Goal: Task Accomplishment & Management: Manage account settings

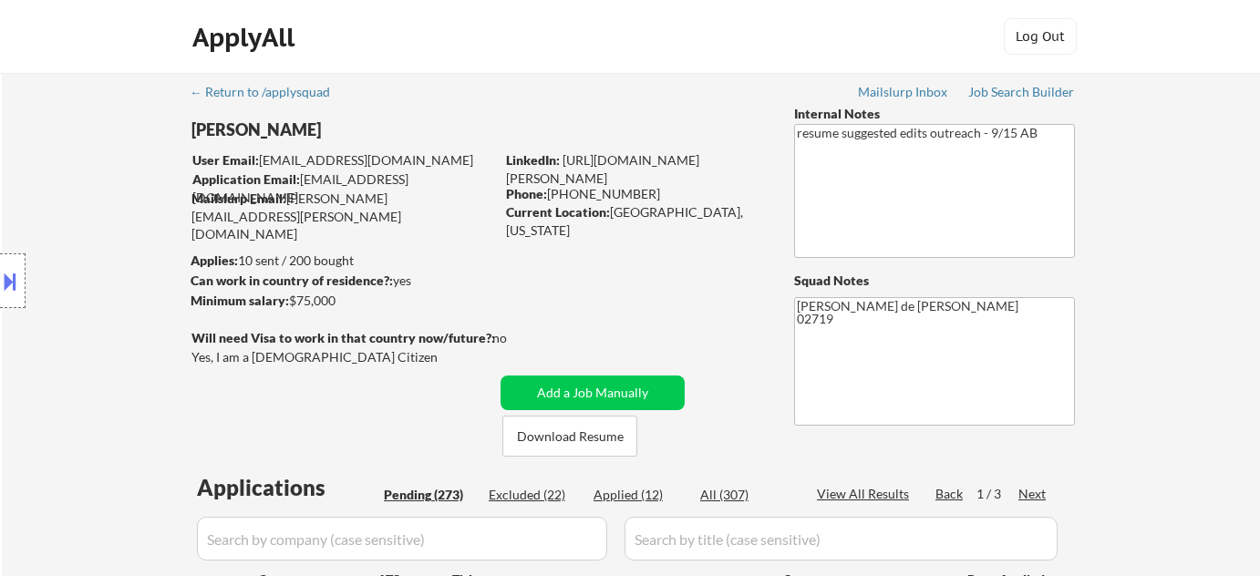
select select ""pending""
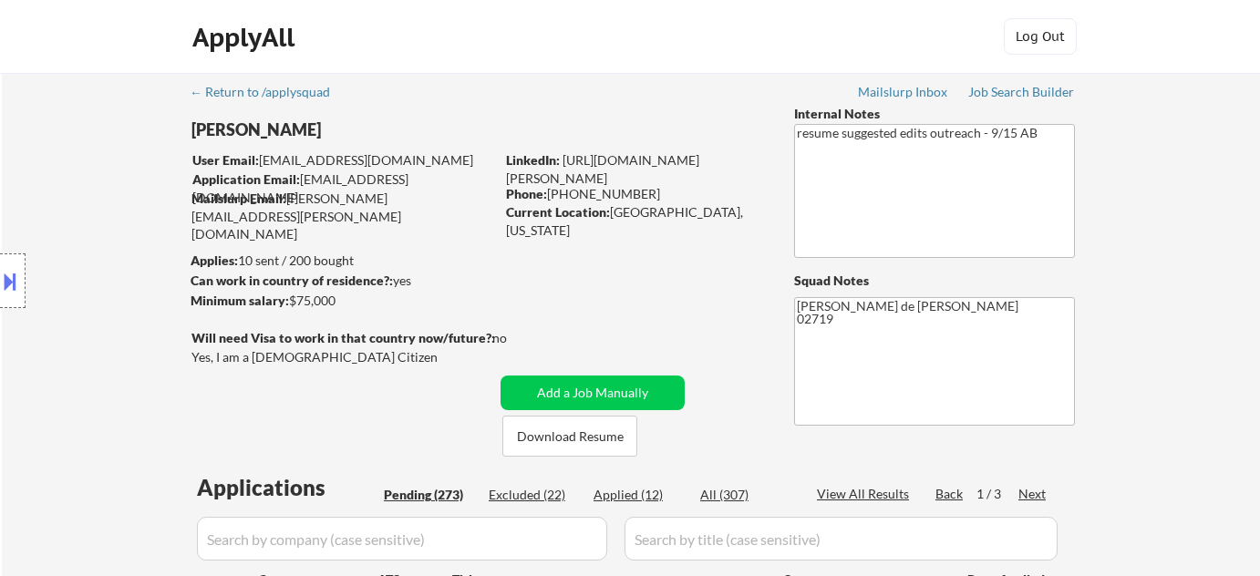
select select ""pending""
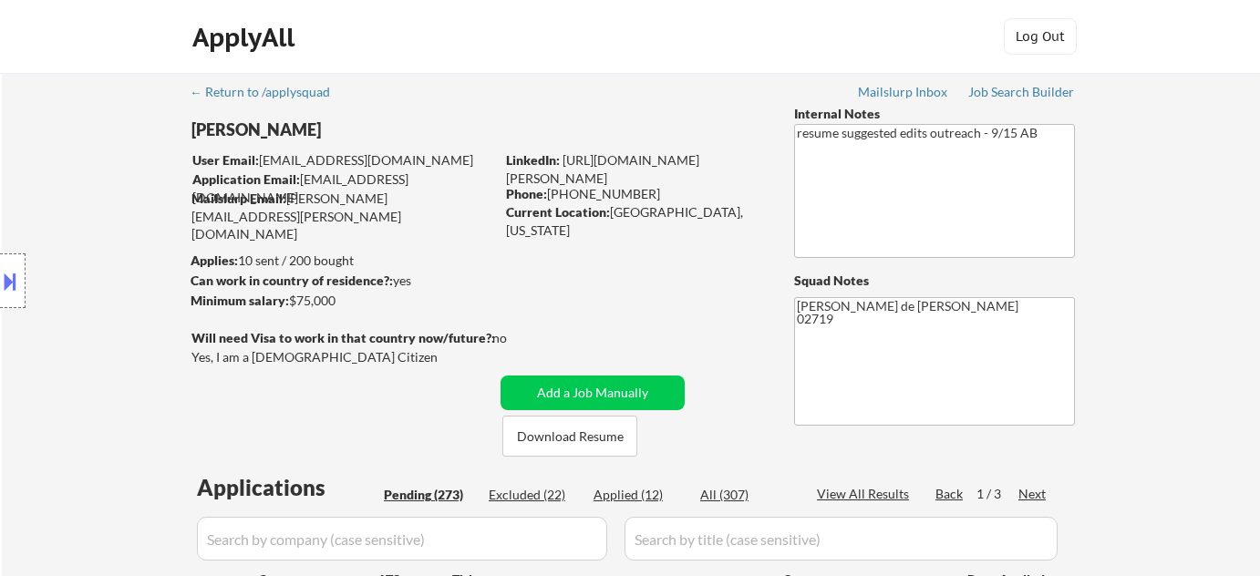
select select ""pending""
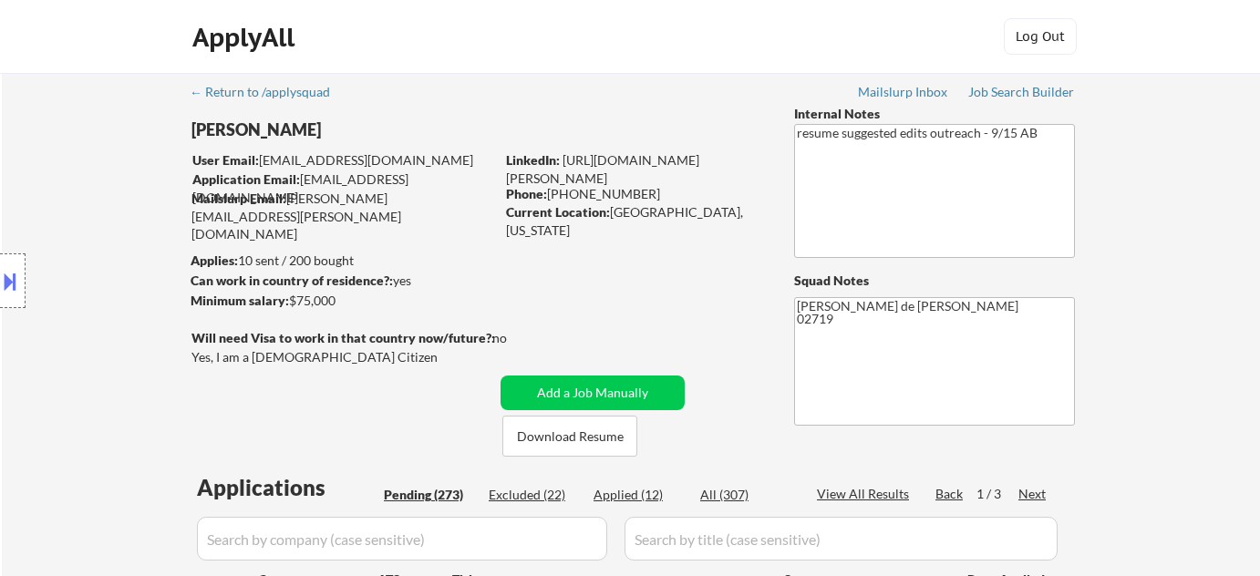
select select ""pending""
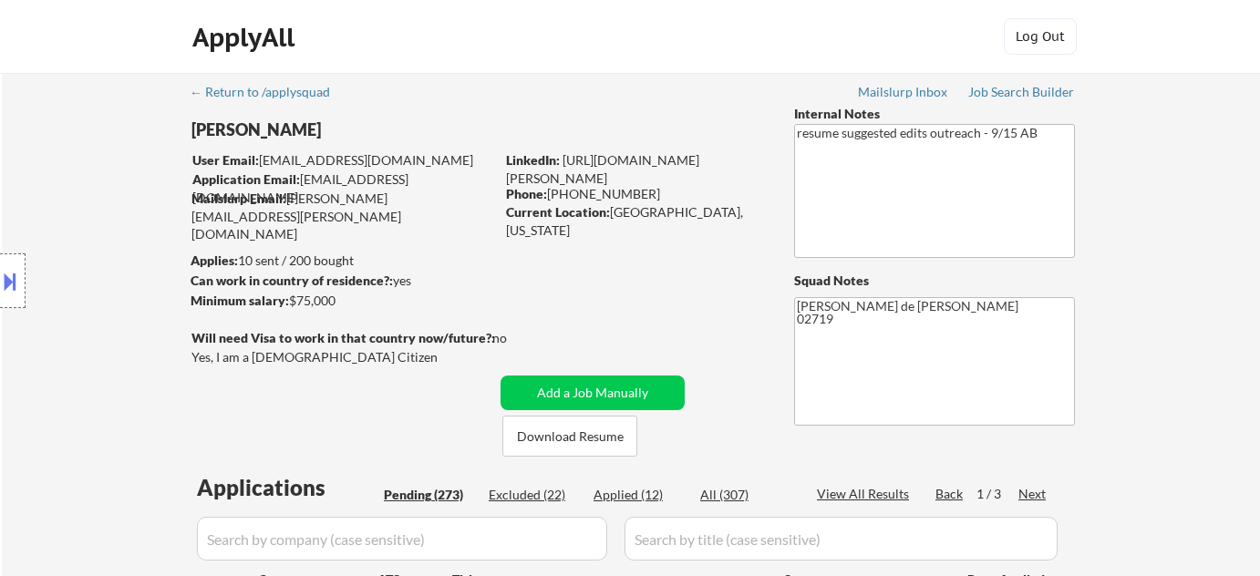
select select ""pending""
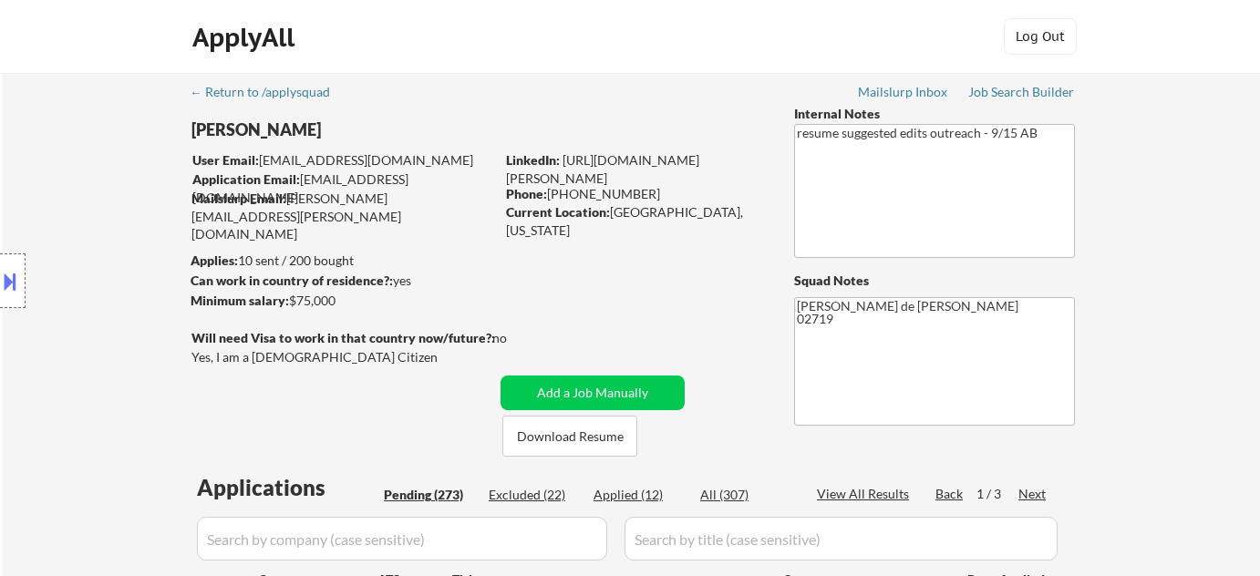
select select ""pending""
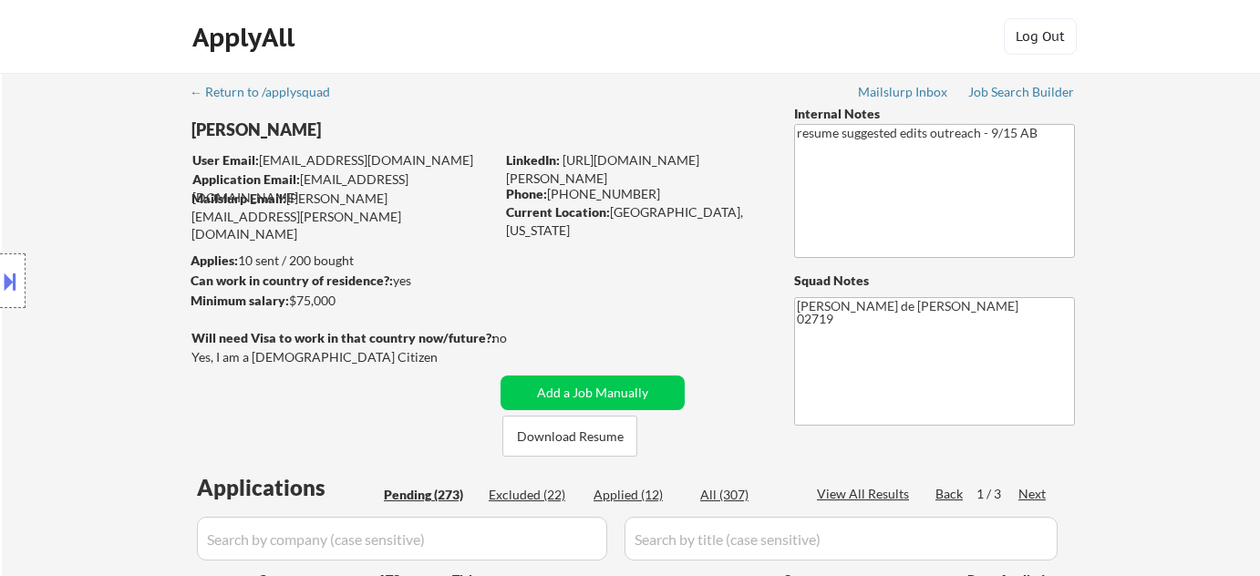
select select ""pending""
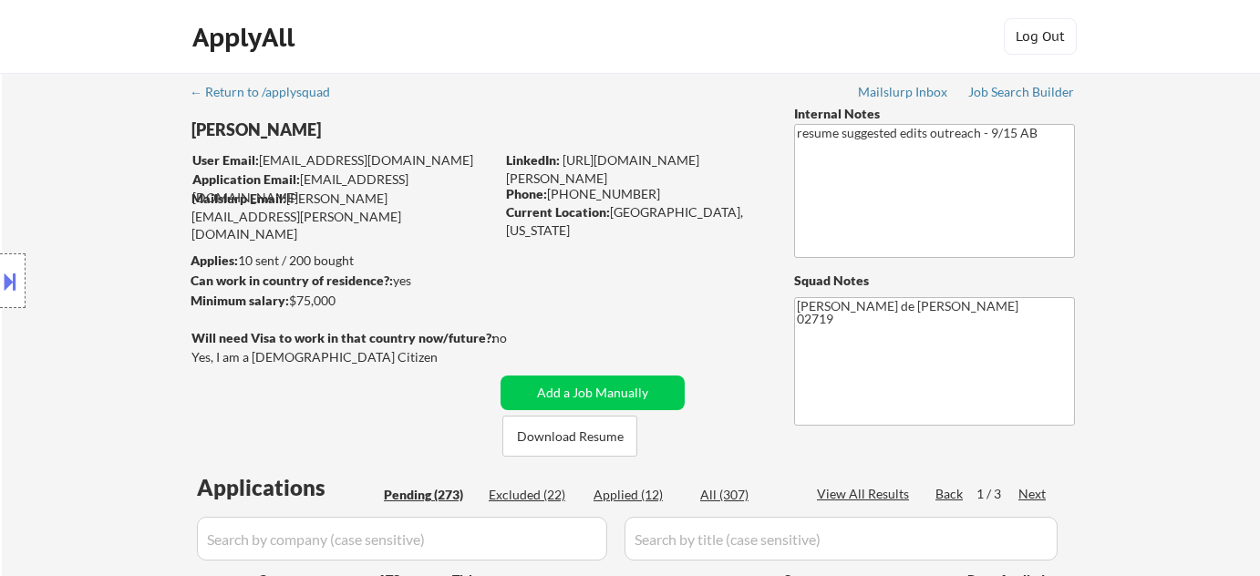
select select ""pending""
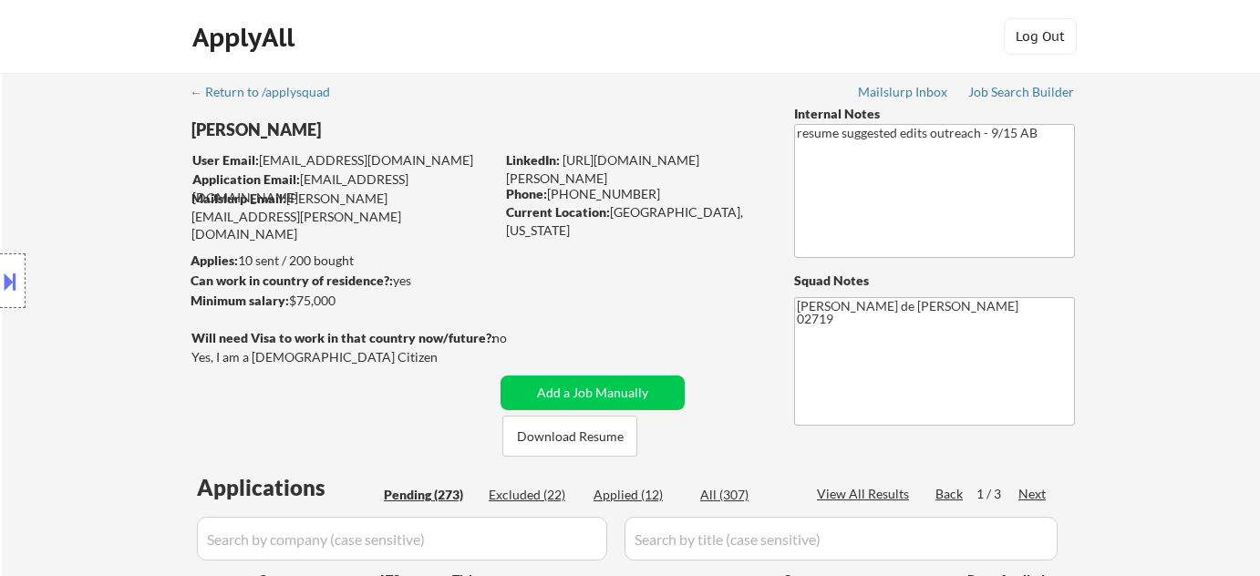
select select ""pending""
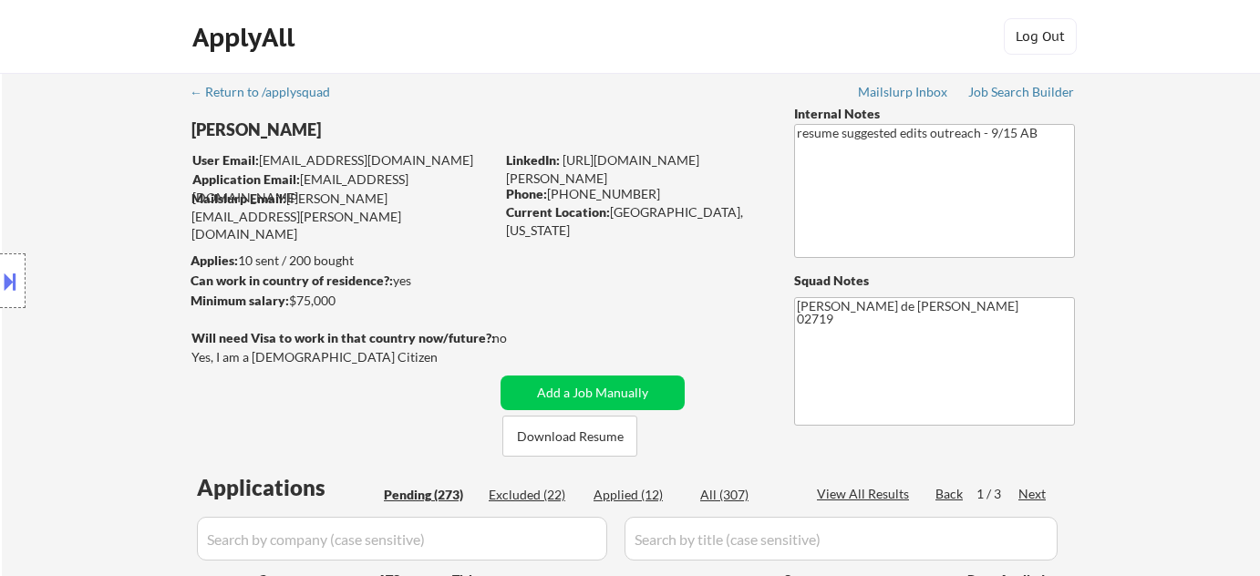
select select ""pending""
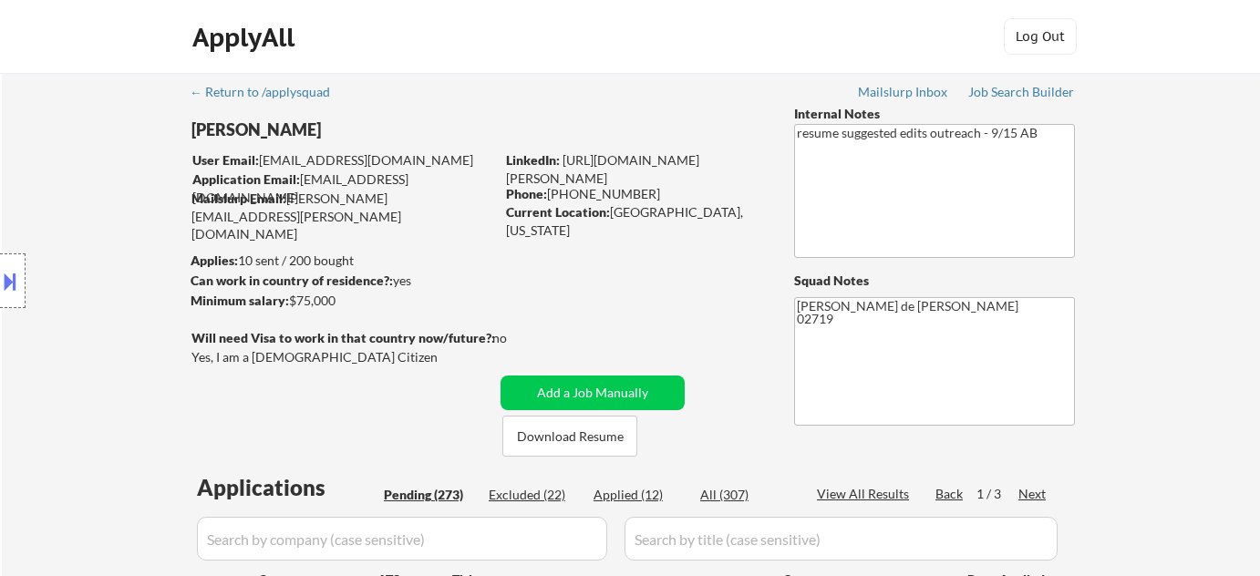
select select ""pending""
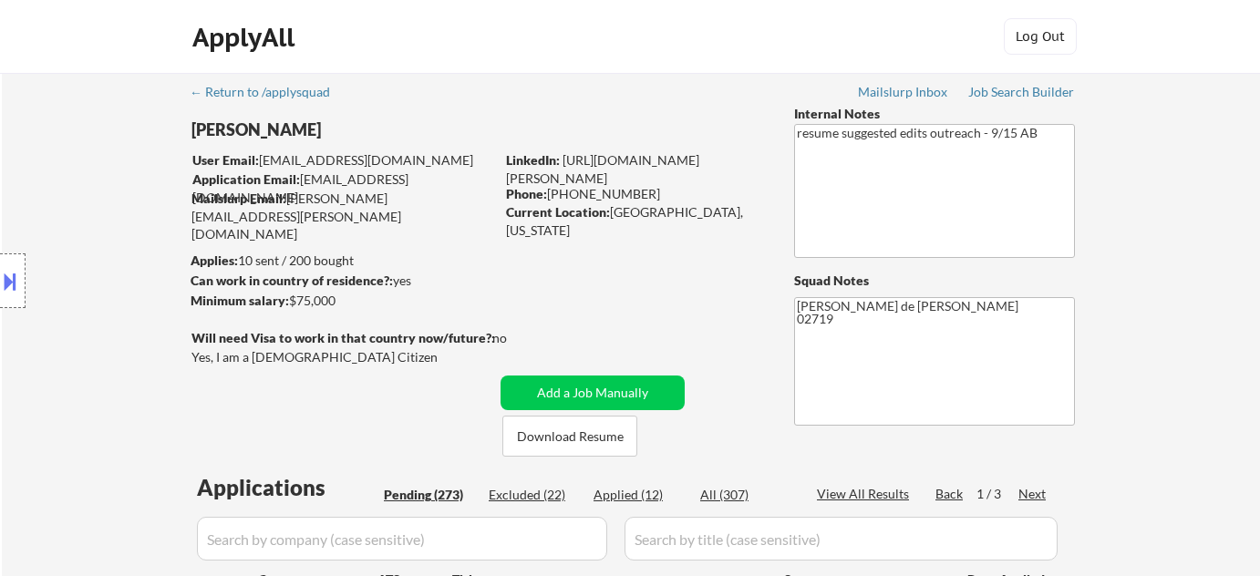
select select ""pending""
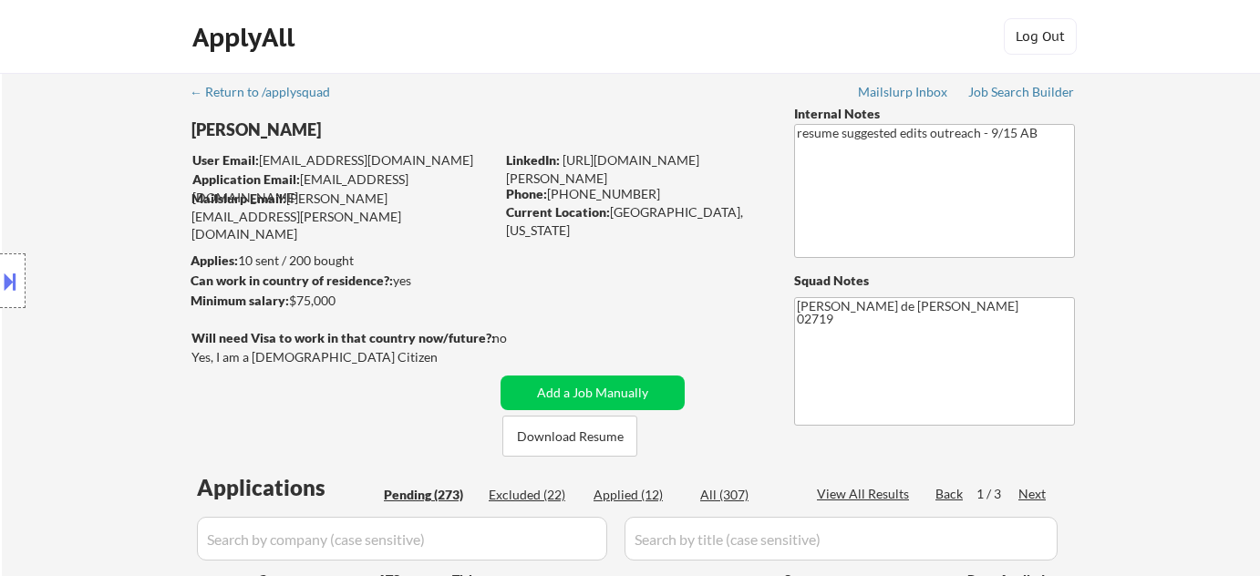
select select ""pending""
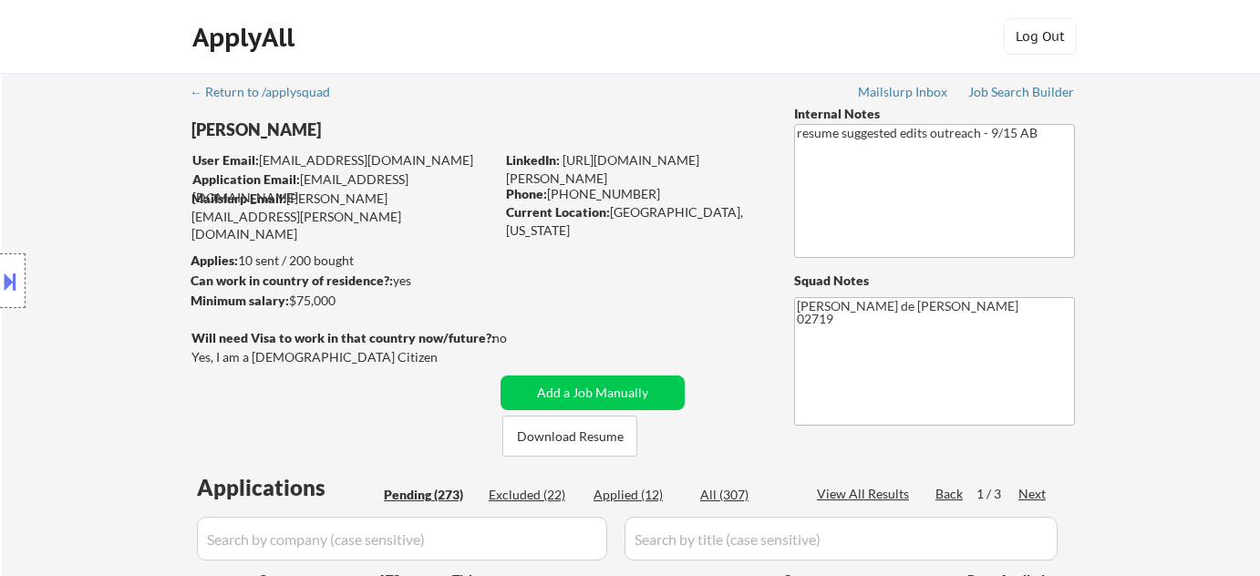
select select ""pending""
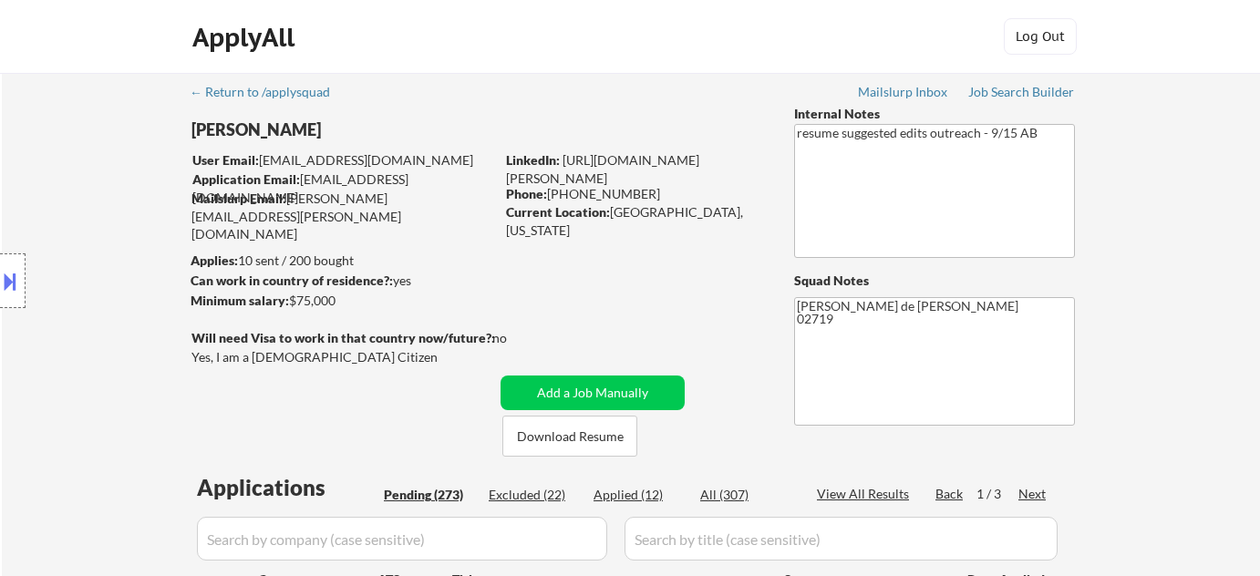
select select ""pending""
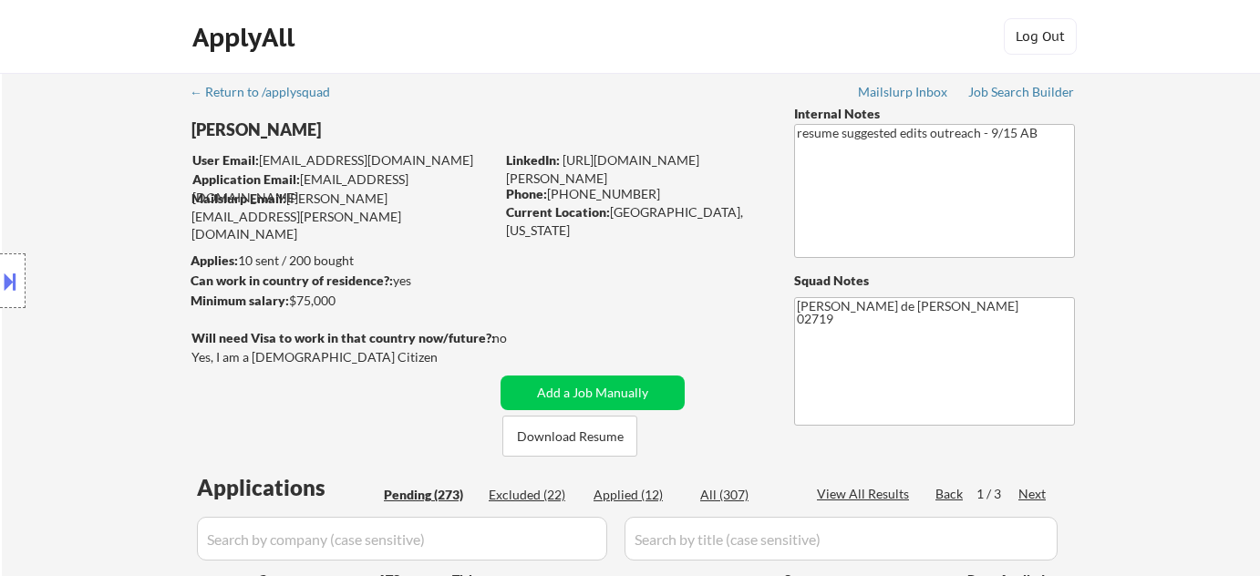
select select ""pending""
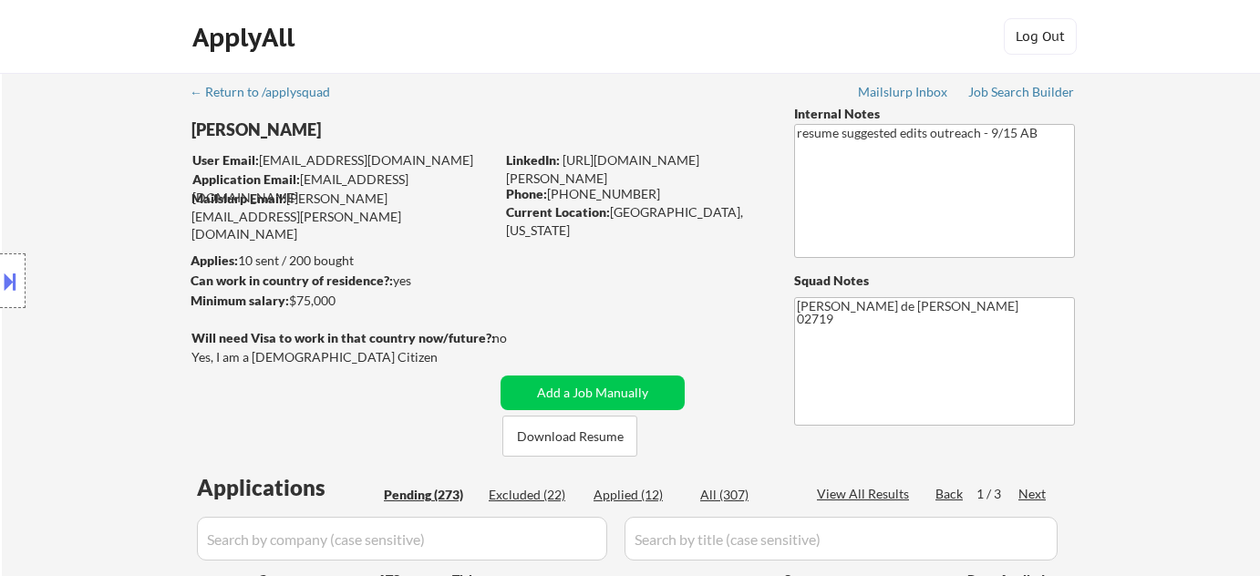
select select ""pending""
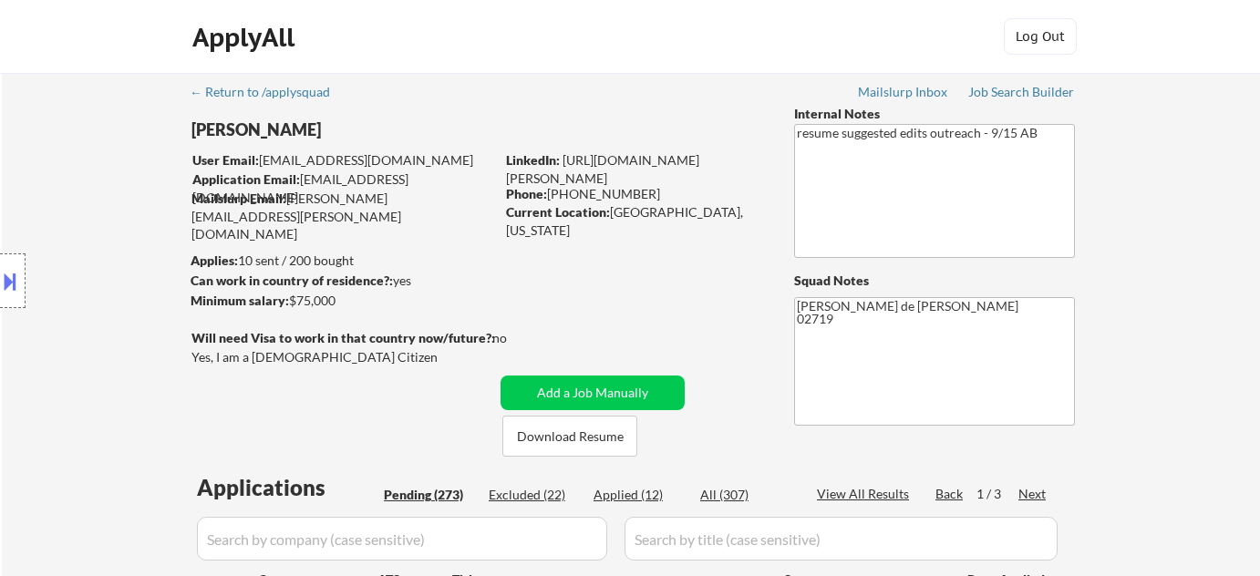
select select ""pending""
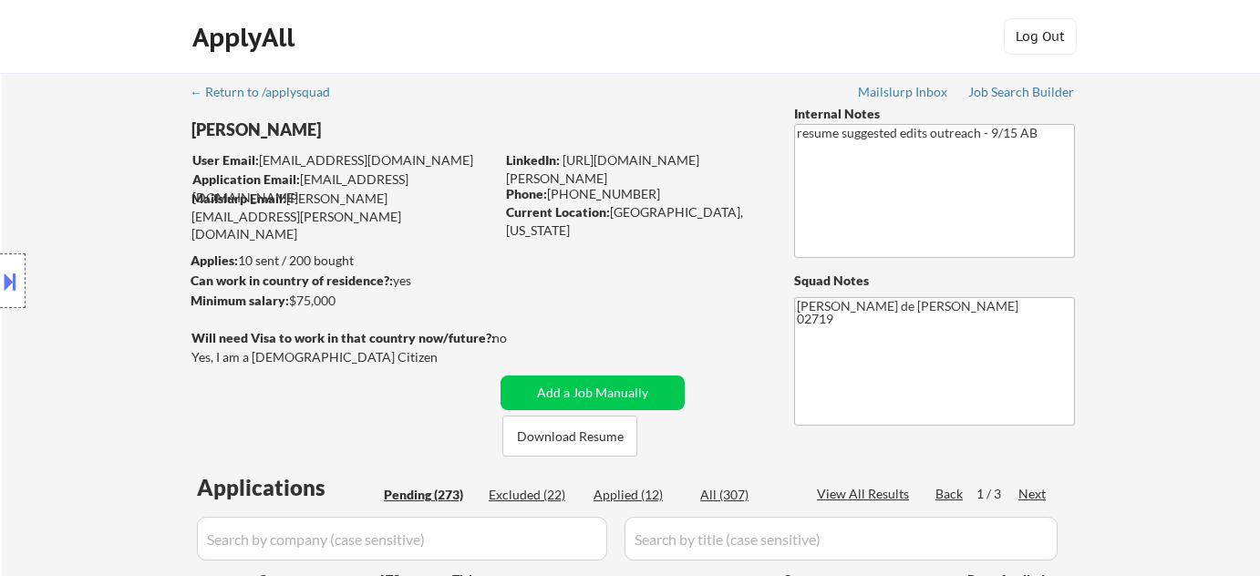
select select ""pending""
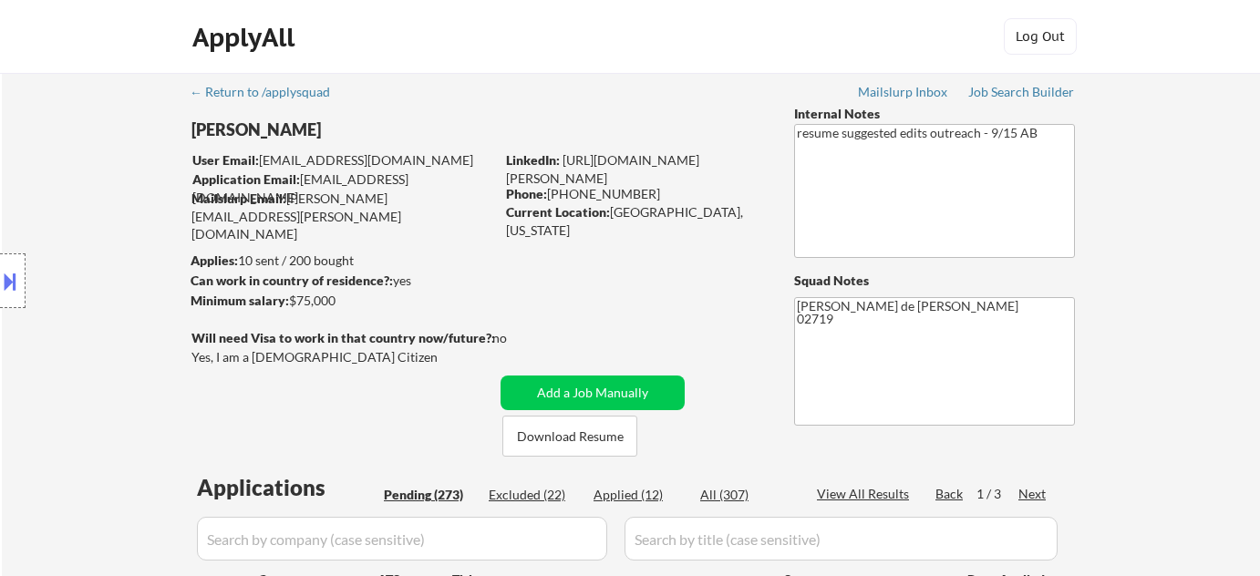
select select ""pending""
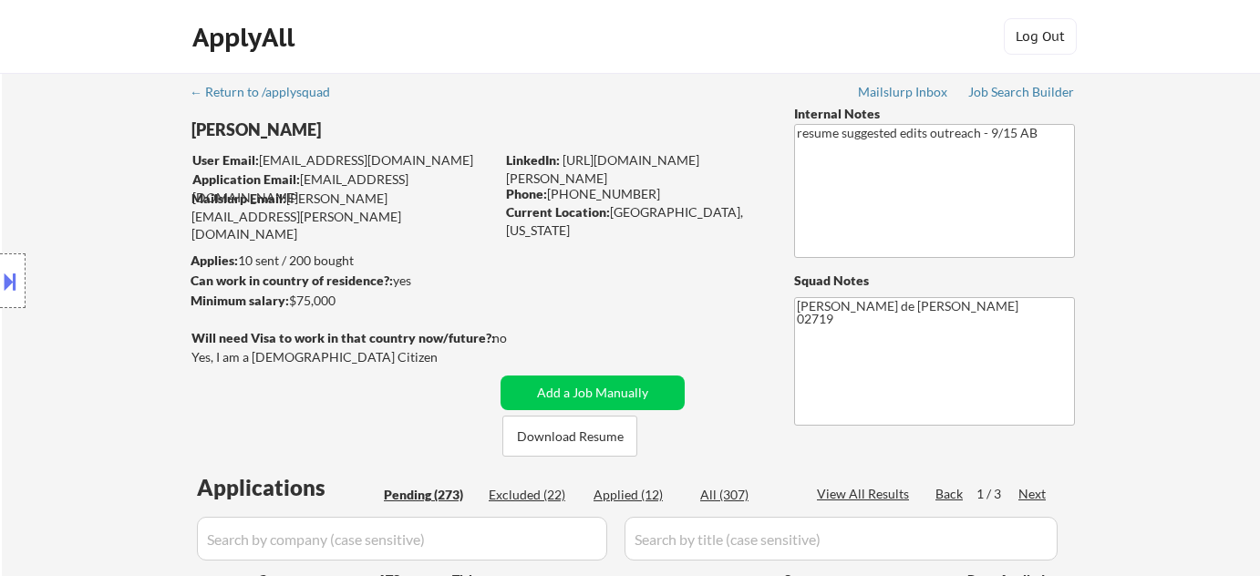
scroll to position [4439, 0]
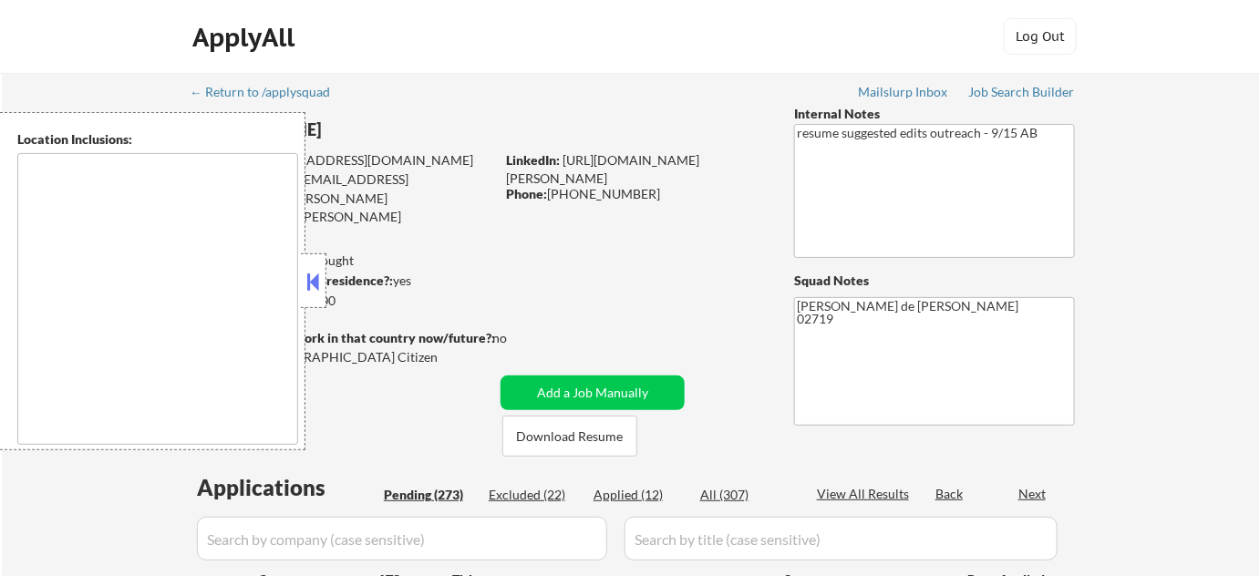
type textarea "[GEOGRAPHIC_DATA], [GEOGRAPHIC_DATA] [GEOGRAPHIC_DATA], [GEOGRAPHIC_DATA] [GEOG…"
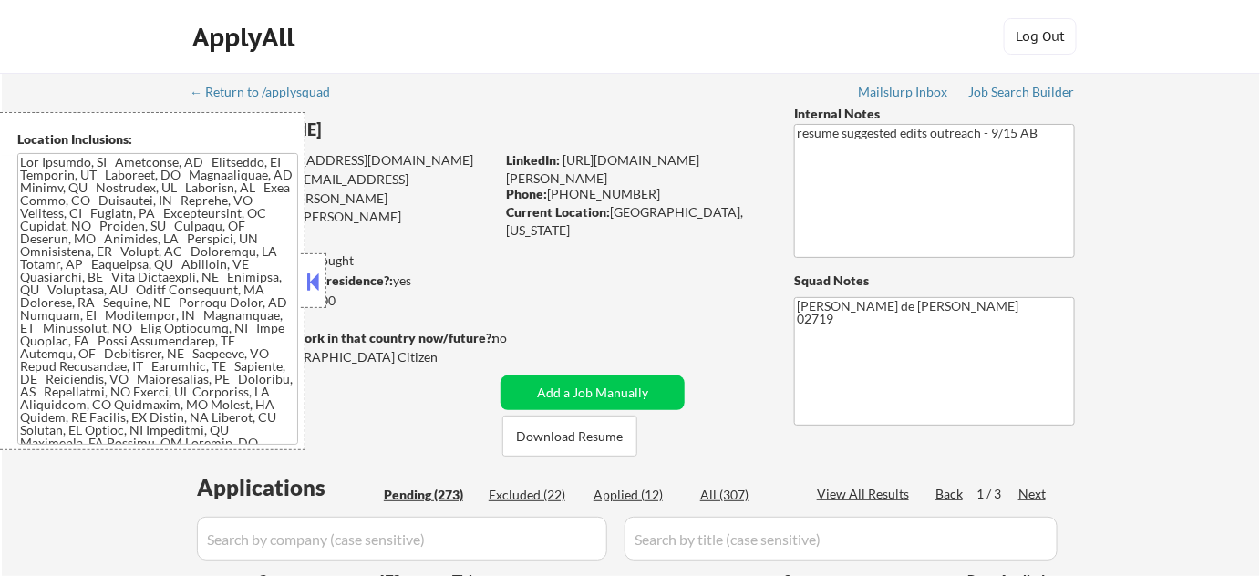
select select ""pending""
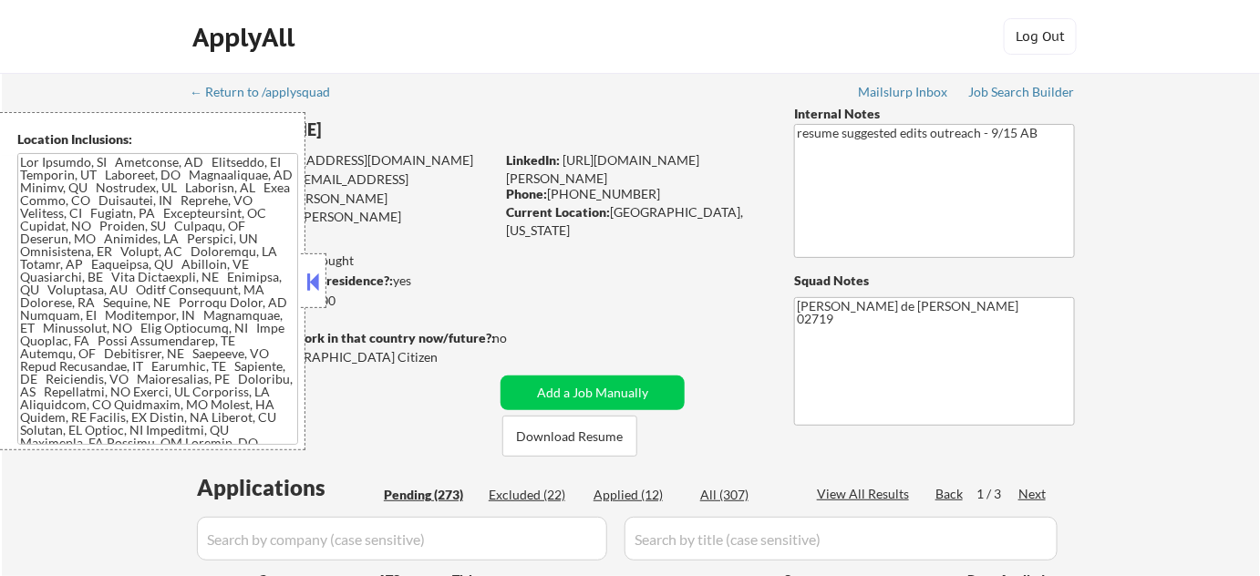
select select ""pending""
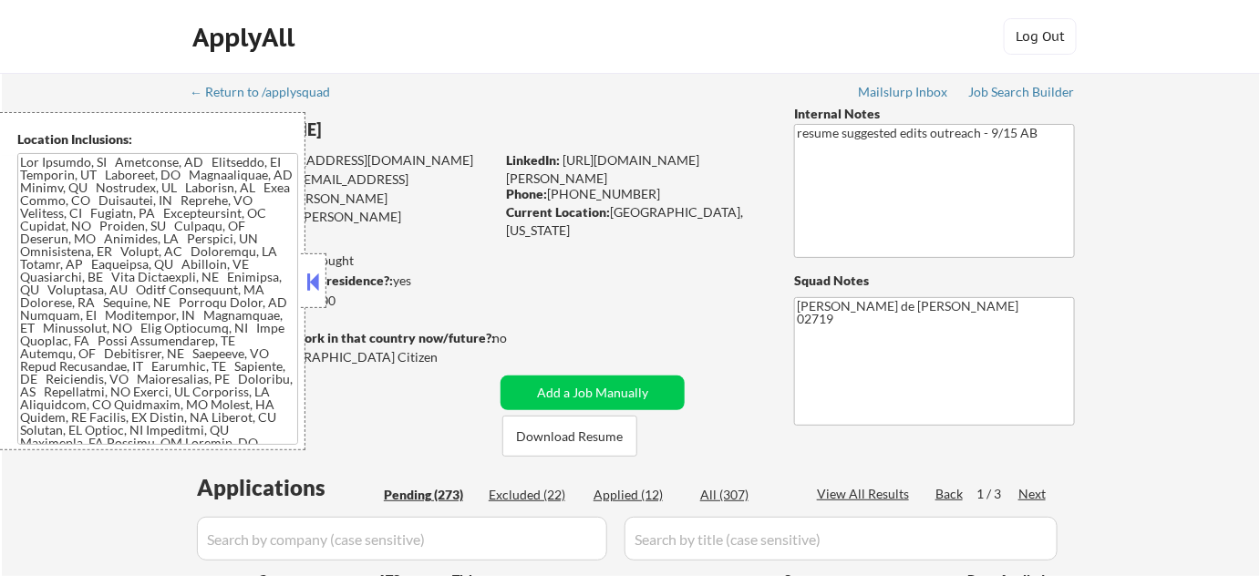
select select ""pending""
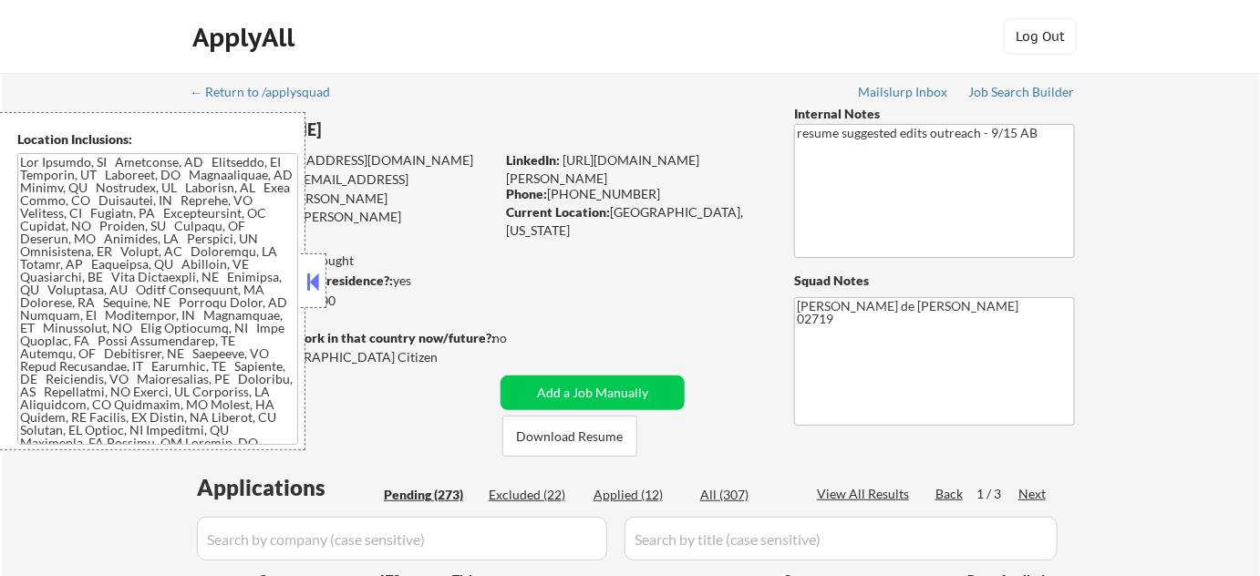
select select ""pending""
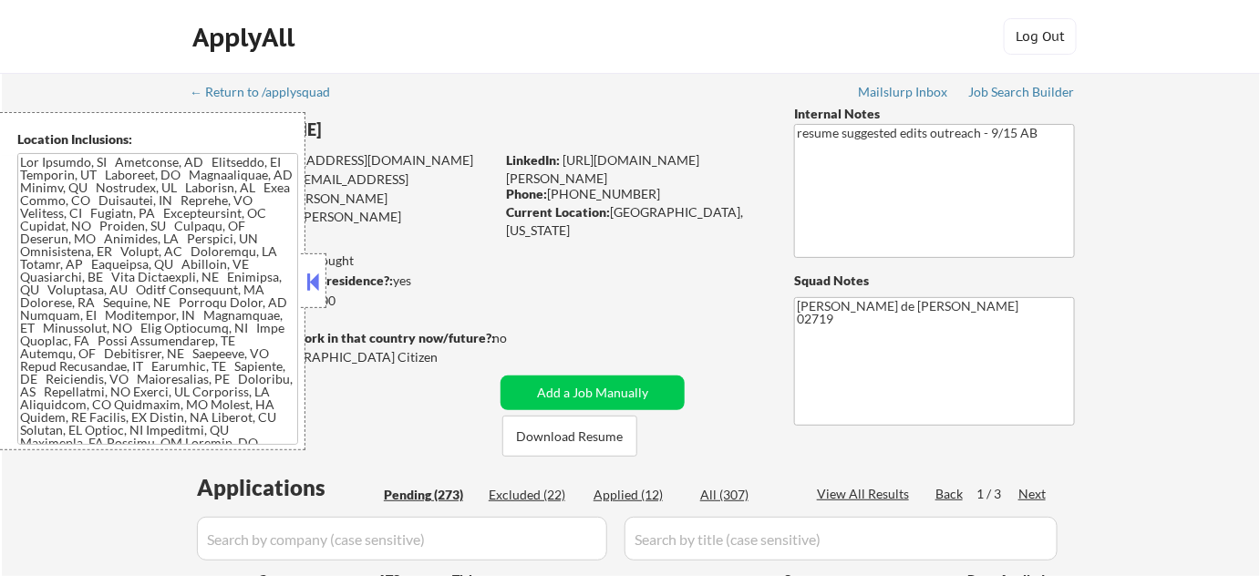
select select ""pending""
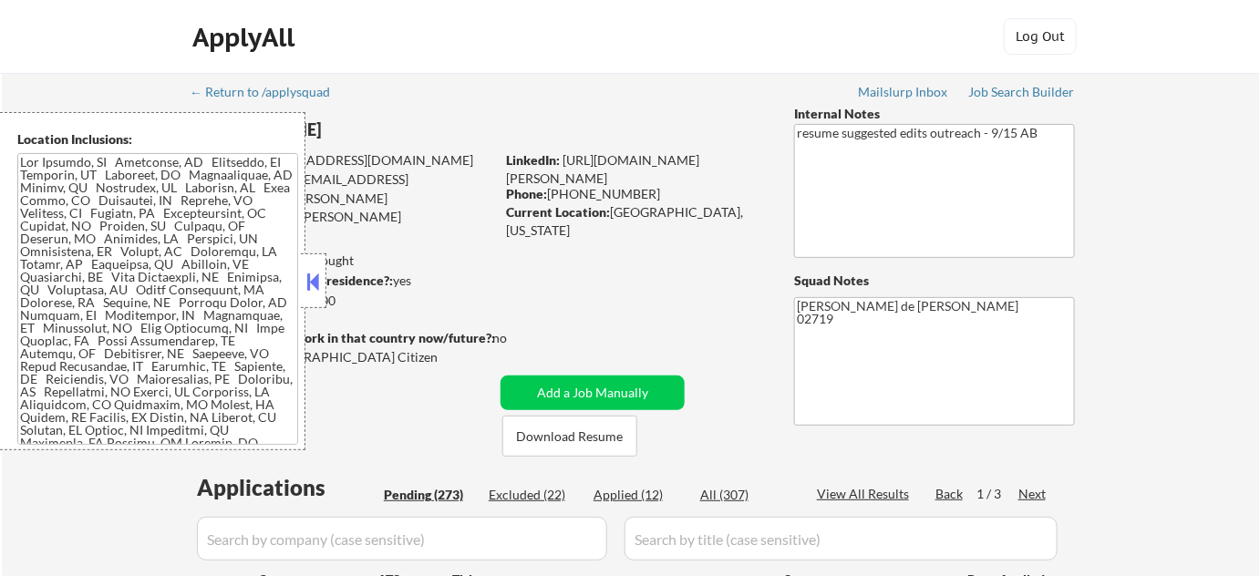
select select ""pending""
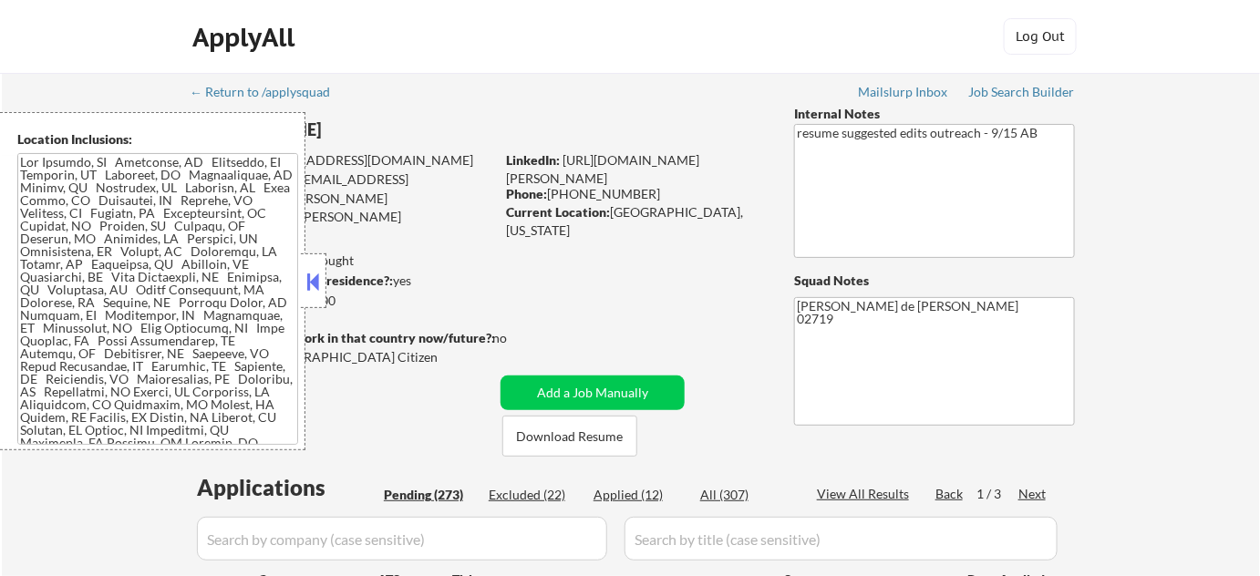
select select ""pending""
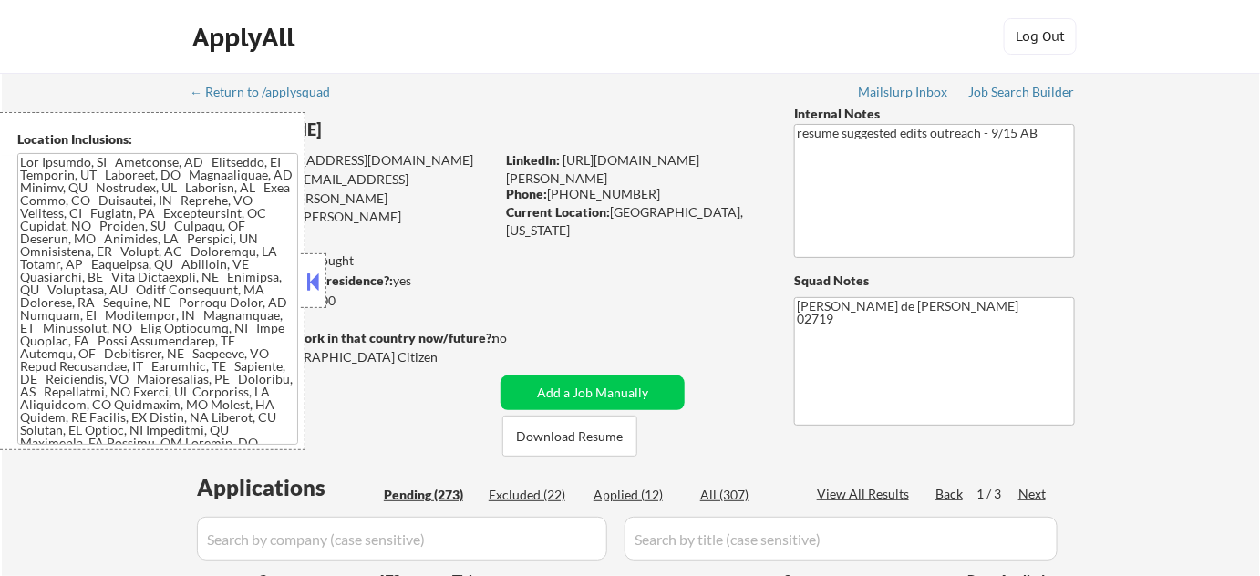
select select ""pending""
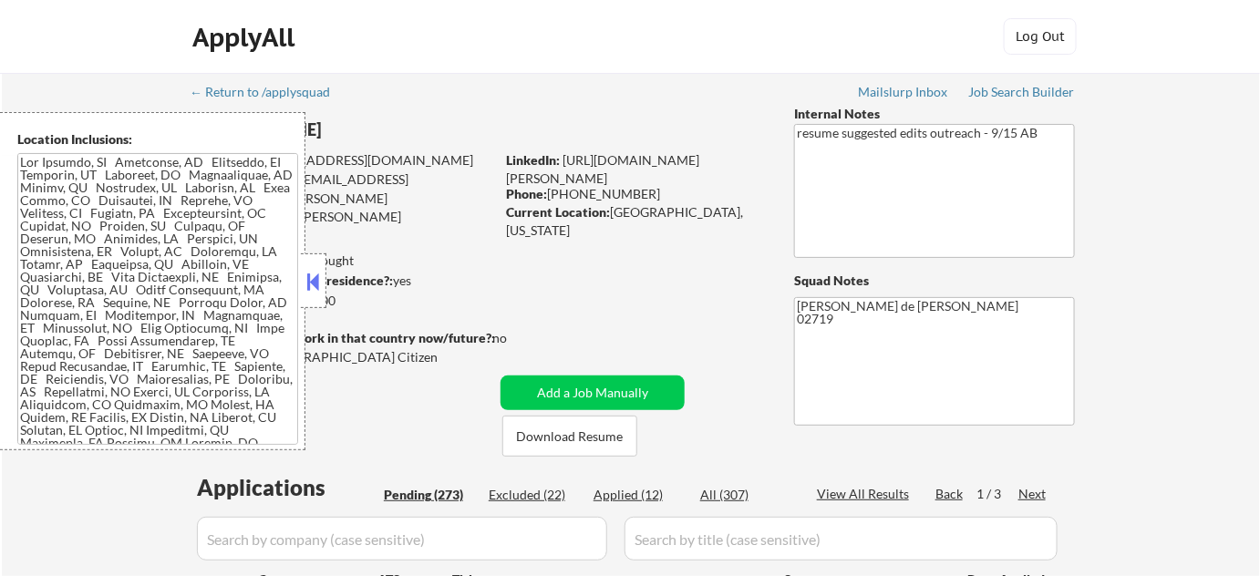
select select ""pending""
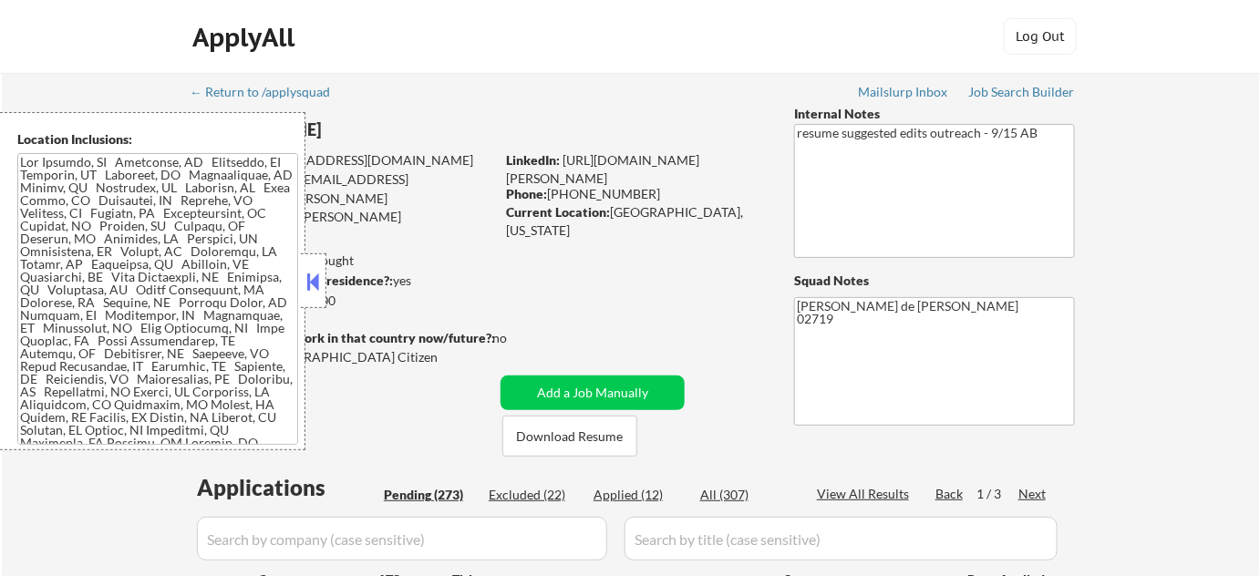
select select ""pending""
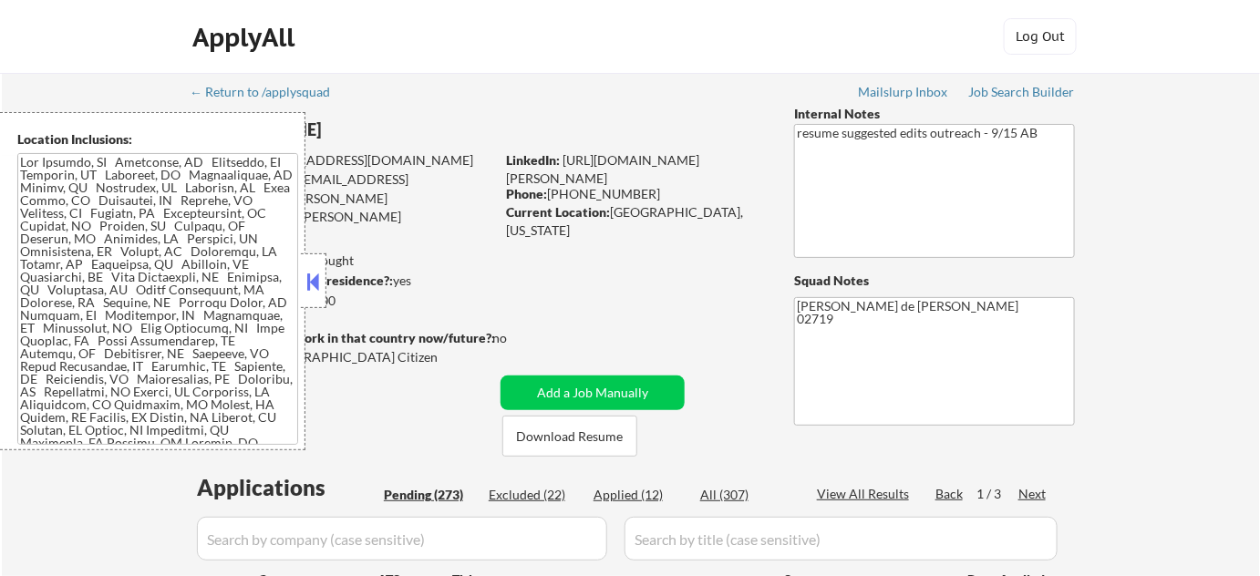
select select ""pending""
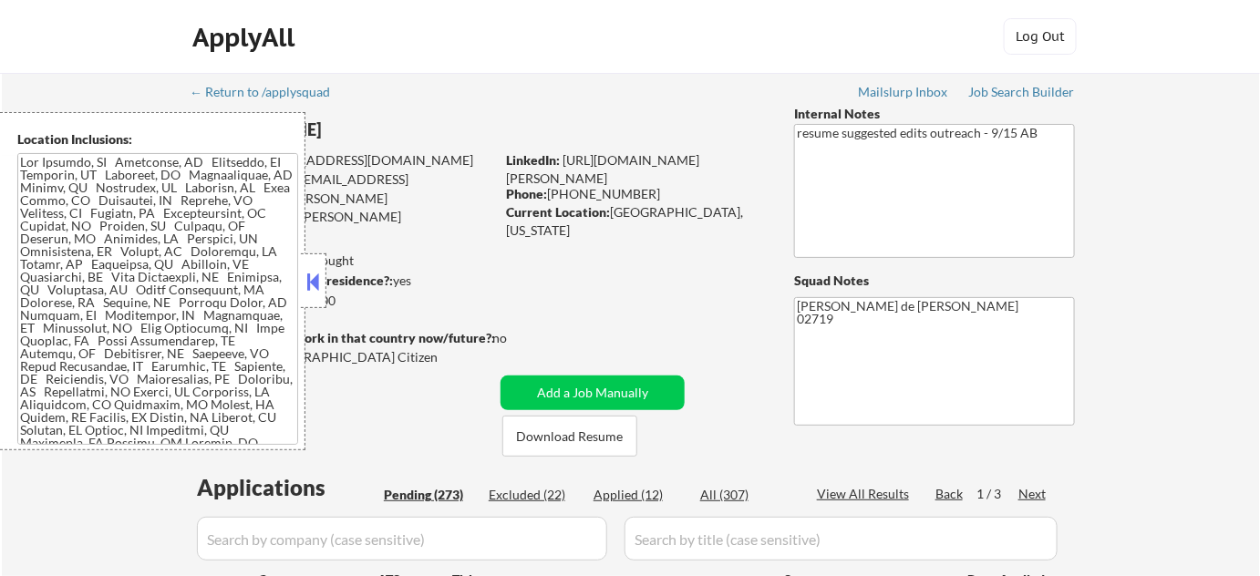
select select ""pending""
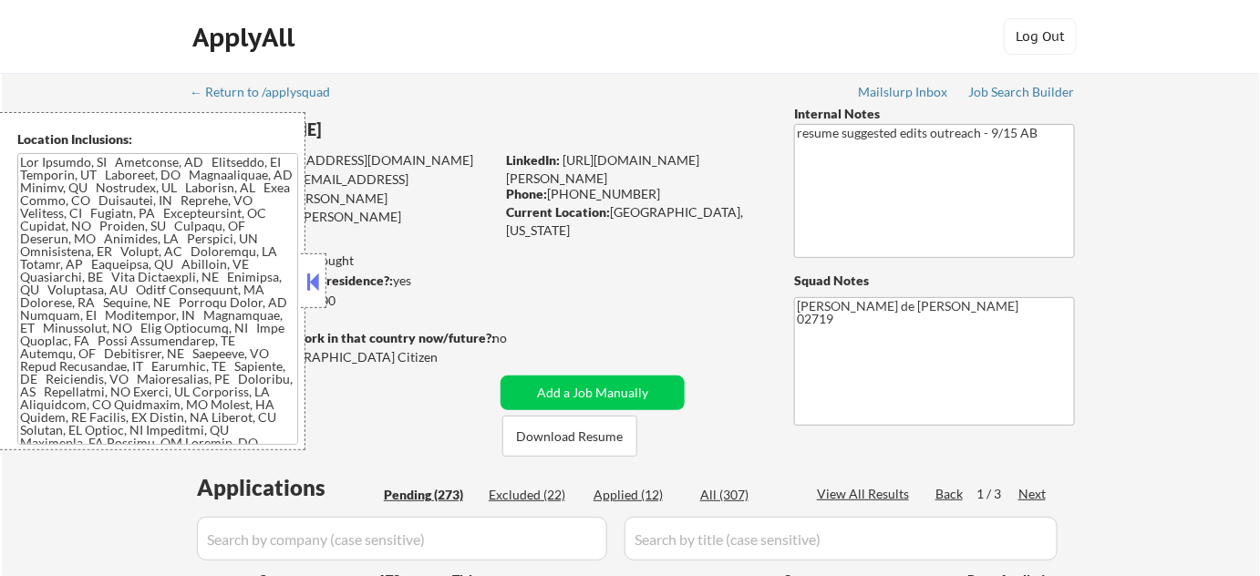
select select ""pending""
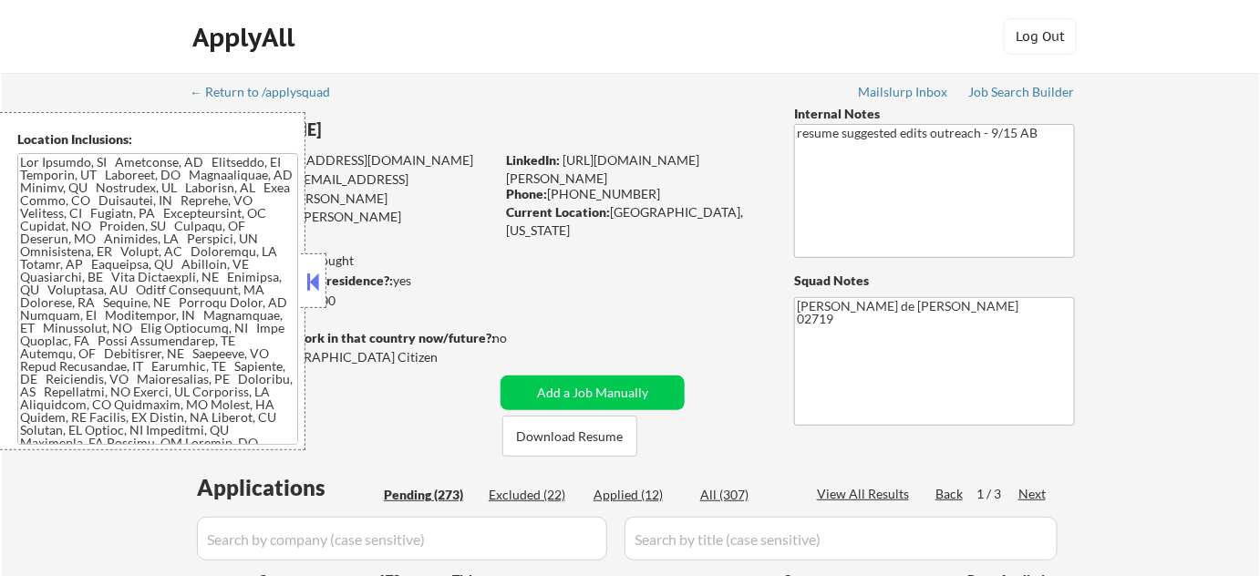
select select ""pending""
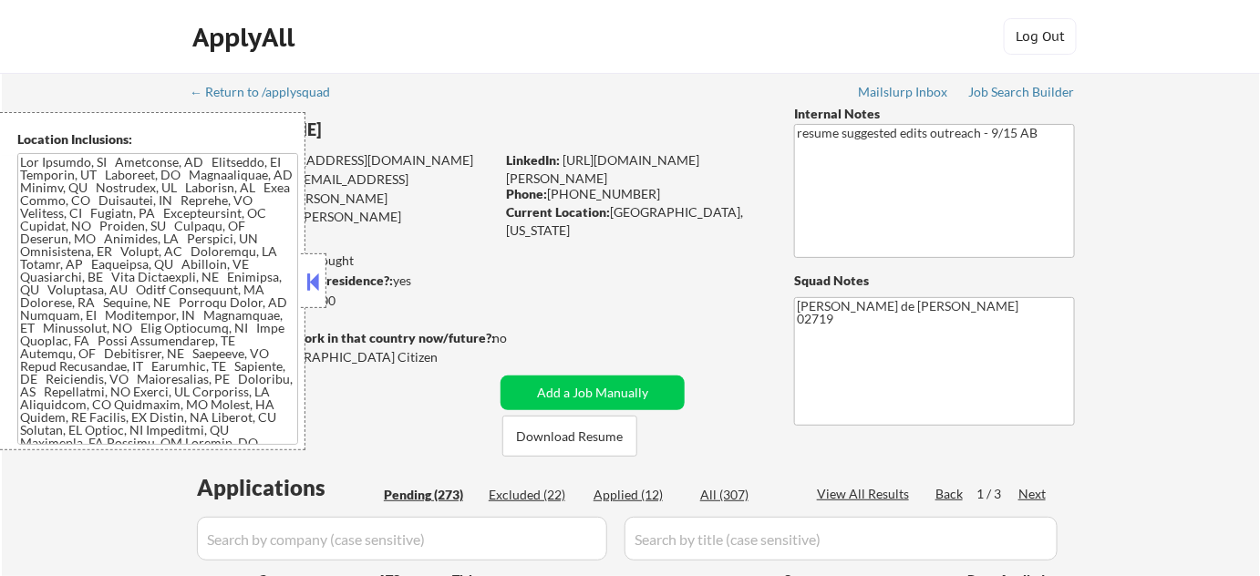
select select ""pending""
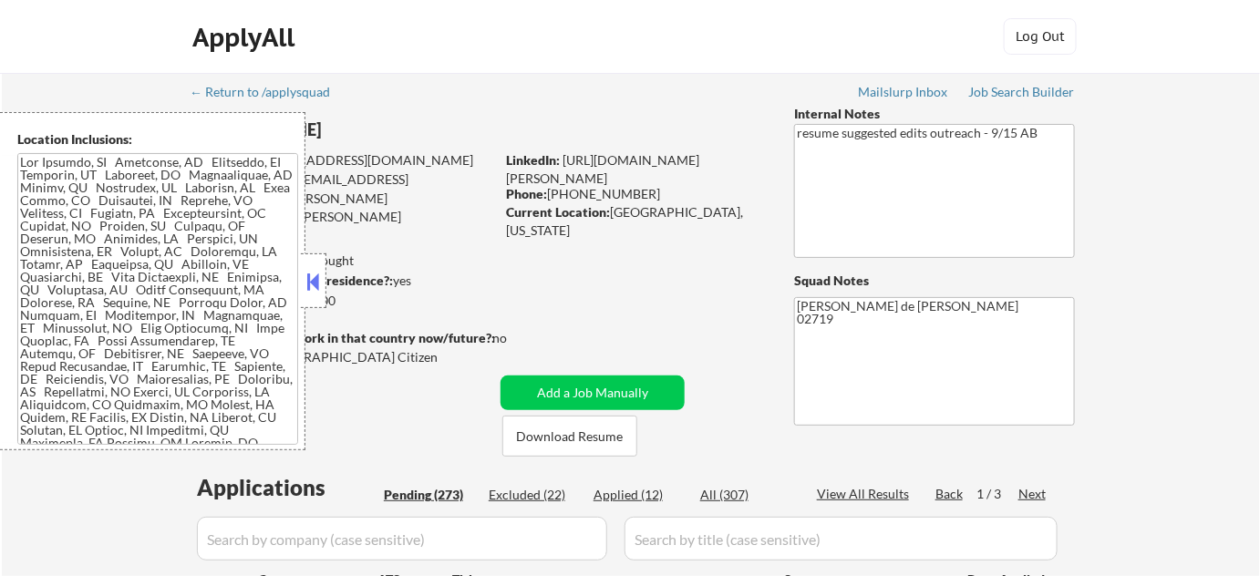
select select ""pending""
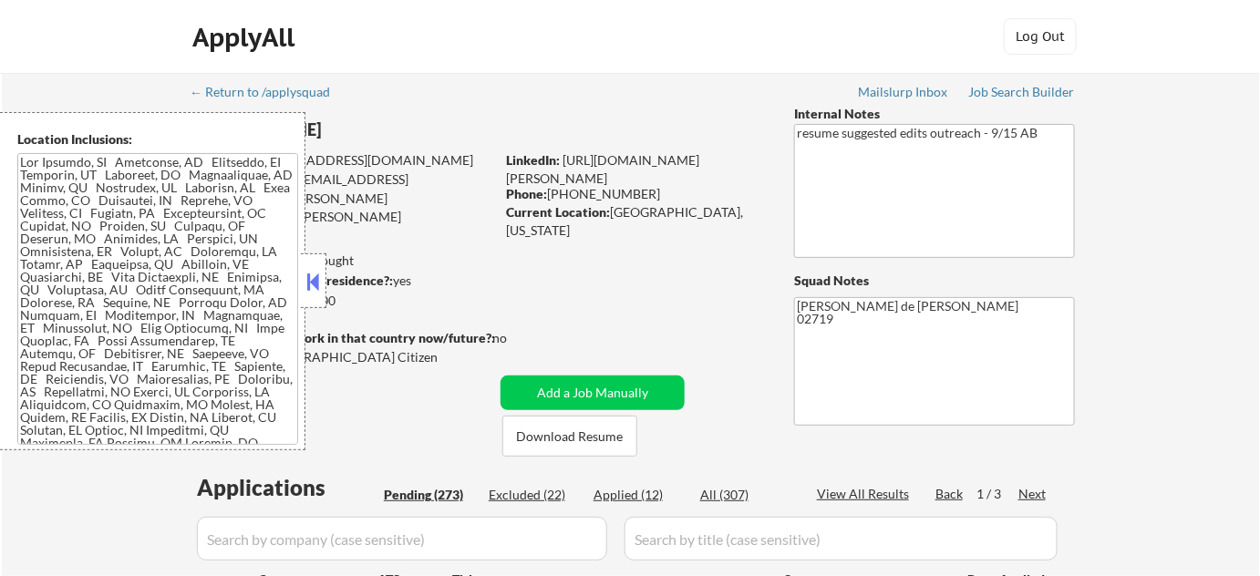
select select ""pending""
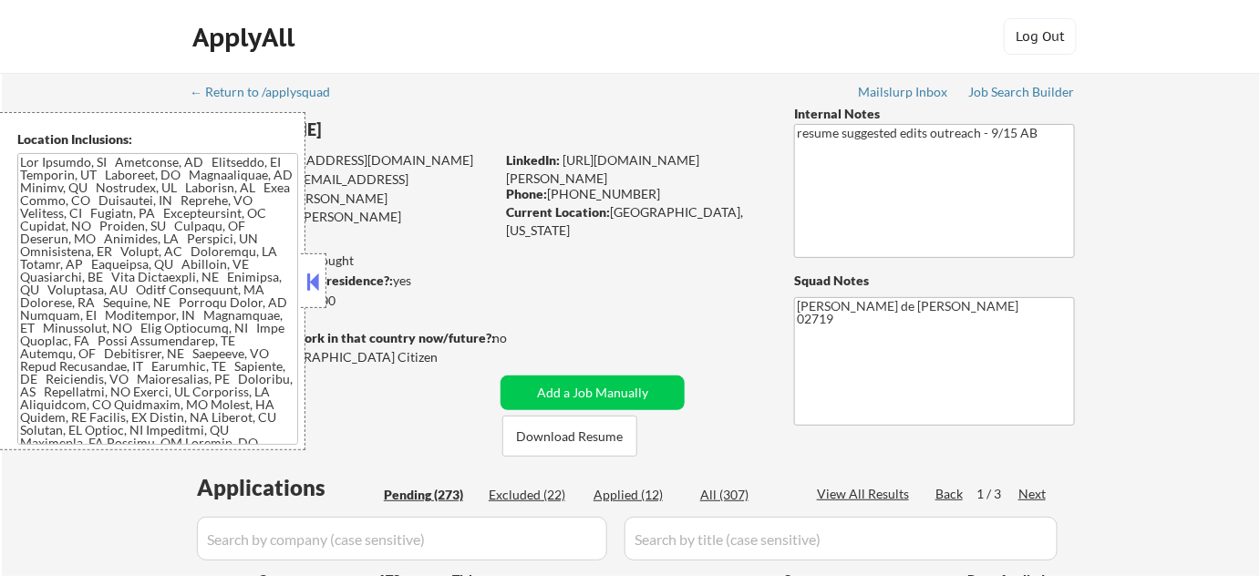
select select ""pending""
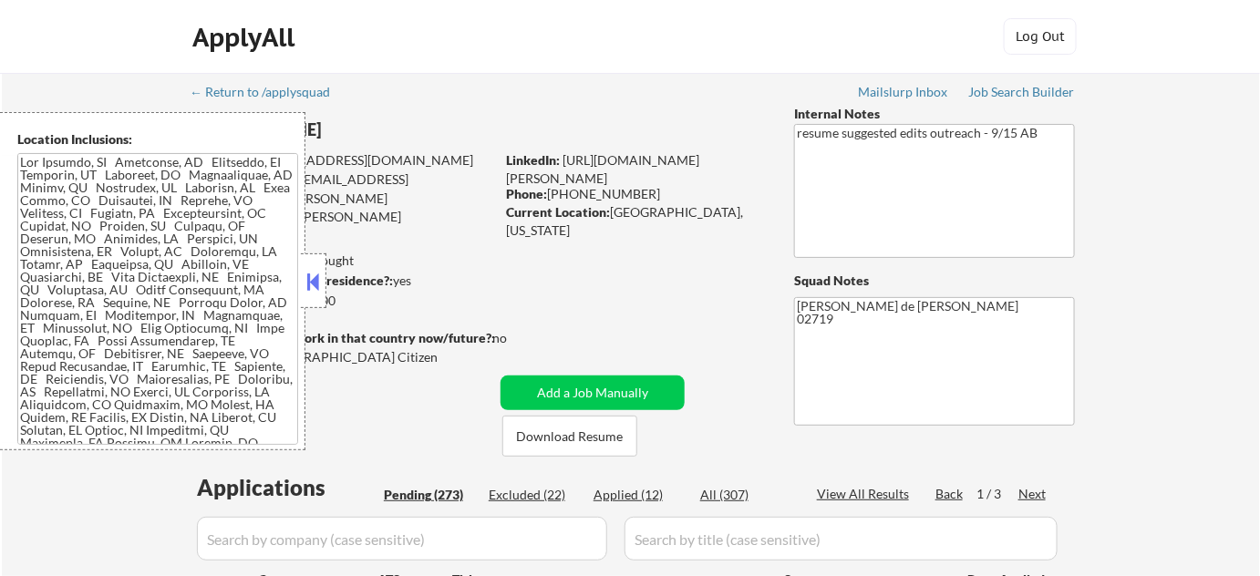
select select ""pending""
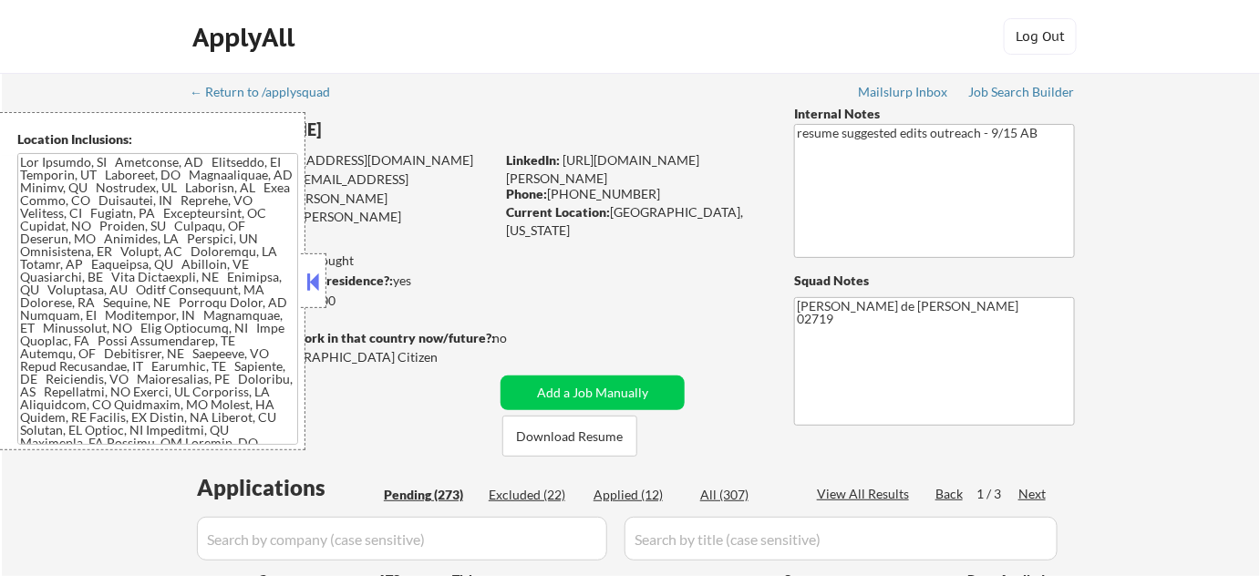
select select ""pending""
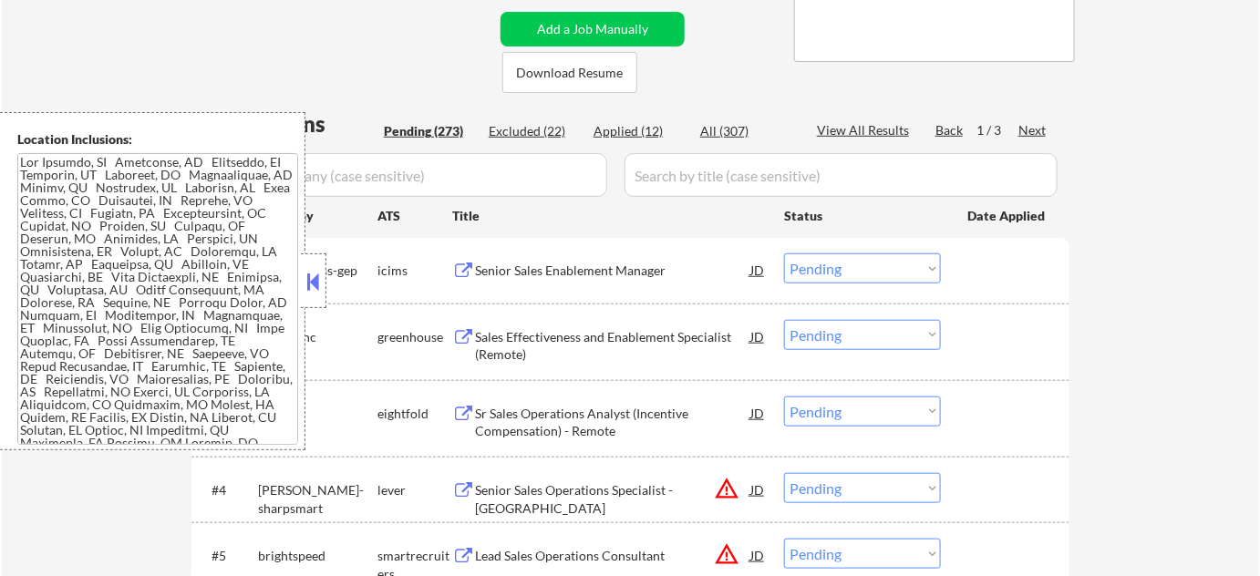
scroll to position [414, 0]
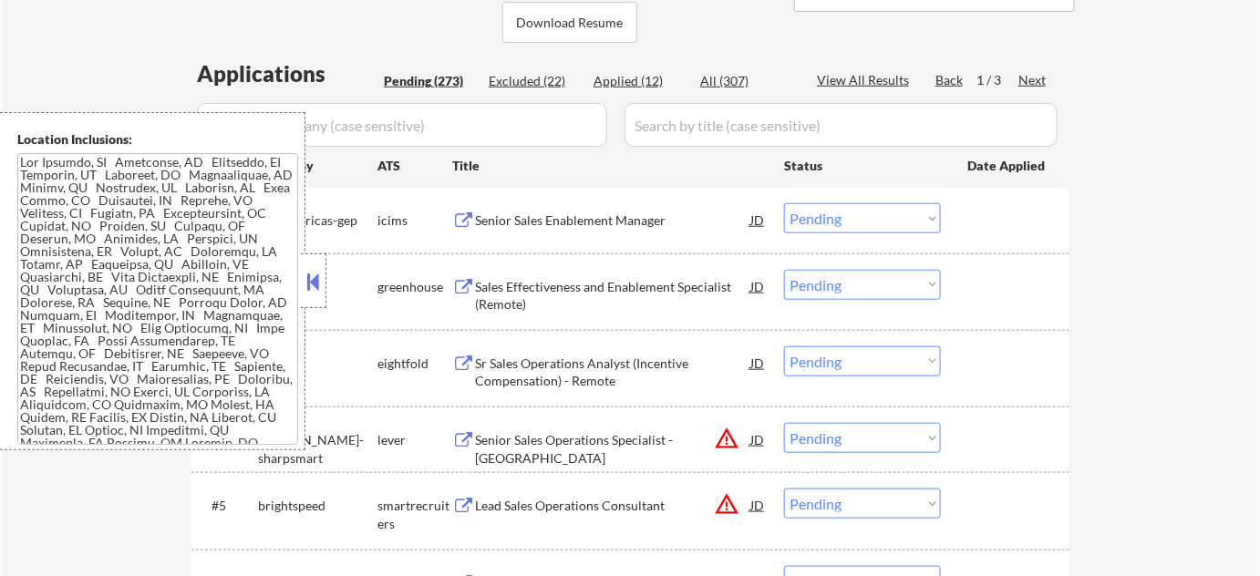
click at [308, 291] on button at bounding box center [314, 281] width 20 height 27
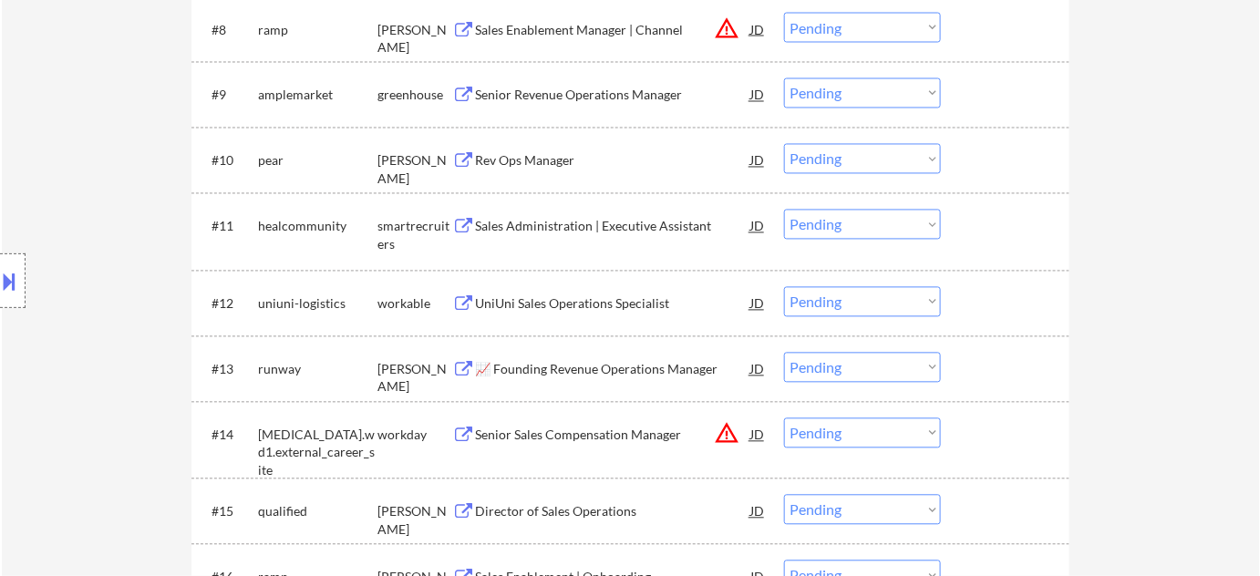
scroll to position [1160, 0]
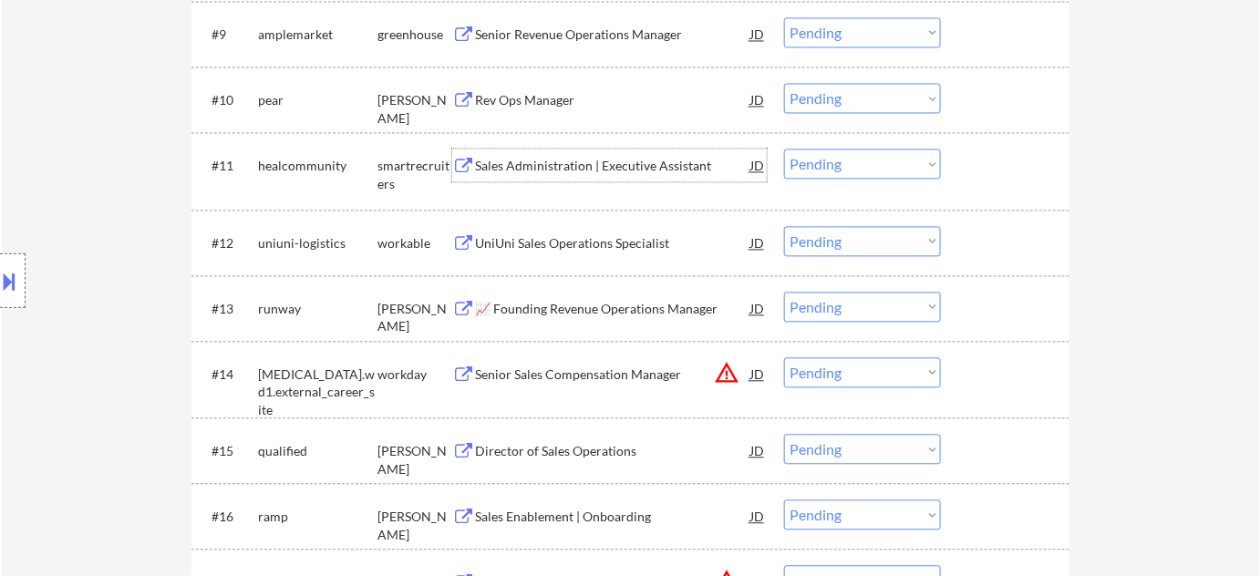
click at [514, 175] on div "Sales Administration | Executive Assistant" at bounding box center [612, 165] width 275 height 33
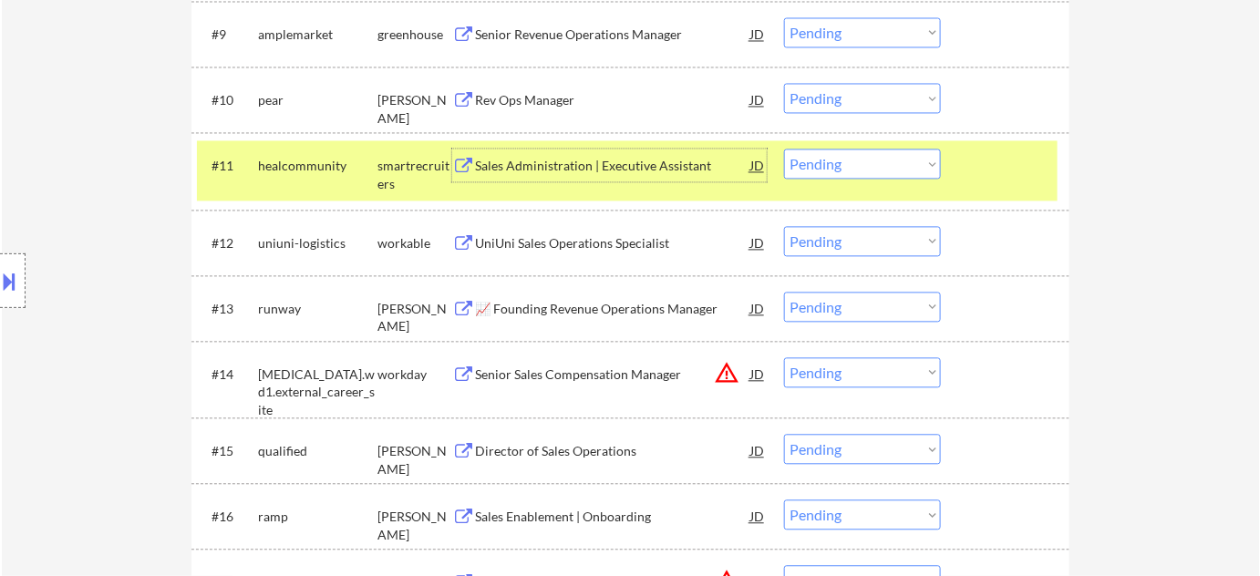
click at [844, 170] on select "Choose an option... Pending Applied Excluded (Questions) Excluded (Expired) Exc…" at bounding box center [862, 164] width 157 height 30
click at [784, 149] on select "Choose an option... Pending Applied Excluded (Questions) Excluded (Expired) Exc…" at bounding box center [862, 164] width 157 height 30
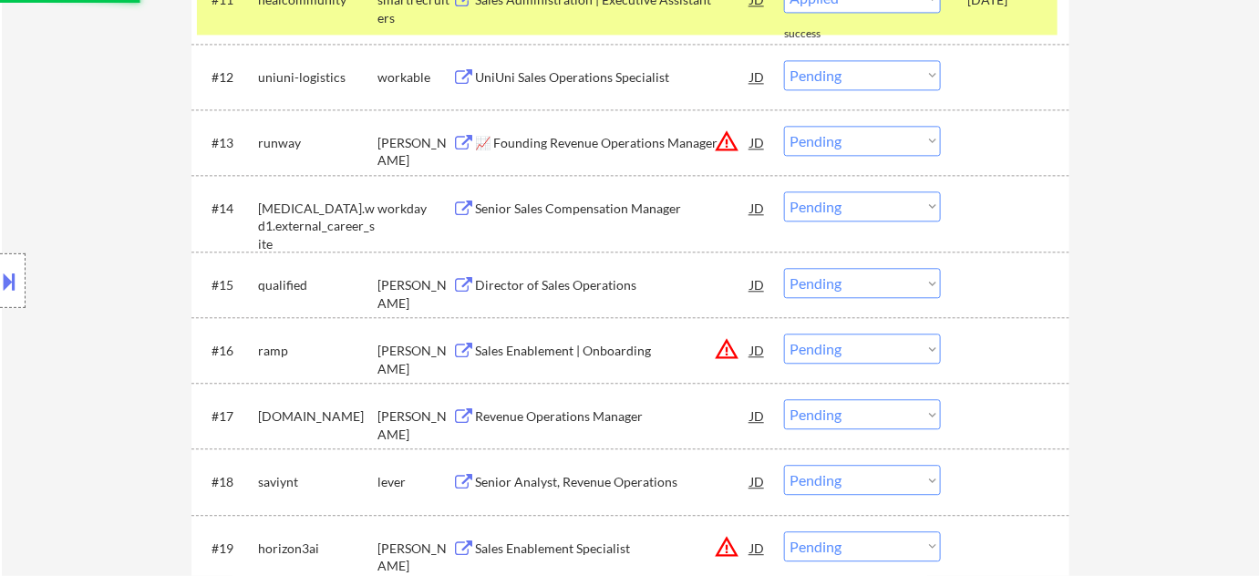
select select ""pending""
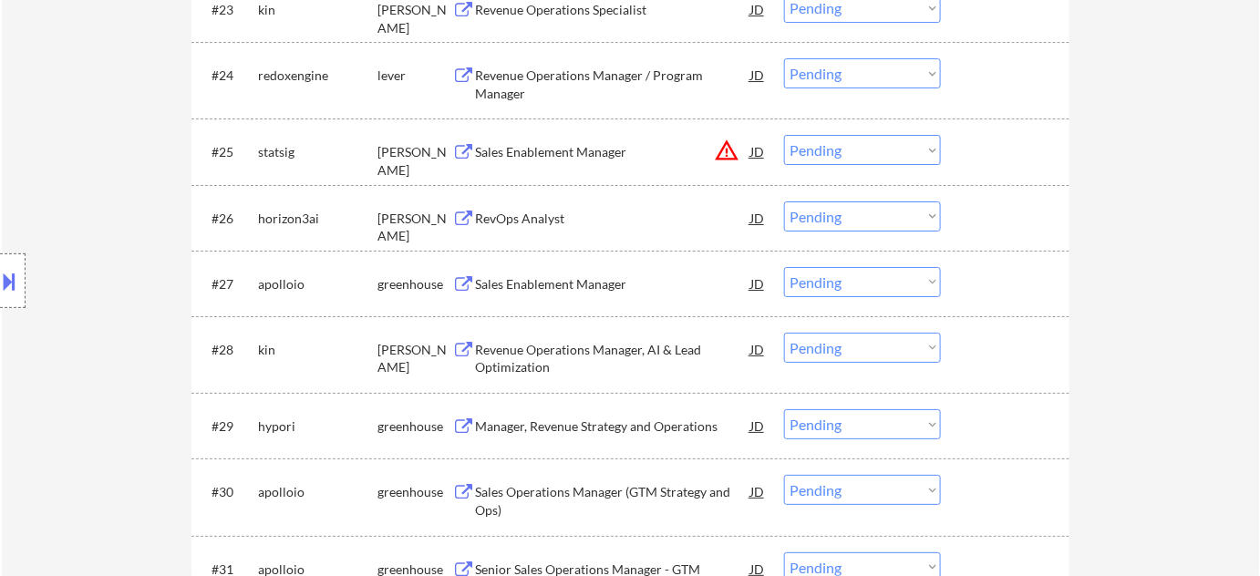
scroll to position [2155, 0]
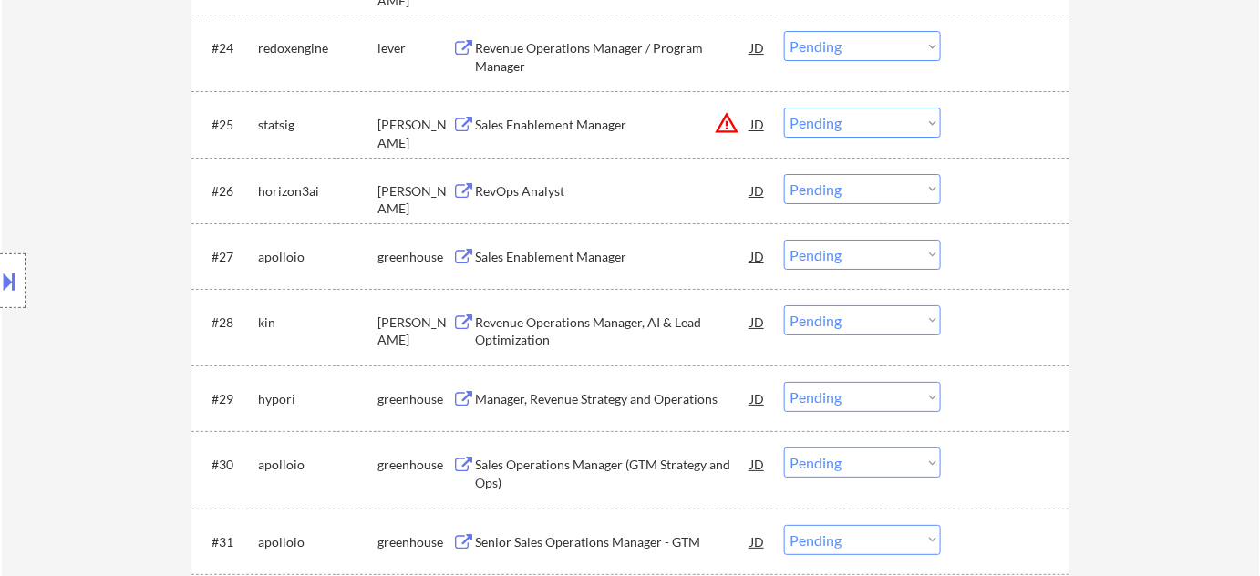
click at [569, 187] on div "RevOps Analyst" at bounding box center [612, 191] width 275 height 18
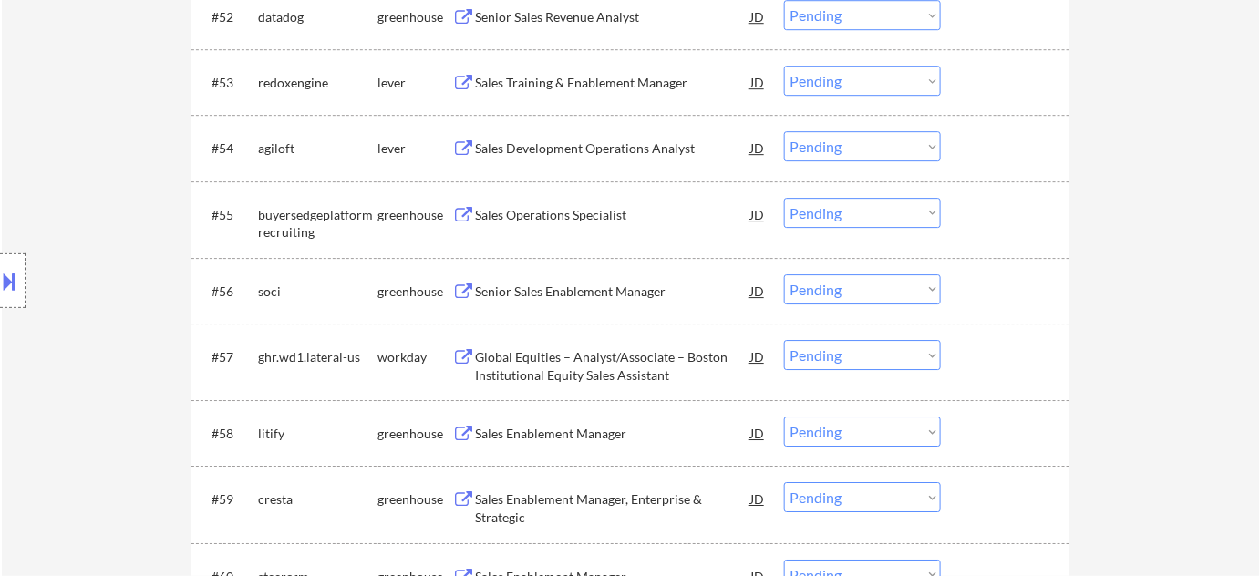
scroll to position [4228, 0]
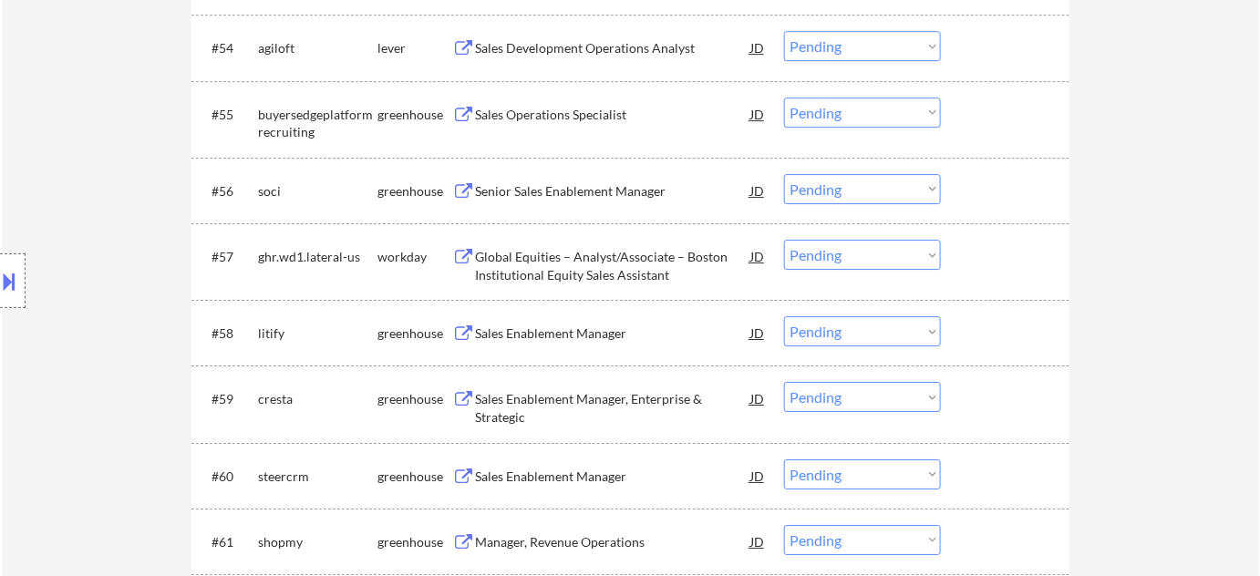
click at [584, 331] on div "Sales Enablement Manager" at bounding box center [612, 334] width 275 height 18
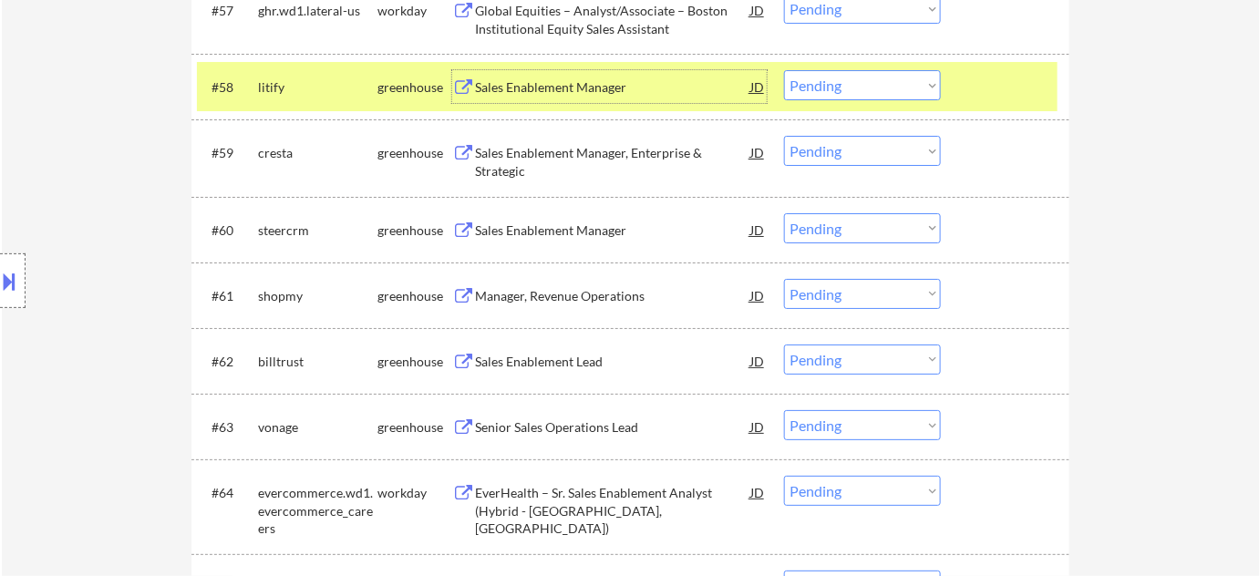
scroll to position [4477, 0]
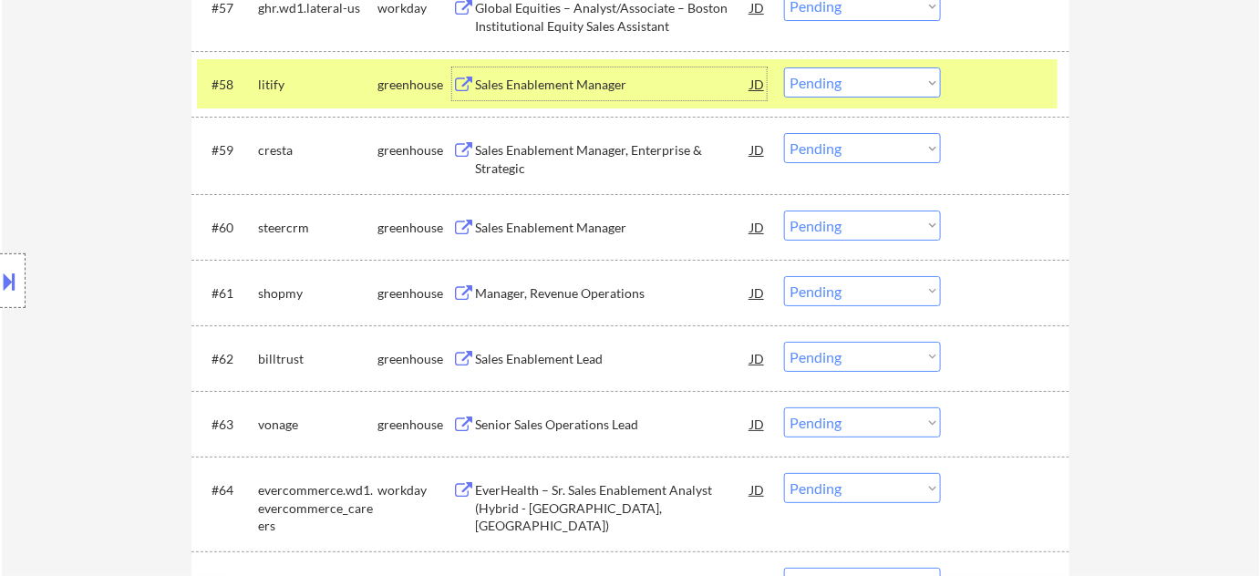
click at [515, 162] on div "Sales Enablement Manager, Enterprise & Strategic" at bounding box center [612, 159] width 275 height 36
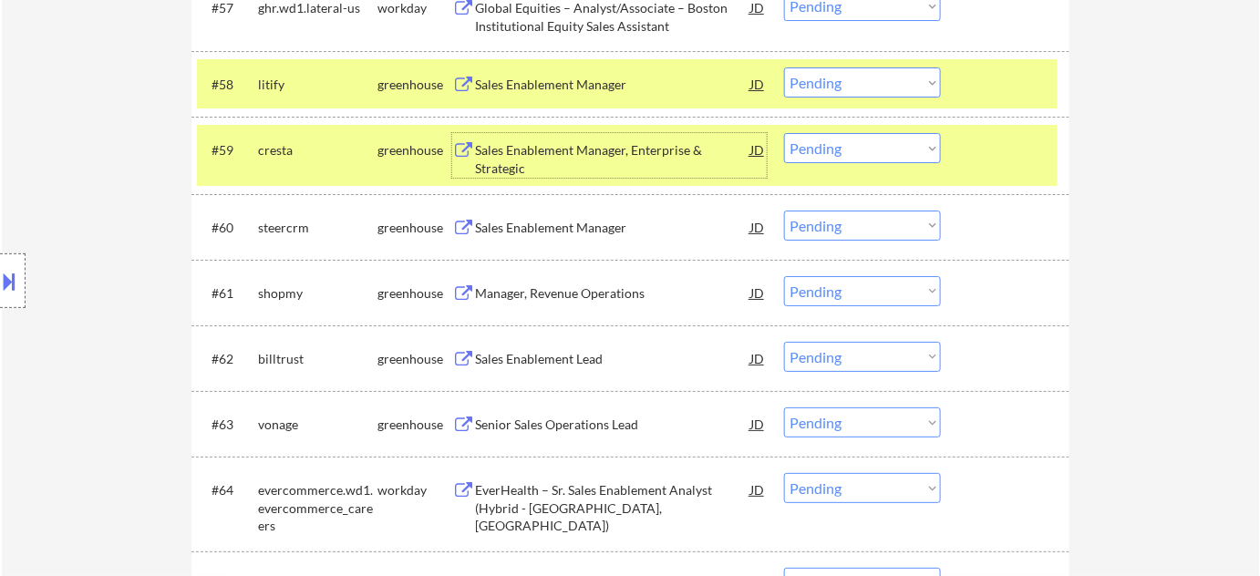
click at [570, 294] on div "Manager, Revenue Operations" at bounding box center [612, 294] width 275 height 18
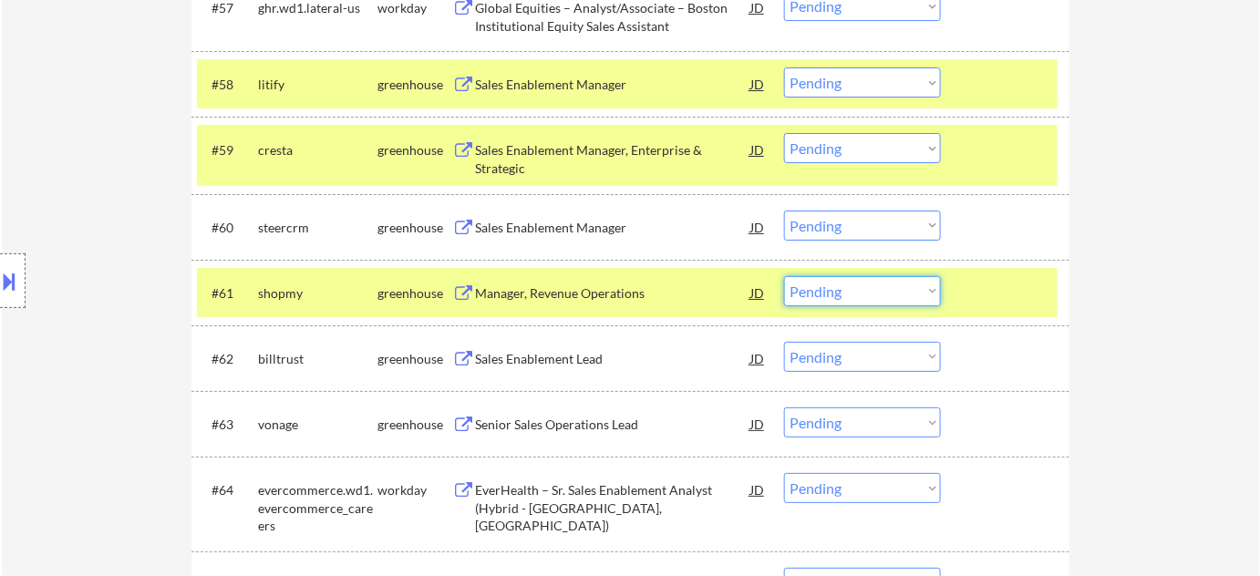
drag, startPoint x: 844, startPoint y: 288, endPoint x: 846, endPoint y: 298, distance: 10.4
click at [844, 288] on select "Choose an option... Pending Applied Excluded (Questions) Excluded (Expired) Exc…" at bounding box center [862, 291] width 157 height 30
click at [784, 276] on select "Choose an option... Pending Applied Excluded (Questions) Excluded (Expired) Exc…" at bounding box center [862, 291] width 157 height 30
click at [578, 421] on div "Senior Sales Operations Lead" at bounding box center [612, 425] width 275 height 18
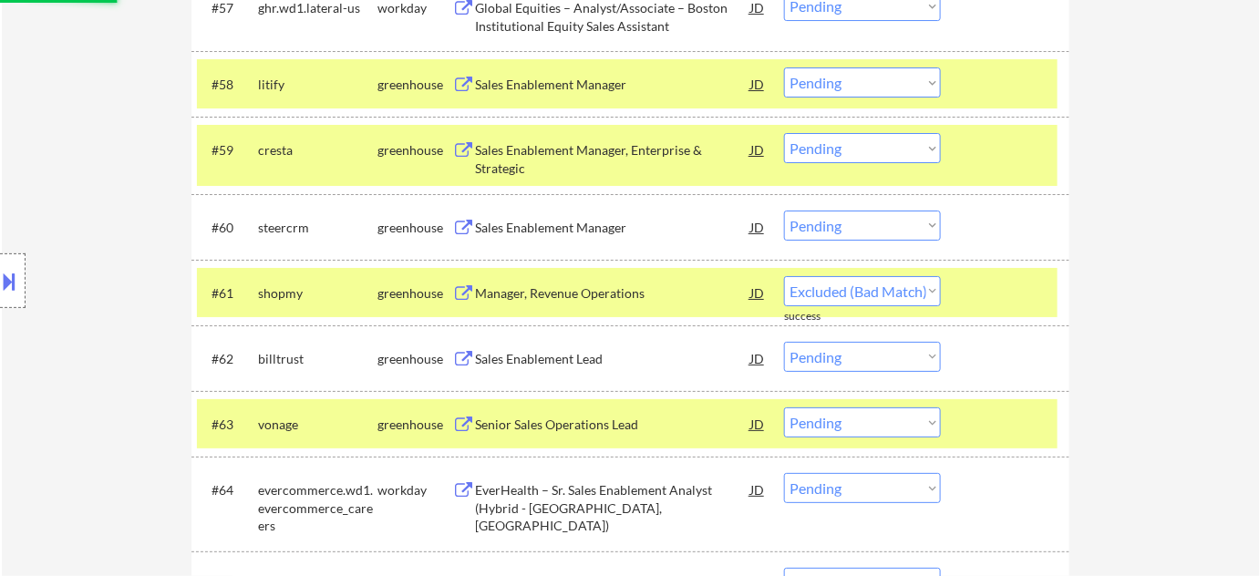
select select ""pending""
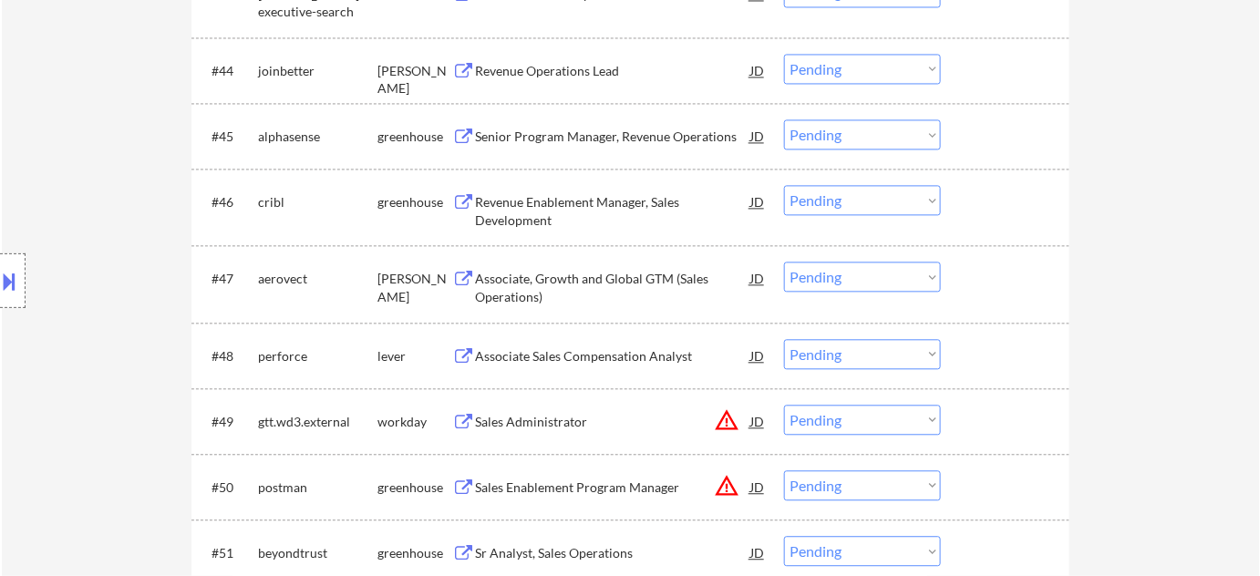
scroll to position [4548, 0]
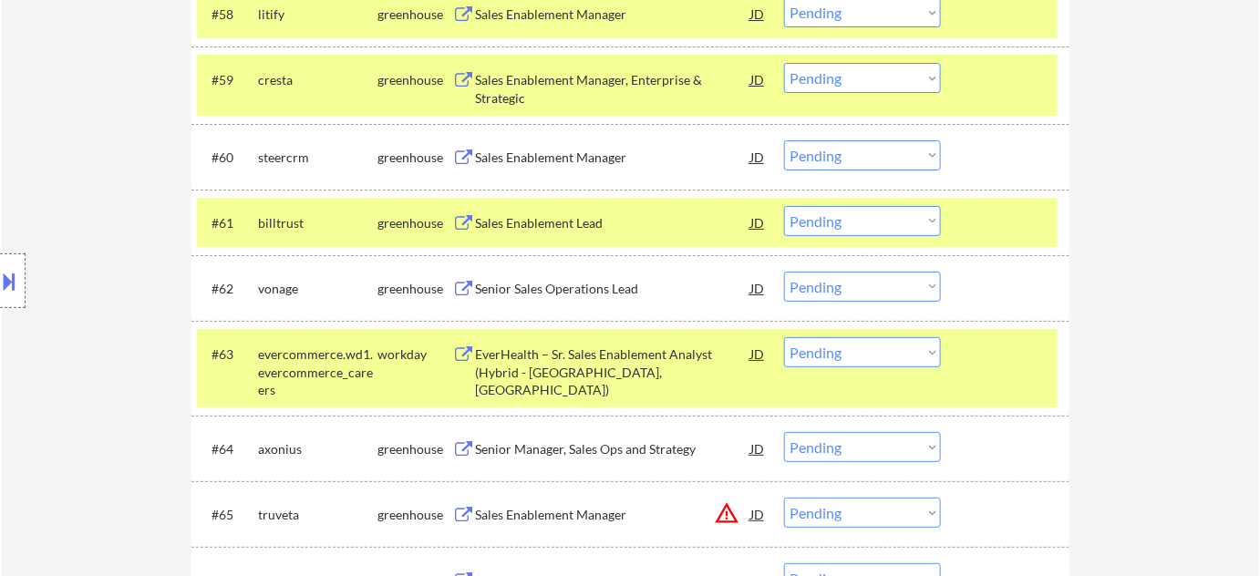
click at [829, 284] on select "Choose an option... Pending Applied Excluded (Questions) Excluded (Expired) Exc…" at bounding box center [862, 287] width 157 height 30
click at [784, 272] on select "Choose an option... Pending Applied Excluded (Questions) Excluded (Expired) Exc…" at bounding box center [862, 287] width 157 height 30
select select ""pending""
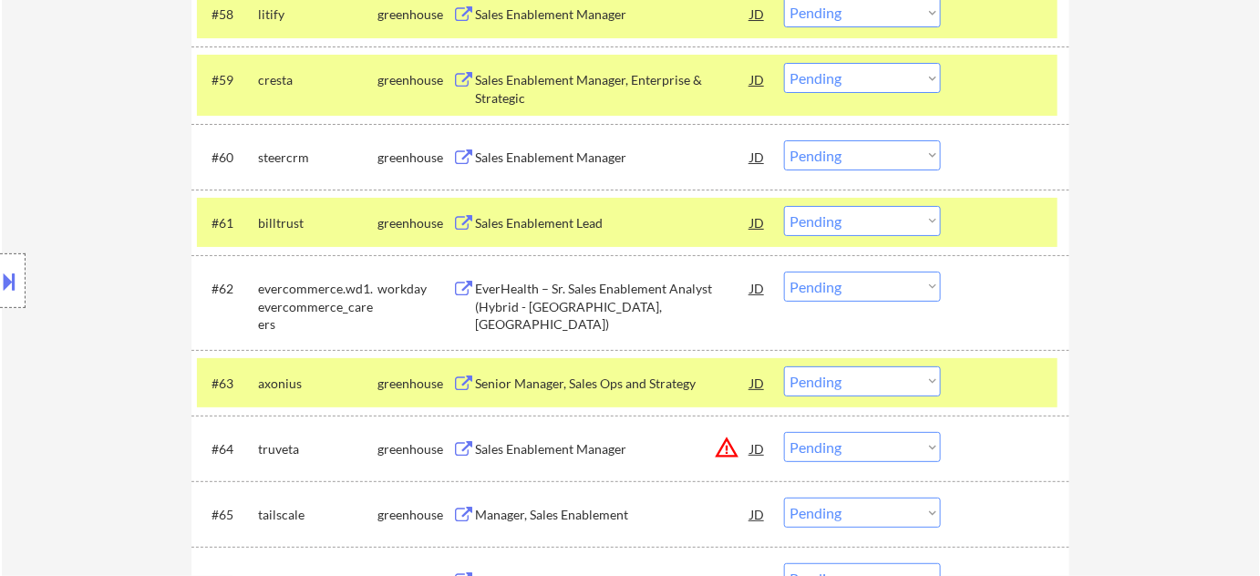
click at [576, 221] on div "Sales Enablement Lead" at bounding box center [612, 223] width 275 height 18
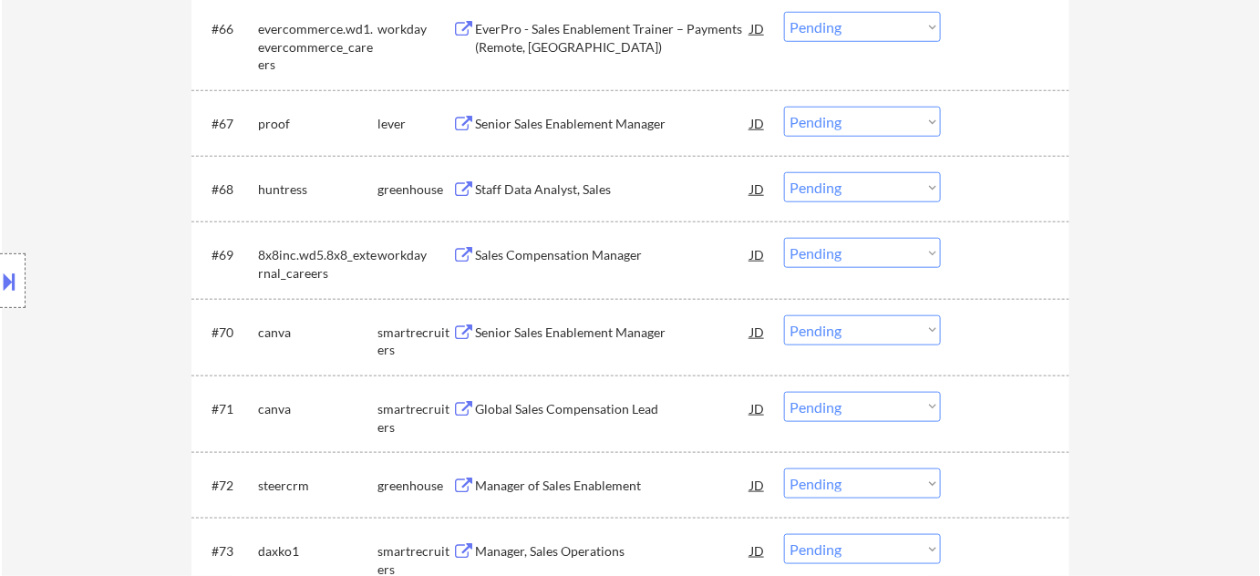
scroll to position [5128, 0]
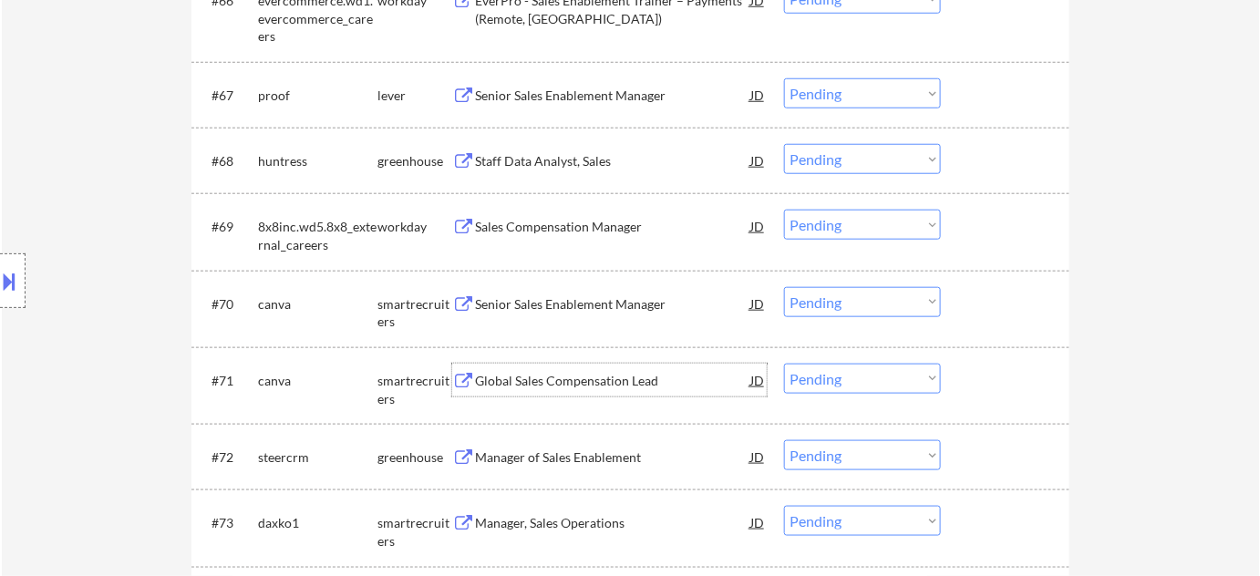
click at [523, 372] on div "Global Sales Compensation Lead" at bounding box center [612, 381] width 275 height 18
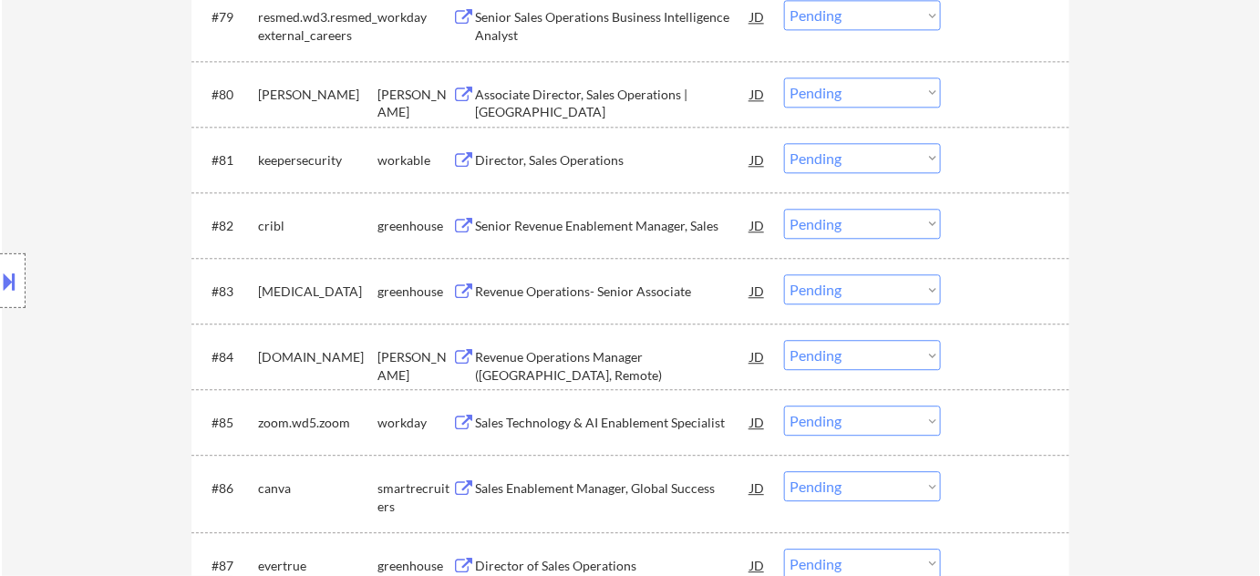
scroll to position [6123, 0]
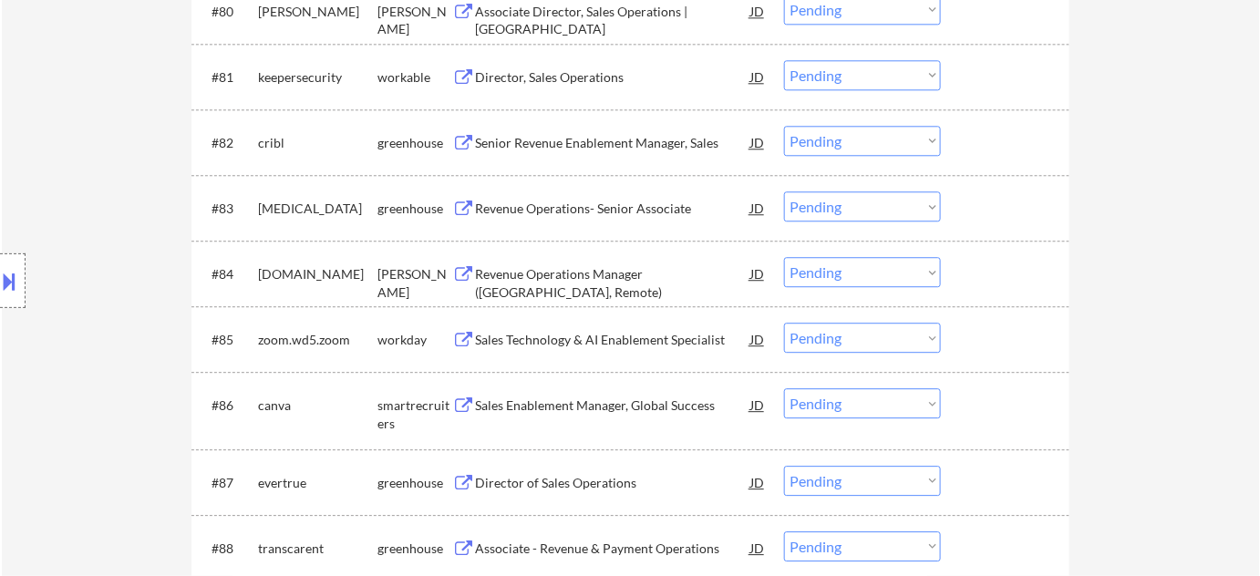
click at [577, 272] on div "Revenue Operations Manager (USA, Remote)" at bounding box center [612, 283] width 275 height 36
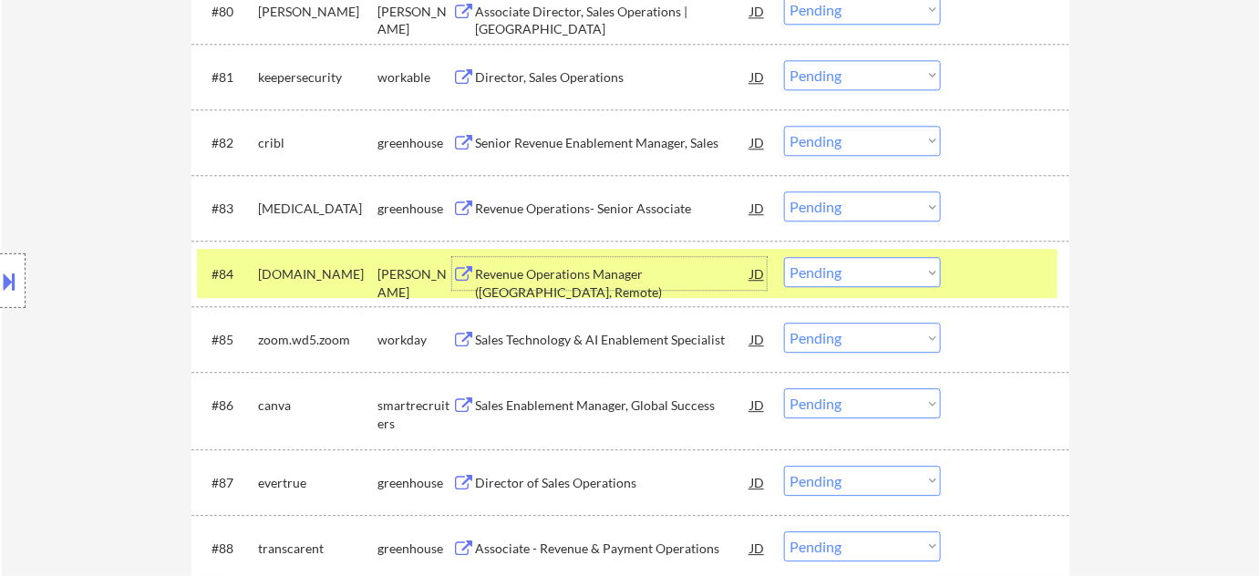
drag, startPoint x: 814, startPoint y: 272, endPoint x: 817, endPoint y: 284, distance: 12.4
click at [814, 272] on select "Choose an option... Pending Applied Excluded (Questions) Excluded (Expired) Exc…" at bounding box center [862, 272] width 157 height 30
click at [784, 257] on select "Choose an option... Pending Applied Excluded (Questions) Excluded (Expired) Exc…" at bounding box center [862, 272] width 157 height 30
select select ""pending""
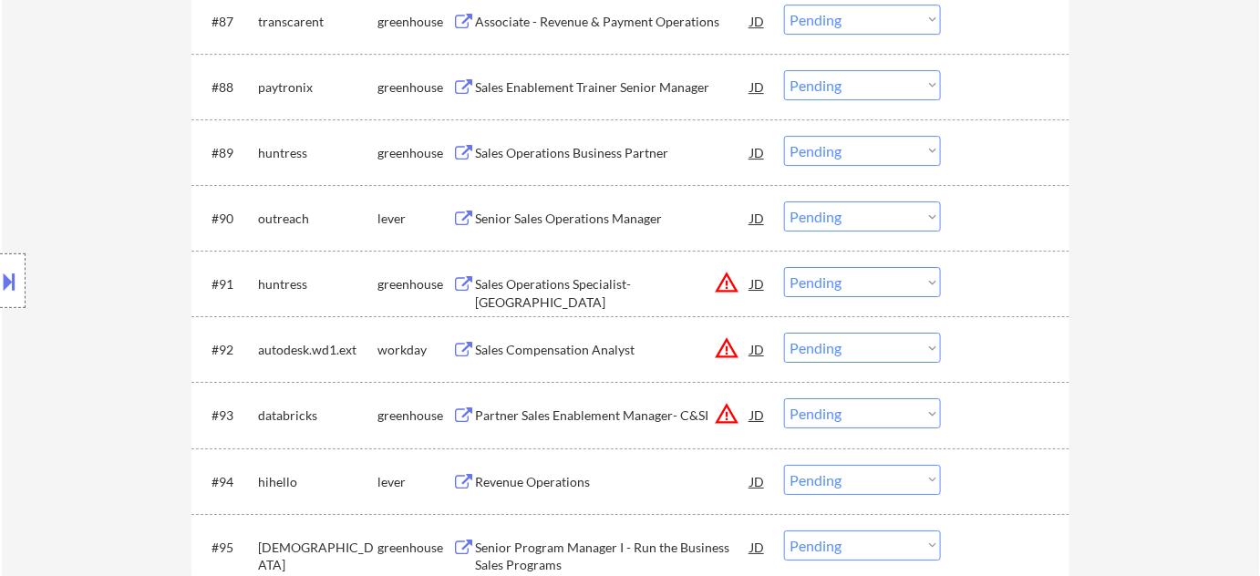
scroll to position [6620, 0]
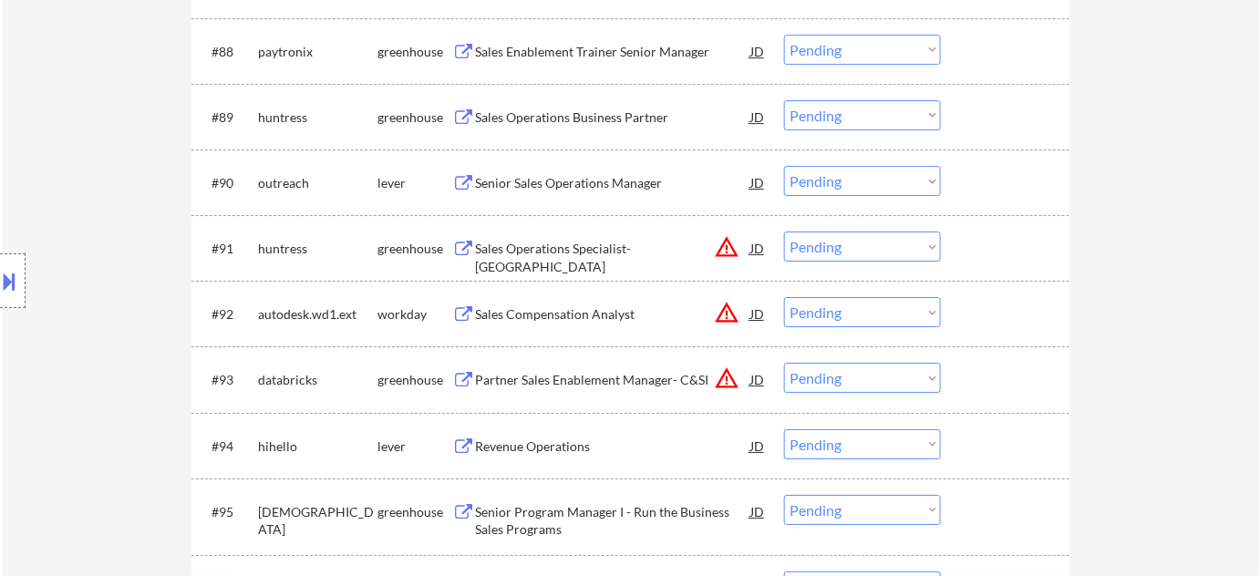
click at [580, 183] on div "Senior Sales Operations Manager" at bounding box center [612, 183] width 275 height 18
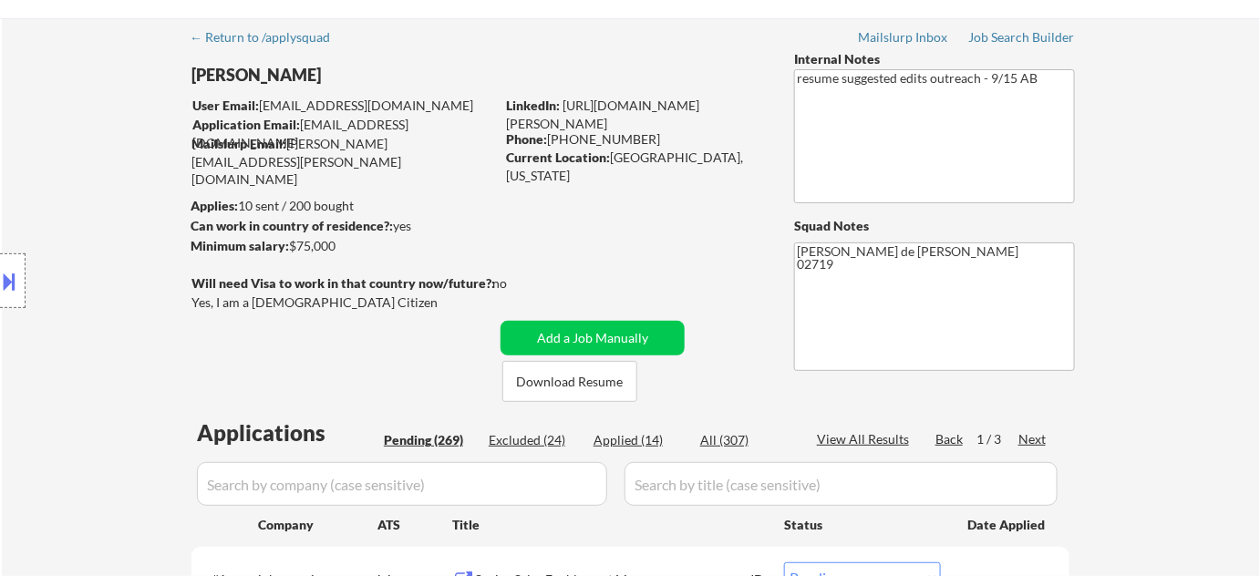
scroll to position [82, 0]
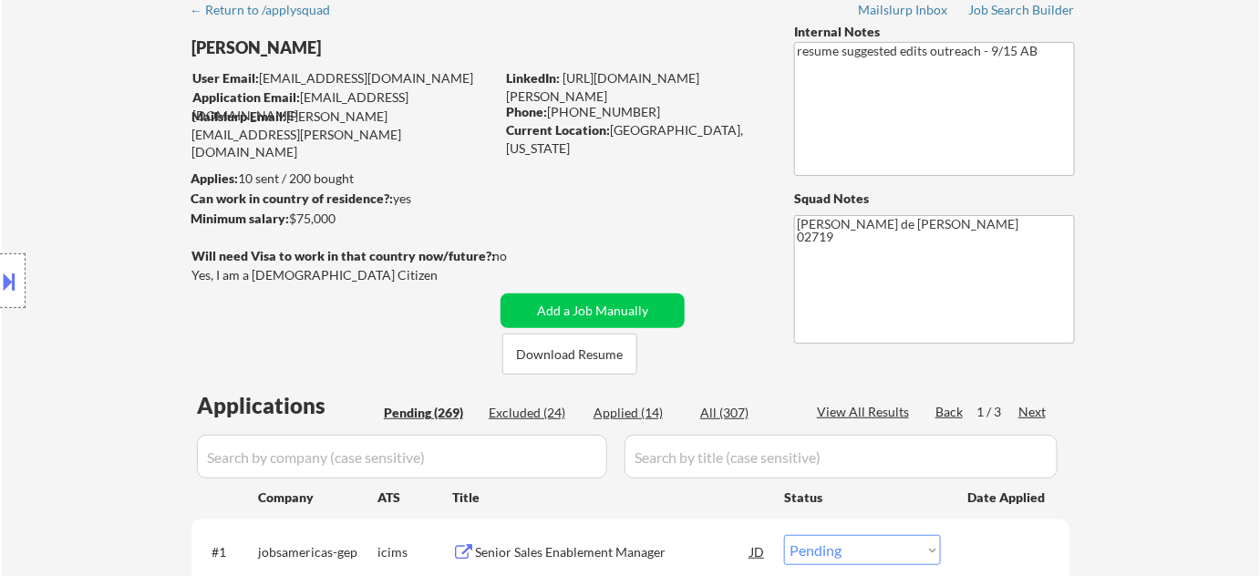
click at [652, 416] on div "Applied (14)" at bounding box center [639, 413] width 91 height 18
click at [462, 454] on input "input" at bounding box center [402, 457] width 410 height 44
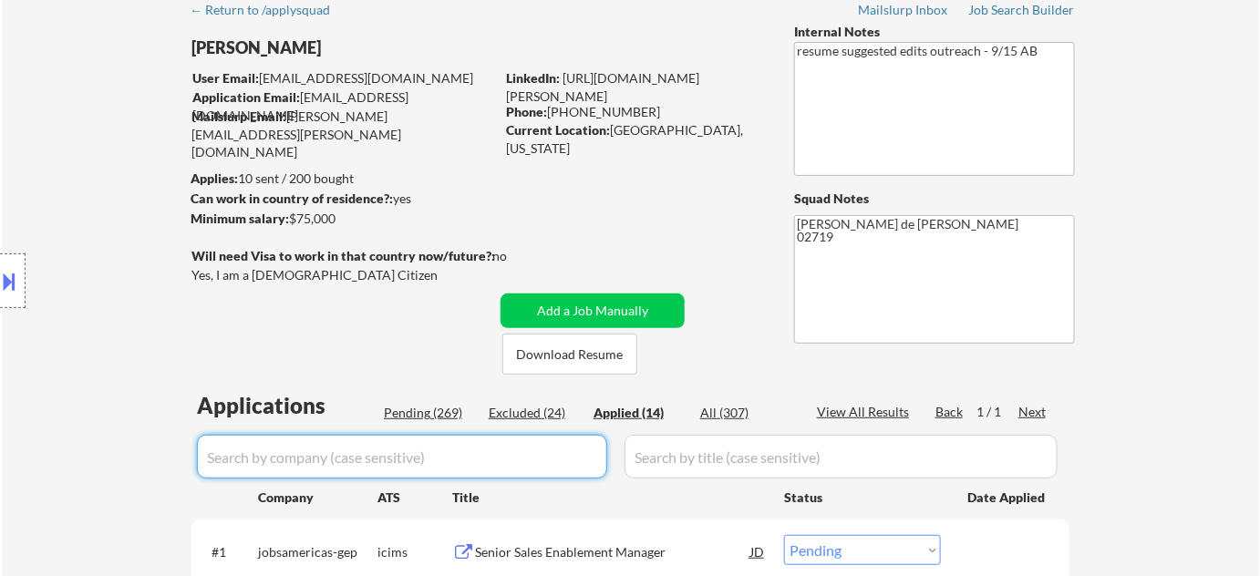
type input "o"
select select ""applied""
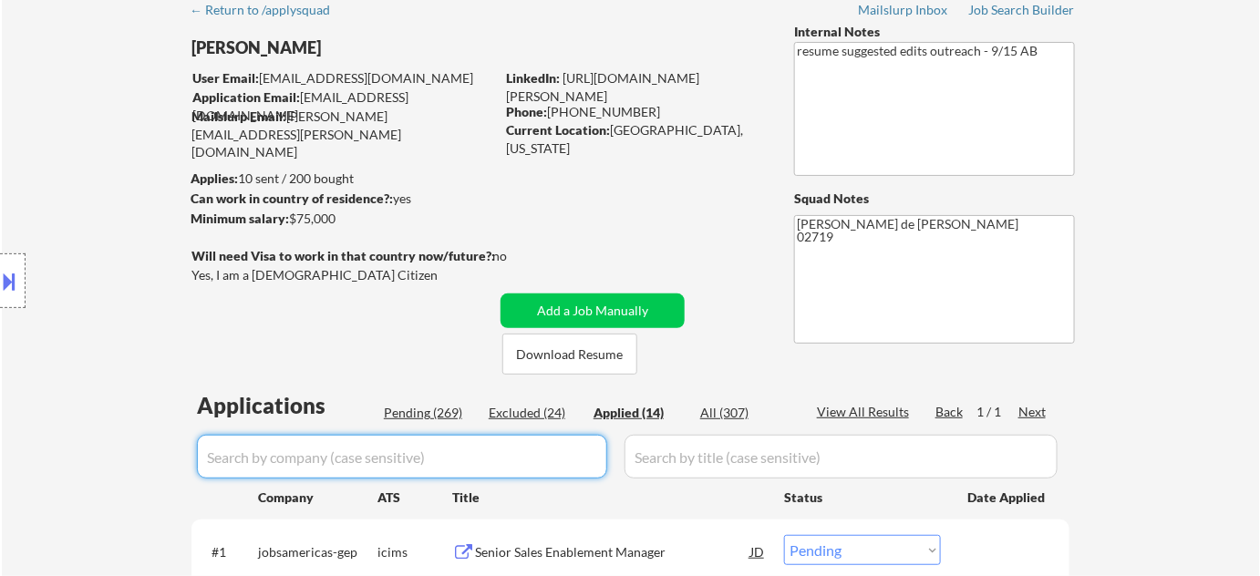
select select ""applied""
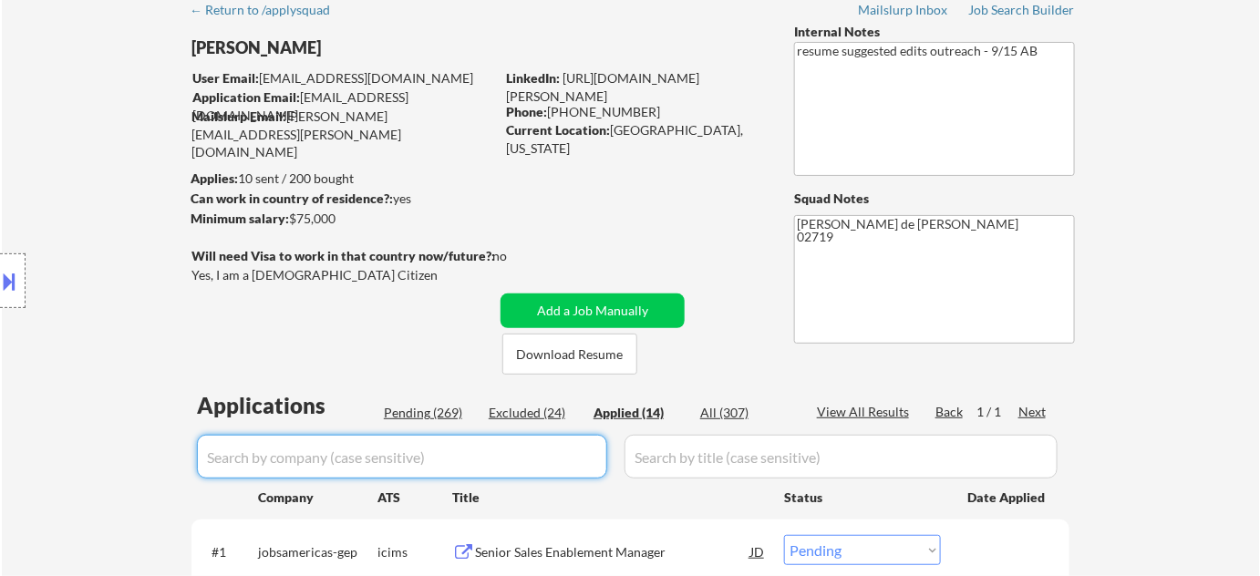
select select ""applied""
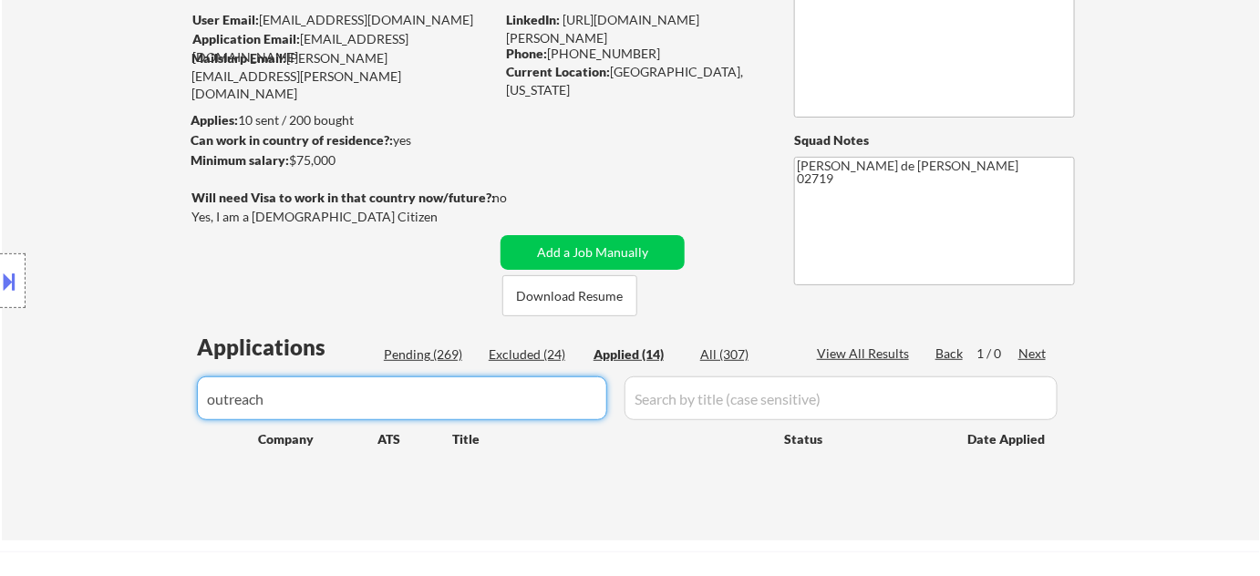
scroll to position [248, 0]
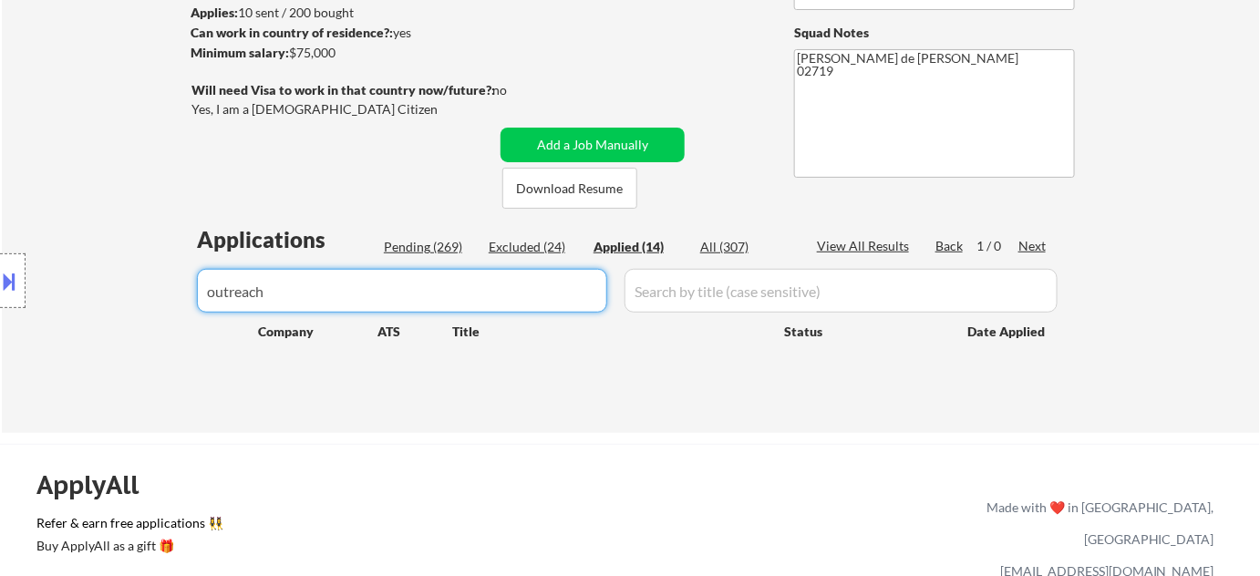
type input "outreach"
click at [449, 244] on div "Pending (269)" at bounding box center [429, 247] width 91 height 18
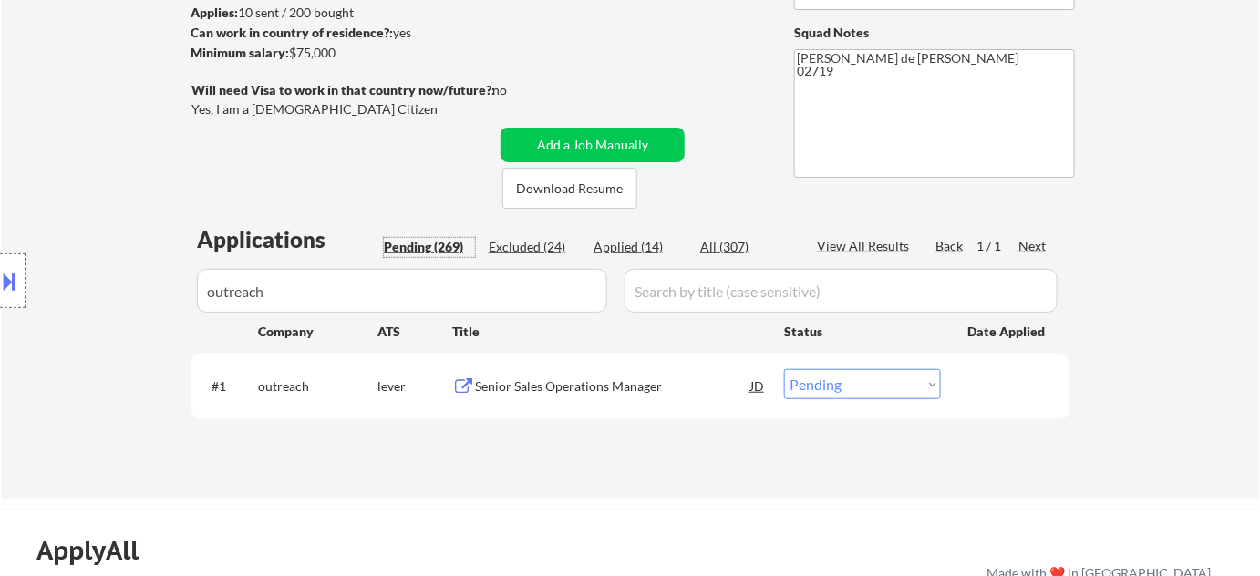
click at [795, 389] on select "Choose an option... Pending Applied Excluded (Questions) Excluded (Expired) Exc…" at bounding box center [862, 384] width 157 height 30
select select ""applied""
click at [784, 369] on select "Choose an option... Pending Applied Excluded (Questions) Excluded (Expired) Exc…" at bounding box center [862, 384] width 157 height 30
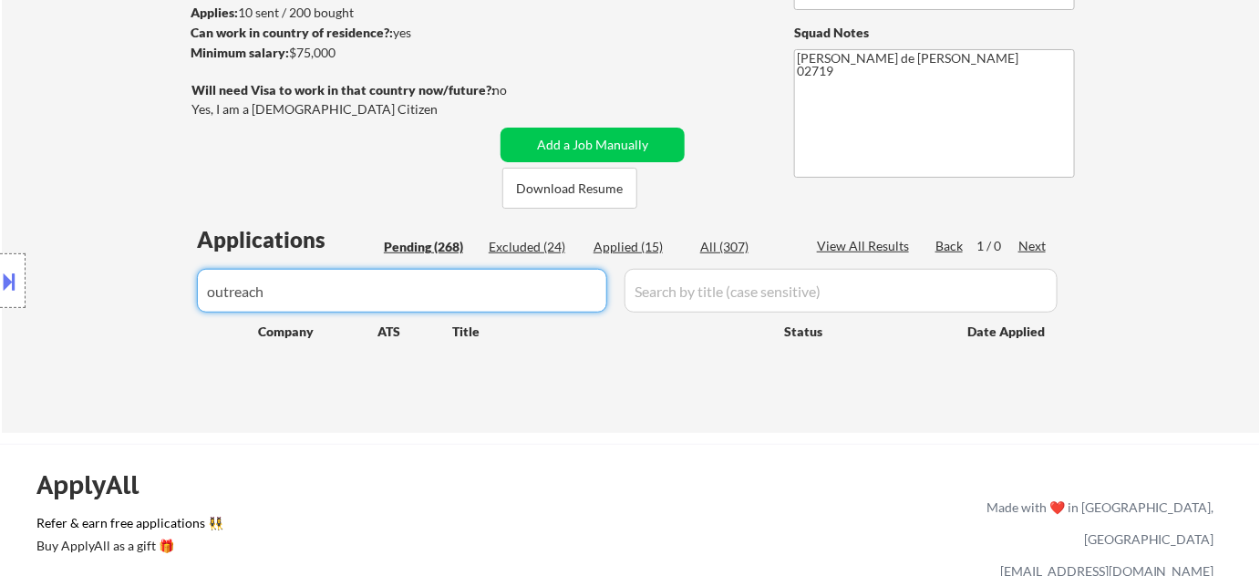
drag, startPoint x: 333, startPoint y: 288, endPoint x: 167, endPoint y: 280, distance: 166.2
click at [167, 280] on body "← Return to /applysquad Mailslurp Inbox Job Search Builder Brian Smith User Ema…" at bounding box center [630, 40] width 1260 height 576
click at [416, 245] on div "Pending (268)" at bounding box center [429, 247] width 91 height 18
select select ""pending""
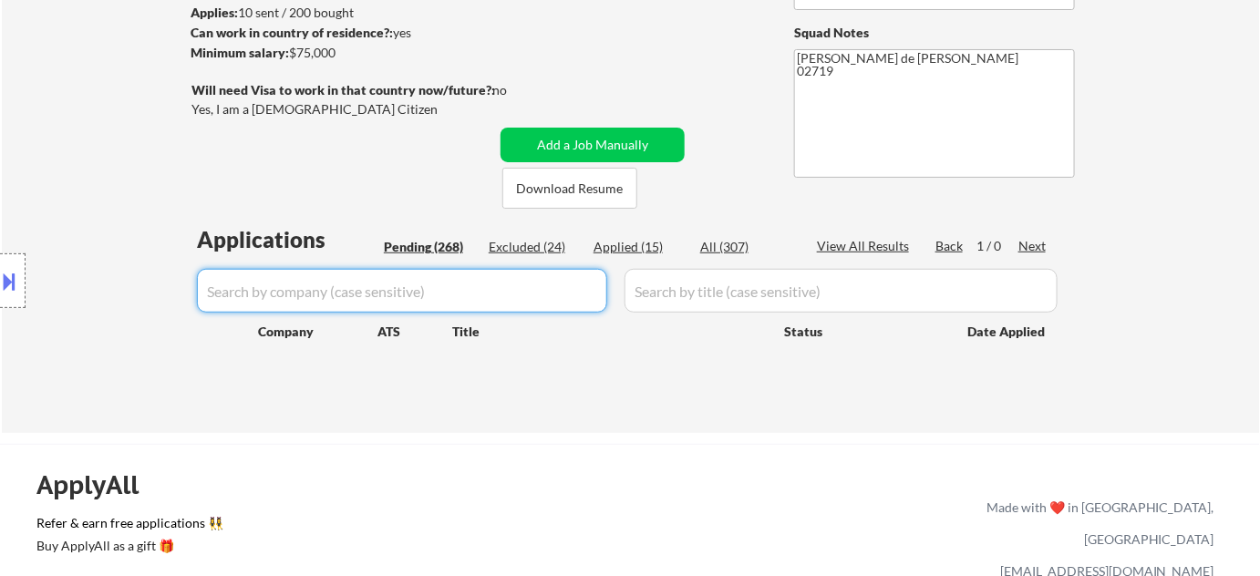
select select ""pending""
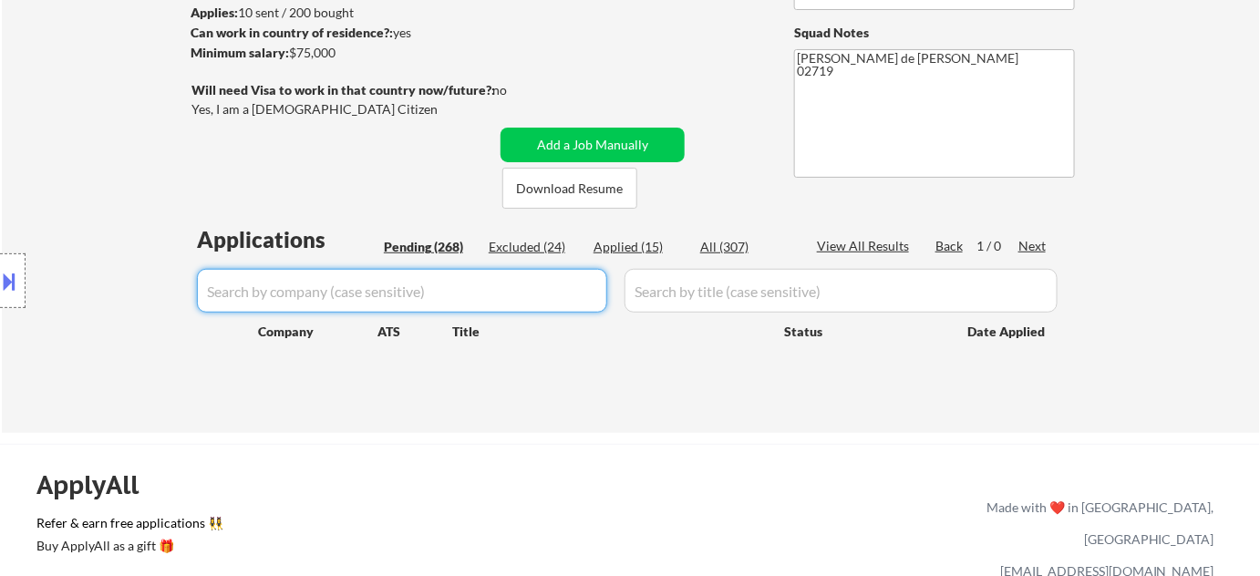
select select ""pending""
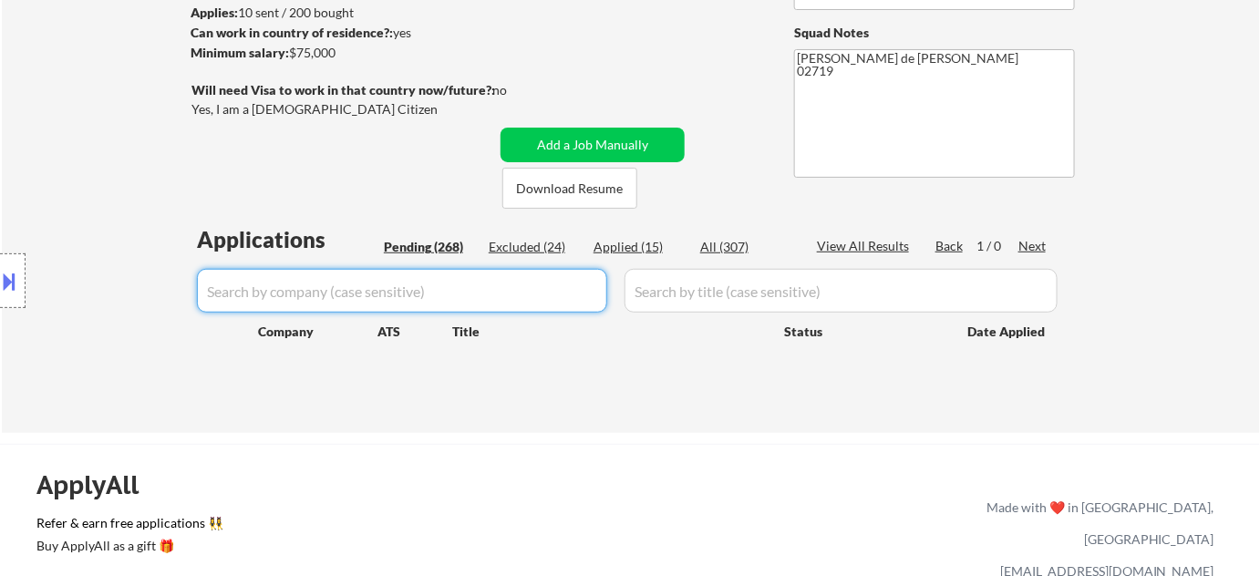
select select ""pending""
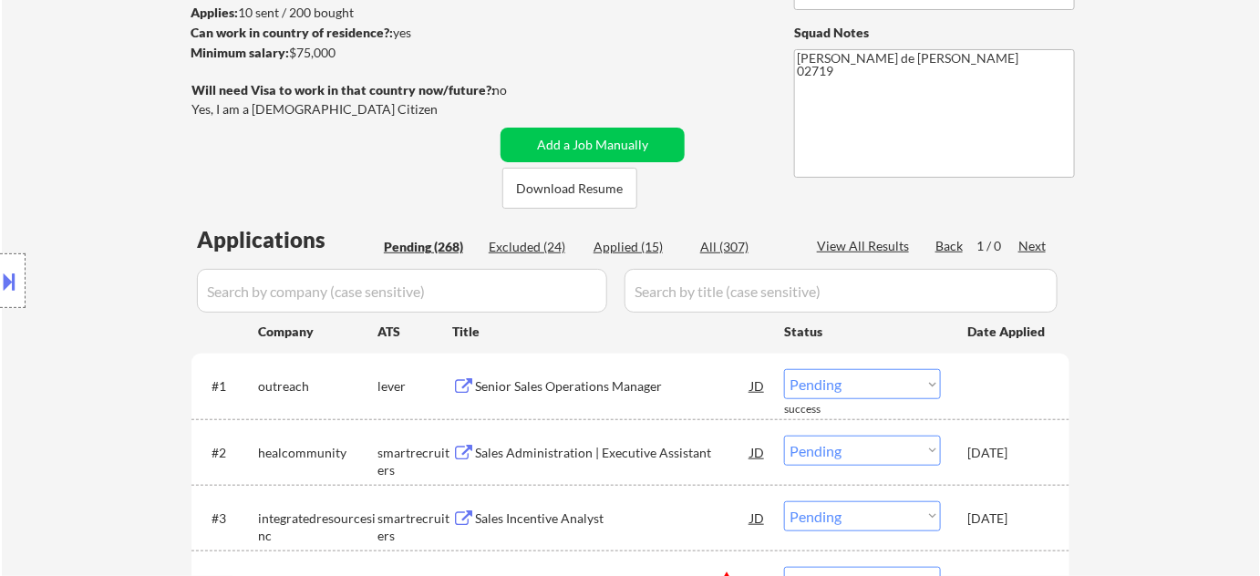
click at [416, 245] on div "Pending (268)" at bounding box center [429, 247] width 91 height 18
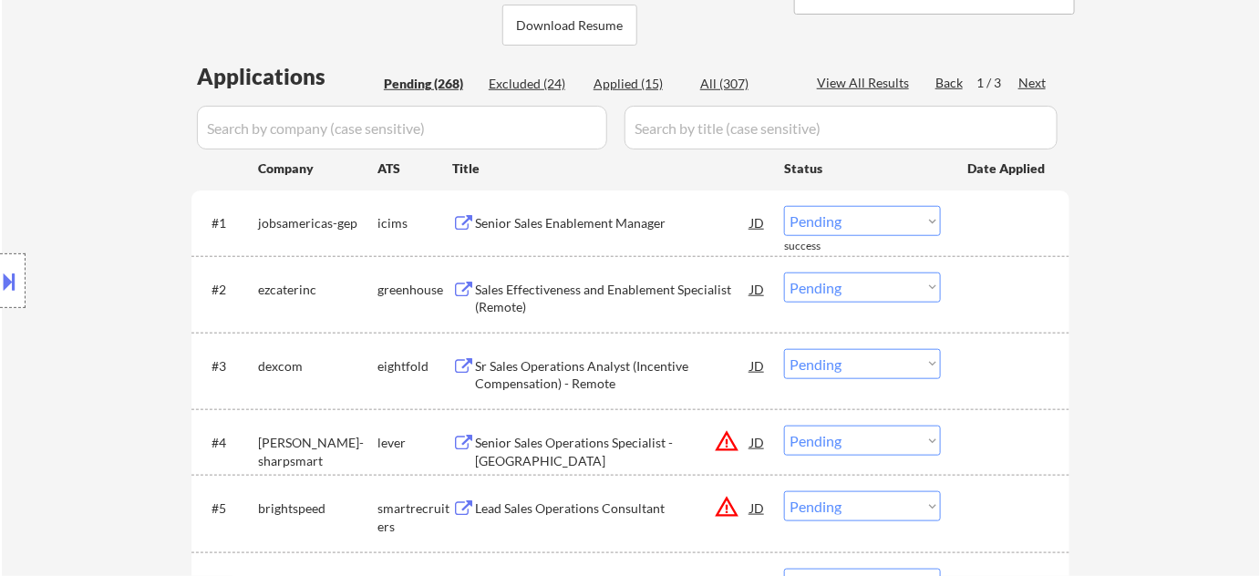
scroll to position [414, 0]
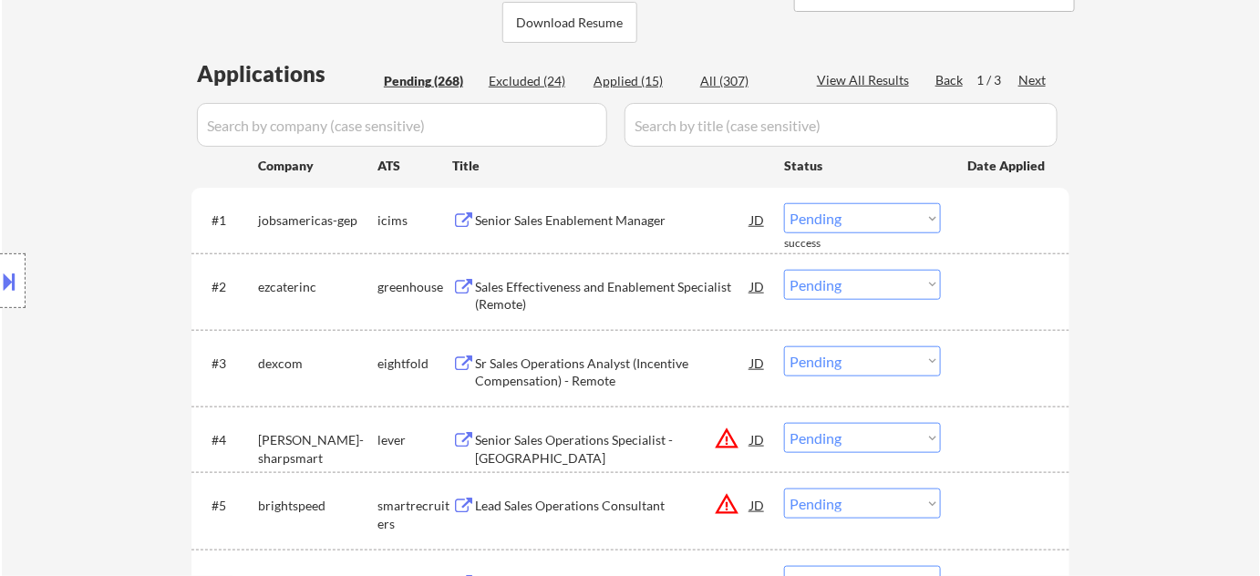
click at [562, 385] on div "Sr Sales Operations Analyst (Incentive Compensation) - Remote" at bounding box center [612, 373] width 275 height 36
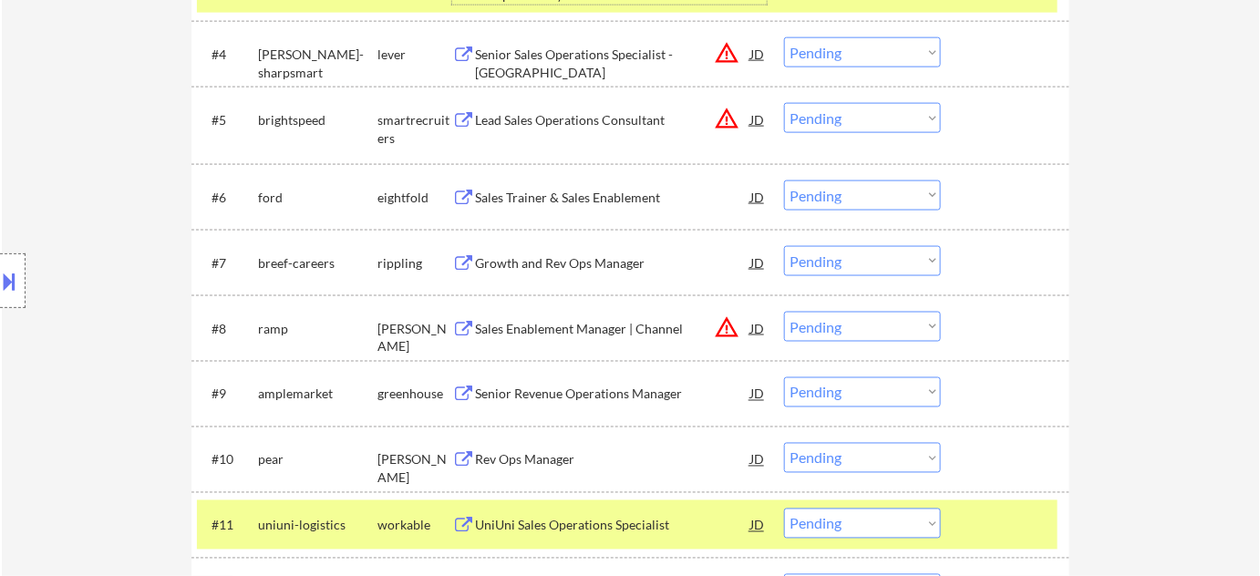
scroll to position [829, 0]
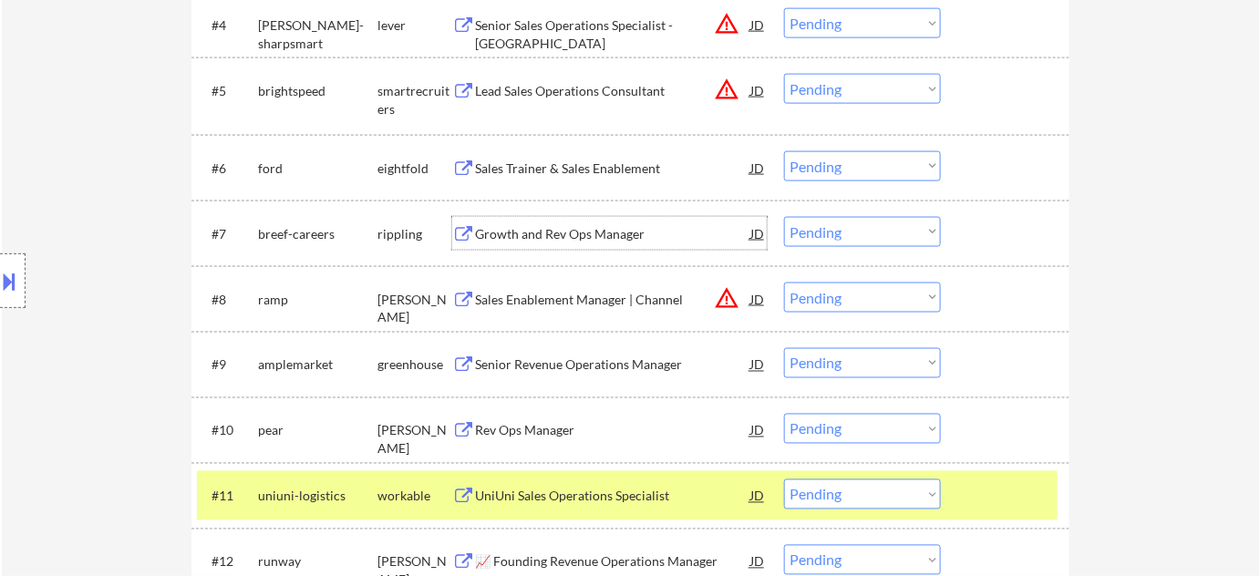
click at [552, 236] on div "Growth and Rev Ops Manager" at bounding box center [612, 234] width 275 height 18
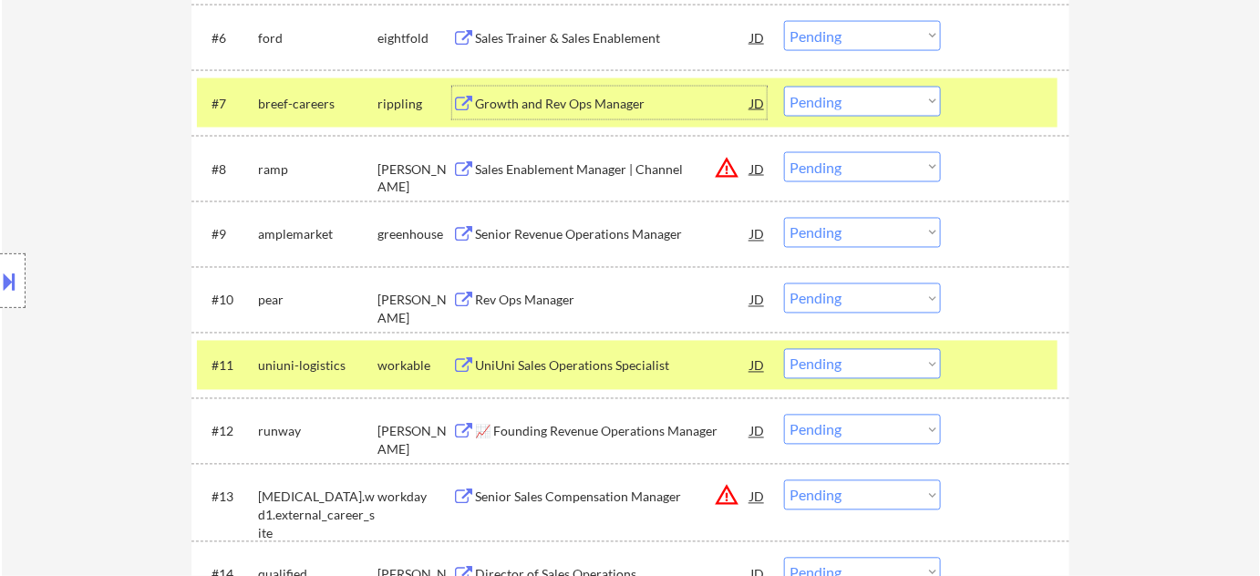
scroll to position [994, 0]
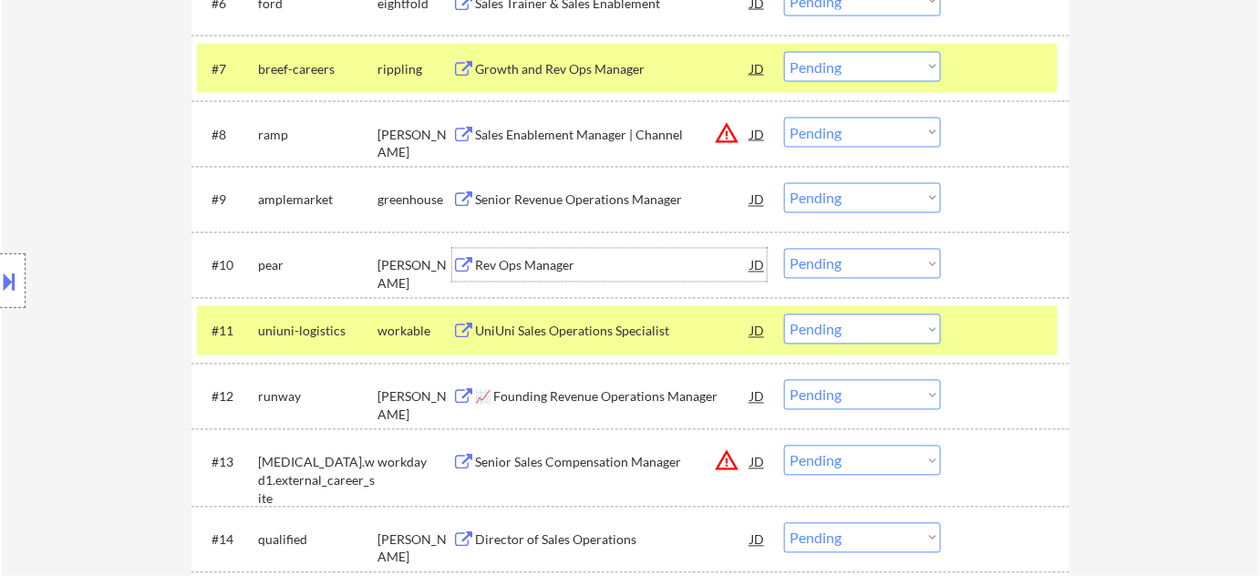
click at [555, 268] on div "Rev Ops Manager" at bounding box center [612, 266] width 275 height 18
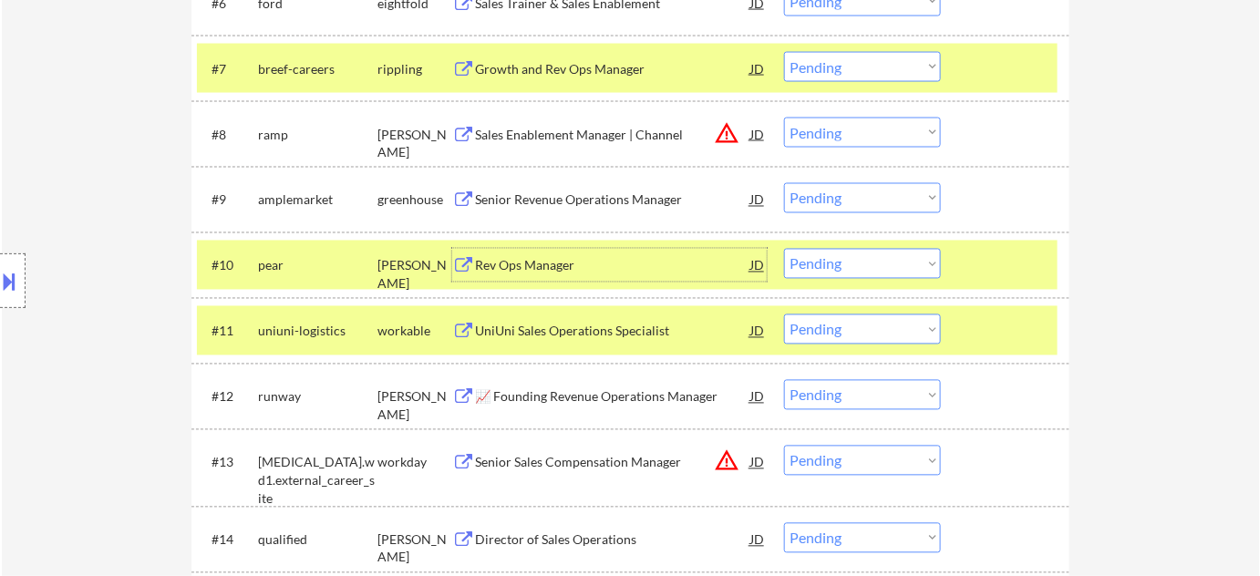
click at [2, 280] on button at bounding box center [10, 281] width 20 height 30
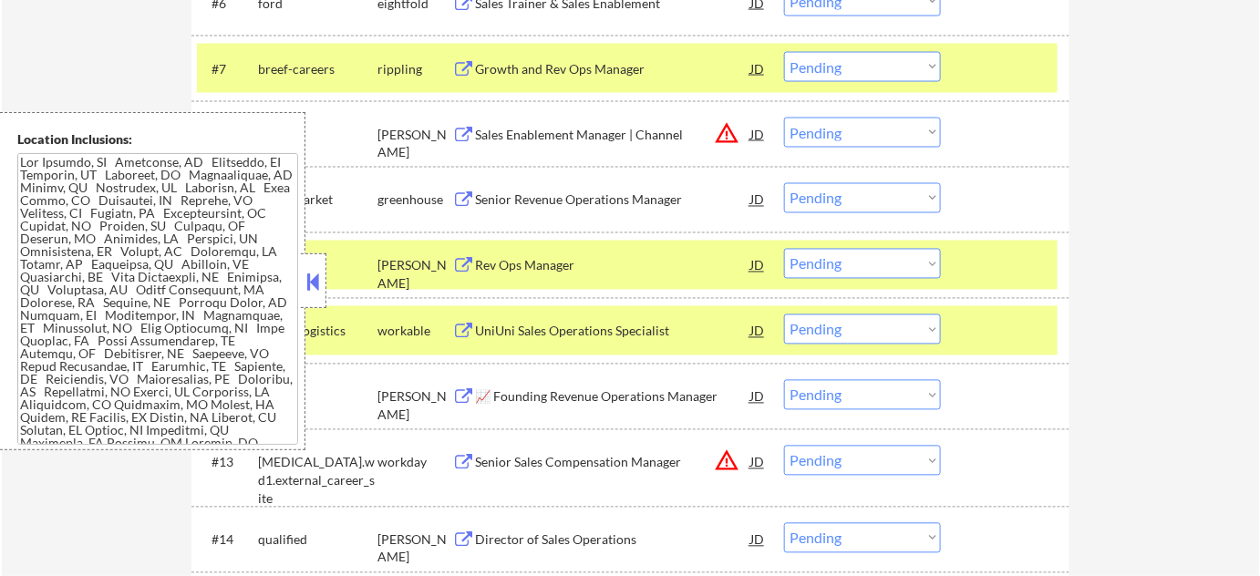
scroll to position [4196, 0]
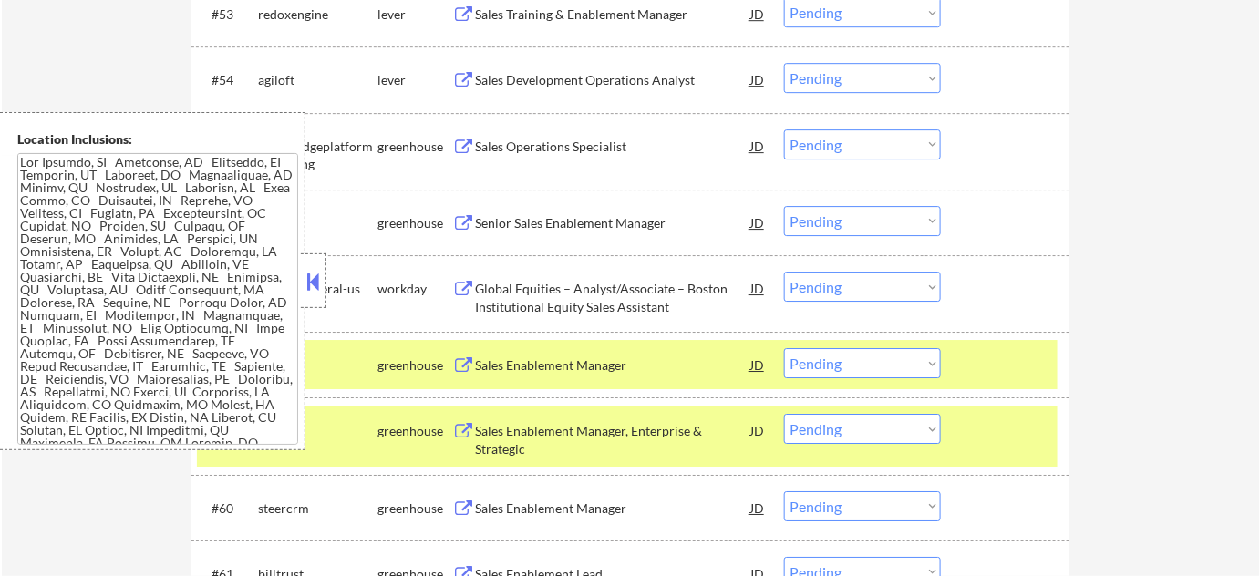
click at [313, 288] on button at bounding box center [314, 281] width 20 height 27
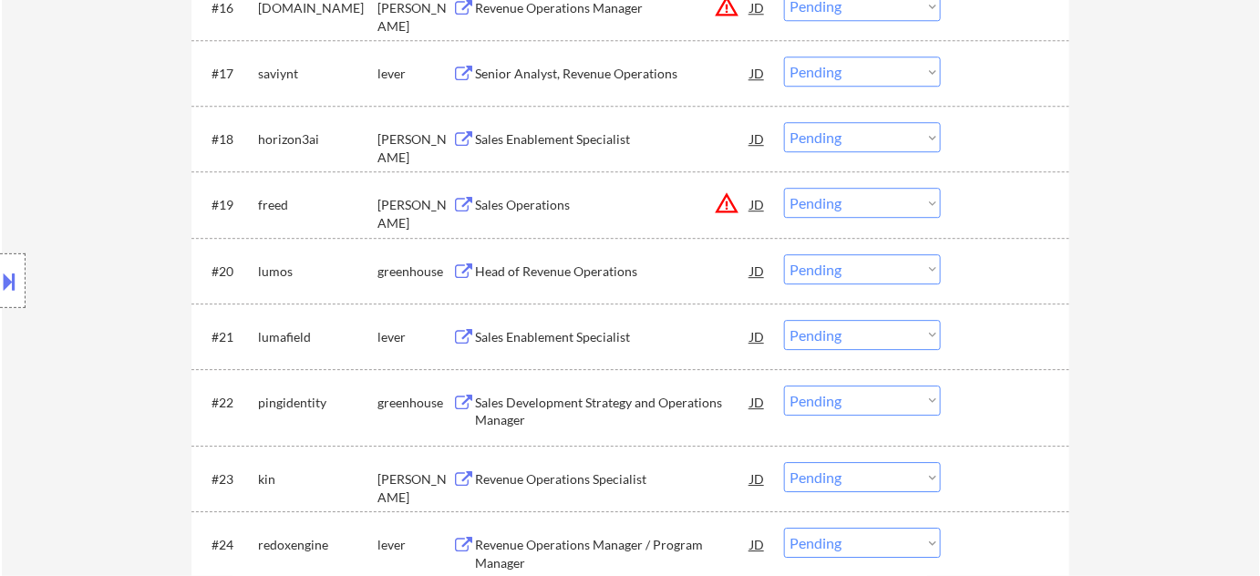
scroll to position [1160, 0]
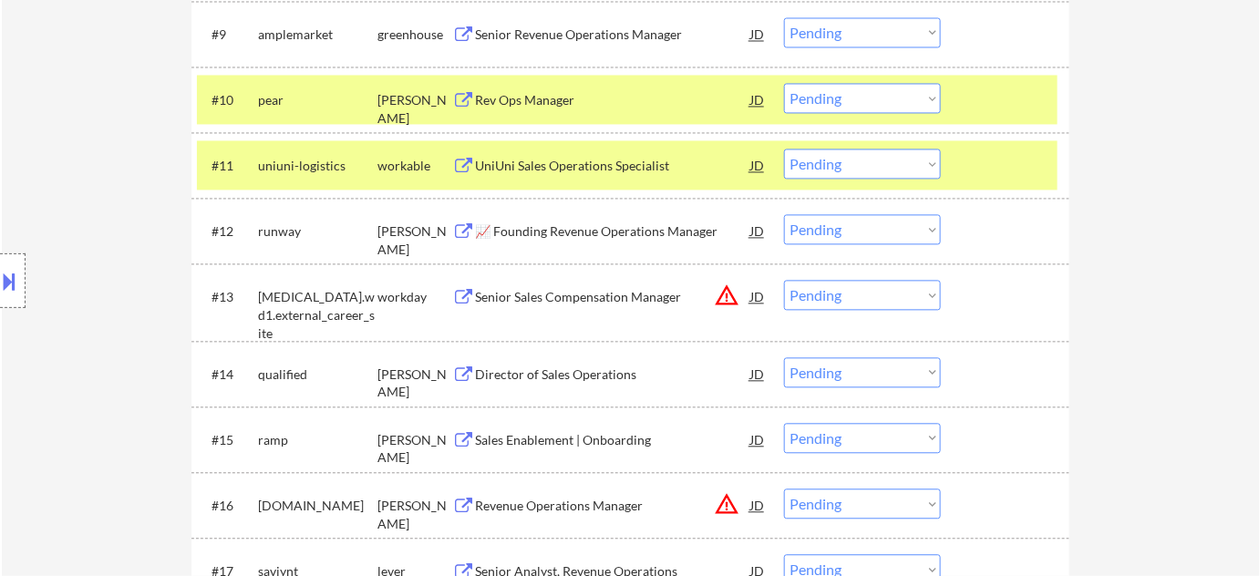
click at [852, 98] on select "Choose an option... Pending Applied Excluded (Questions) Excluded (Expired) Exc…" at bounding box center [862, 98] width 157 height 30
click at [784, 83] on select "Choose an option... Pending Applied Excluded (Questions) Excluded (Expired) Exc…" at bounding box center [862, 98] width 157 height 30
select select ""pending""
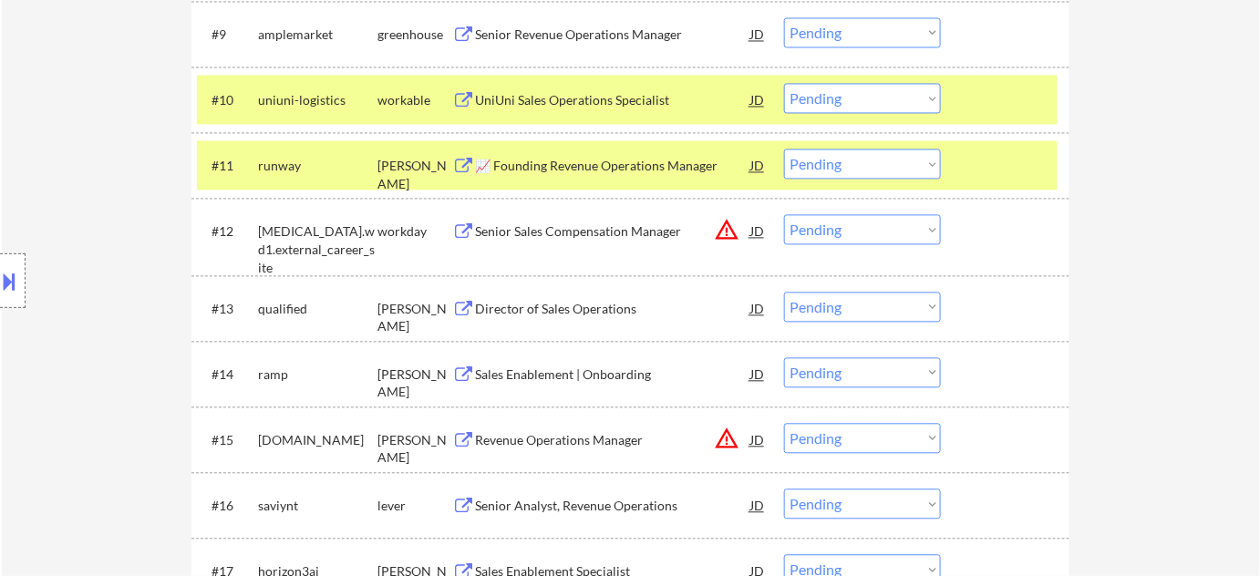
click at [576, 370] on div "Sales Enablement | Onboarding" at bounding box center [612, 375] width 275 height 18
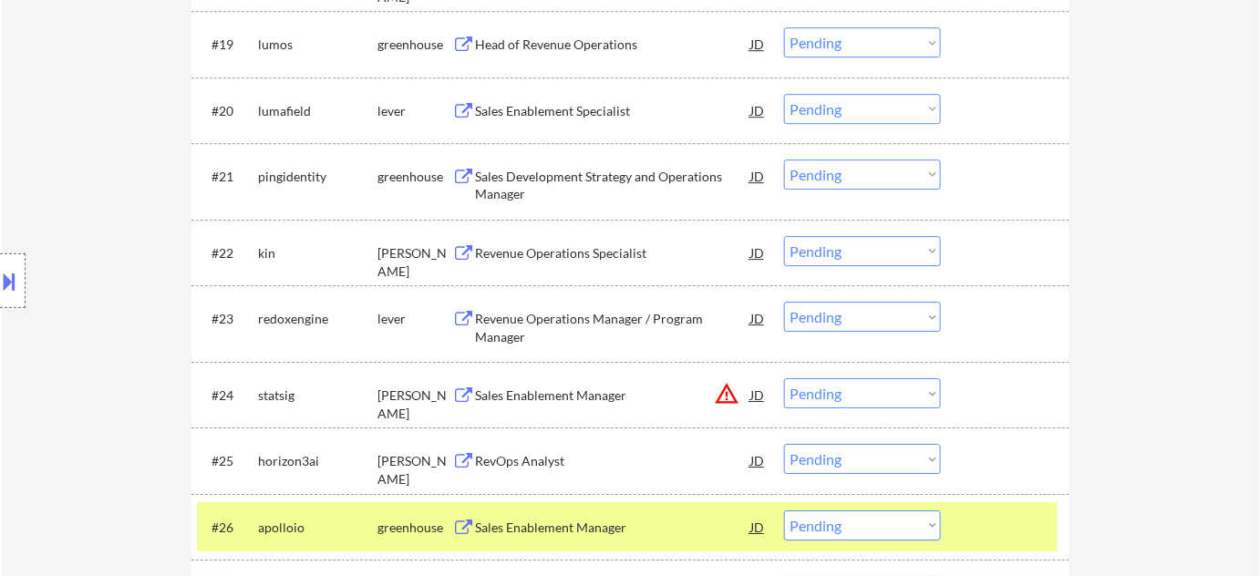
scroll to position [1824, 0]
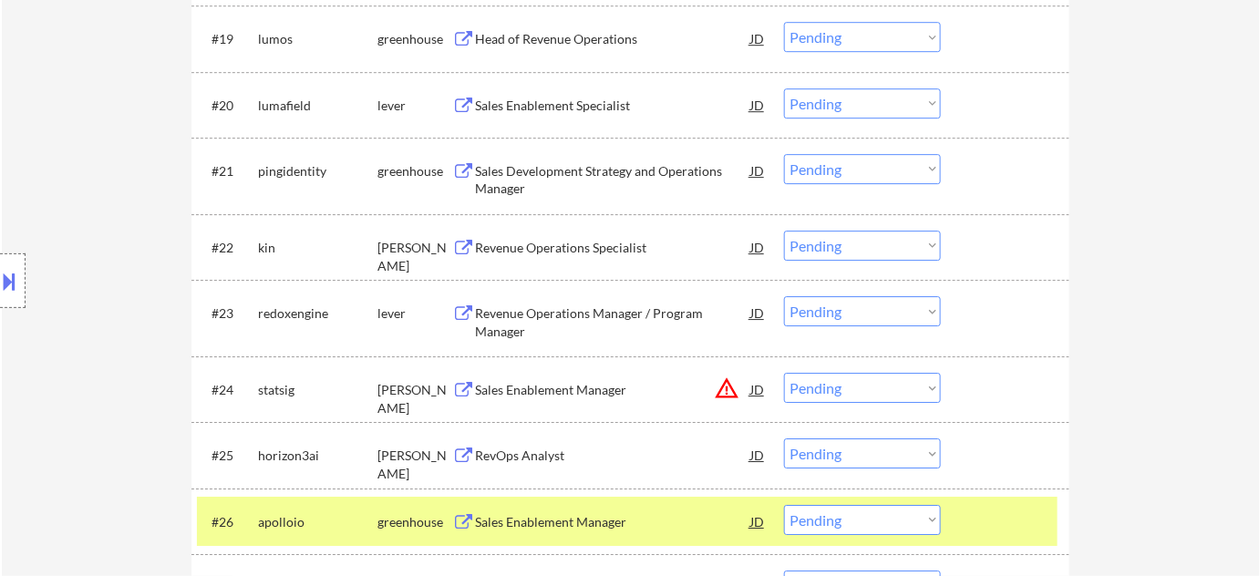
click at [596, 171] on div "Sales Development Strategy and Operations Manager" at bounding box center [612, 180] width 275 height 36
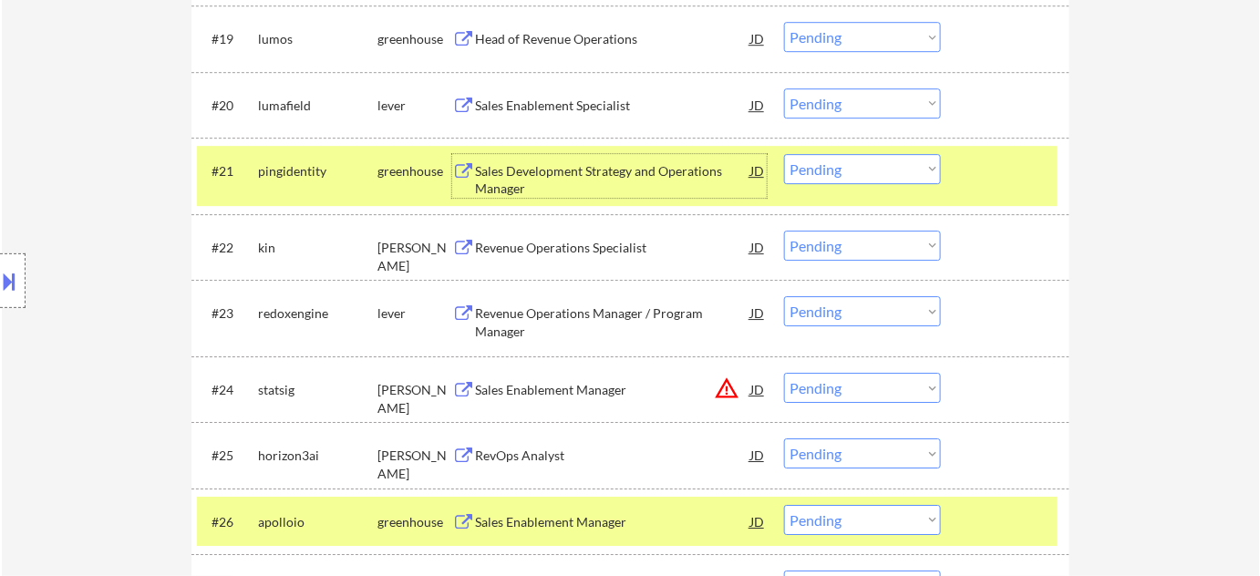
click at [885, 155] on select "Choose an option... Pending Applied Excluded (Questions) Excluded (Expired) Exc…" at bounding box center [862, 169] width 157 height 30
click at [784, 154] on select "Choose an option... Pending Applied Excluded (Questions) Excluded (Expired) Exc…" at bounding box center [862, 169] width 157 height 30
select select ""pending""
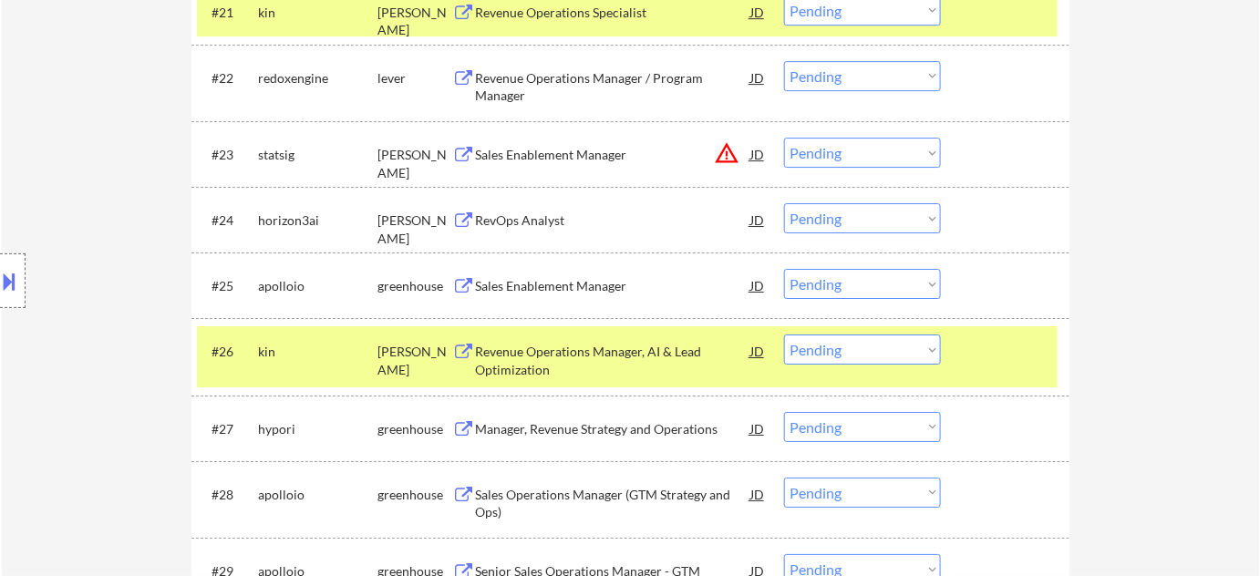
scroll to position [1989, 0]
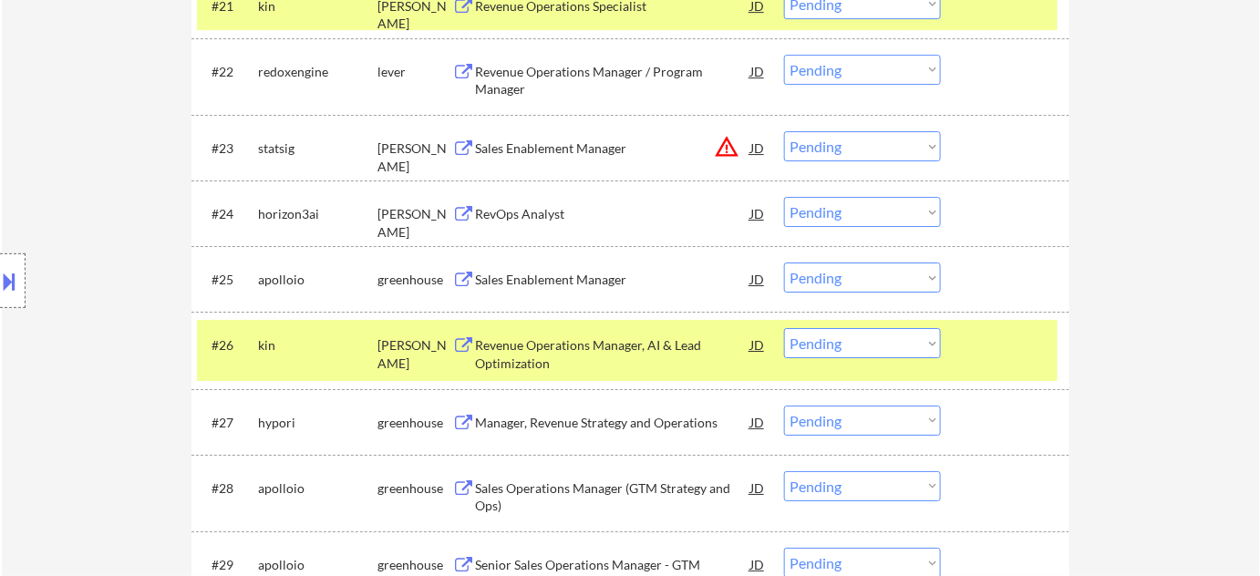
click at [549, 276] on div "Sales Enablement Manager" at bounding box center [612, 280] width 275 height 18
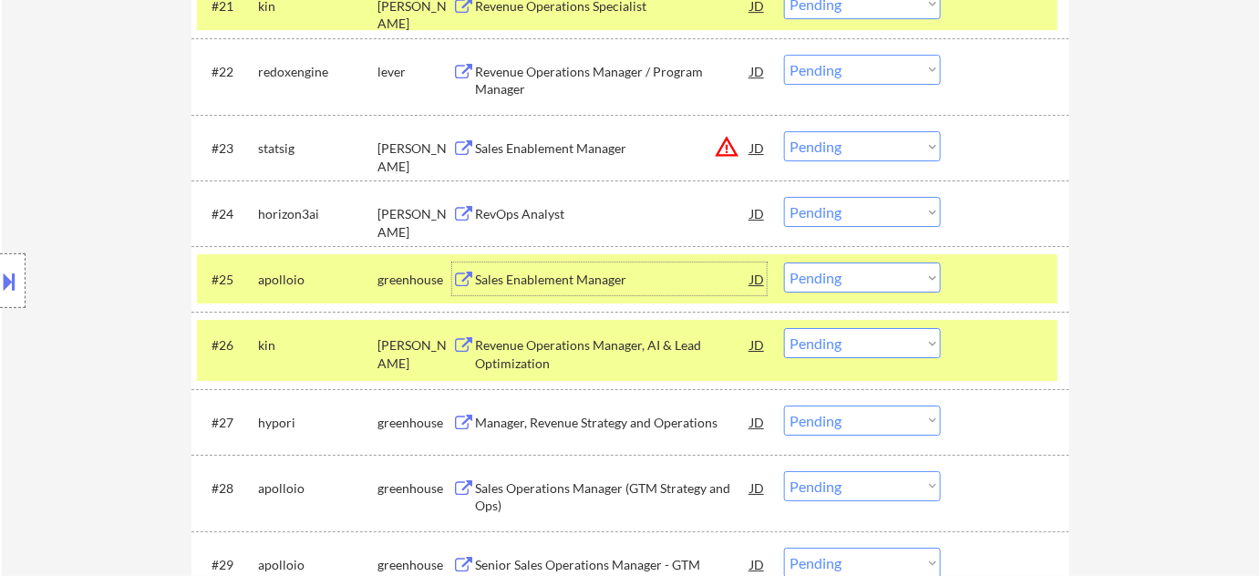
click at [857, 269] on select "Choose an option... Pending Applied Excluded (Questions) Excluded (Expired) Exc…" at bounding box center [862, 278] width 157 height 30
click at [784, 263] on select "Choose an option... Pending Applied Excluded (Questions) Excluded (Expired) Exc…" at bounding box center [862, 278] width 157 height 30
select select ""pending""
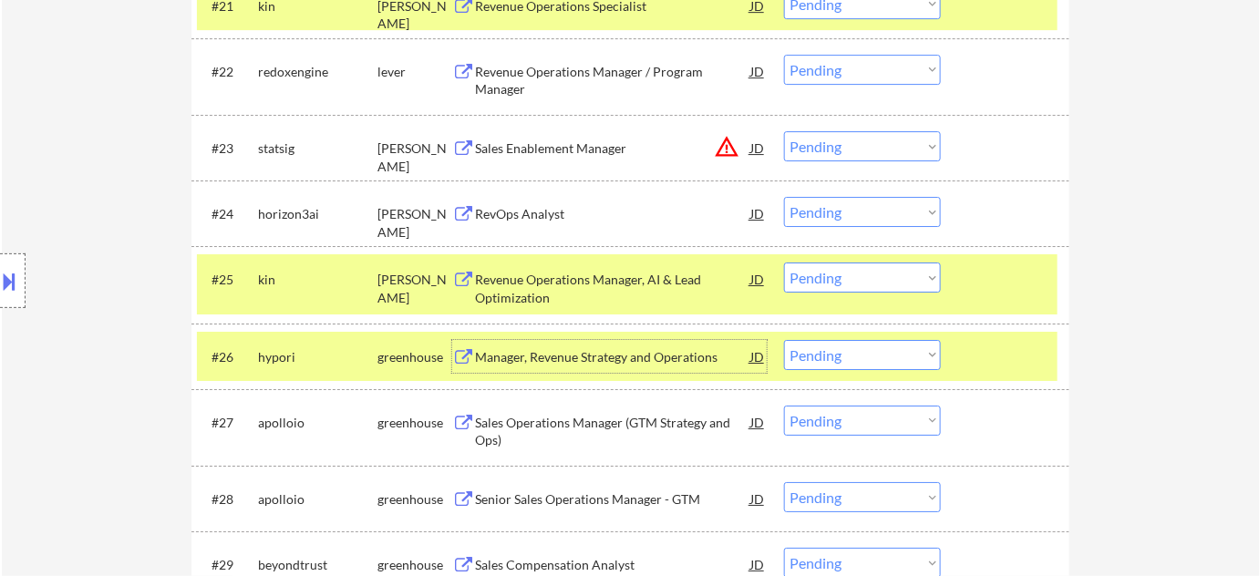
click at [595, 363] on div "Manager, Revenue Strategy and Operations" at bounding box center [612, 357] width 275 height 18
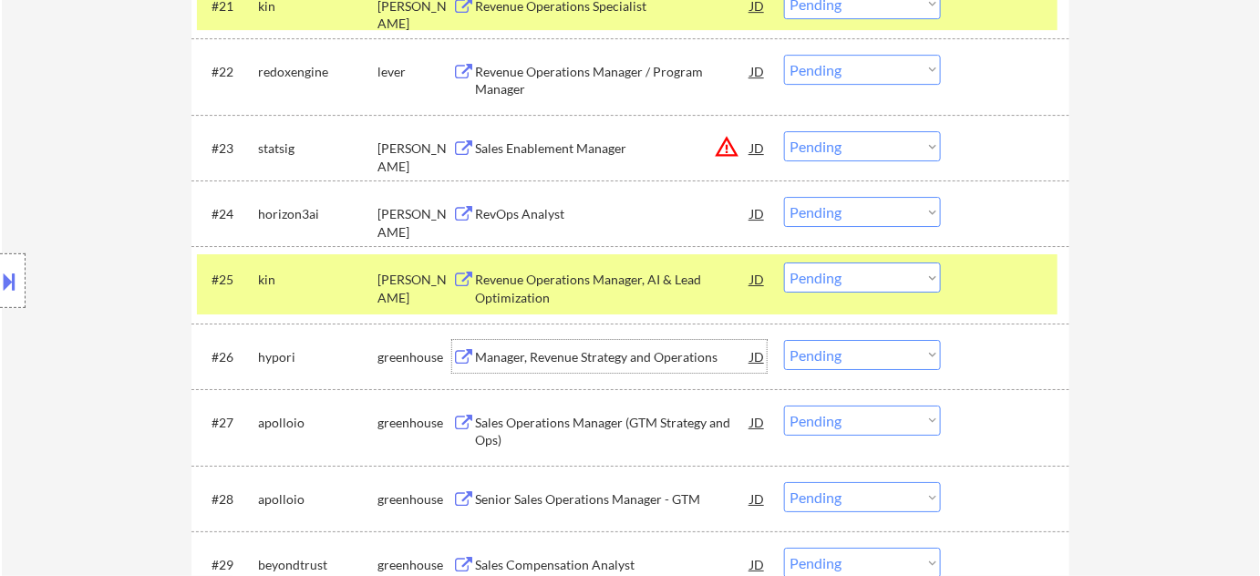
click at [818, 353] on select "Choose an option... Pending Applied Excluded (Questions) Excluded (Expired) Exc…" at bounding box center [862, 355] width 157 height 30
click at [784, 340] on select "Choose an option... Pending Applied Excluded (Questions) Excluded (Expired) Exc…" at bounding box center [862, 355] width 157 height 30
select select ""pending""
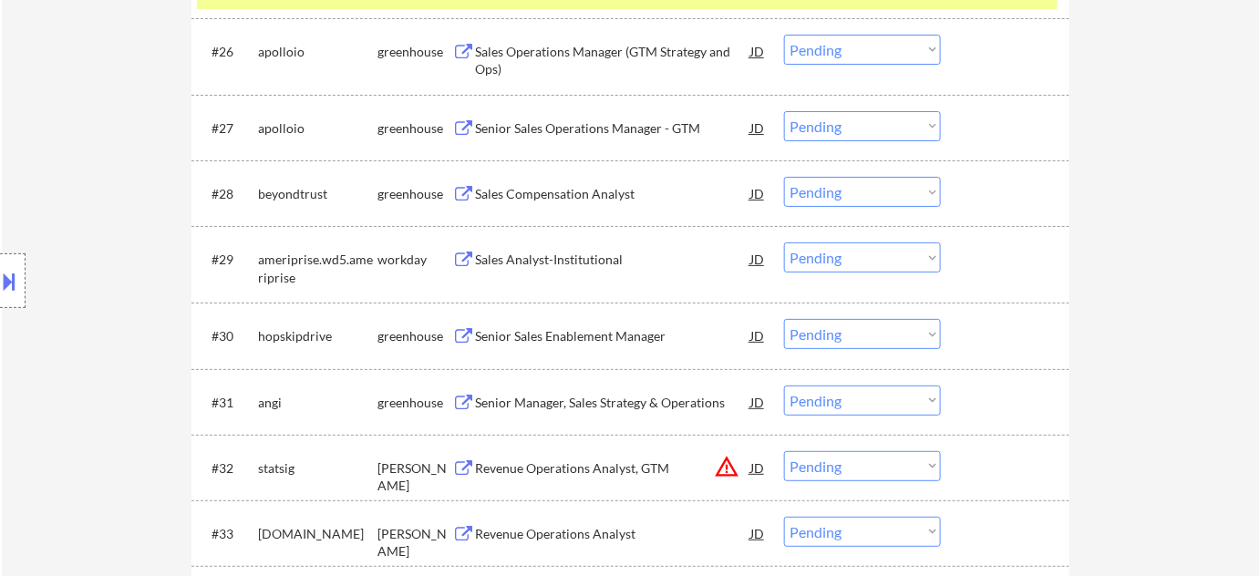
scroll to position [2321, 0]
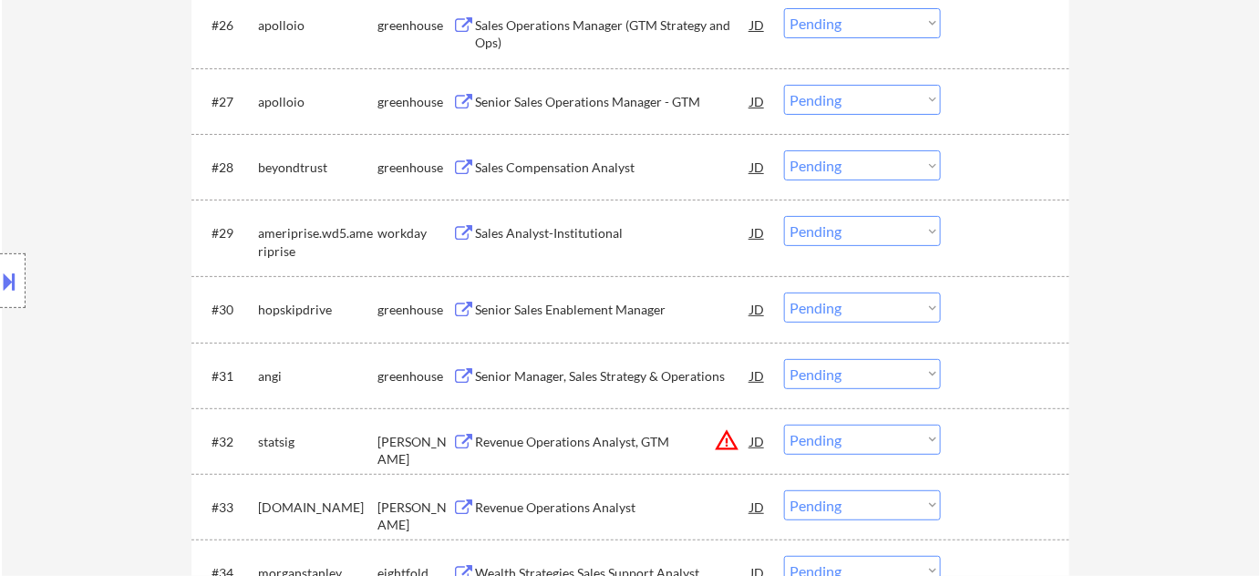
click at [567, 372] on div "Senior Manager, Sales Strategy & Operations" at bounding box center [612, 377] width 275 height 18
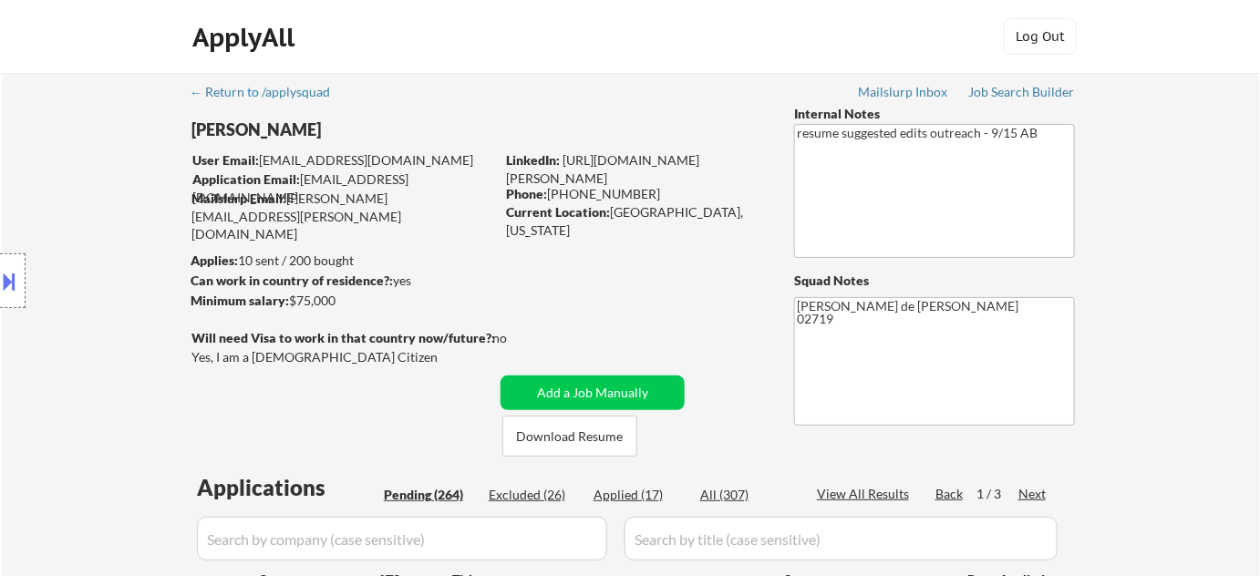
scroll to position [6641, 0]
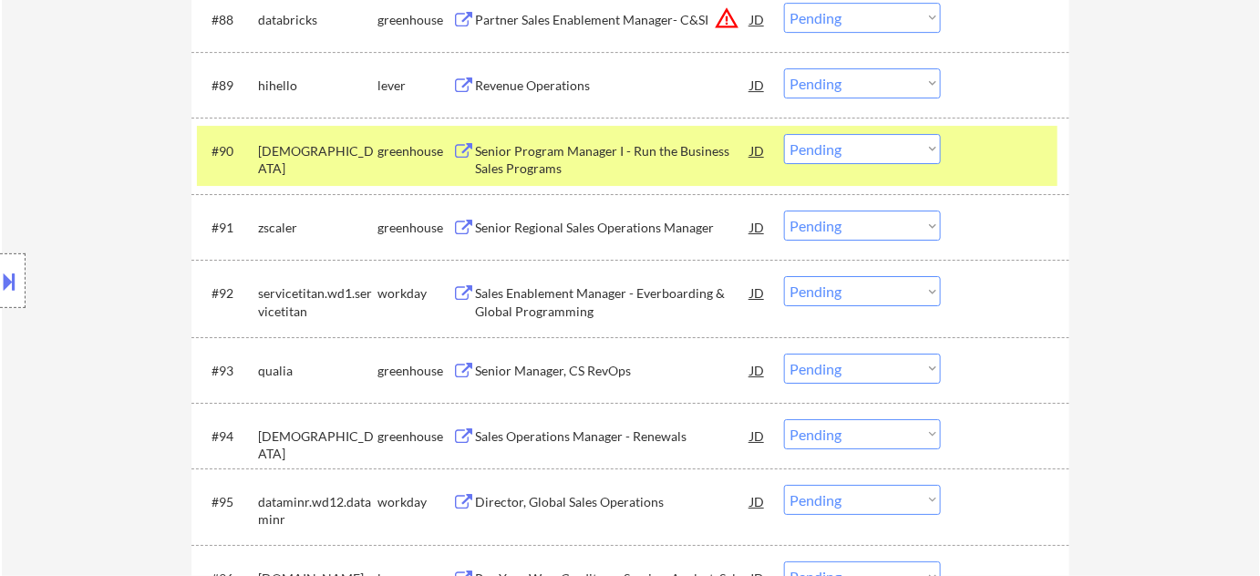
click at [596, 223] on div "Senior Regional Sales Operations Manager" at bounding box center [612, 228] width 275 height 18
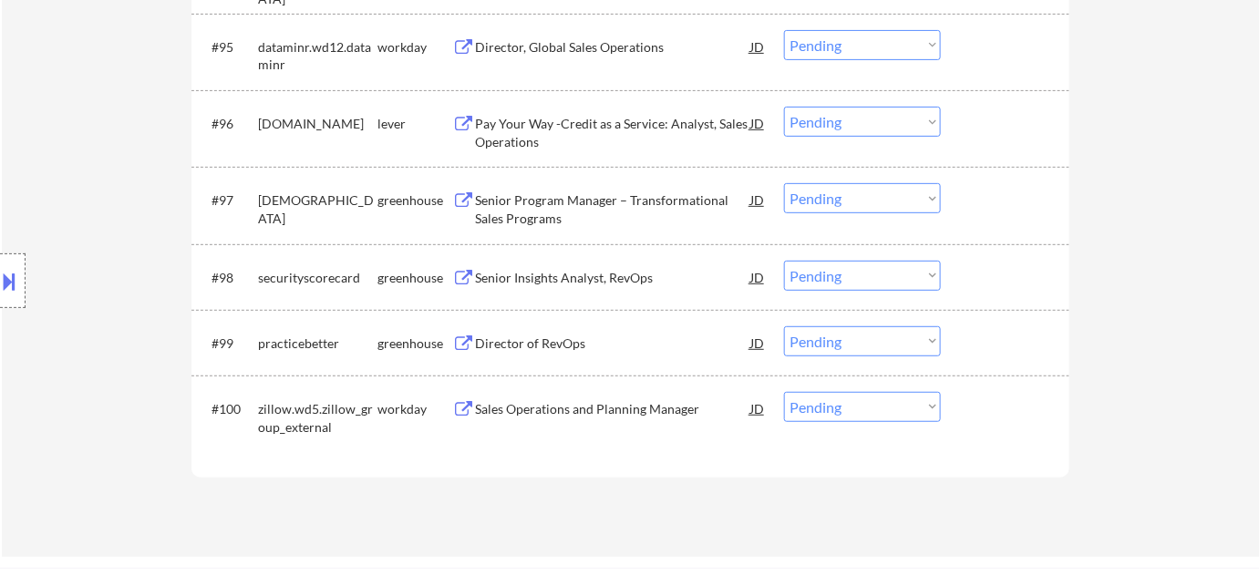
scroll to position [7138, 0]
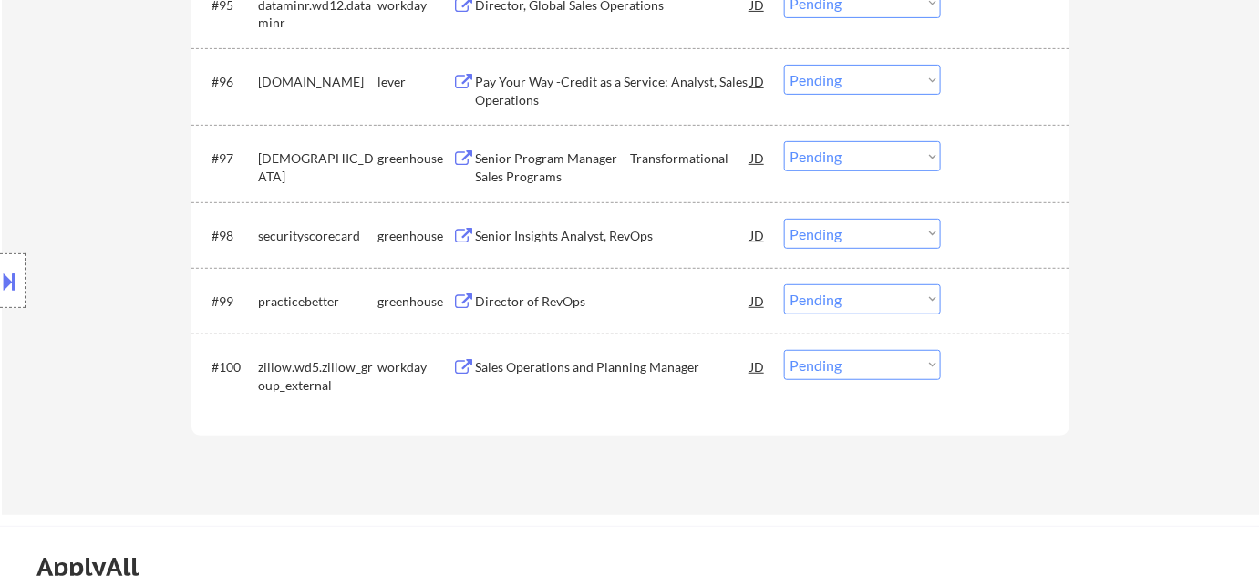
click at [528, 99] on div "Pay Your Way -Credit as a Service: Analyst, Sales Operations" at bounding box center [612, 91] width 275 height 36
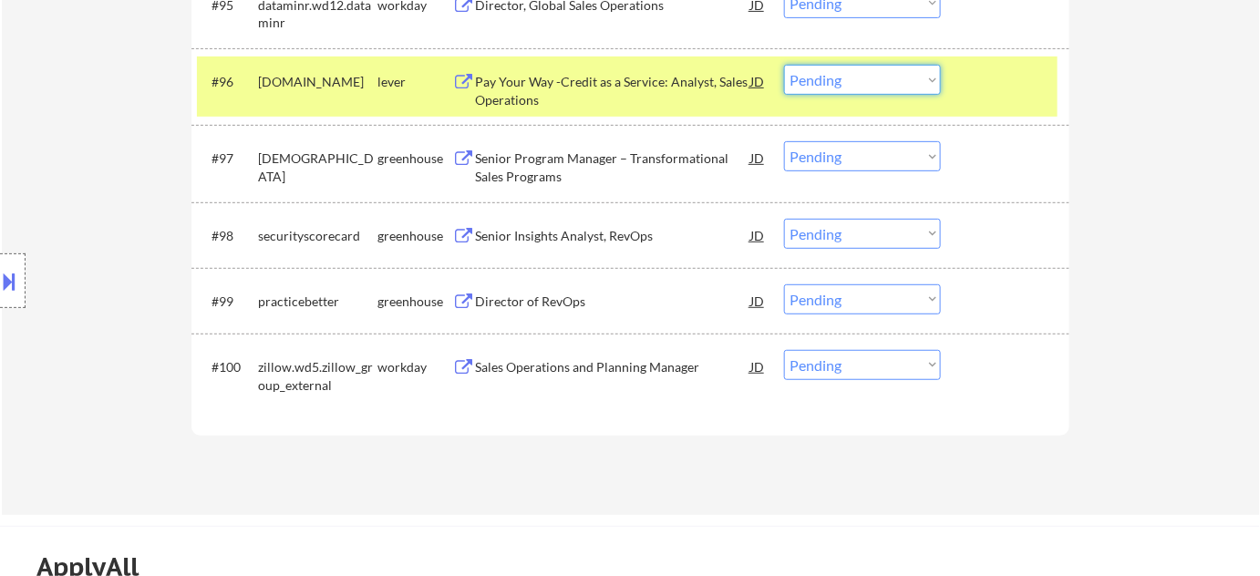
drag, startPoint x: 820, startPoint y: 76, endPoint x: 822, endPoint y: 88, distance: 12.0
click at [820, 76] on select "Choose an option... Pending Applied Excluded (Questions) Excluded (Expired) Exc…" at bounding box center [862, 80] width 157 height 30
click at [784, 65] on select "Choose an option... Pending Applied Excluded (Questions) Excluded (Expired) Exc…" at bounding box center [862, 80] width 157 height 30
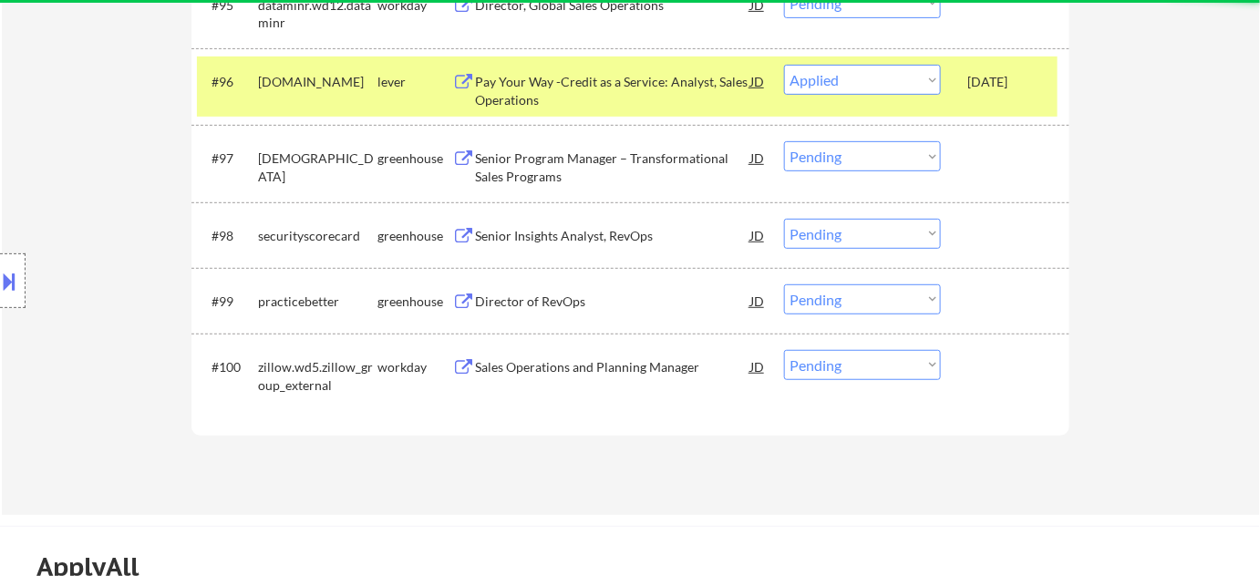
select select ""pending""
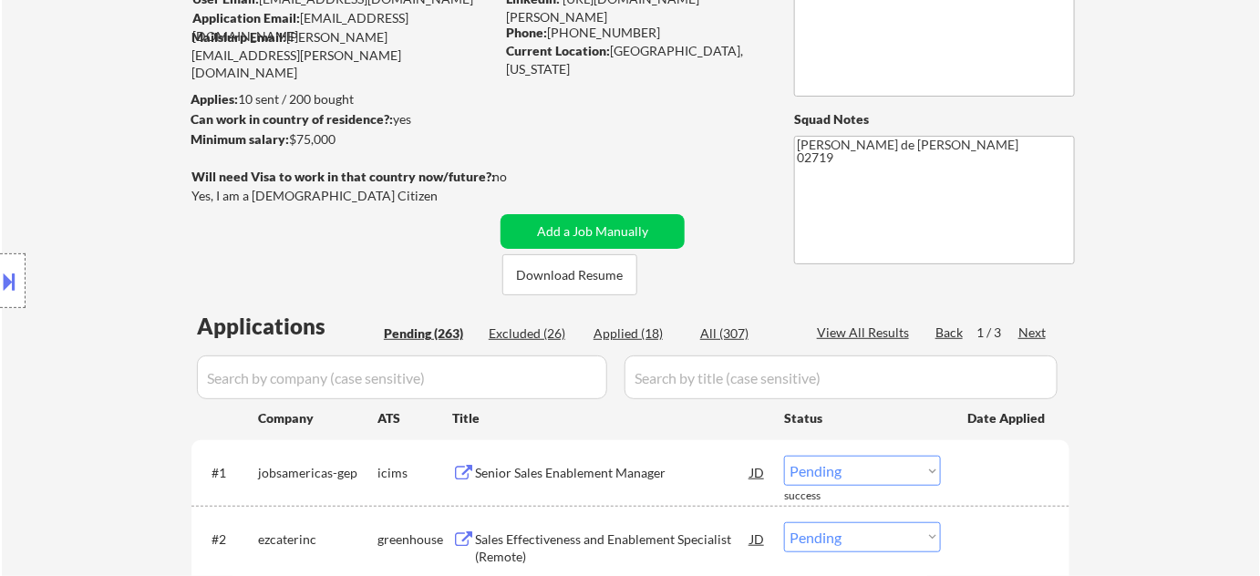
scroll to position [165, 0]
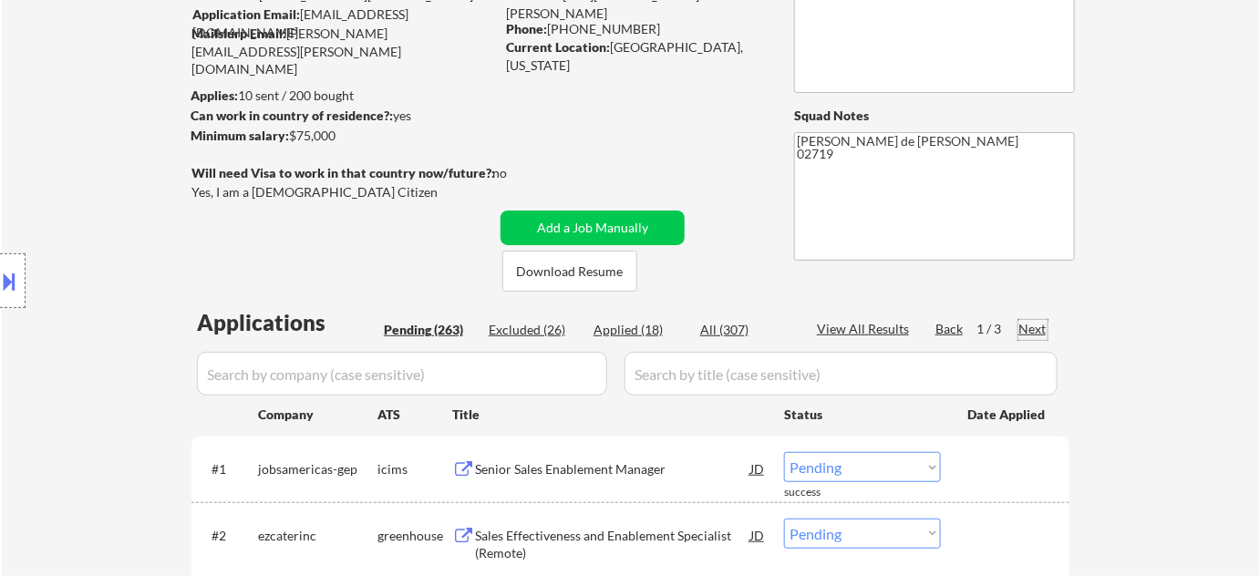
click at [1023, 329] on div "Next" at bounding box center [1033, 329] width 29 height 18
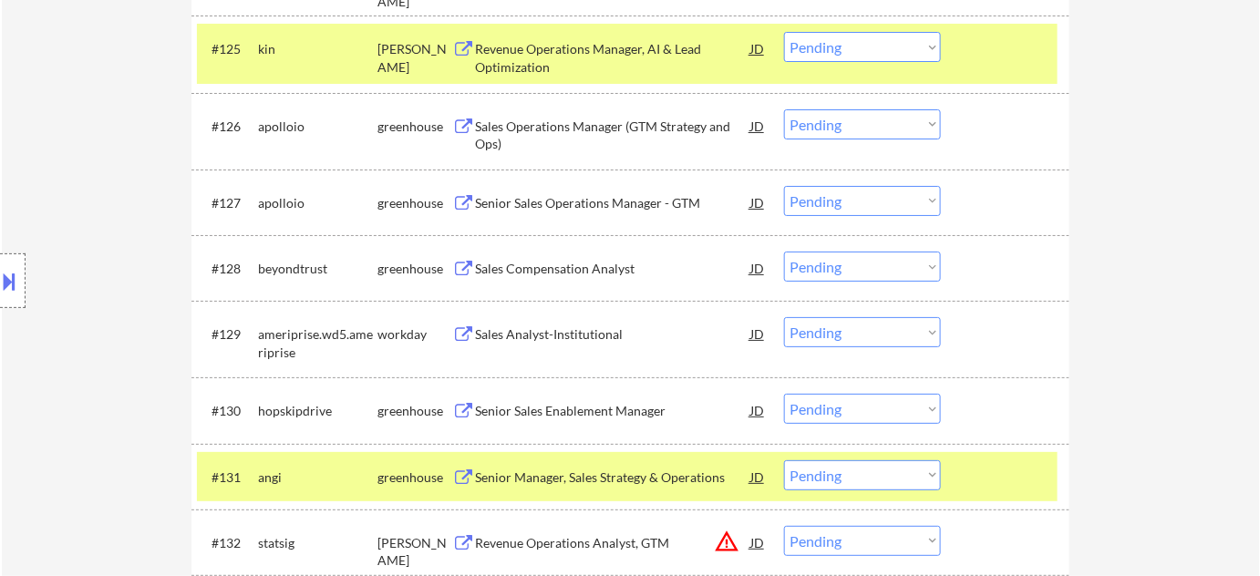
scroll to position [2321, 0]
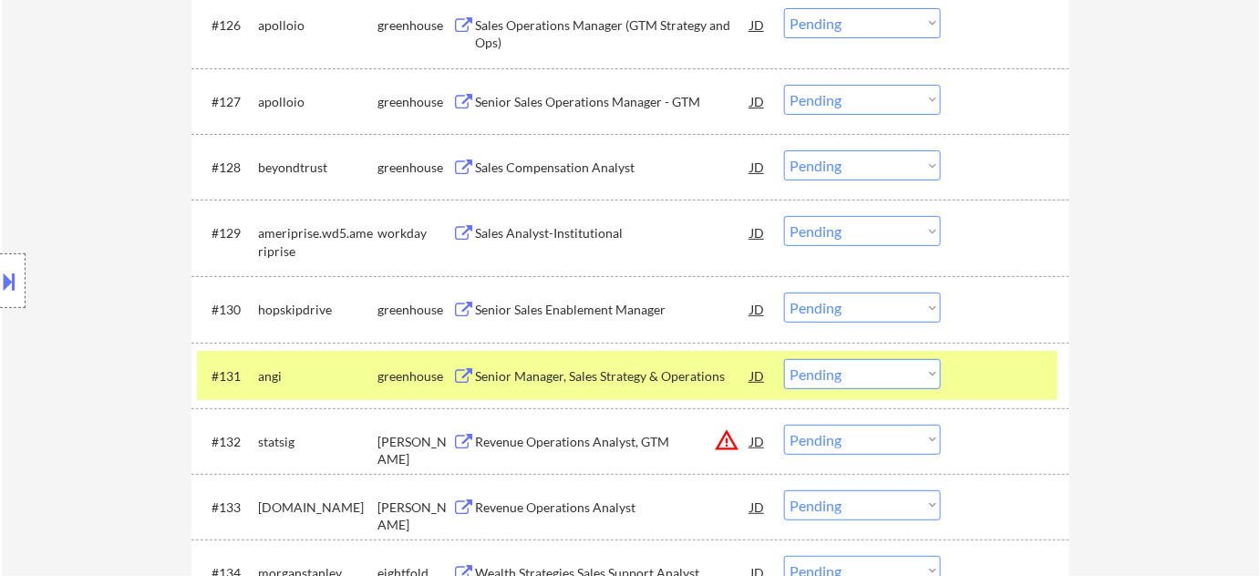
click at [553, 505] on div "Revenue Operations Analyst" at bounding box center [612, 508] width 275 height 18
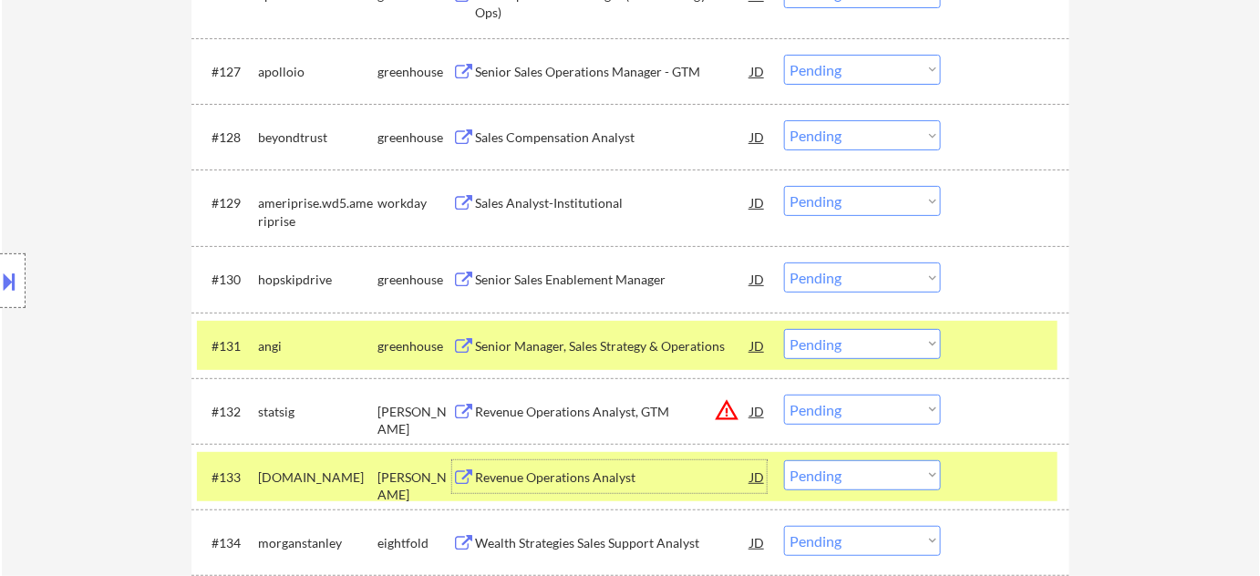
scroll to position [2404, 0]
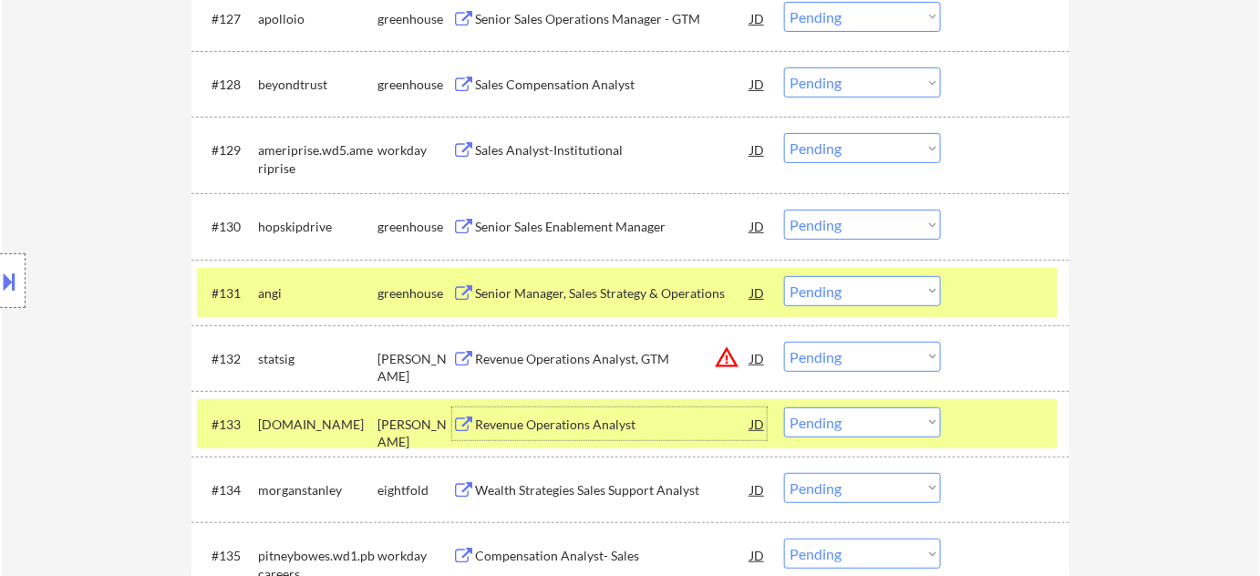
click at [873, 419] on select "Choose an option... Pending Applied Excluded (Questions) Excluded (Expired) Exc…" at bounding box center [862, 423] width 157 height 30
click at [784, 408] on select "Choose an option... Pending Applied Excluded (Questions) Excluded (Expired) Exc…" at bounding box center [862, 423] width 157 height 30
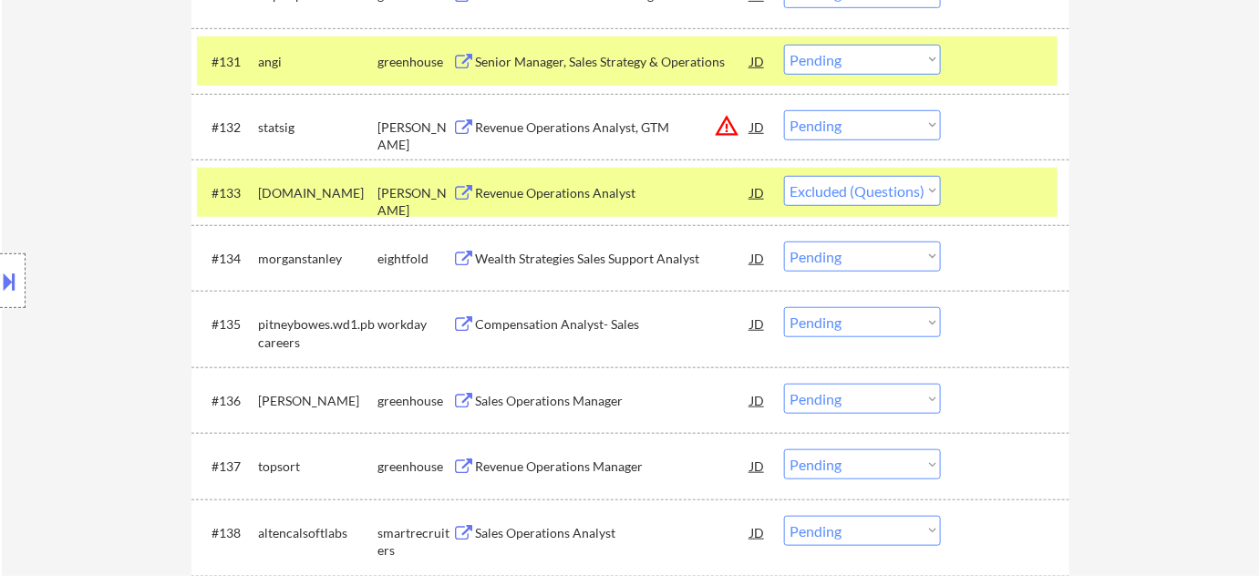
scroll to position [2736, 0]
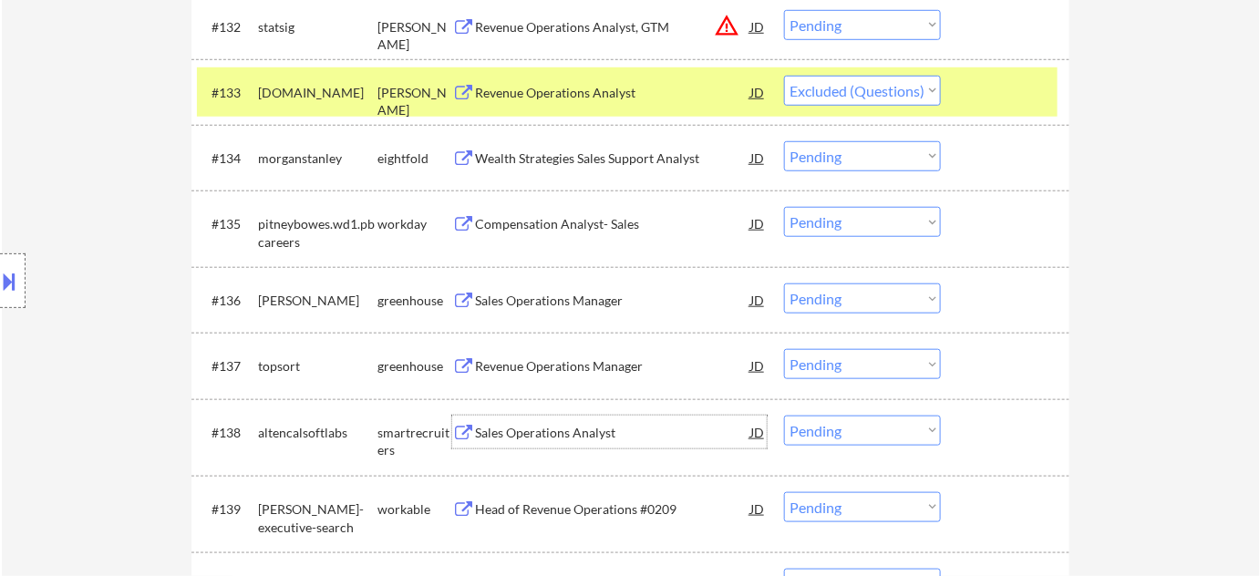
click at [558, 440] on div "Sales Operations Analyst" at bounding box center [612, 433] width 275 height 18
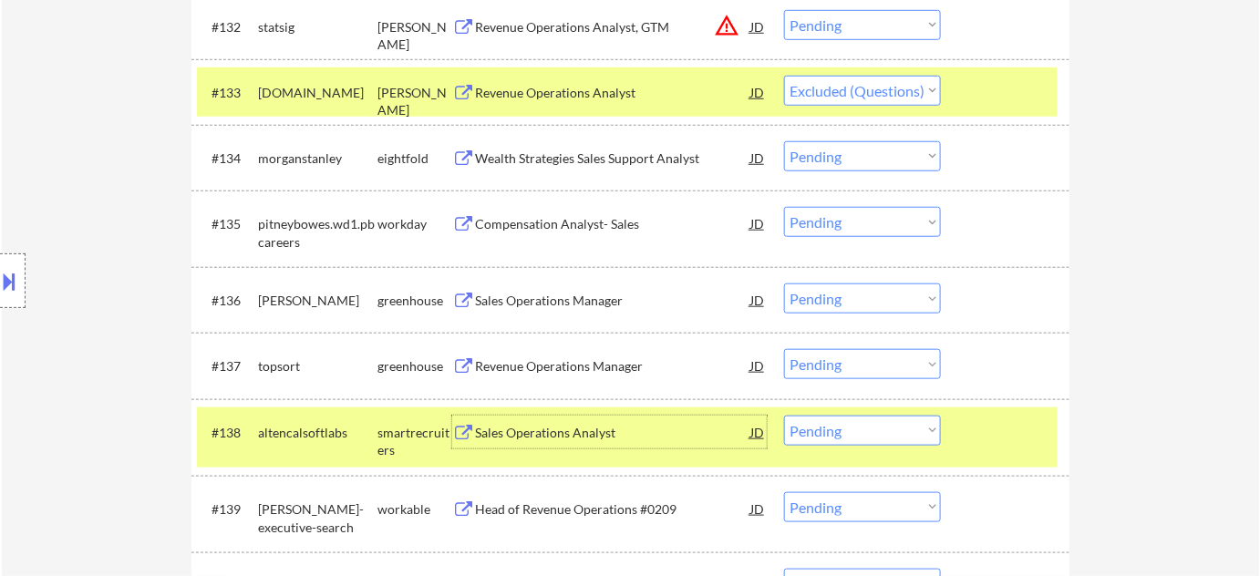
select select ""pending""
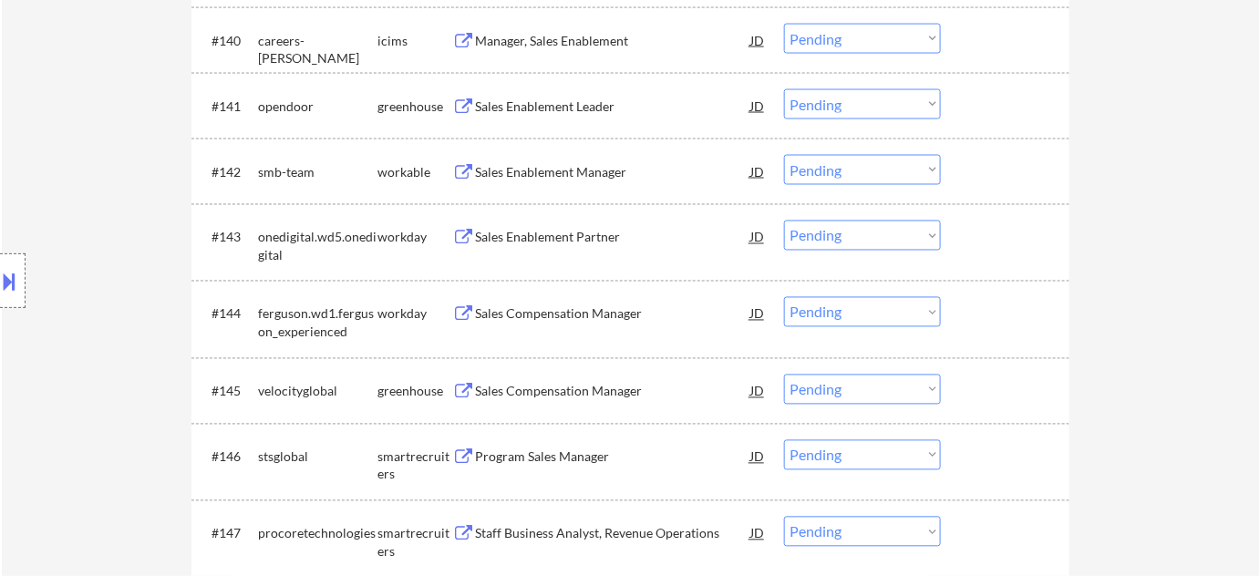
scroll to position [3316, 0]
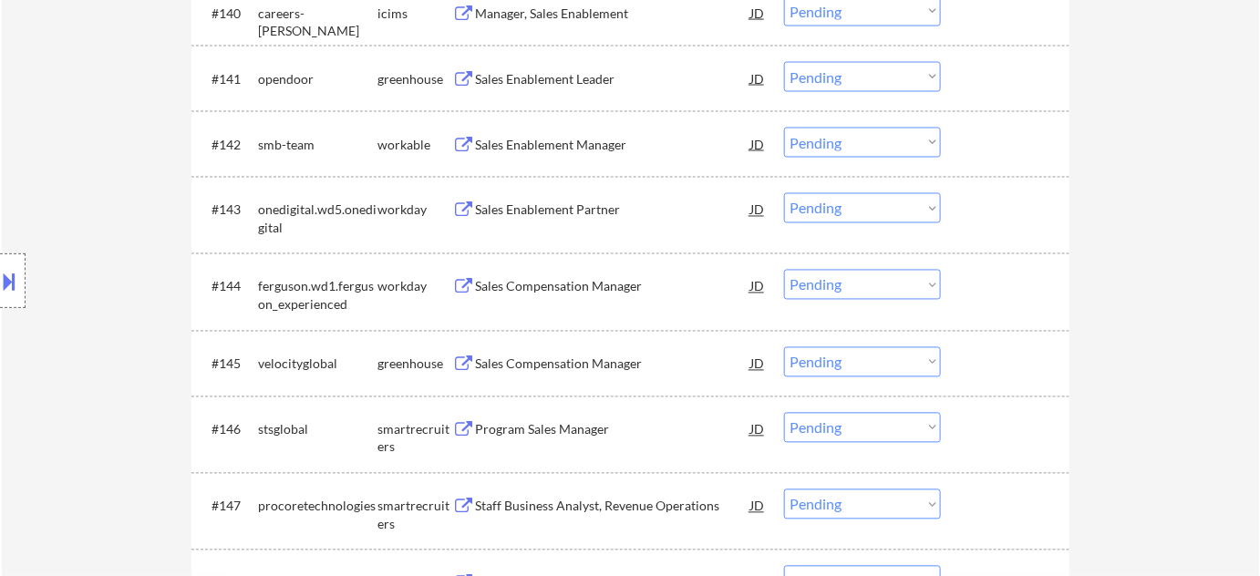
click at [540, 374] on div "Sales Compensation Manager" at bounding box center [612, 363] width 275 height 33
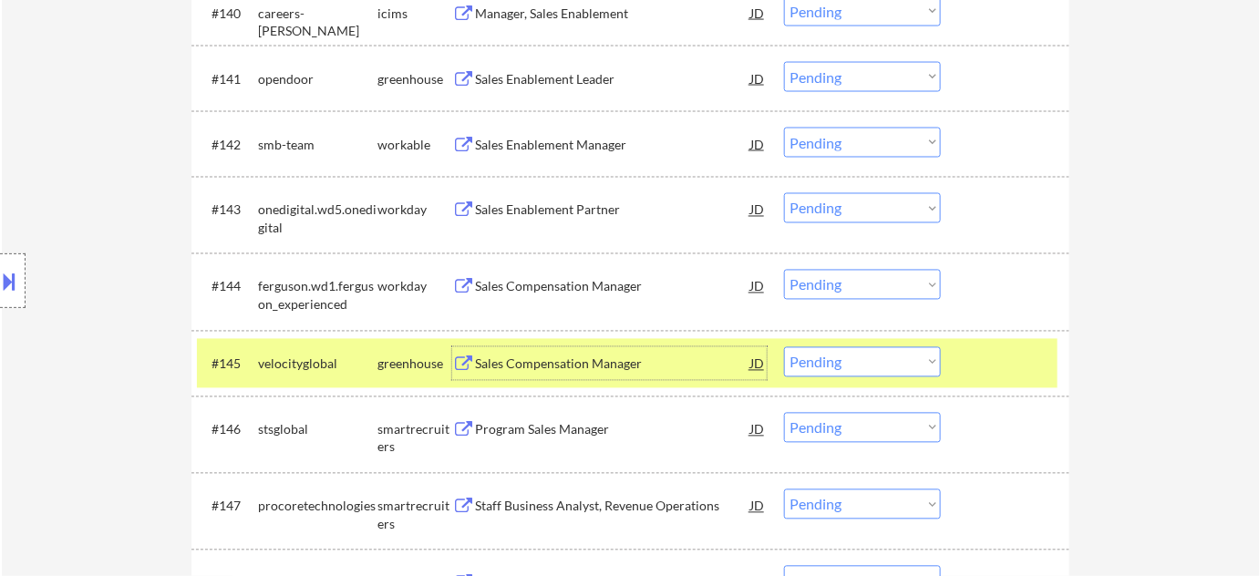
click at [839, 354] on select "Choose an option... Pending Applied Excluded (Questions) Excluded (Expired) Exc…" at bounding box center [862, 362] width 157 height 30
click at [784, 347] on select "Choose an option... Pending Applied Excluded (Questions) Excluded (Expired) Exc…" at bounding box center [862, 362] width 157 height 30
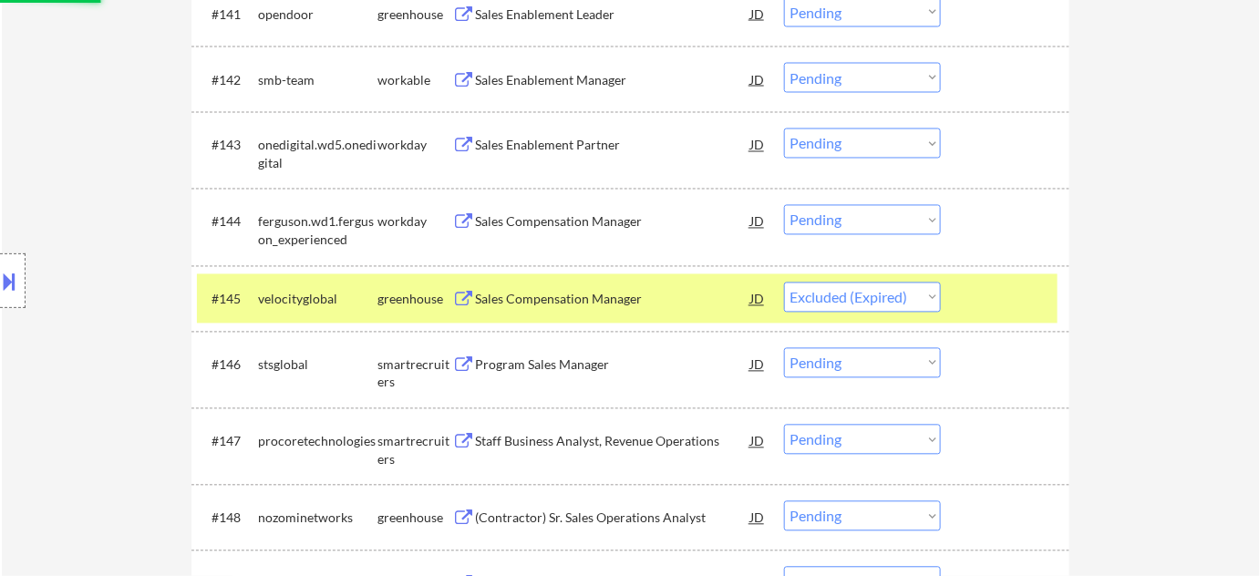
scroll to position [3482, 0]
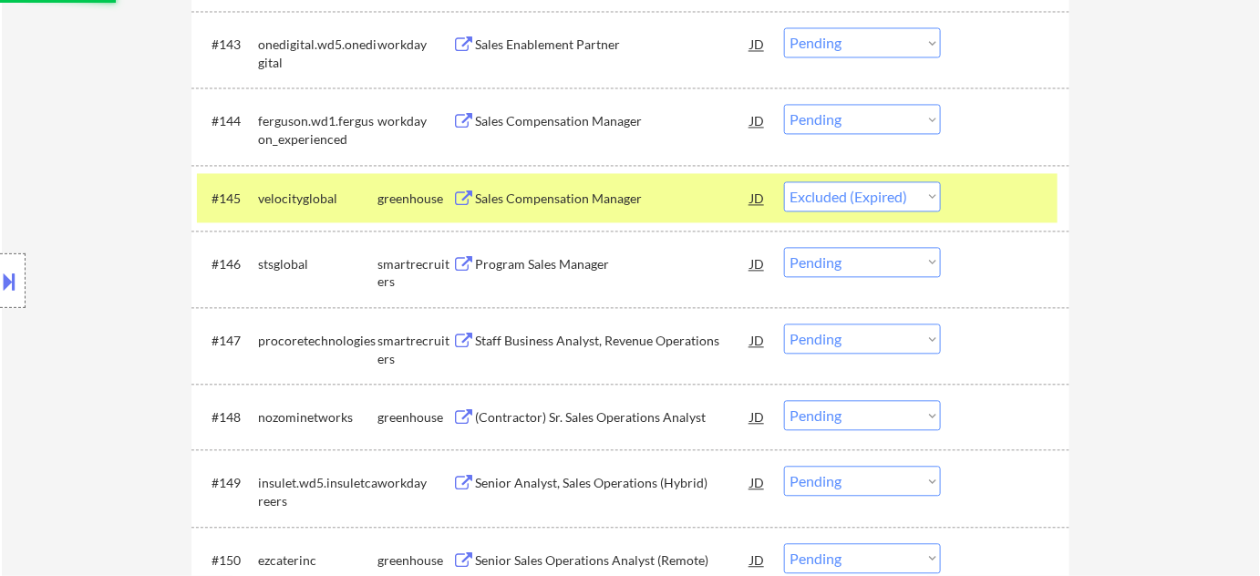
click at [581, 340] on div "Staff Business Analyst, Revenue Operations" at bounding box center [612, 341] width 275 height 18
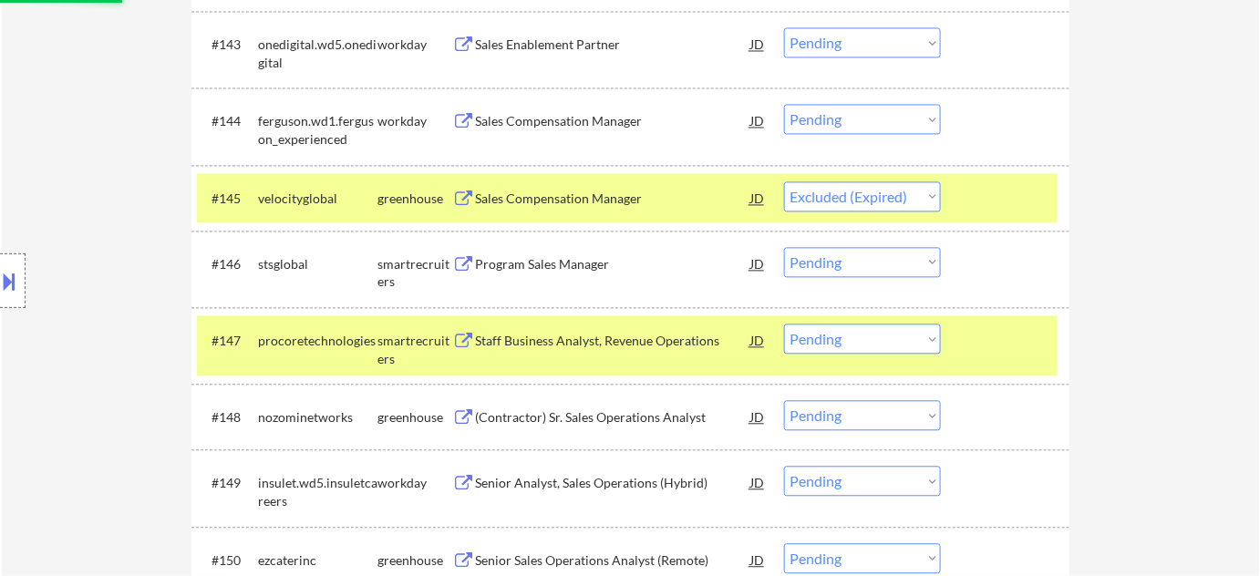
select select ""pending""
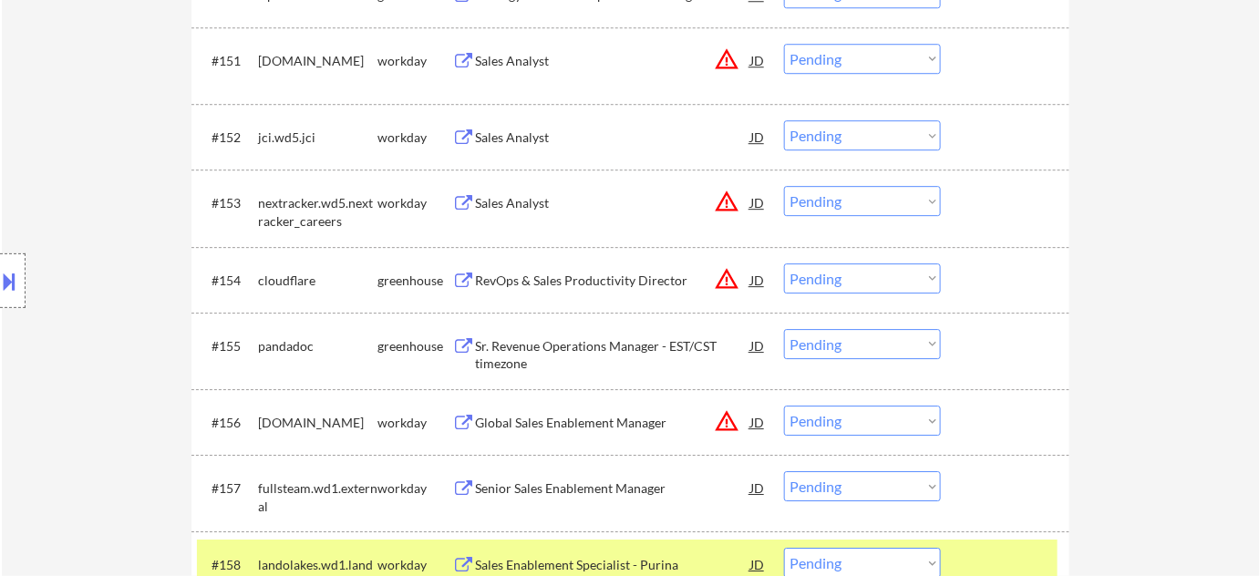
scroll to position [4062, 0]
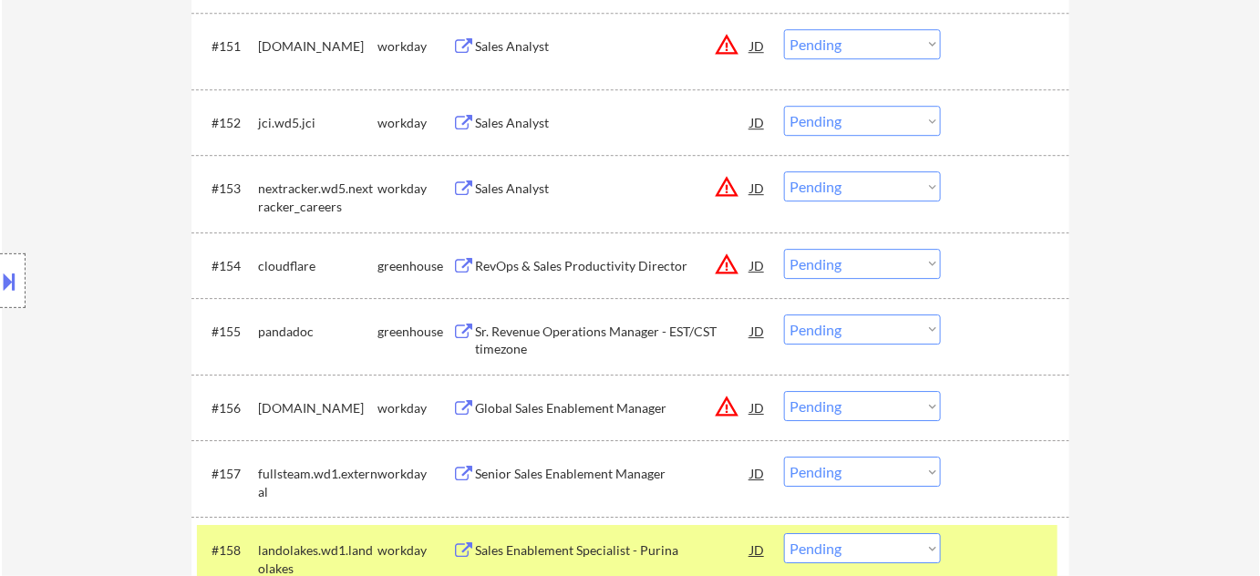
click at [611, 327] on div "Sr. Revenue Operations Manager - EST/CST timezone" at bounding box center [612, 341] width 275 height 36
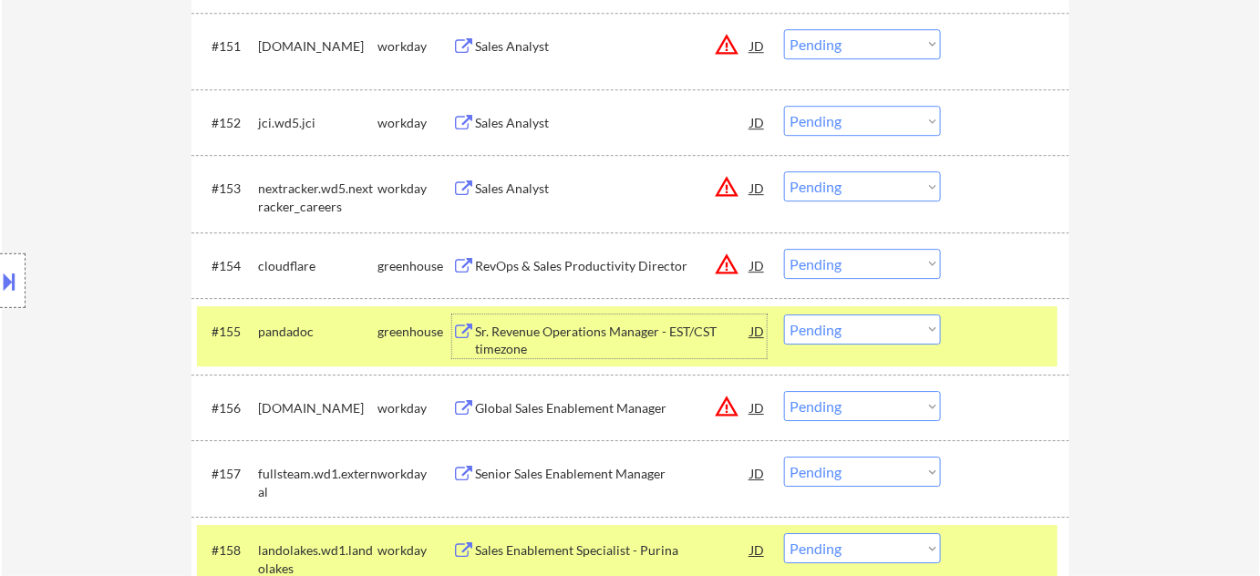
drag, startPoint x: 888, startPoint y: 327, endPoint x: 893, endPoint y: 341, distance: 14.4
click at [889, 327] on select "Choose an option... Pending Applied Excluded (Questions) Excluded (Expired) Exc…" at bounding box center [862, 330] width 157 height 30
click at [784, 315] on select "Choose an option... Pending Applied Excluded (Questions) Excluded (Expired) Exc…" at bounding box center [862, 330] width 157 height 30
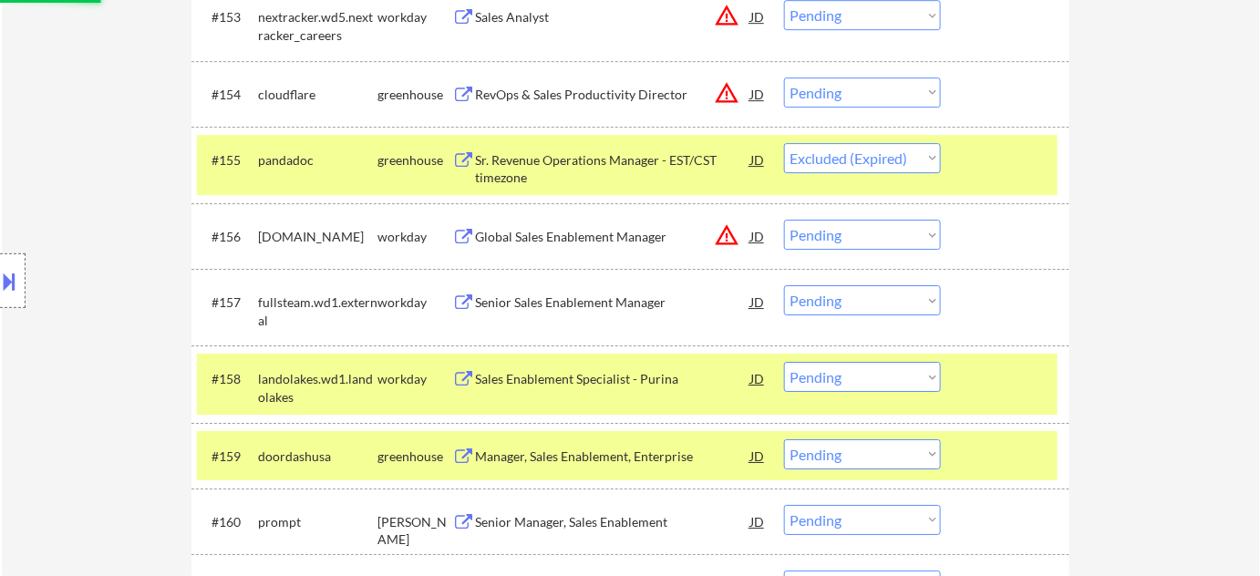
scroll to position [4311, 0]
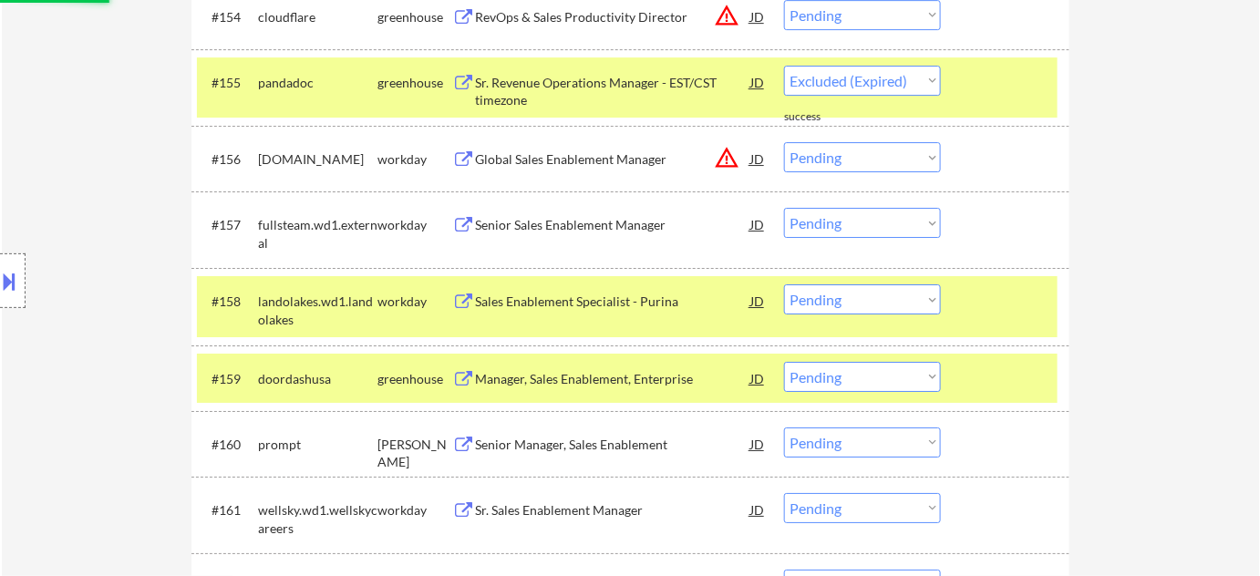
select select ""pending""
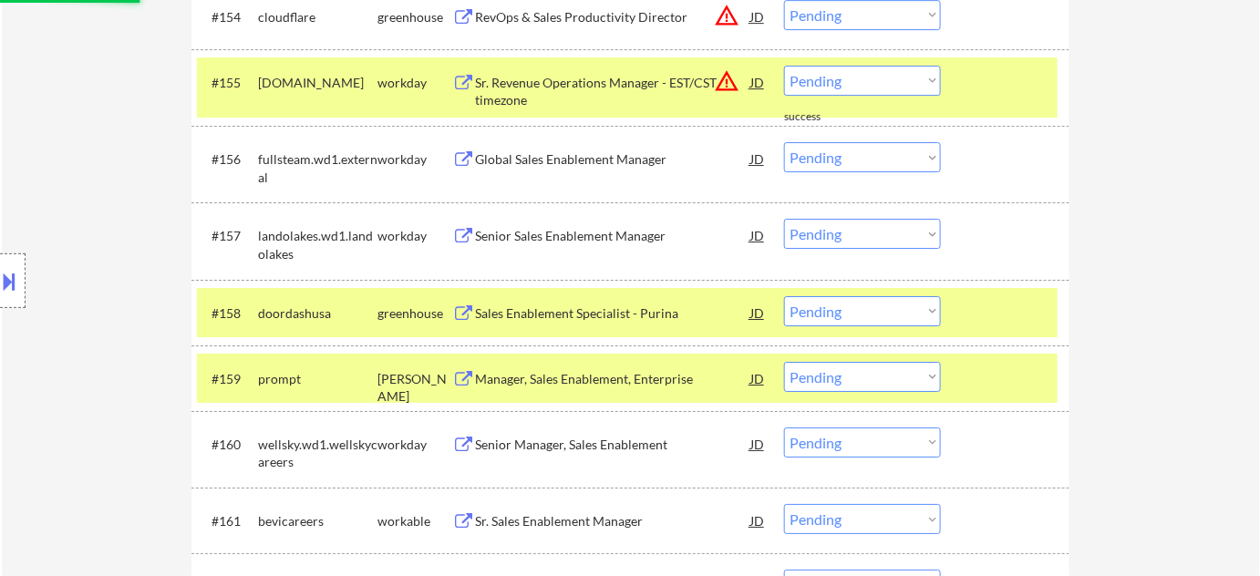
scroll to position [4394, 0]
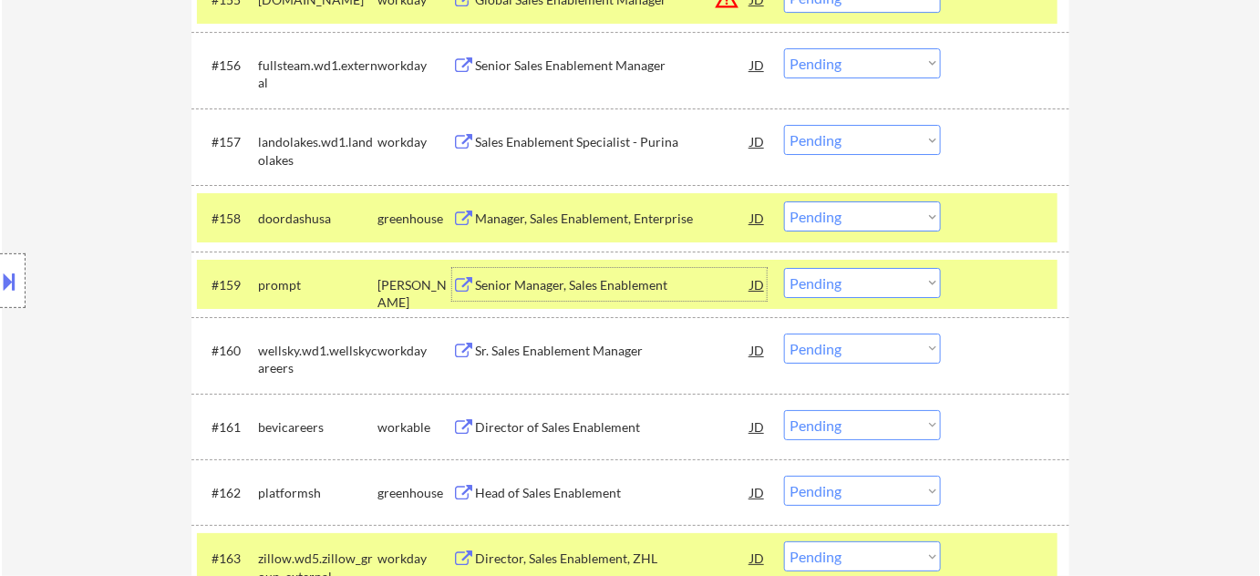
click at [611, 283] on div "Senior Manager, Sales Enablement" at bounding box center [612, 285] width 275 height 18
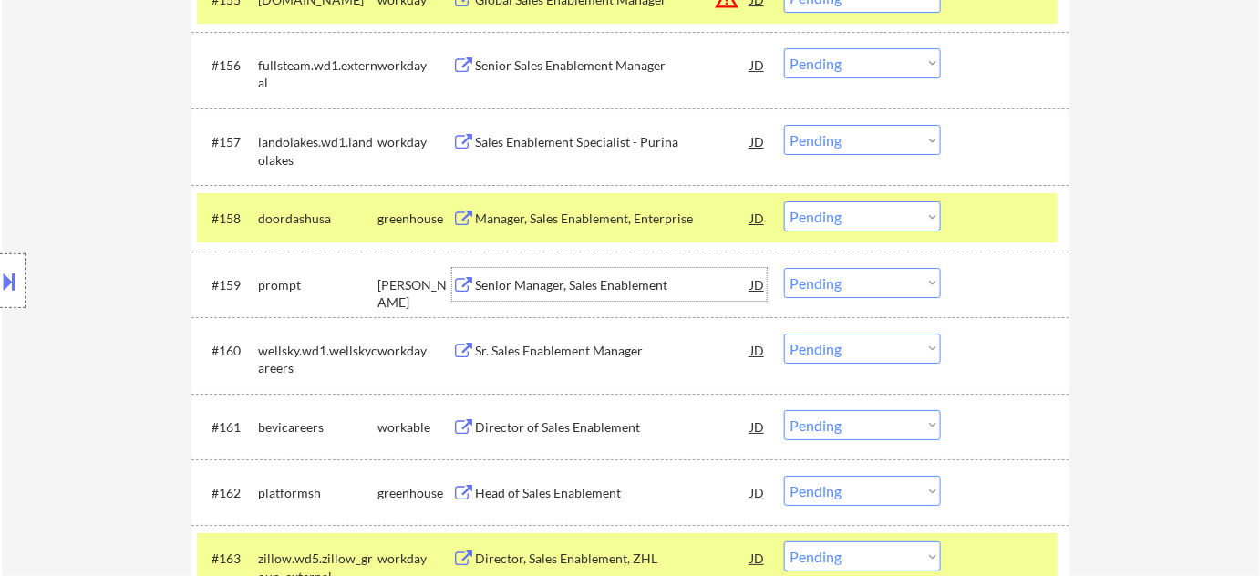
click at [825, 284] on select "Choose an option... Pending Applied Excluded (Questions) Excluded (Expired) Exc…" at bounding box center [862, 283] width 157 height 30
click at [784, 268] on select "Choose an option... Pending Applied Excluded (Questions) Excluded (Expired) Exc…" at bounding box center [862, 283] width 157 height 30
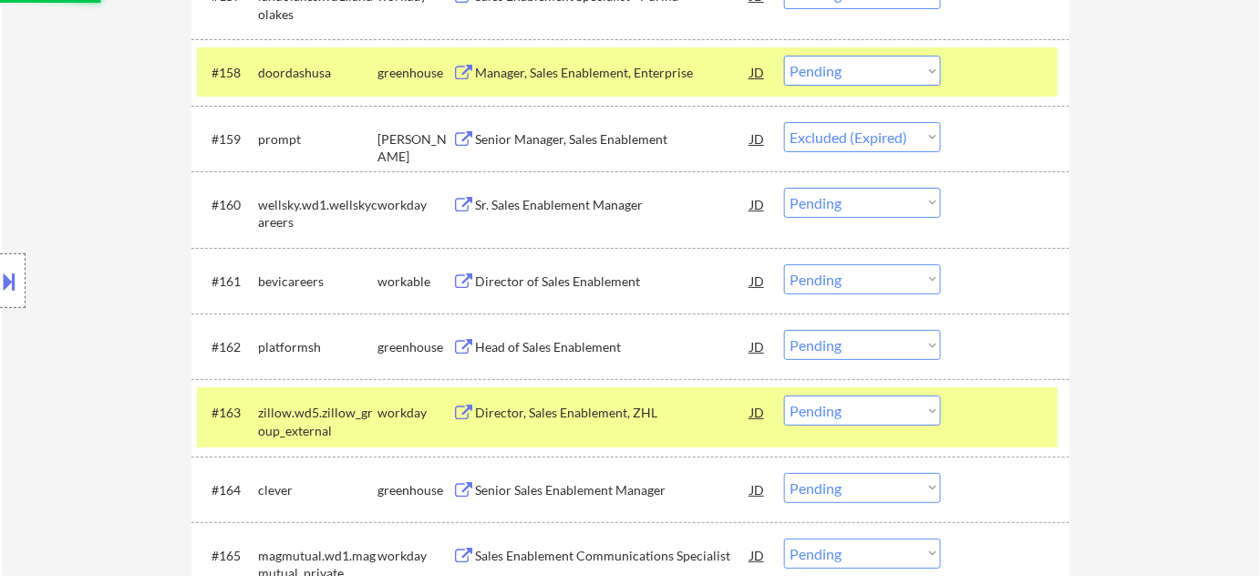
scroll to position [4560, 0]
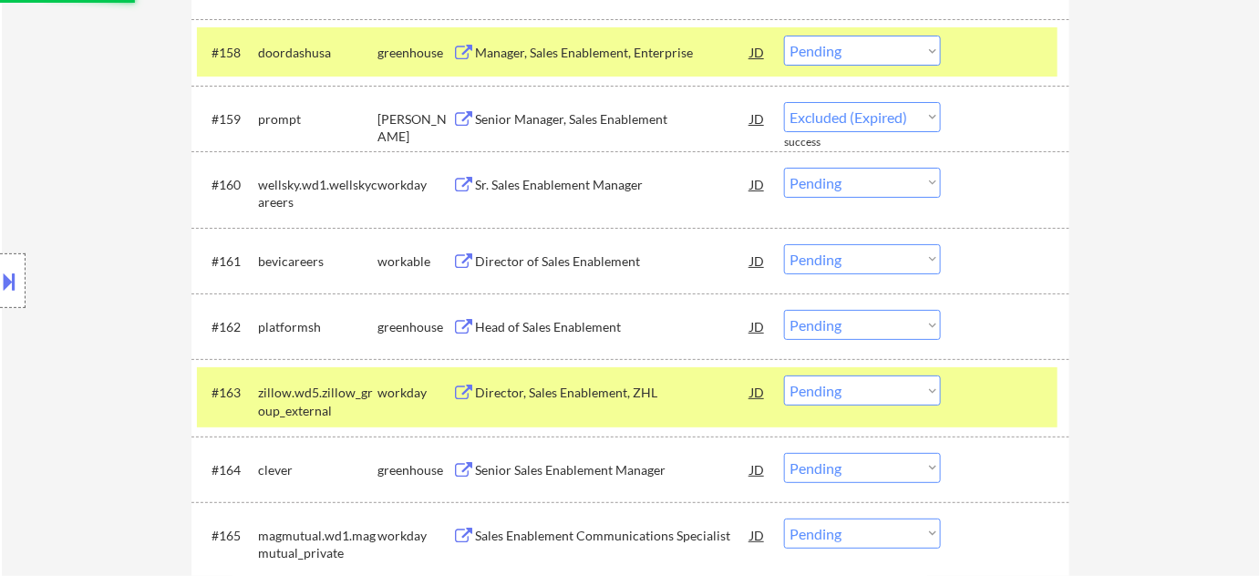
select select ""pending""
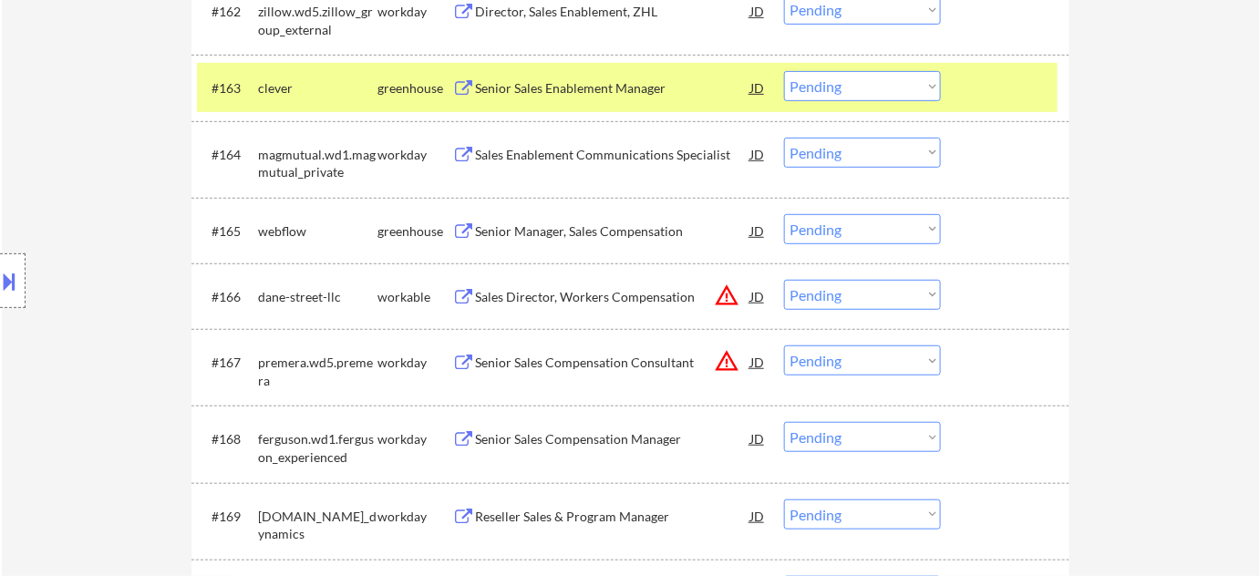
scroll to position [4891, 0]
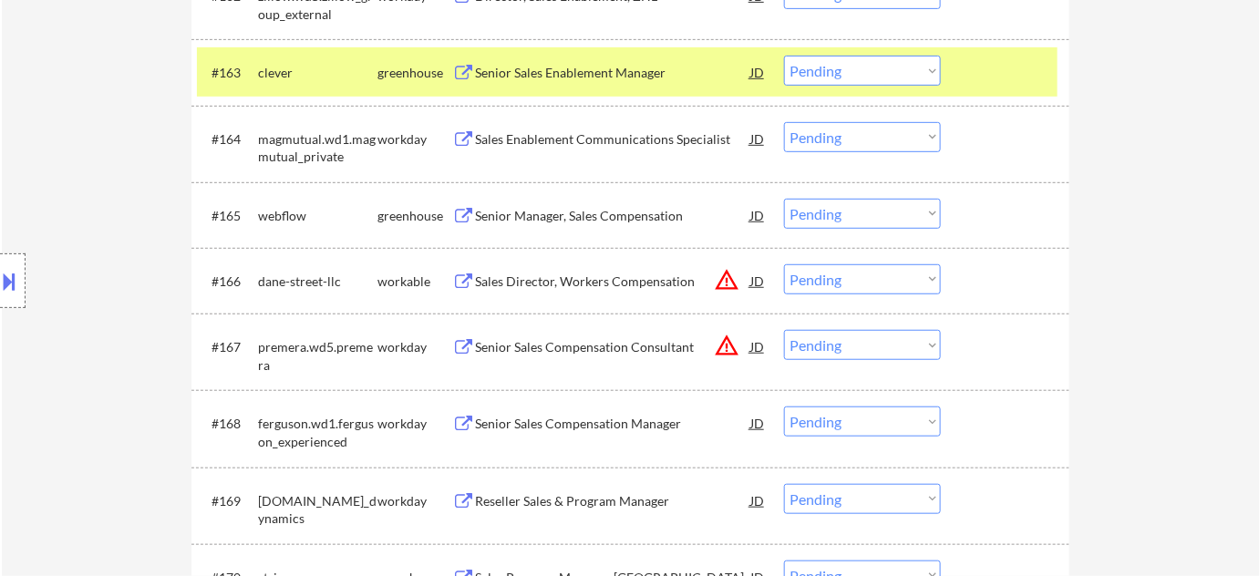
click at [596, 213] on div "Senior Manager, Sales Compensation" at bounding box center [612, 216] width 275 height 18
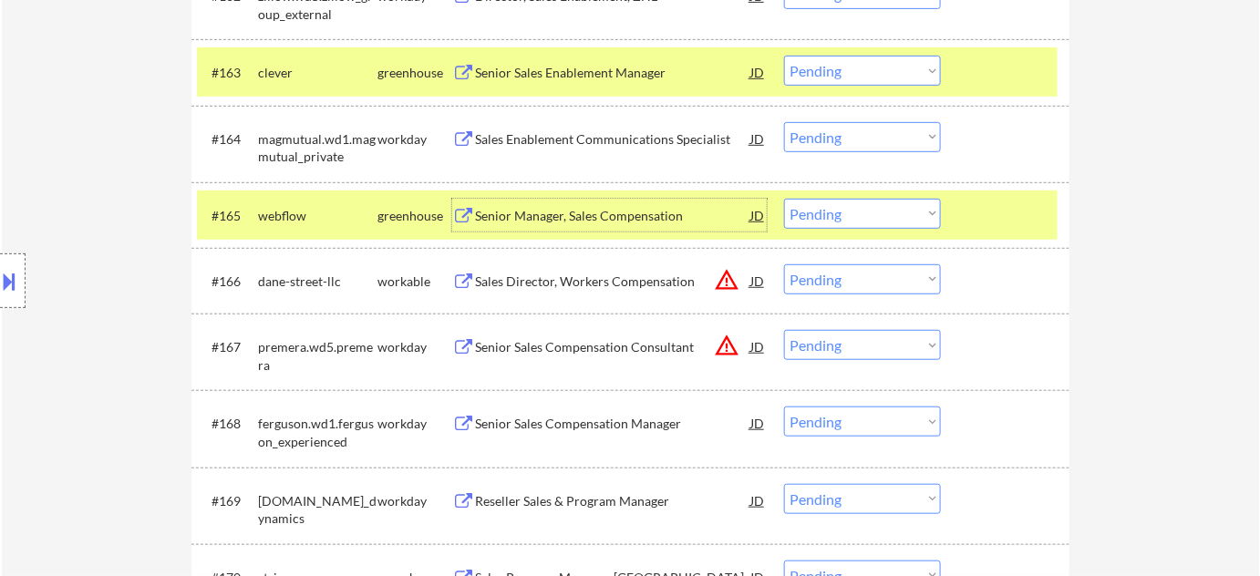
click at [871, 219] on select "Choose an option... Pending Applied Excluded (Questions) Excluded (Expired) Exc…" at bounding box center [862, 214] width 157 height 30
click at [784, 199] on select "Choose an option... Pending Applied Excluded (Questions) Excluded (Expired) Exc…" at bounding box center [862, 214] width 157 height 30
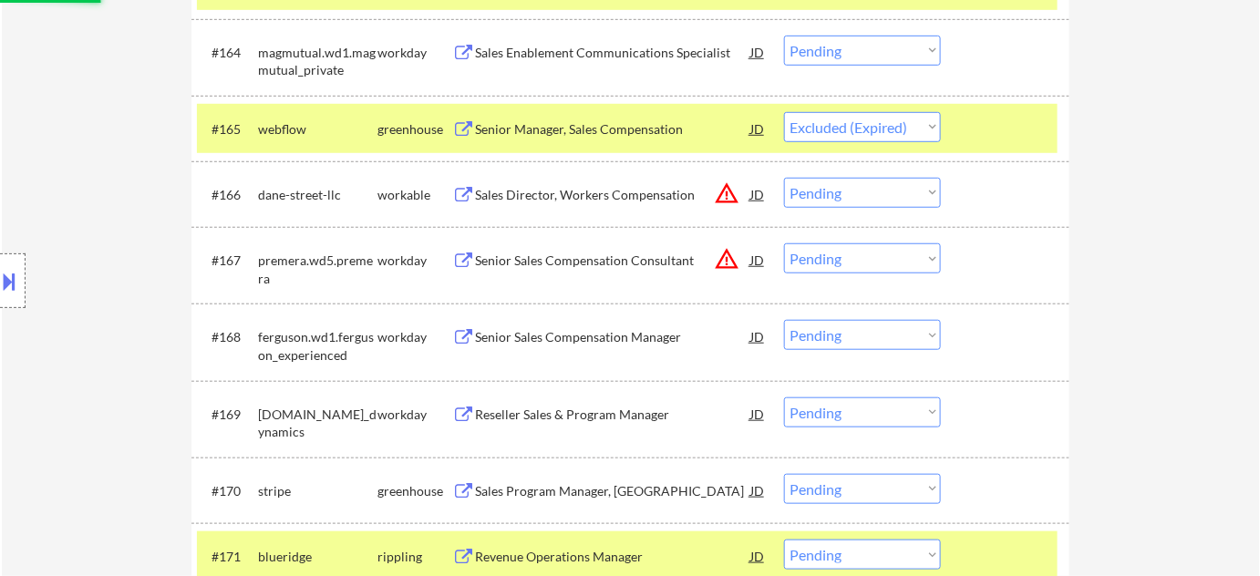
scroll to position [5057, 0]
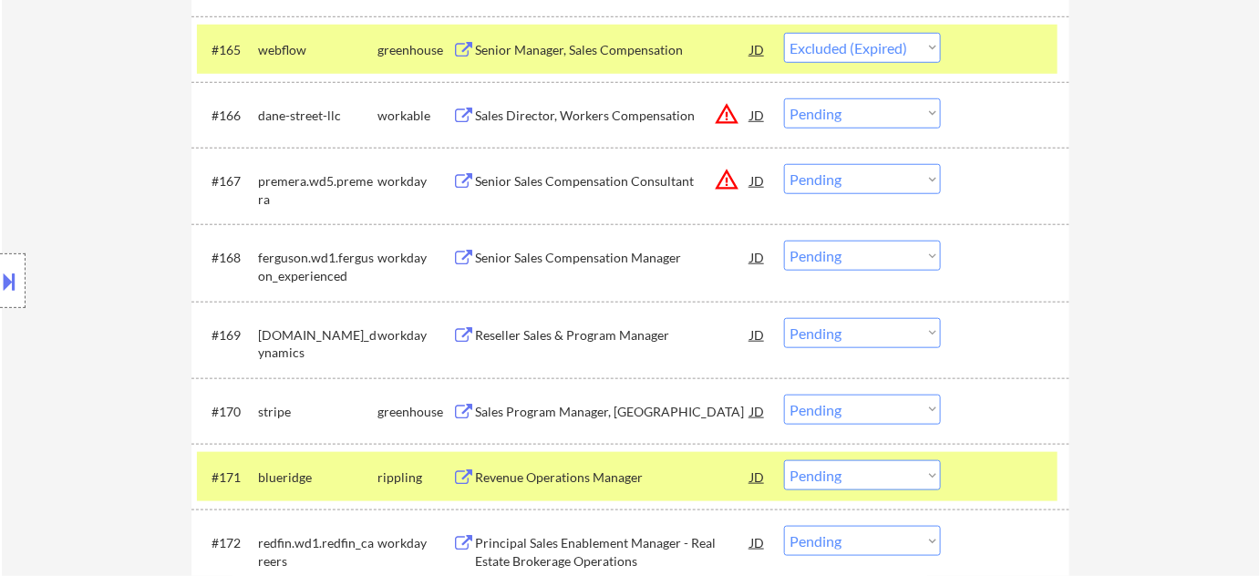
select select ""pending""
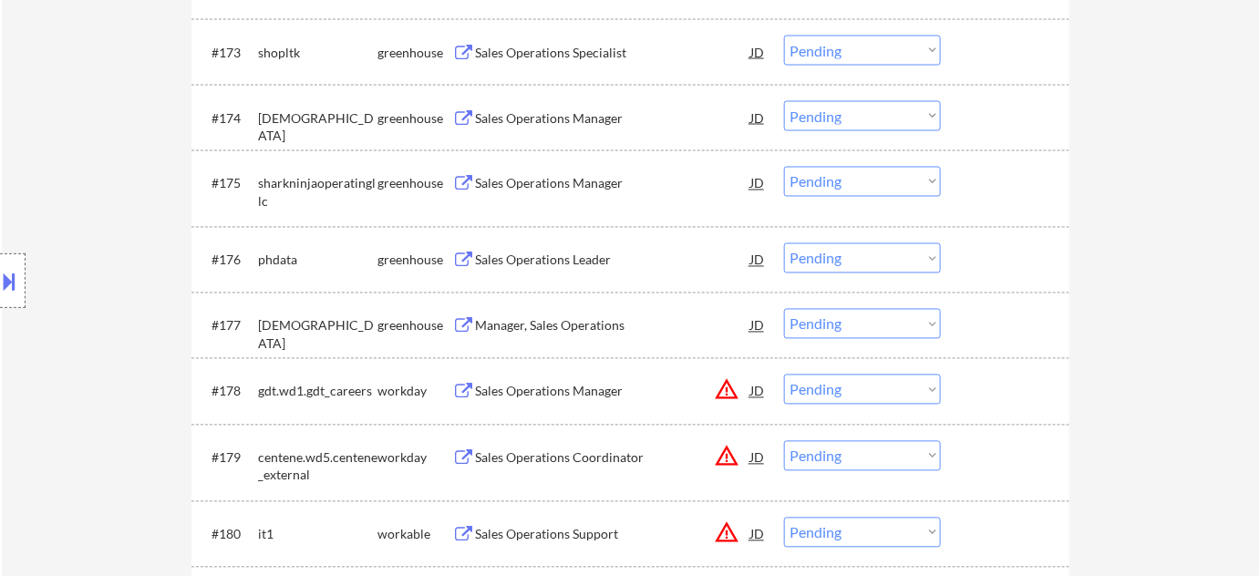
scroll to position [5637, 0]
click at [553, 256] on div "Sales Operations Leader" at bounding box center [612, 260] width 275 height 18
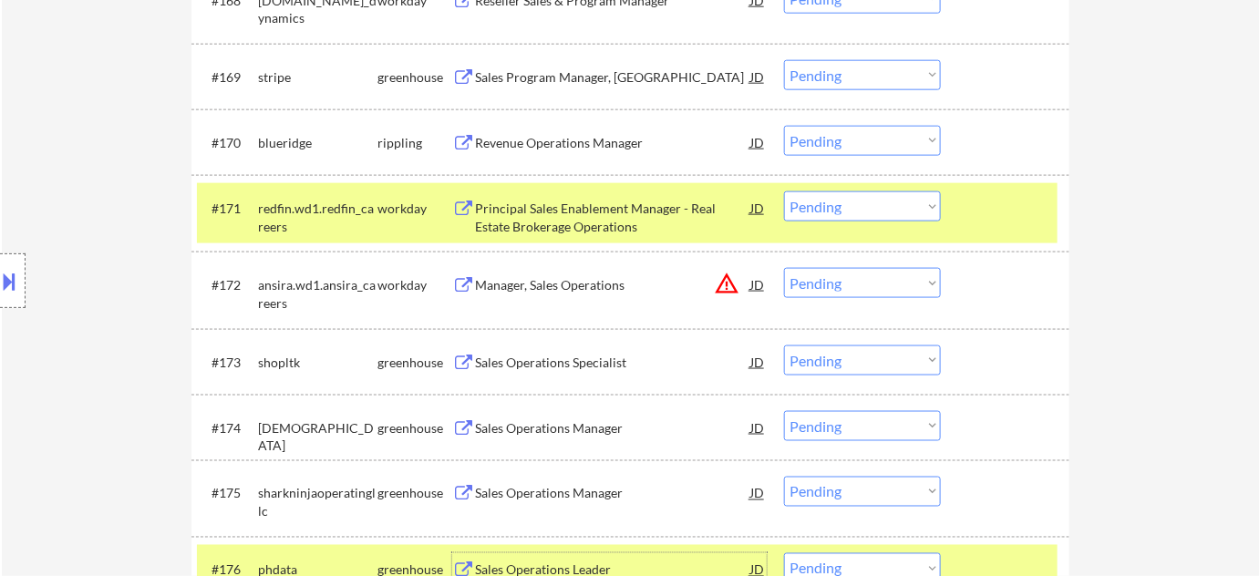
scroll to position [5306, 0]
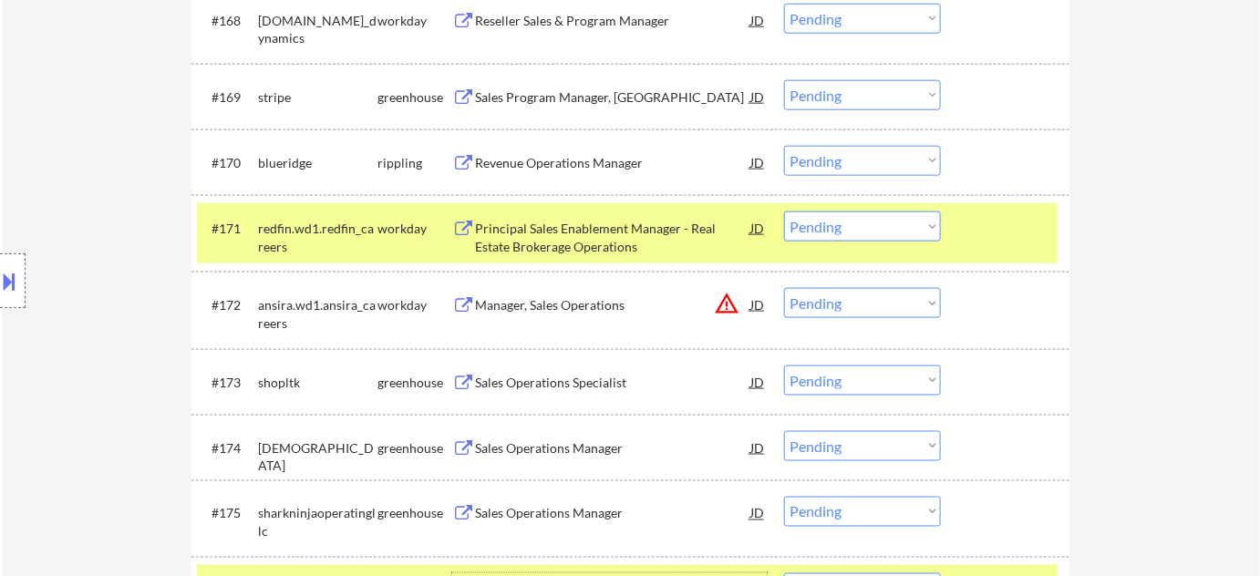
click at [569, 157] on div "Revenue Operations Manager" at bounding box center [612, 163] width 275 height 18
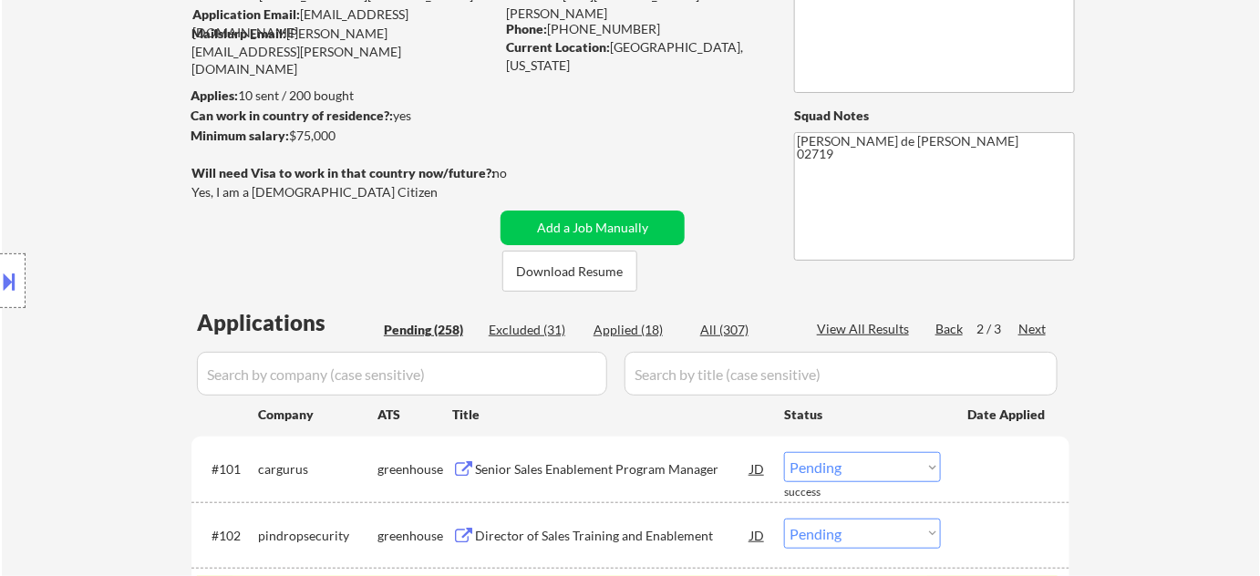
scroll to position [0, 0]
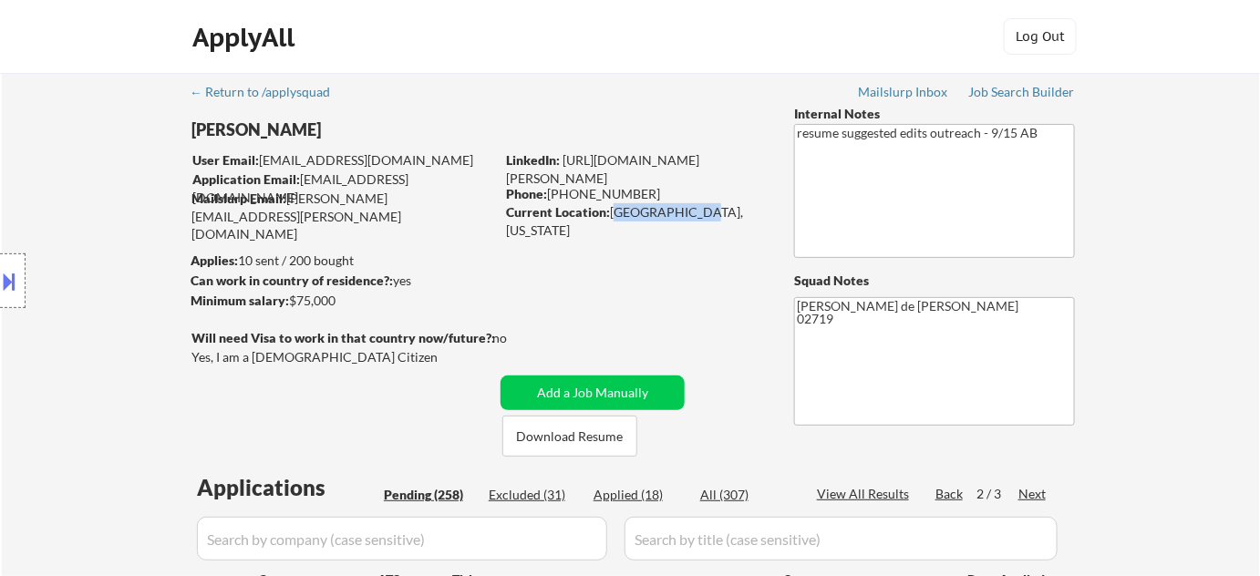
drag, startPoint x: 611, startPoint y: 210, endPoint x: 690, endPoint y: 213, distance: 79.4
click at [690, 213] on div "Current Location: Fairhaven, Massachusetts" at bounding box center [635, 221] width 258 height 36
copy div "Fairhaven, Ma"
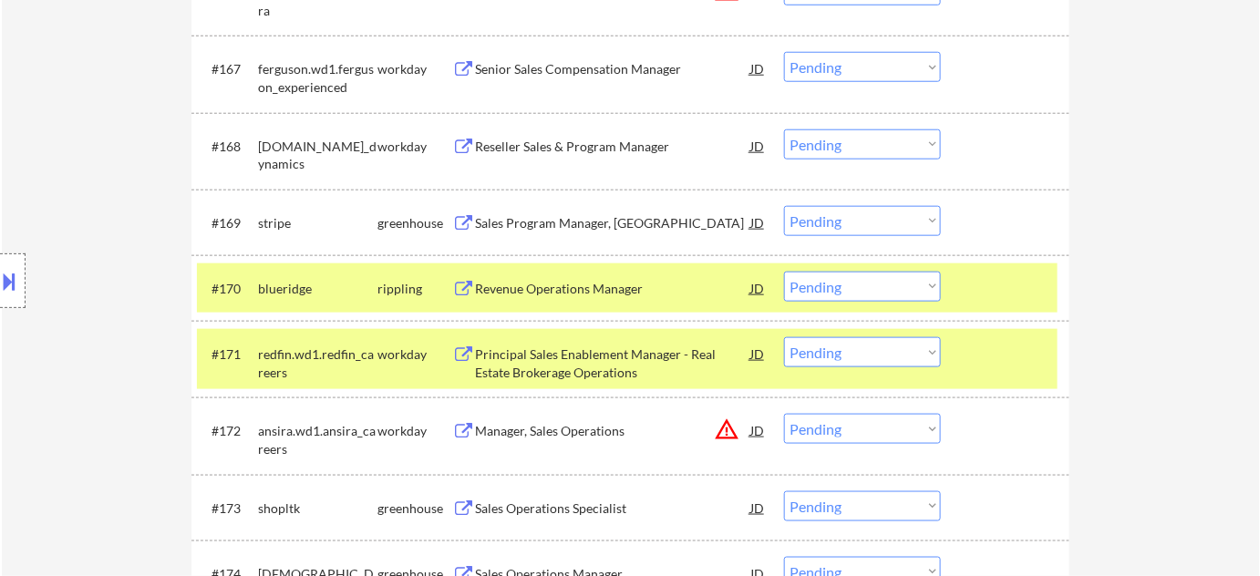
click at [817, 295] on select "Choose an option... Pending Applied Excluded (Questions) Excluded (Expired) Exc…" at bounding box center [862, 287] width 157 height 30
click at [784, 272] on select "Choose an option... Pending Applied Excluded (Questions) Excluded (Expired) Exc…" at bounding box center [862, 287] width 157 height 30
select select ""pending""
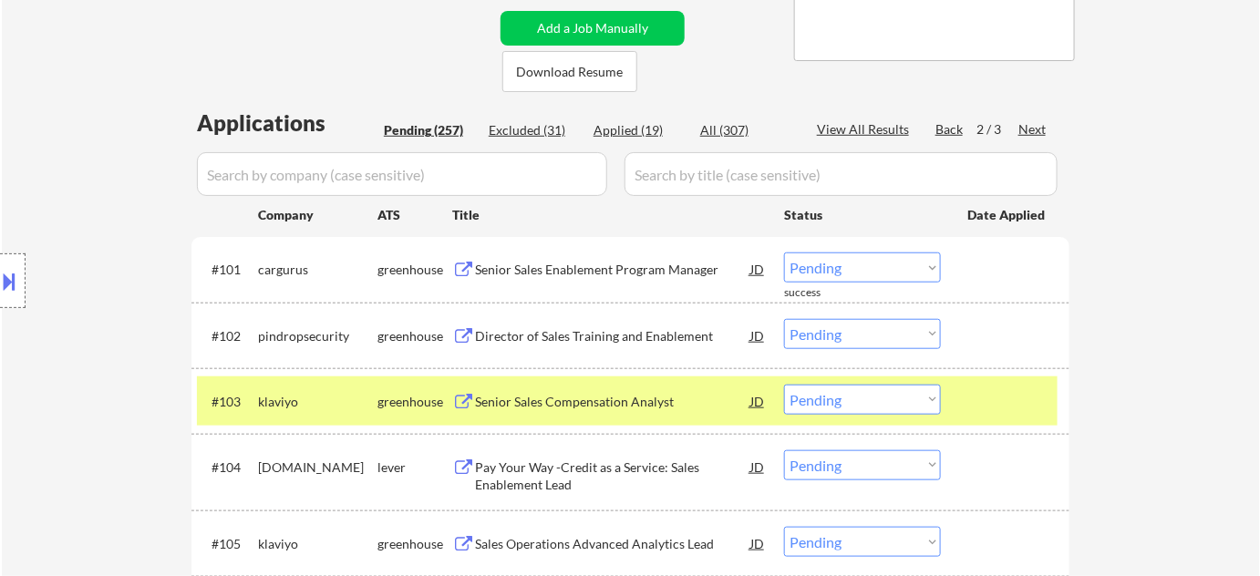
scroll to position [249, 0]
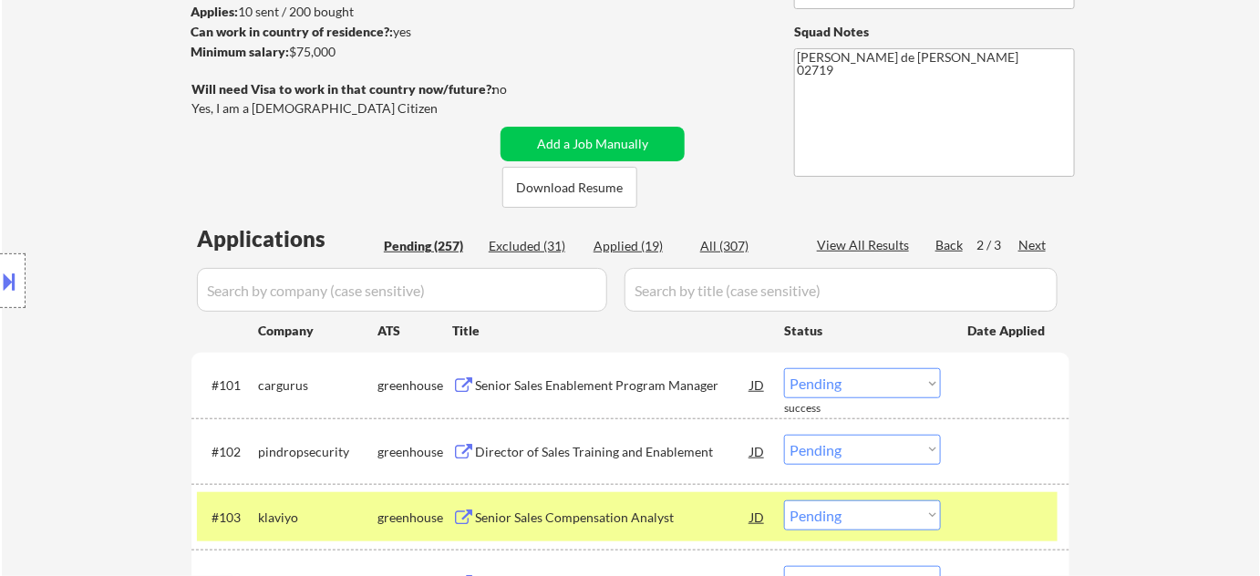
click at [1041, 243] on div "Next" at bounding box center [1033, 245] width 29 height 18
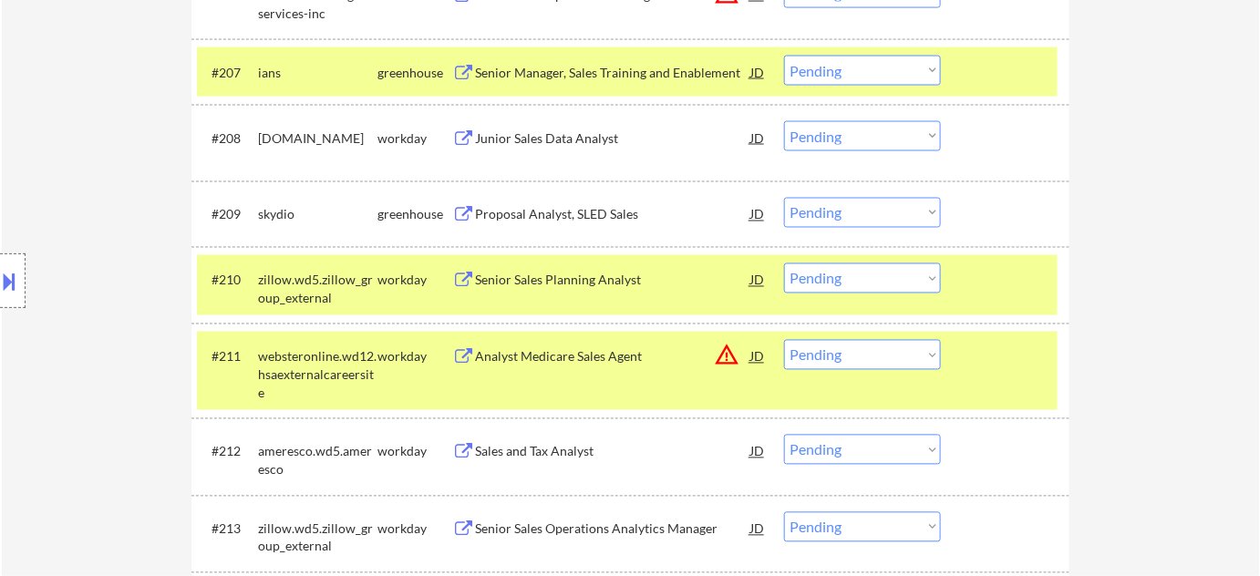
scroll to position [995, 0]
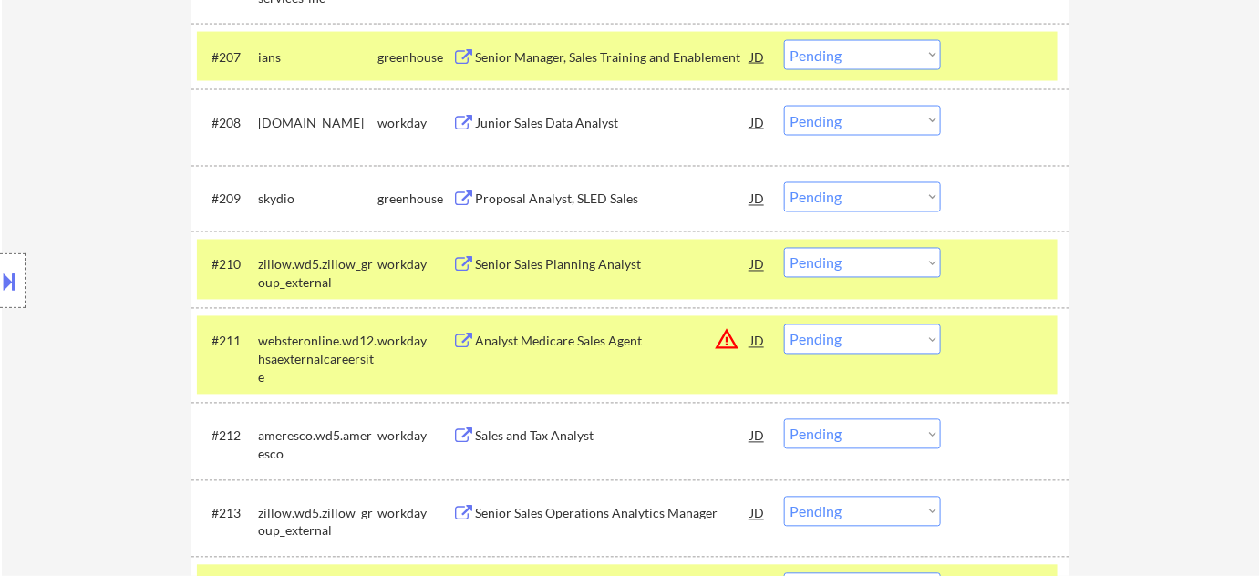
click at [585, 208] on div "Proposal Analyst, SLED Sales" at bounding box center [612, 198] width 275 height 33
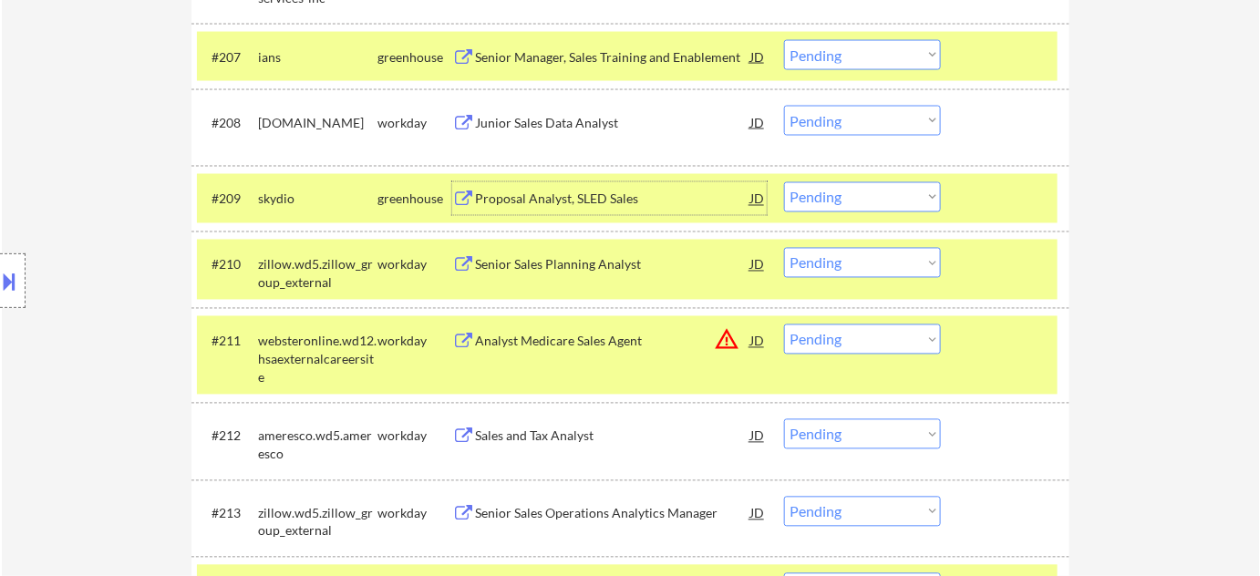
click at [839, 197] on select "Choose an option... Pending Applied Excluded (Questions) Excluded (Expired) Exc…" at bounding box center [862, 197] width 157 height 30
click at [784, 182] on select "Choose an option... Pending Applied Excluded (Questions) Excluded (Expired) Exc…" at bounding box center [862, 197] width 157 height 30
select select ""pending""
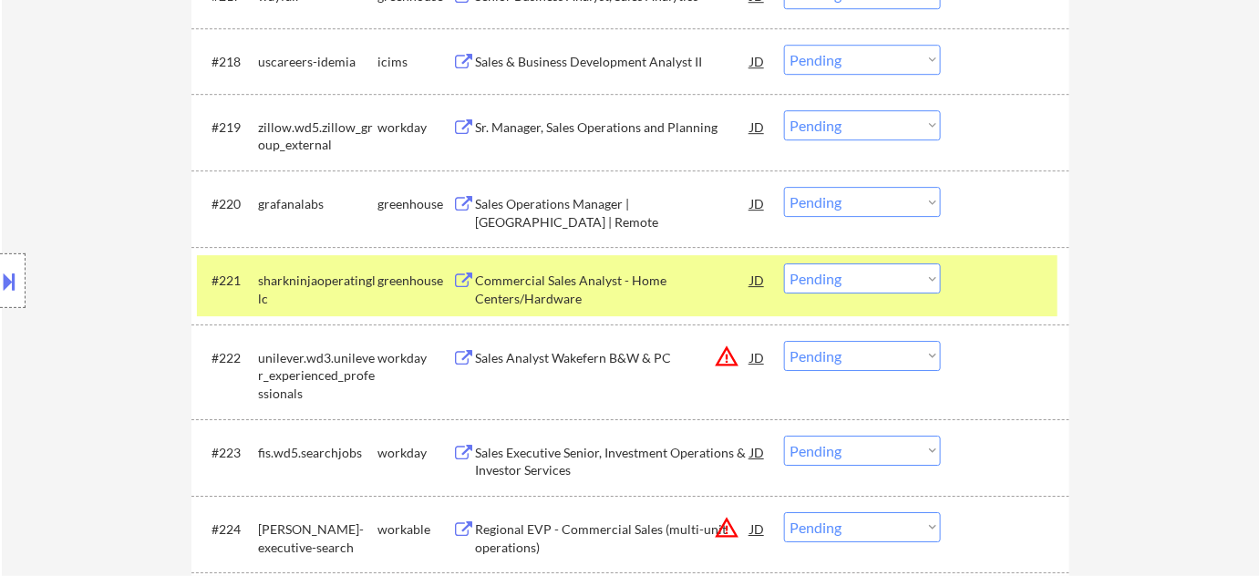
scroll to position [1824, 0]
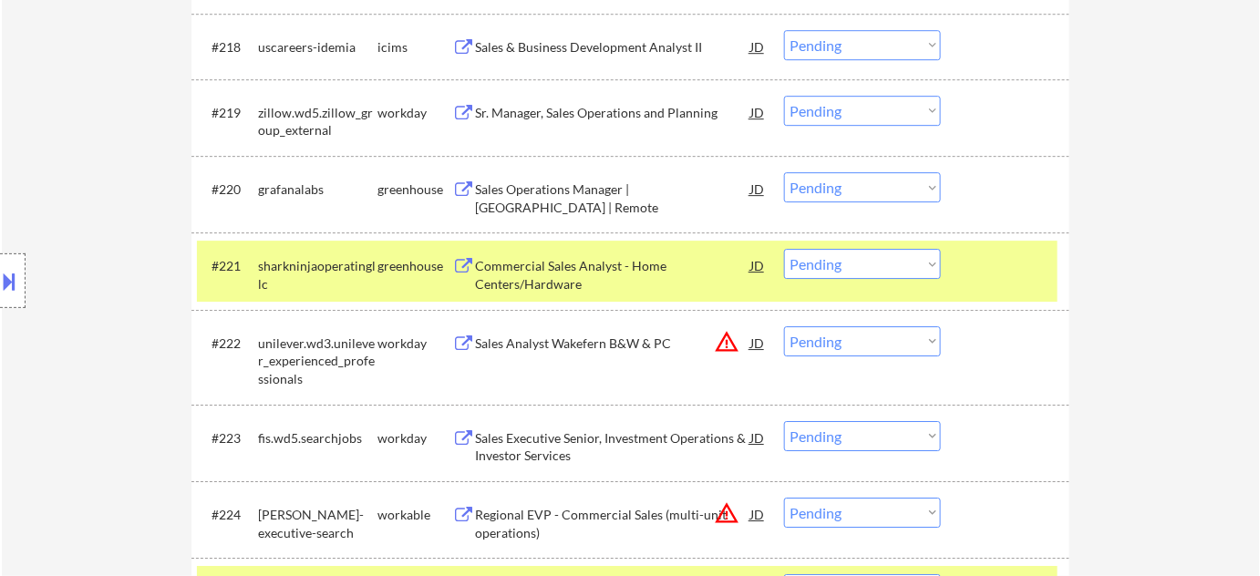
click at [525, 191] on div "Sales Operations Manager | United States | Remote" at bounding box center [612, 199] width 275 height 36
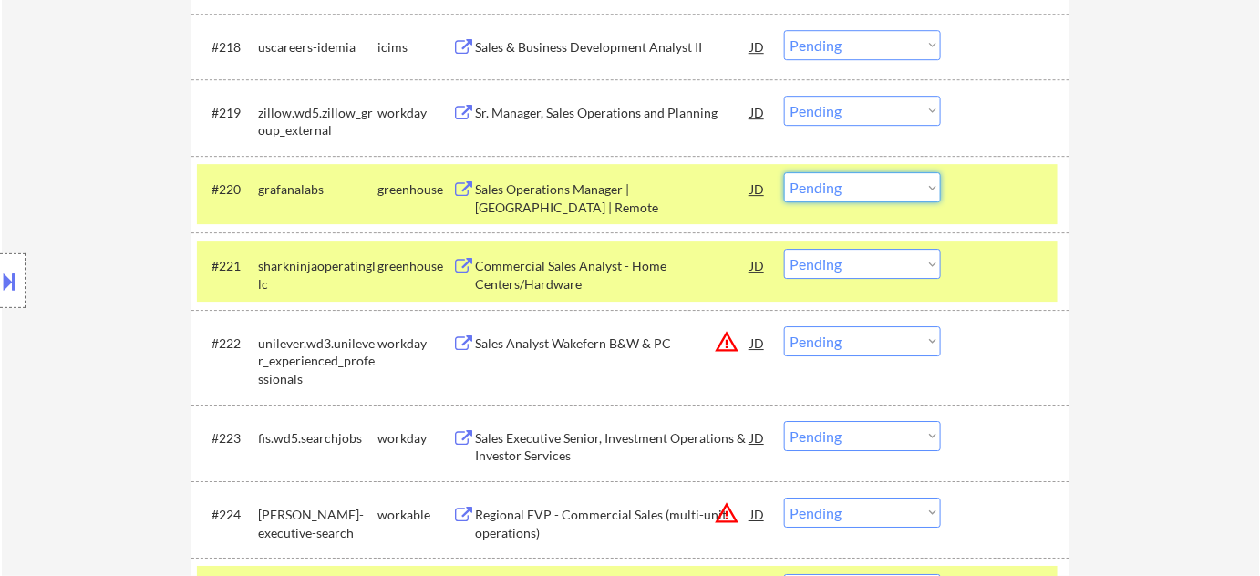
drag, startPoint x: 814, startPoint y: 187, endPoint x: 823, endPoint y: 199, distance: 14.4
click at [814, 187] on select "Choose an option... Pending Applied Excluded (Questions) Excluded (Expired) Exc…" at bounding box center [862, 187] width 157 height 30
click at [784, 172] on select "Choose an option... Pending Applied Excluded (Questions) Excluded (Expired) Exc…" at bounding box center [862, 187] width 157 height 30
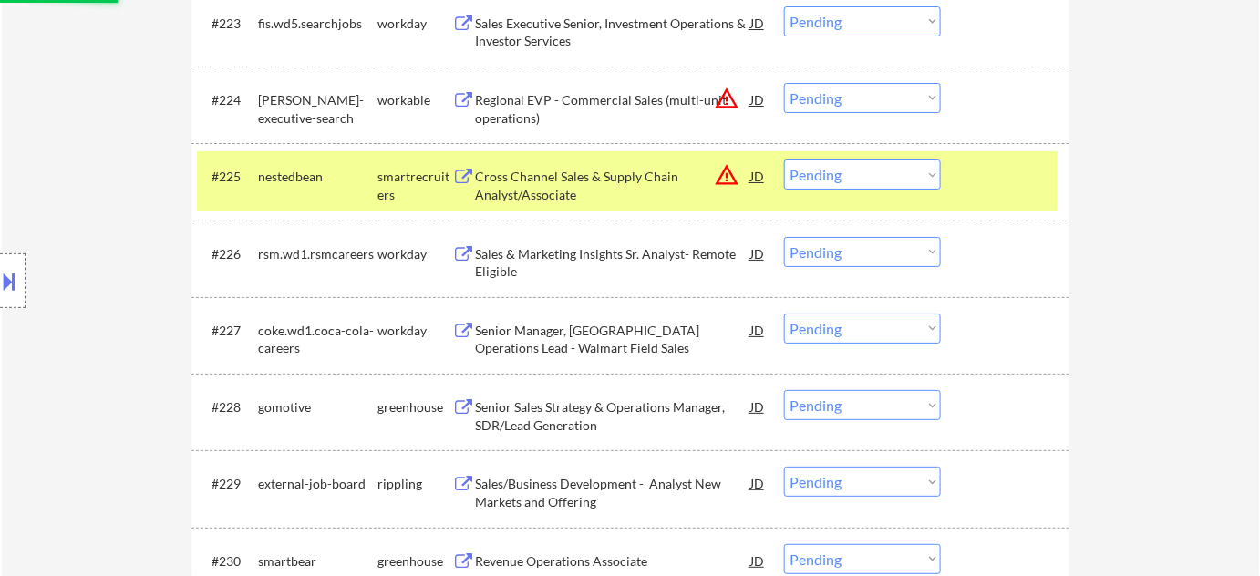
select select ""pending""
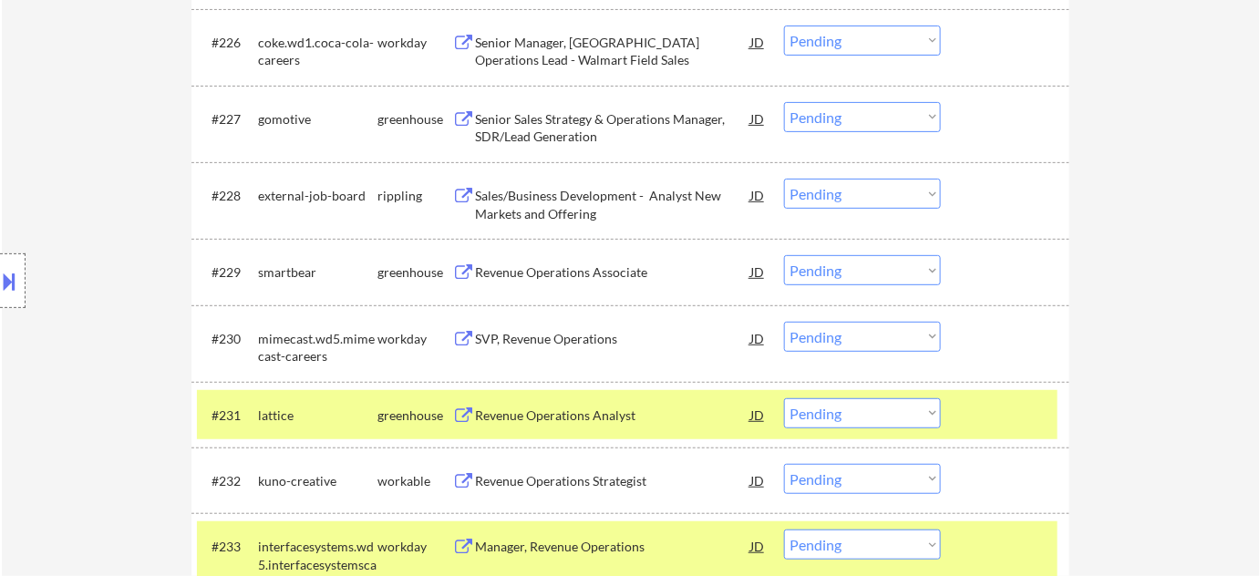
scroll to position [2488, 0]
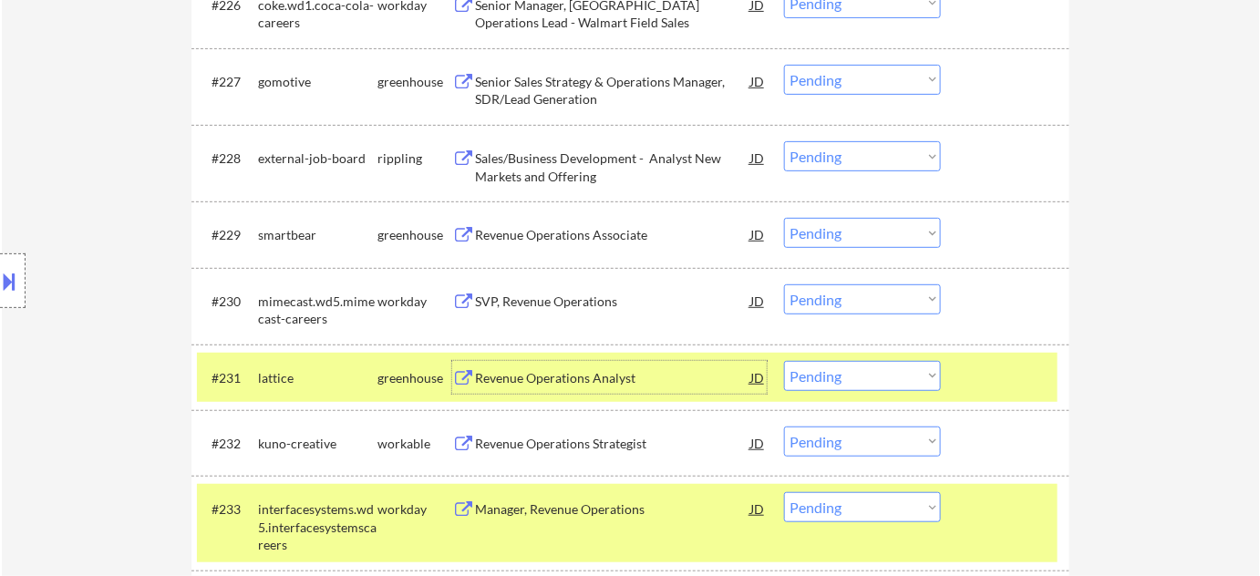
click at [576, 375] on div "Revenue Operations Analyst" at bounding box center [612, 378] width 275 height 18
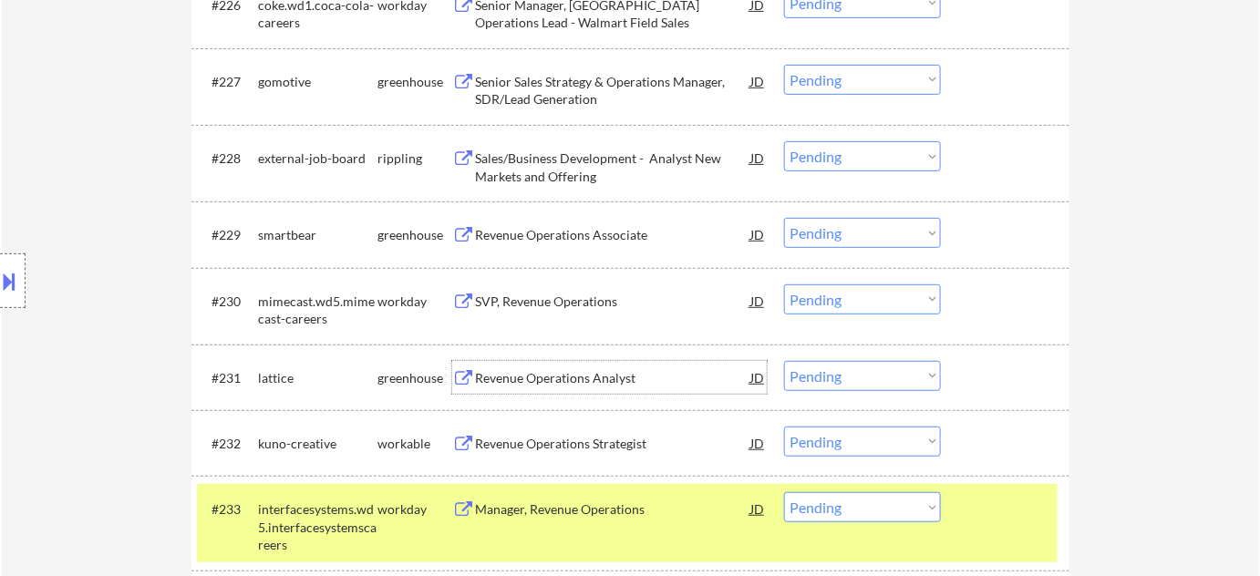
click at [894, 376] on select "Choose an option... Pending Applied Excluded (Questions) Excluded (Expired) Exc…" at bounding box center [862, 376] width 157 height 30
click at [784, 361] on select "Choose an option... Pending Applied Excluded (Questions) Excluded (Expired) Exc…" at bounding box center [862, 376] width 157 height 30
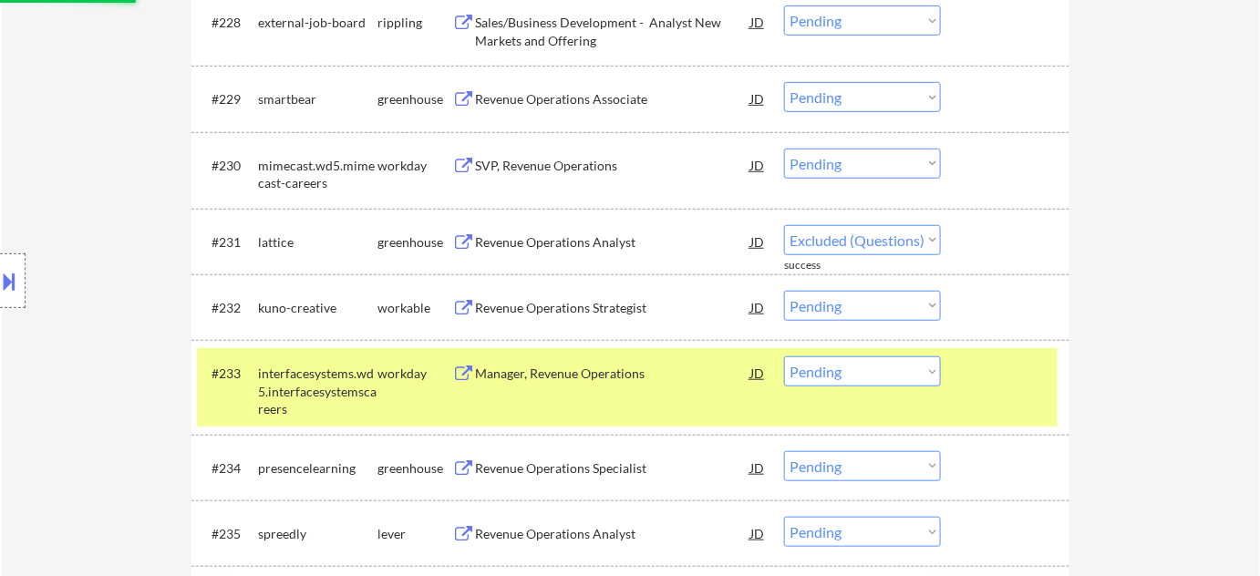
scroll to position [2653, 0]
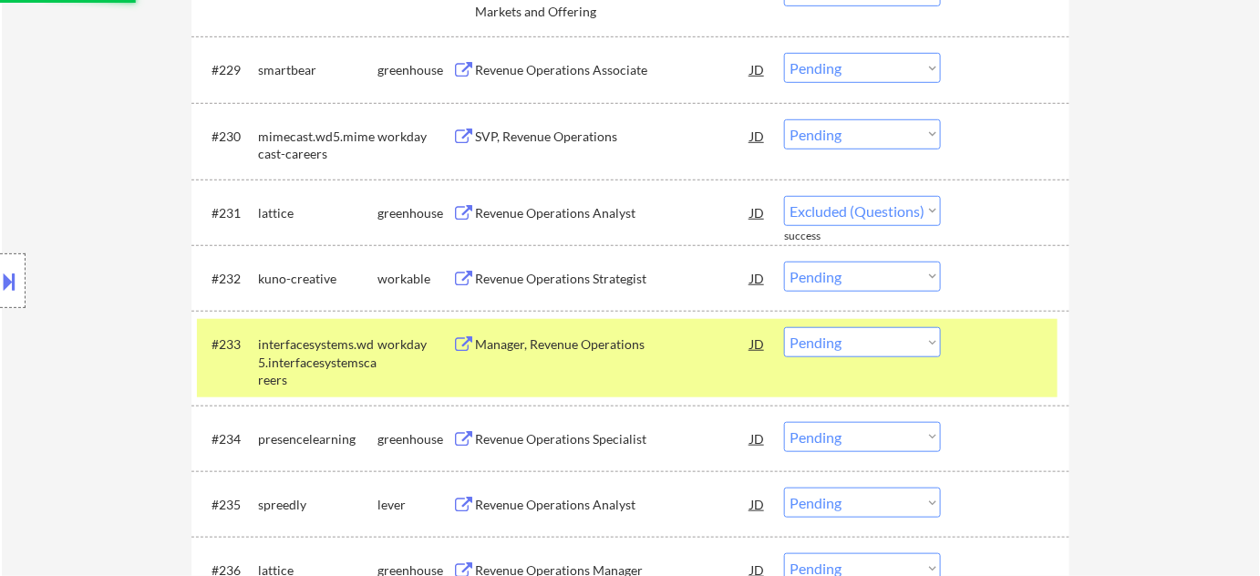
select select ""pending""
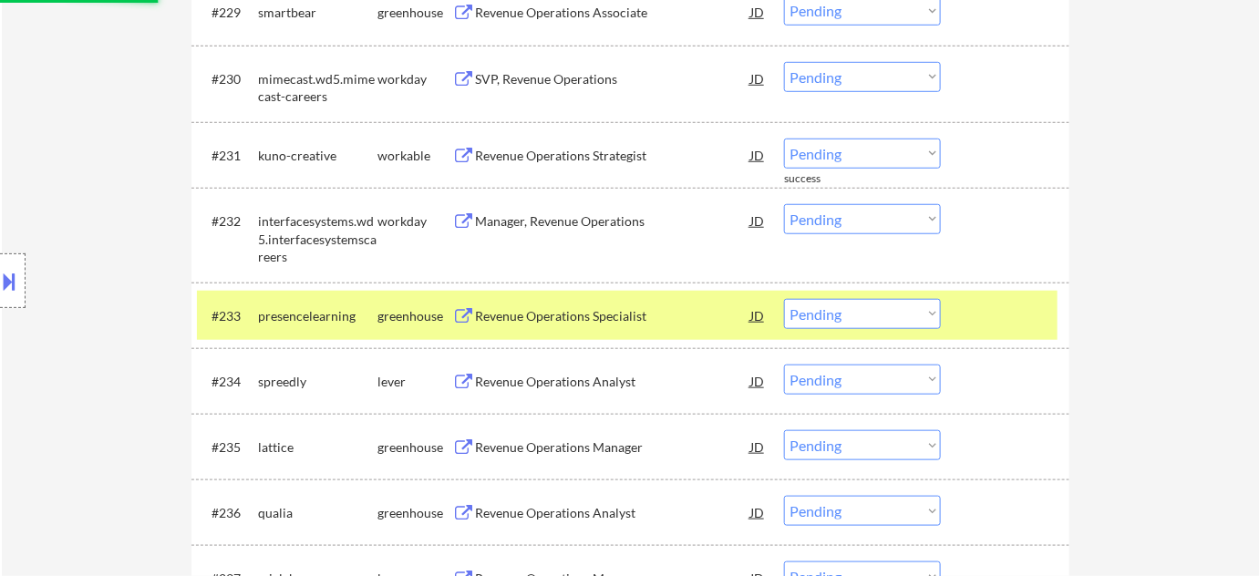
scroll to position [2736, 0]
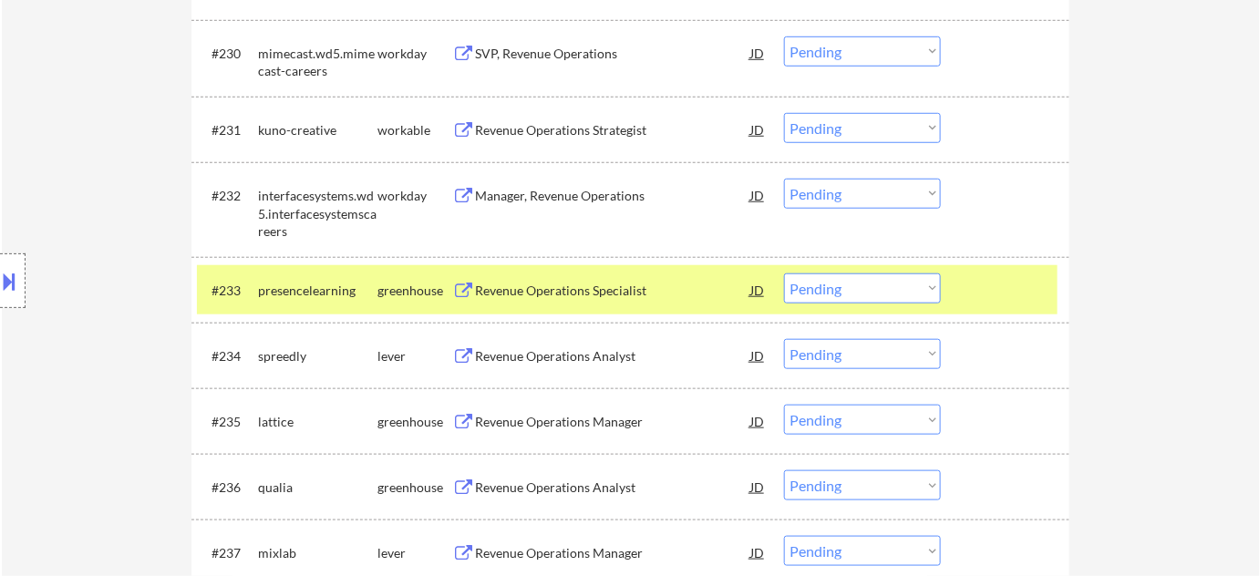
click at [593, 359] on div "Revenue Operations Analyst" at bounding box center [612, 356] width 275 height 18
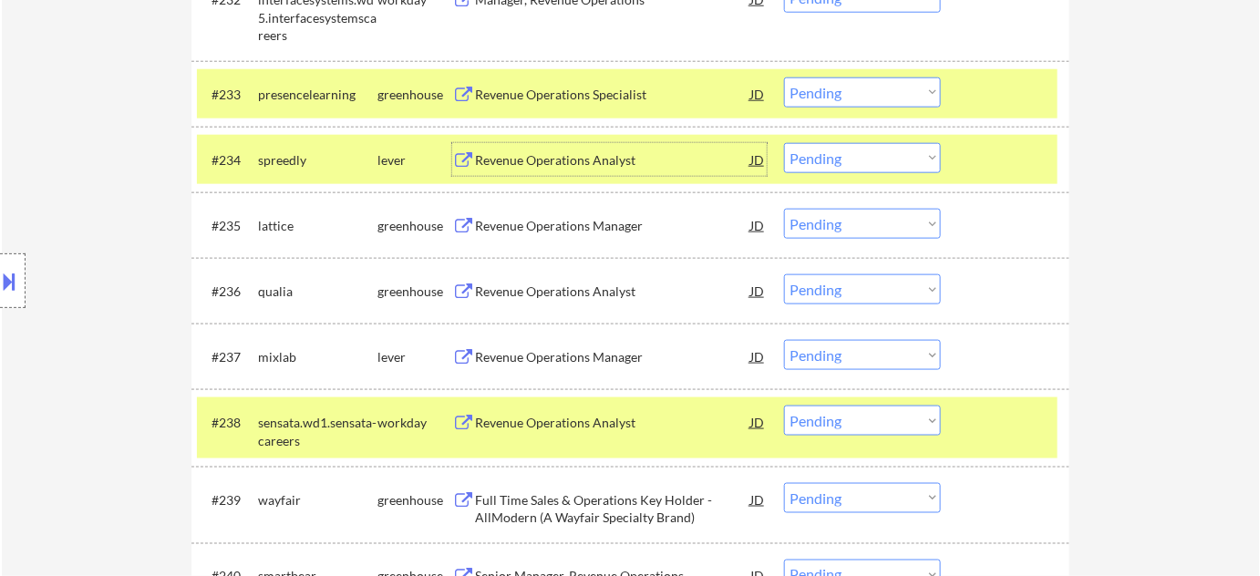
scroll to position [2985, 0]
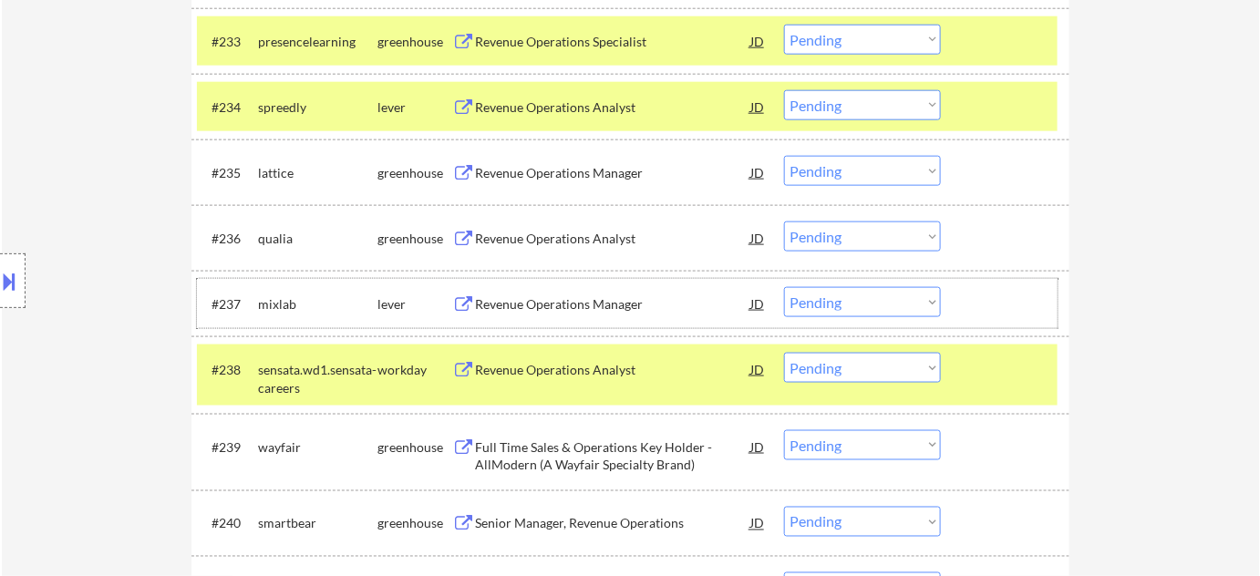
click at [547, 286] on div "#237 mixlab lever Revenue Operations Manager JD warning_amber Choose an option.…" at bounding box center [627, 303] width 861 height 49
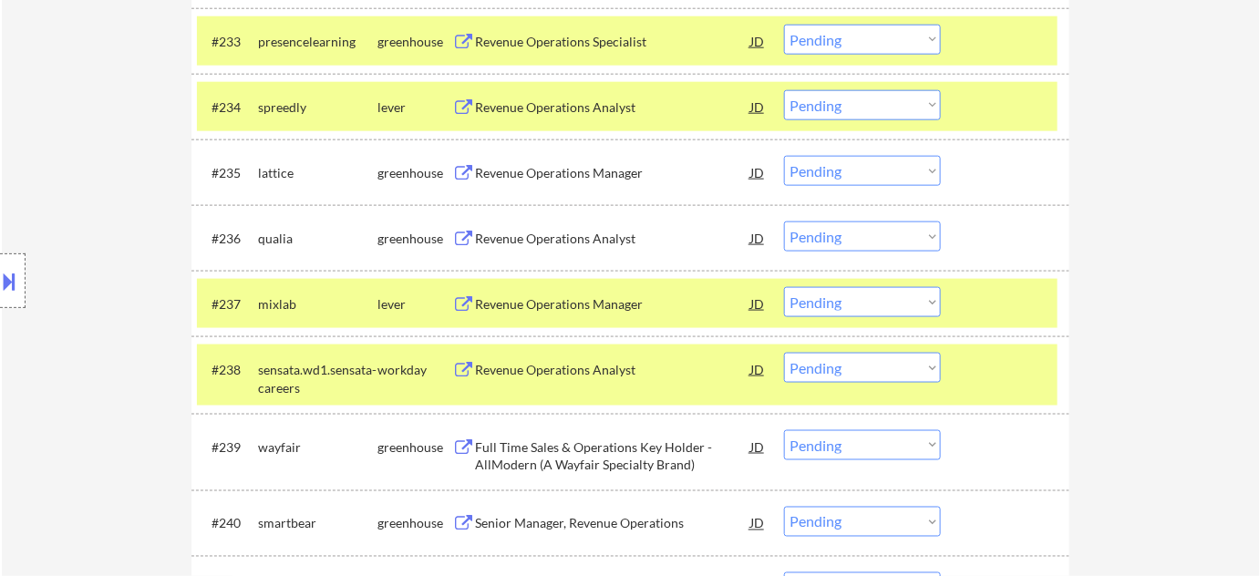
click at [549, 305] on div "Revenue Operations Manager" at bounding box center [612, 305] width 275 height 18
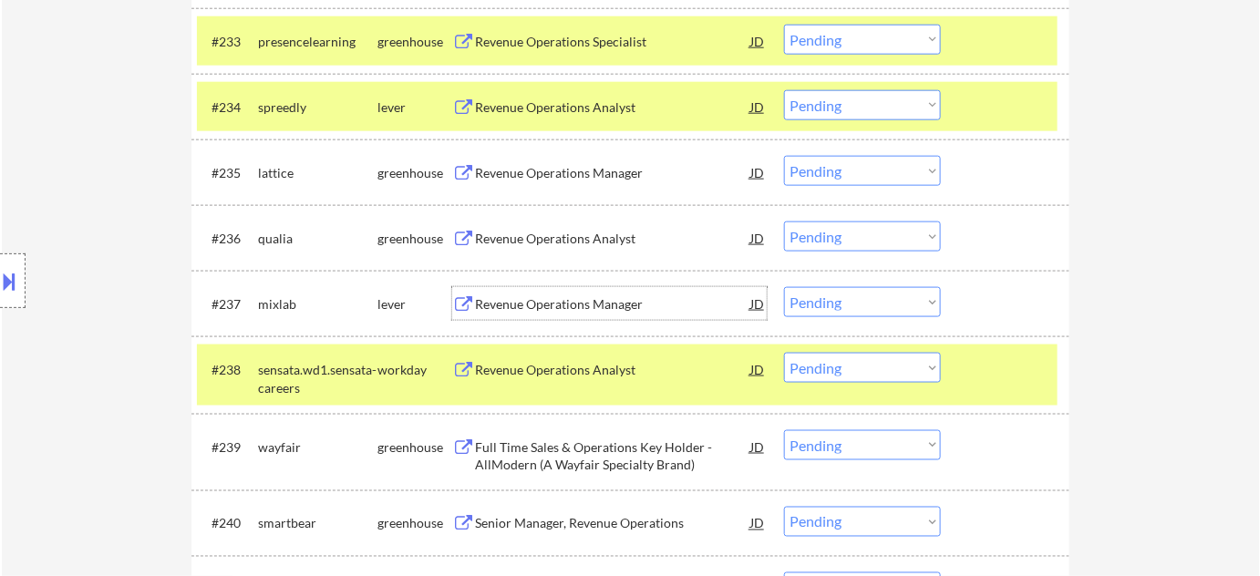
click at [824, 303] on select "Choose an option... Pending Applied Excluded (Questions) Excluded (Expired) Exc…" at bounding box center [862, 302] width 157 height 30
click at [784, 287] on select "Choose an option... Pending Applied Excluded (Questions) Excluded (Expired) Exc…" at bounding box center [862, 302] width 157 height 30
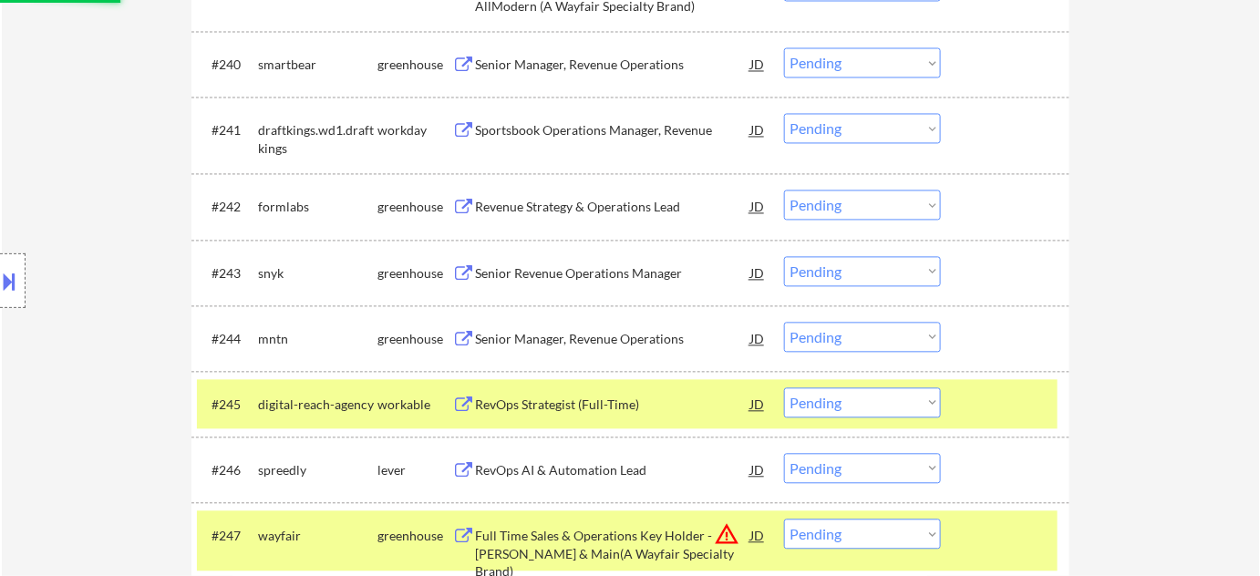
scroll to position [3482, 0]
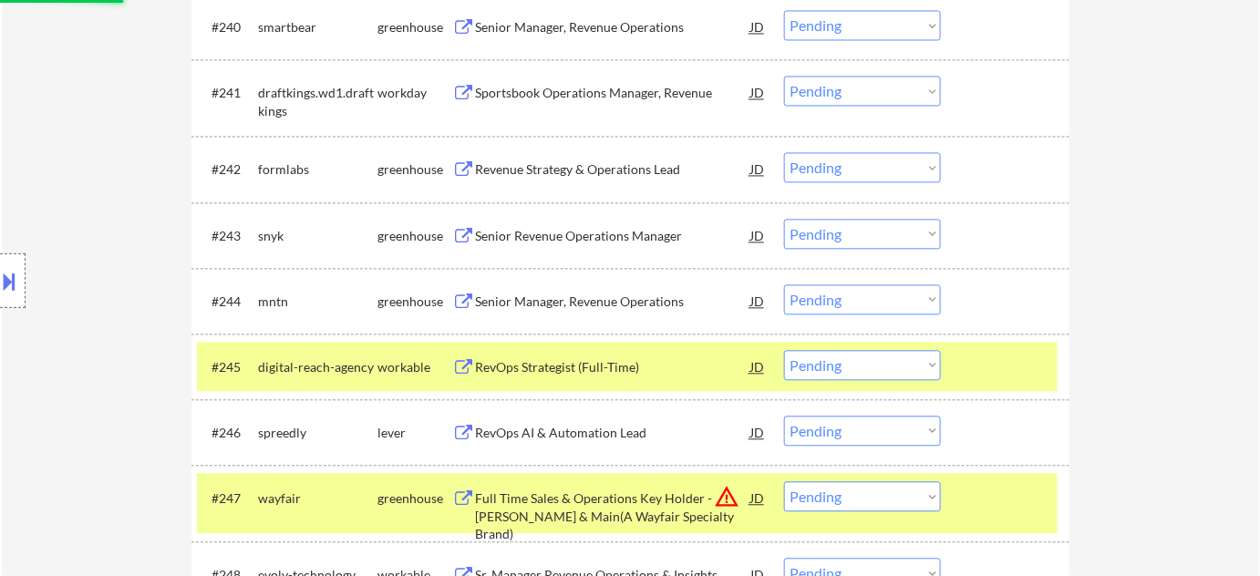
click at [603, 238] on div "Senior Revenue Operations Manager" at bounding box center [612, 236] width 275 height 18
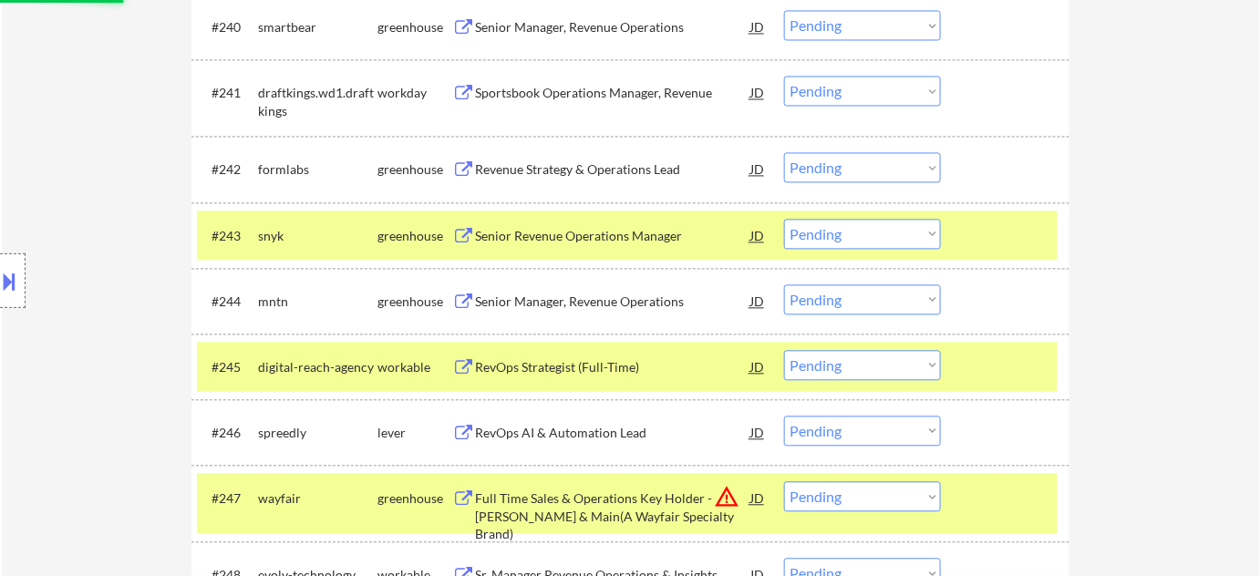
select select ""pending""
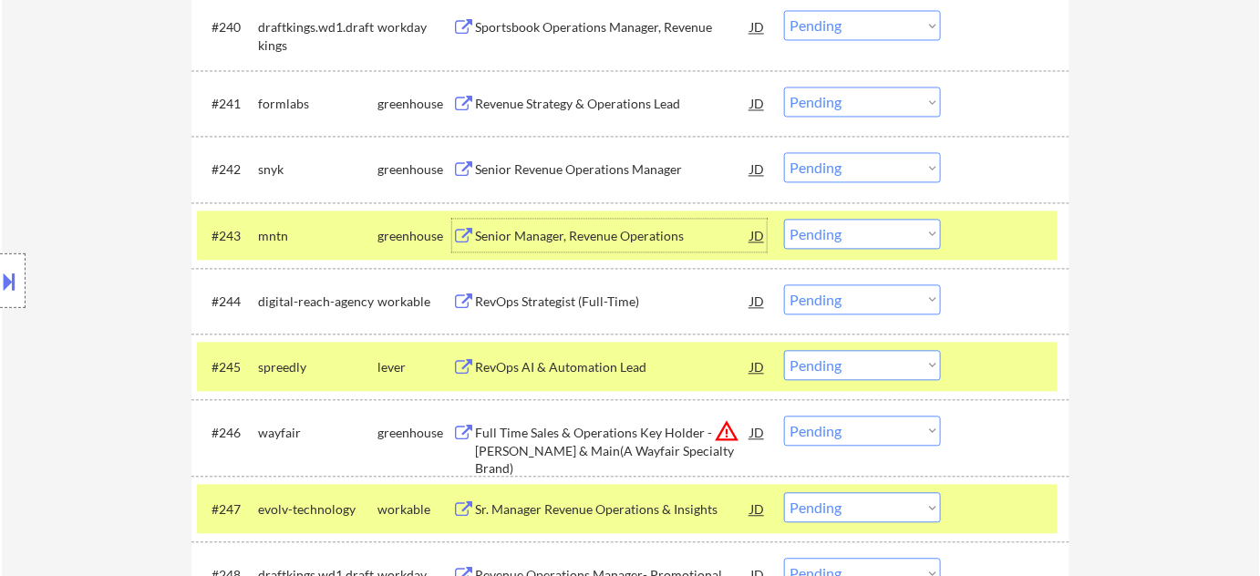
click at [568, 230] on div "Senior Manager, Revenue Operations" at bounding box center [612, 236] width 275 height 18
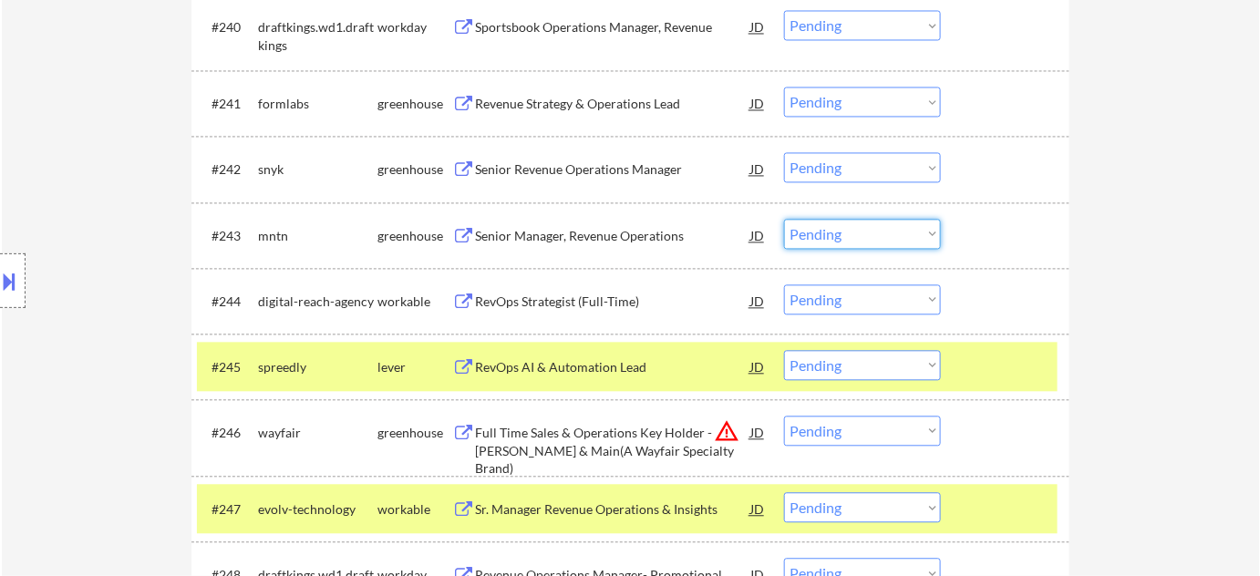
click at [870, 238] on select "Choose an option... Pending Applied Excluded (Questions) Excluded (Expired) Exc…" at bounding box center [862, 234] width 157 height 30
click at [784, 219] on select "Choose an option... Pending Applied Excluded (Questions) Excluded (Expired) Exc…" at bounding box center [862, 234] width 157 height 30
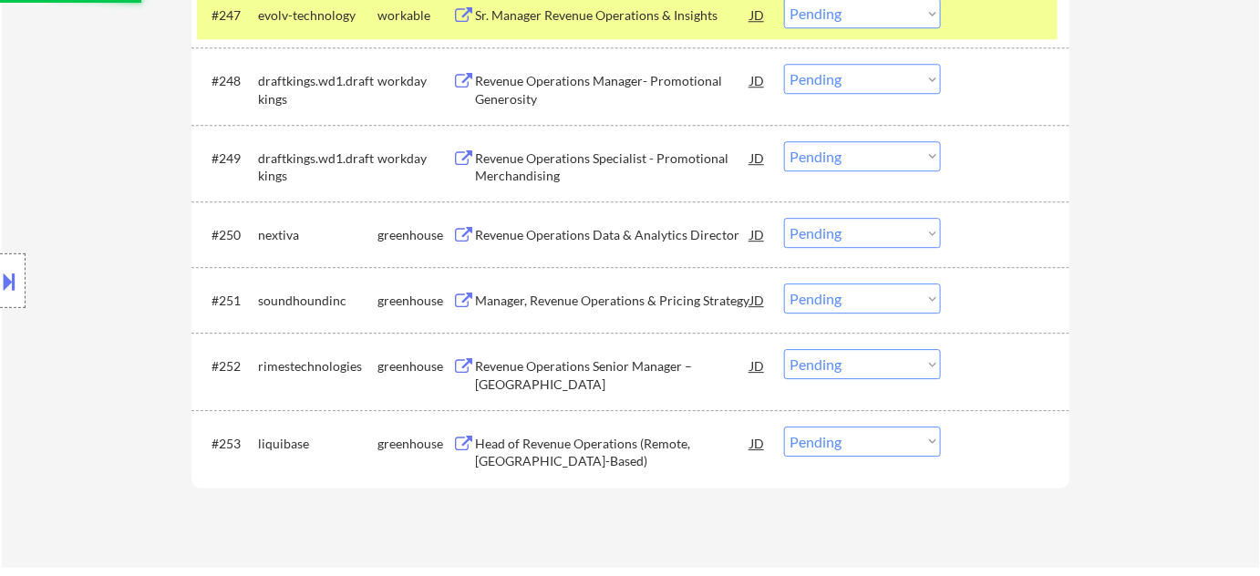
scroll to position [3980, 0]
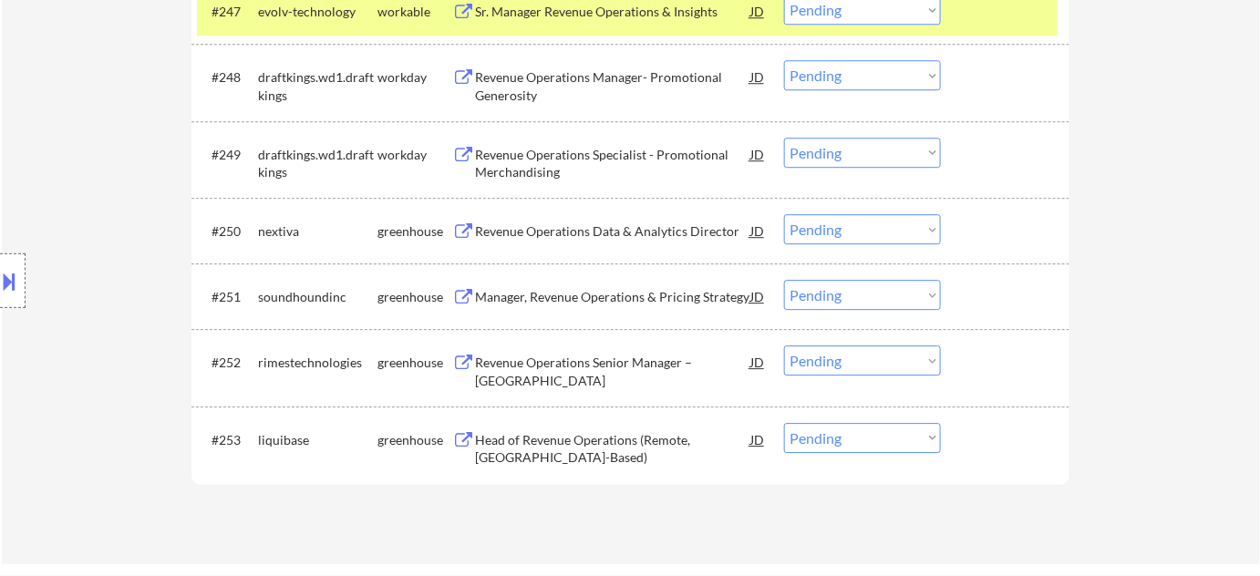
select select ""pending""
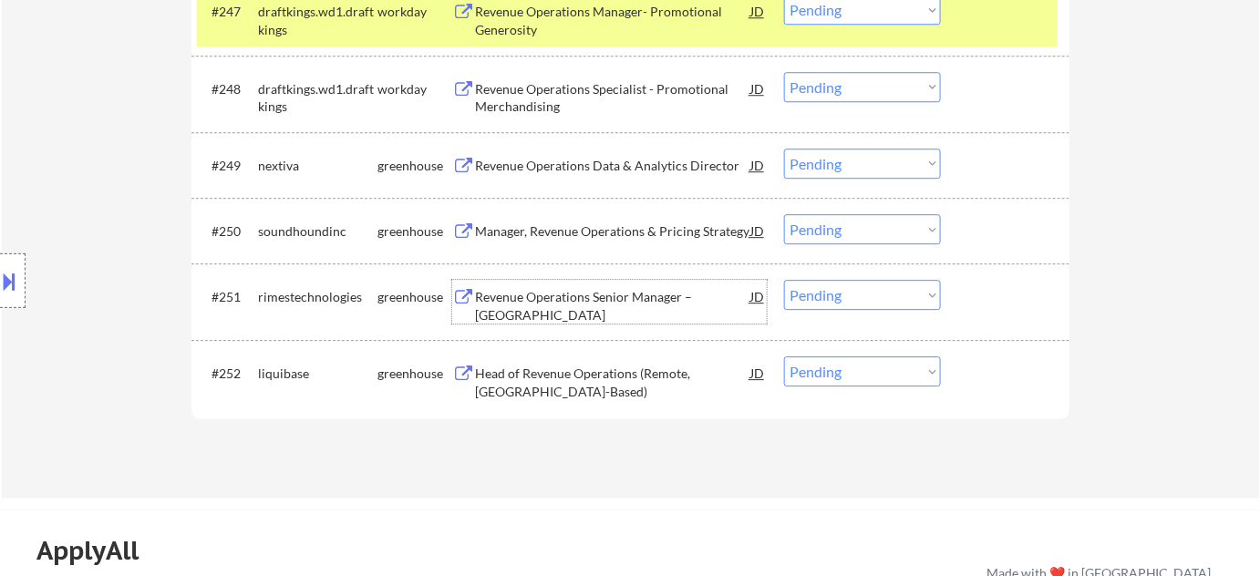
click at [570, 293] on div "Revenue Operations Senior Manager – North America" at bounding box center [612, 306] width 275 height 36
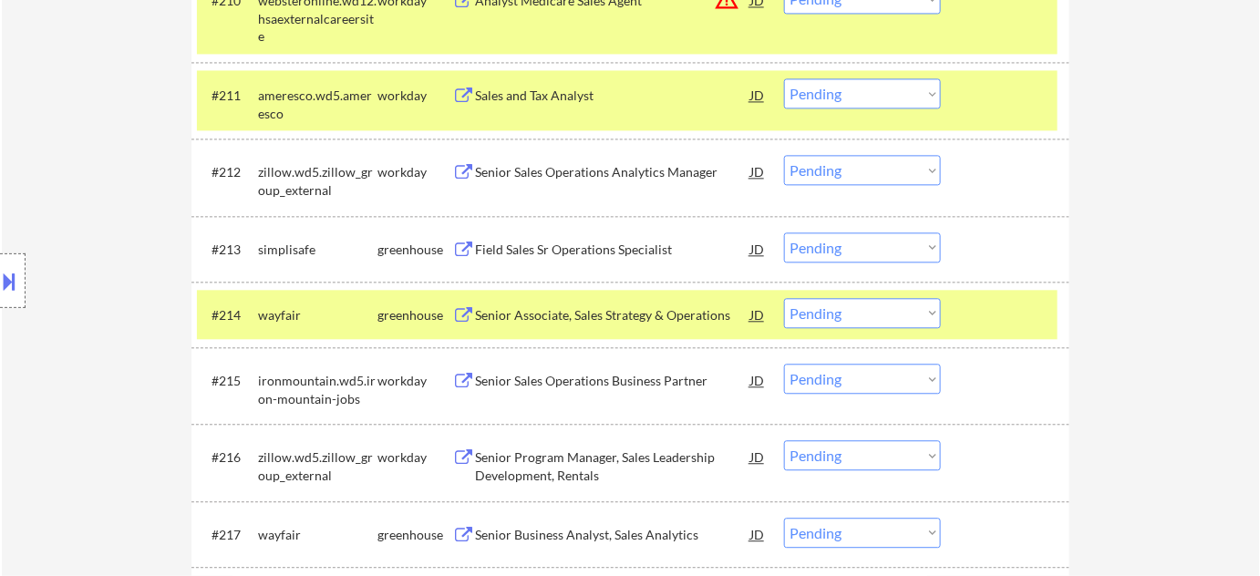
scroll to position [0, 0]
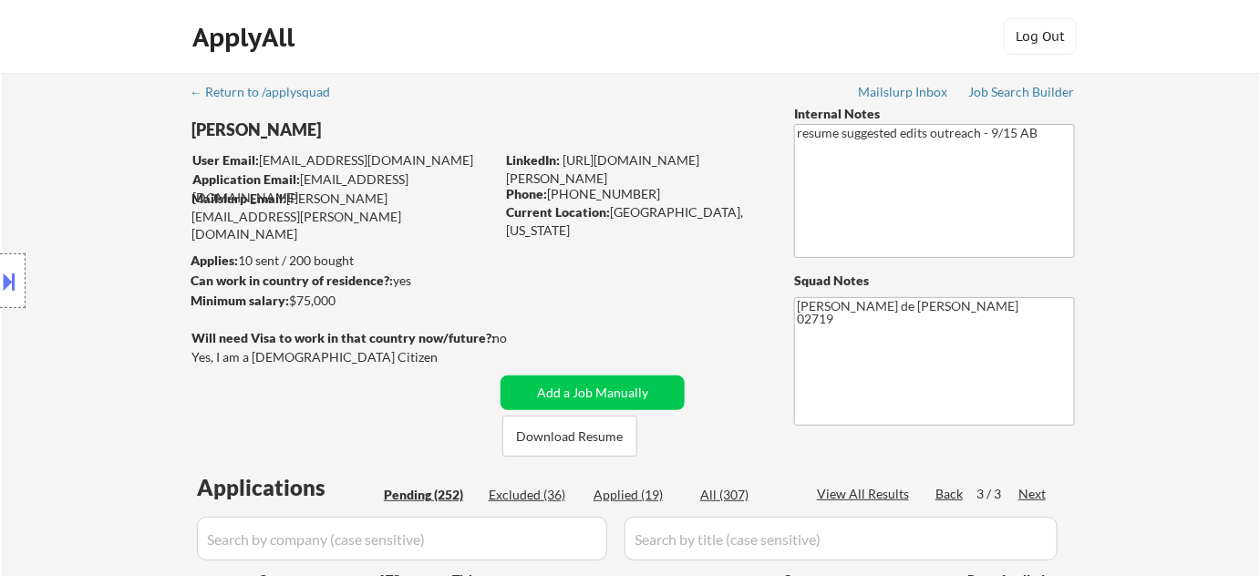
click at [659, 493] on div "Applied (19)" at bounding box center [639, 495] width 91 height 18
select select ""applied""
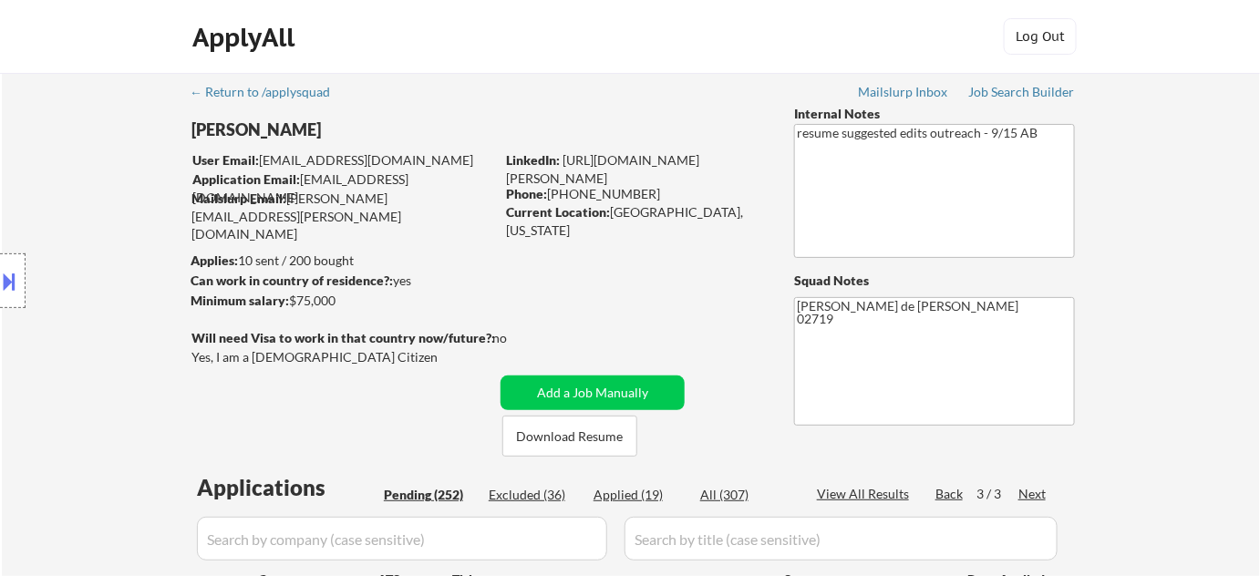
select select ""applied""
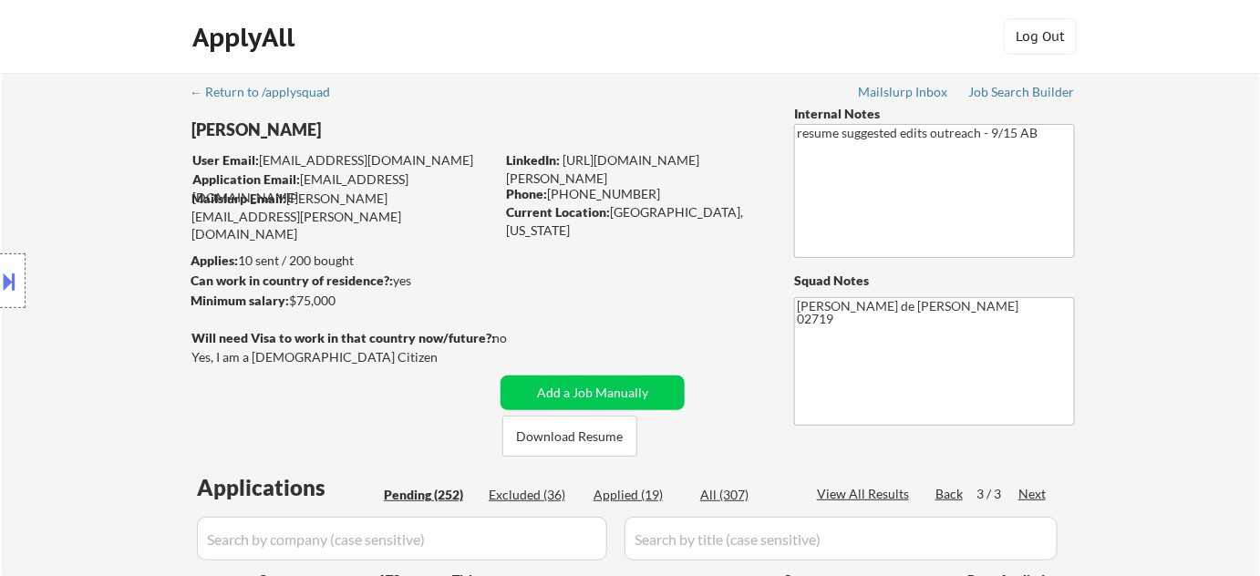
select select ""applied""
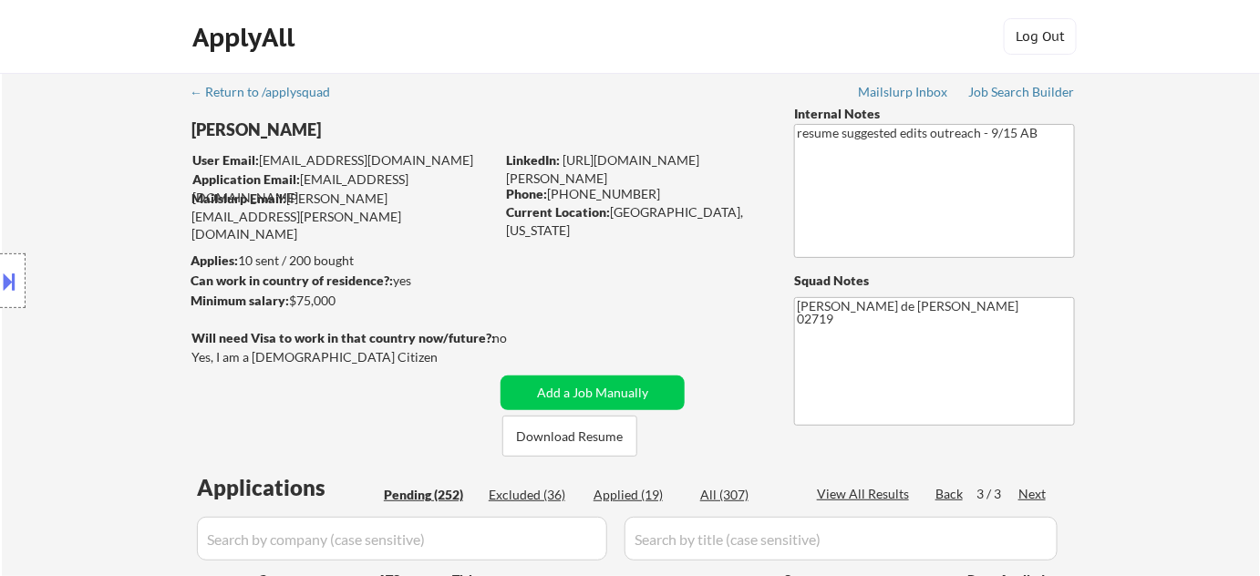
select select ""applied""
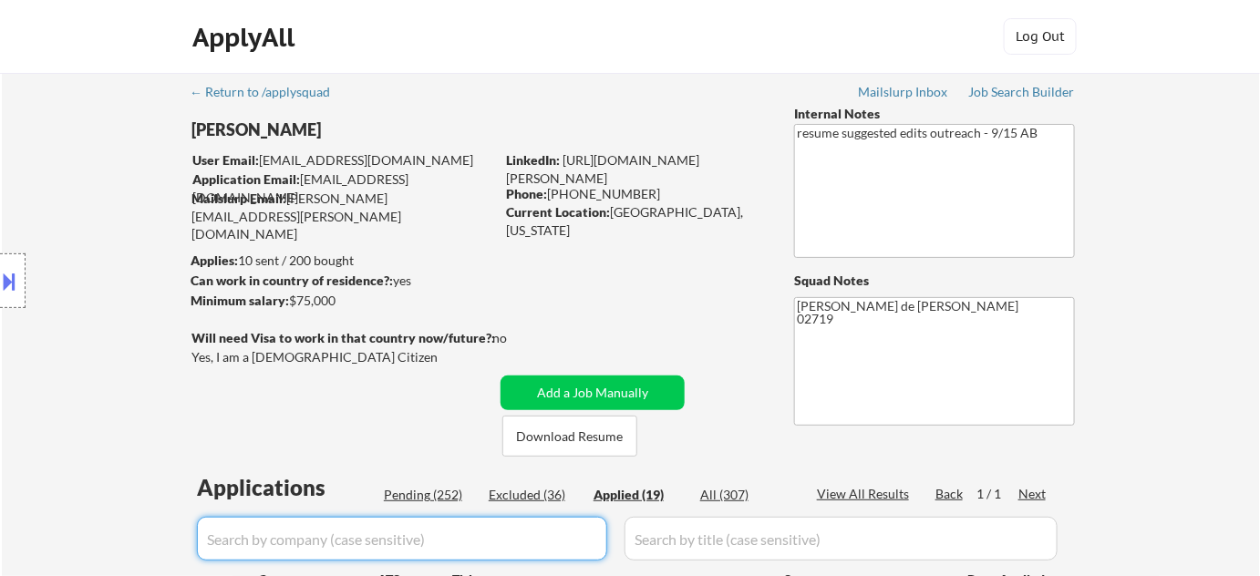
click at [508, 529] on input "input" at bounding box center [402, 539] width 410 height 44
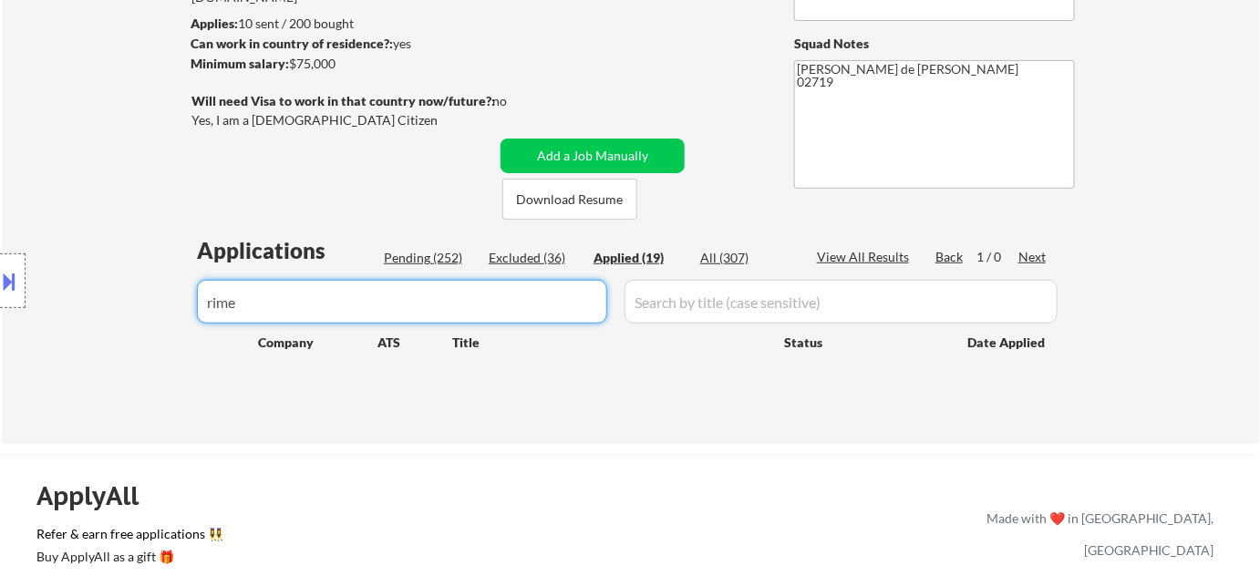
scroll to position [248, 0]
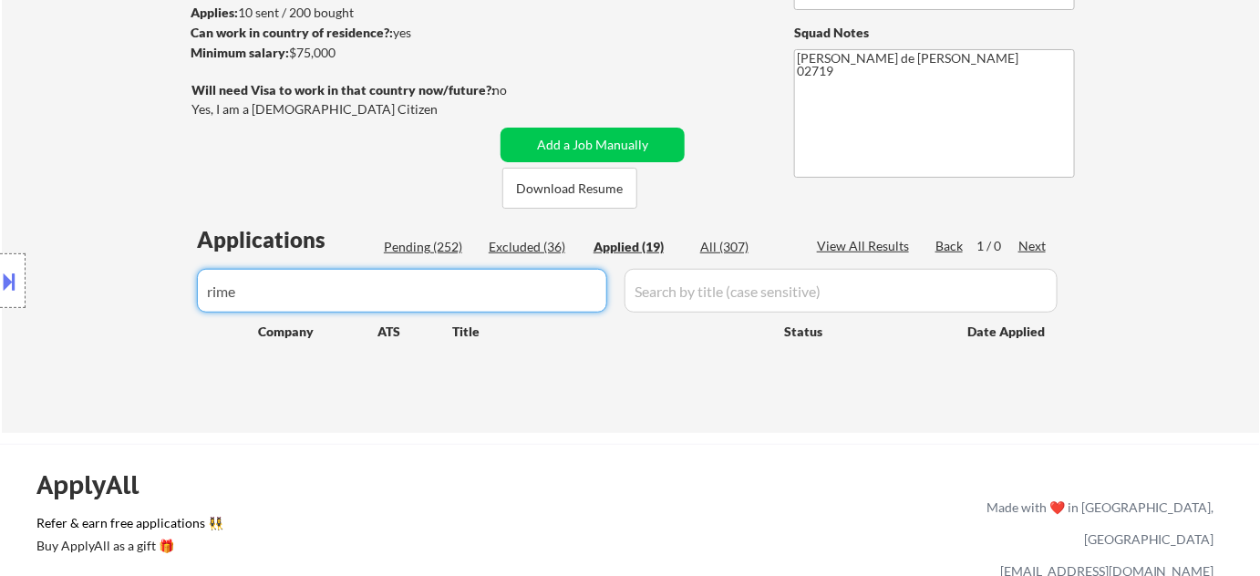
type input "rime"
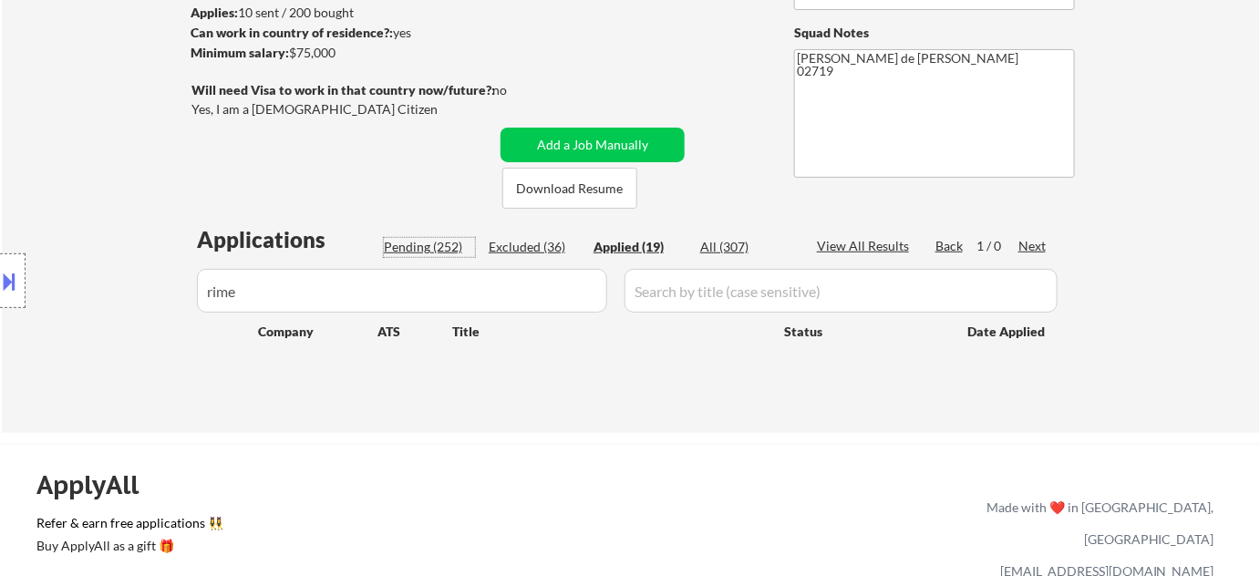
click at [437, 245] on div "Pending (252)" at bounding box center [429, 247] width 91 height 18
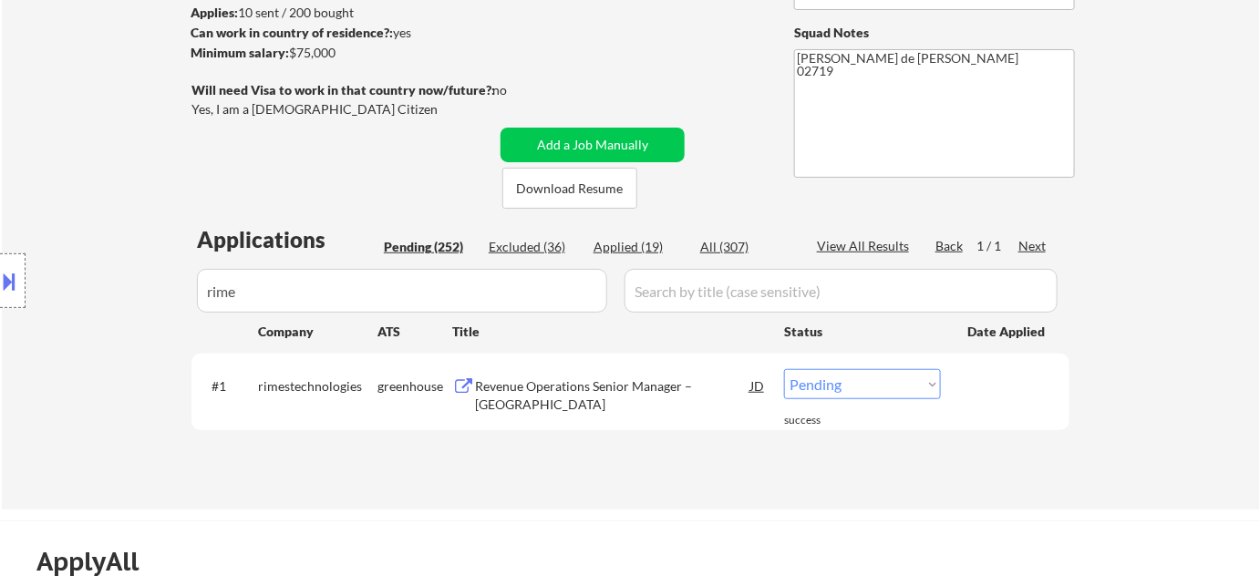
click at [7, 285] on button at bounding box center [10, 281] width 20 height 30
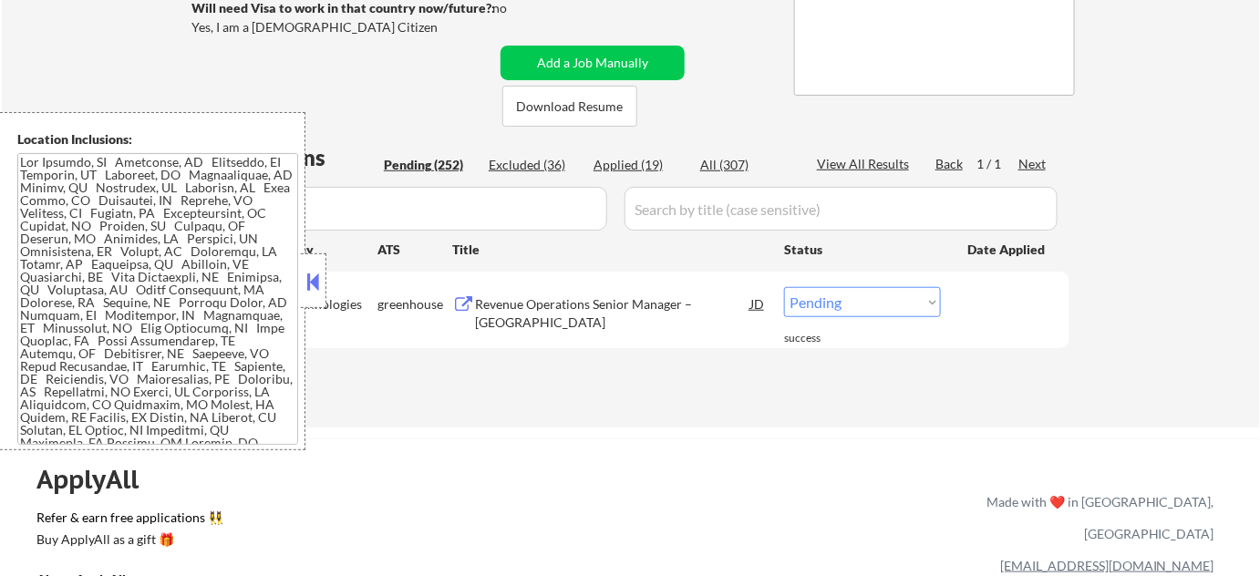
scroll to position [414, 0]
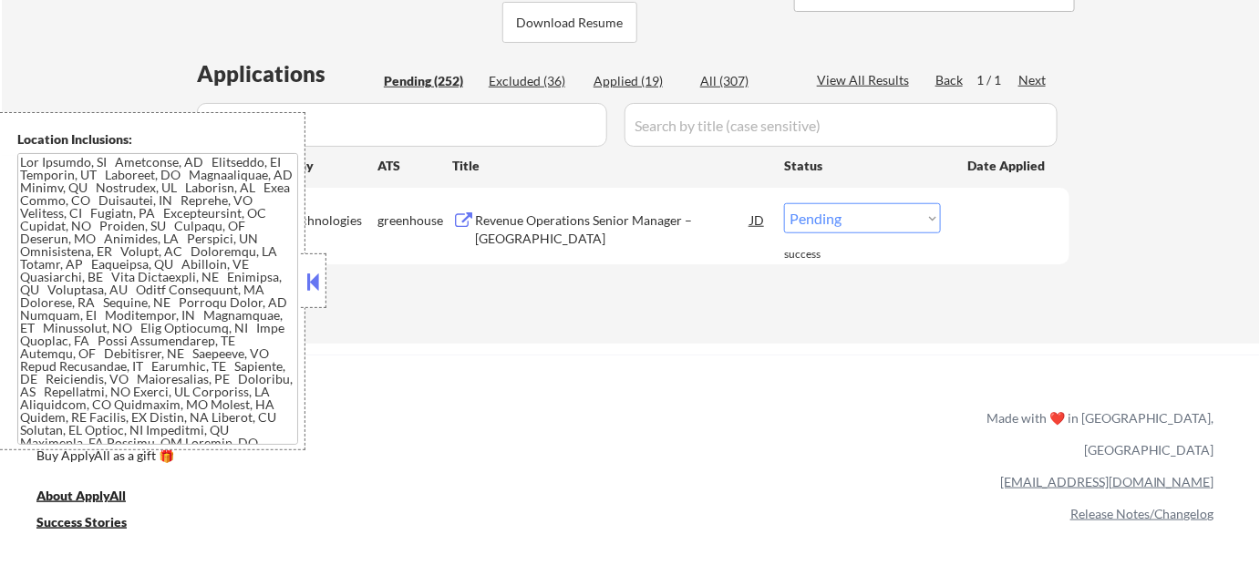
click at [307, 276] on button at bounding box center [314, 281] width 20 height 27
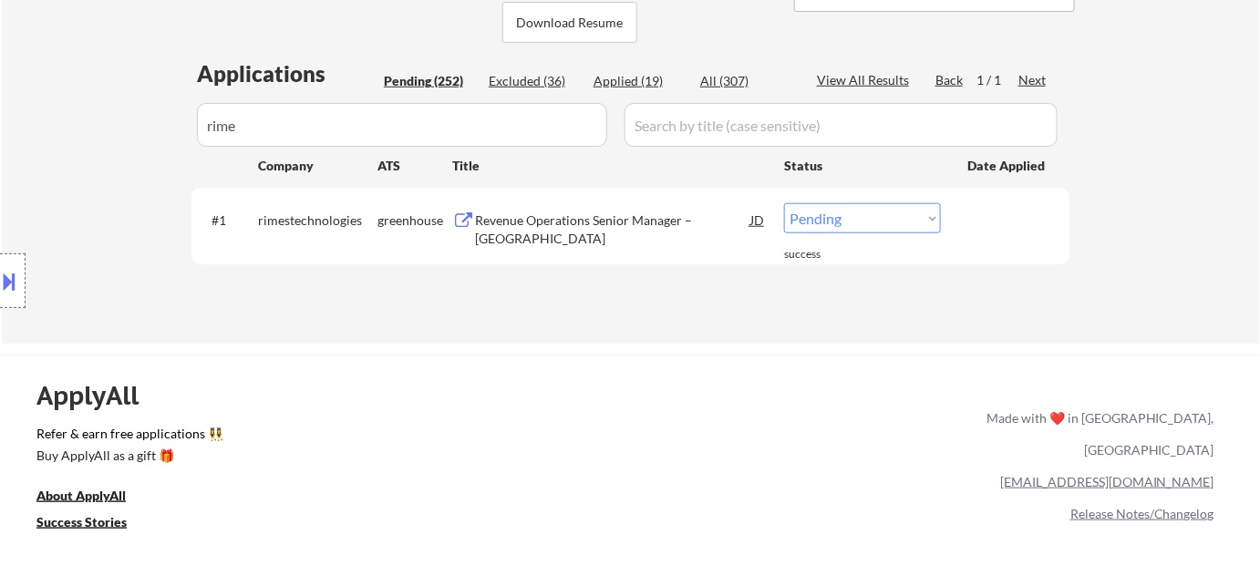
click at [829, 206] on select "Choose an option... Pending Applied Excluded (Questions) Excluded (Expired) Exc…" at bounding box center [862, 218] width 157 height 30
select select ""applied""
click at [784, 203] on select "Choose an option... Pending Applied Excluded (Questions) Excluded (Expired) Exc…" at bounding box center [862, 218] width 157 height 30
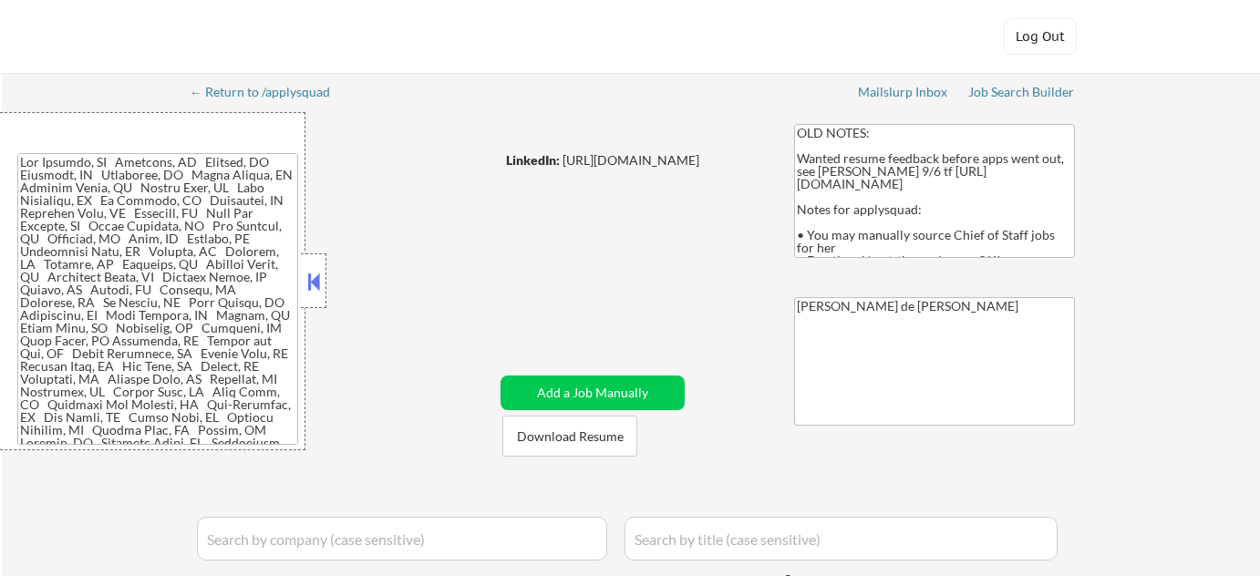
select select ""applied""
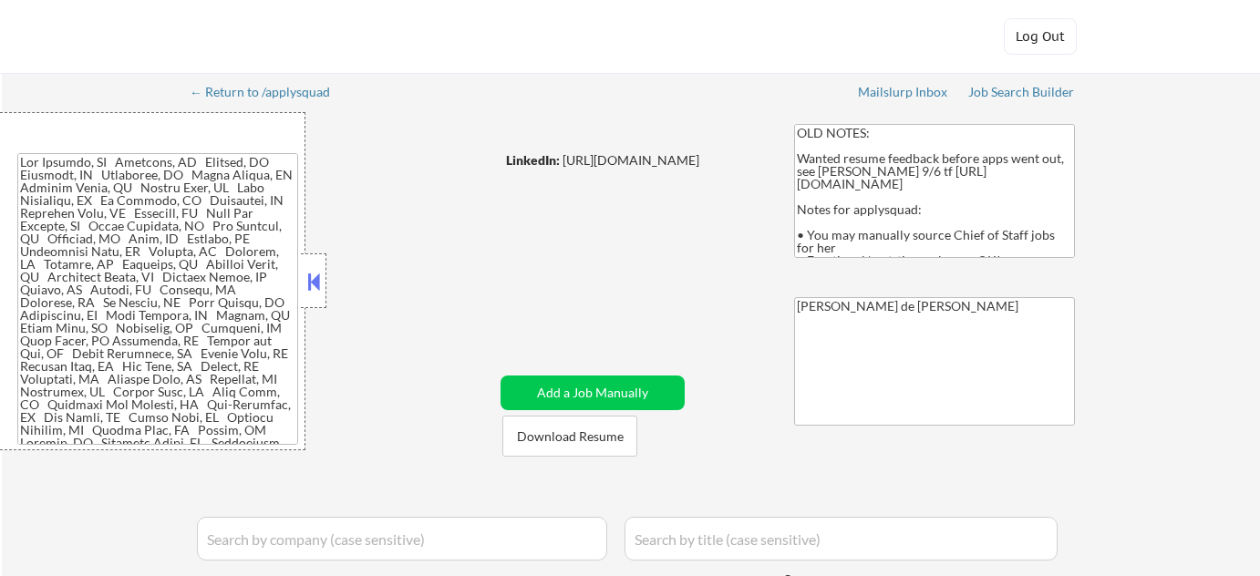
select select ""applied""
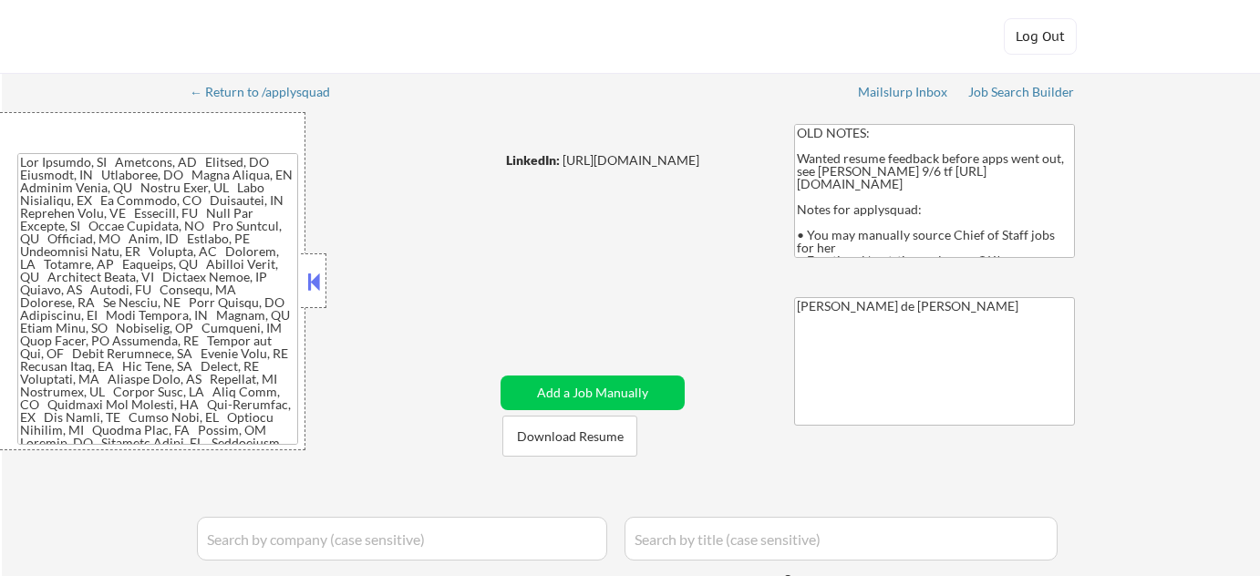
select select ""applied""
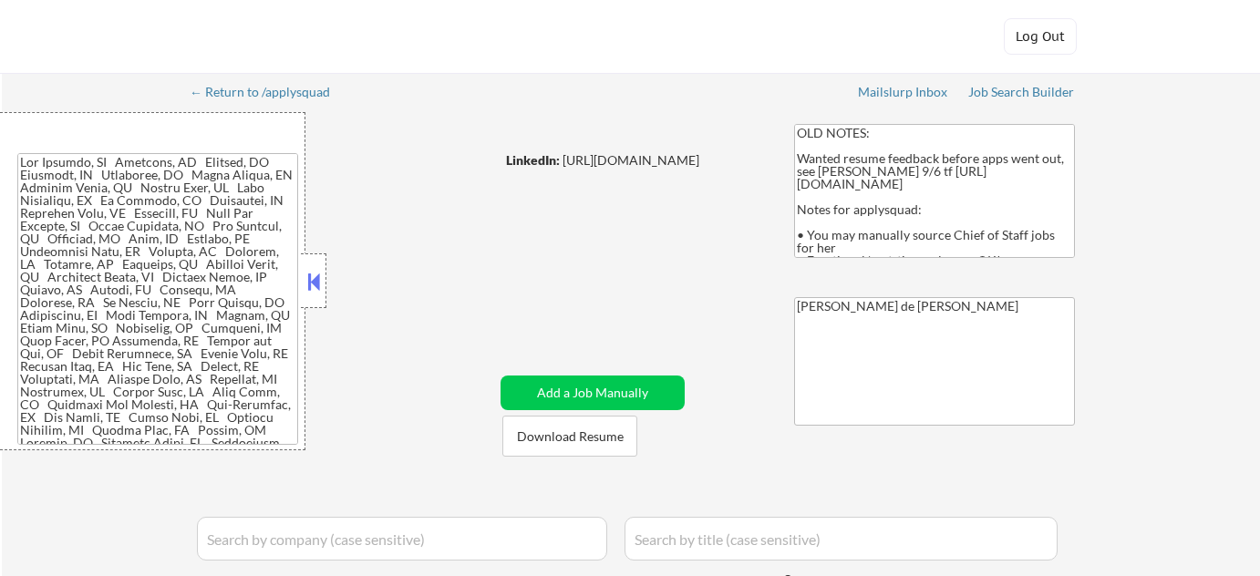
select select ""applied""
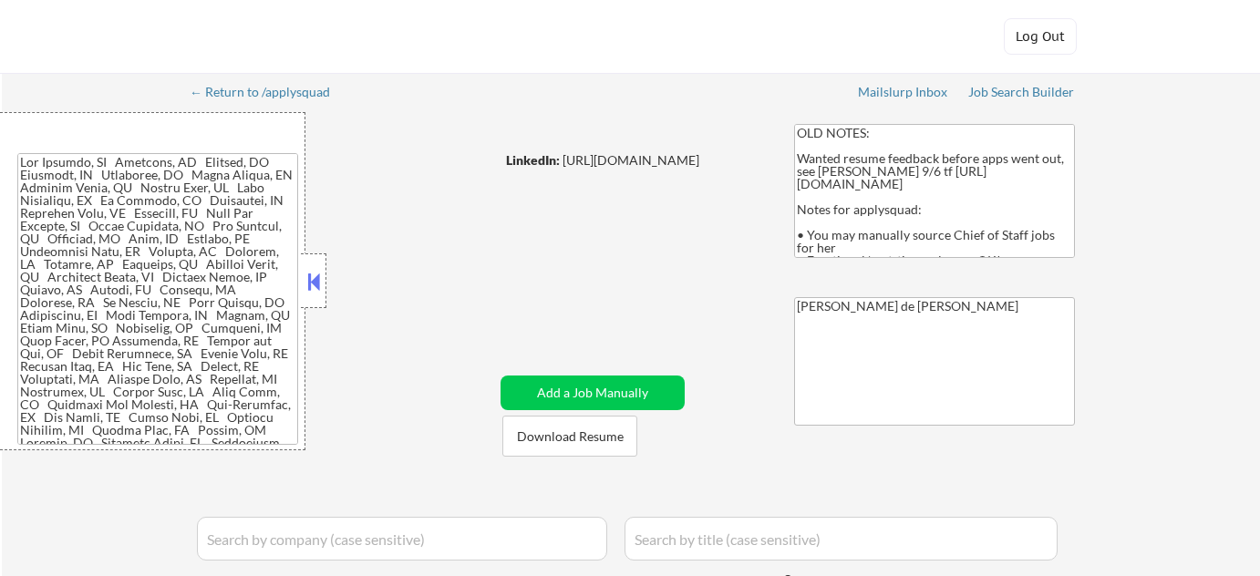
select select ""applied""
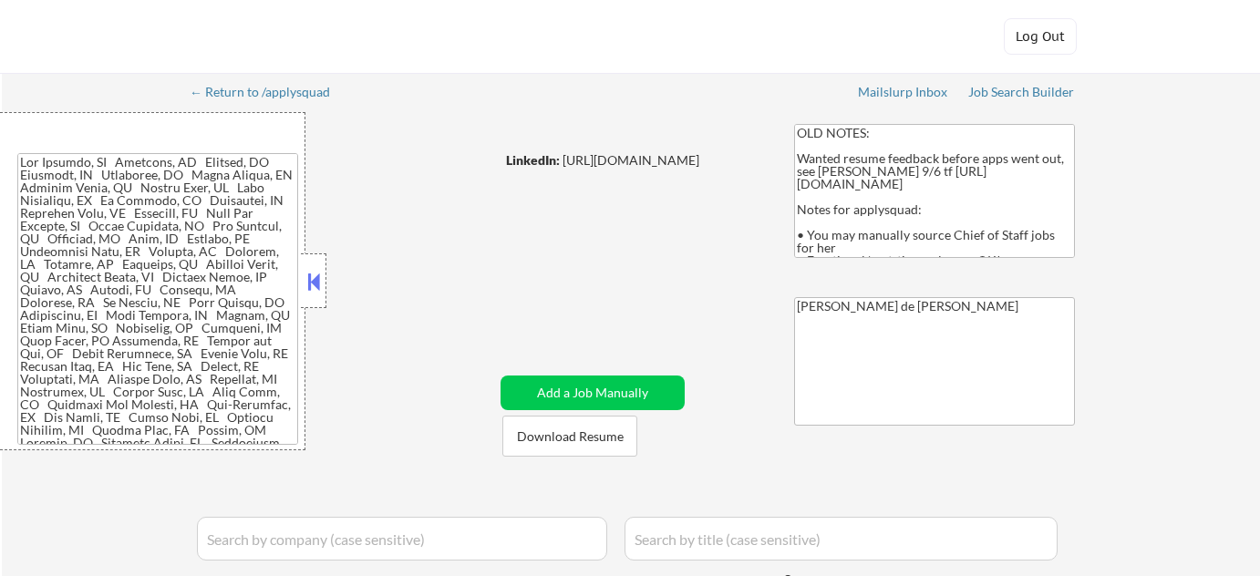
select select ""applied""
select select ""excluded__expired_""
select select ""excluded""
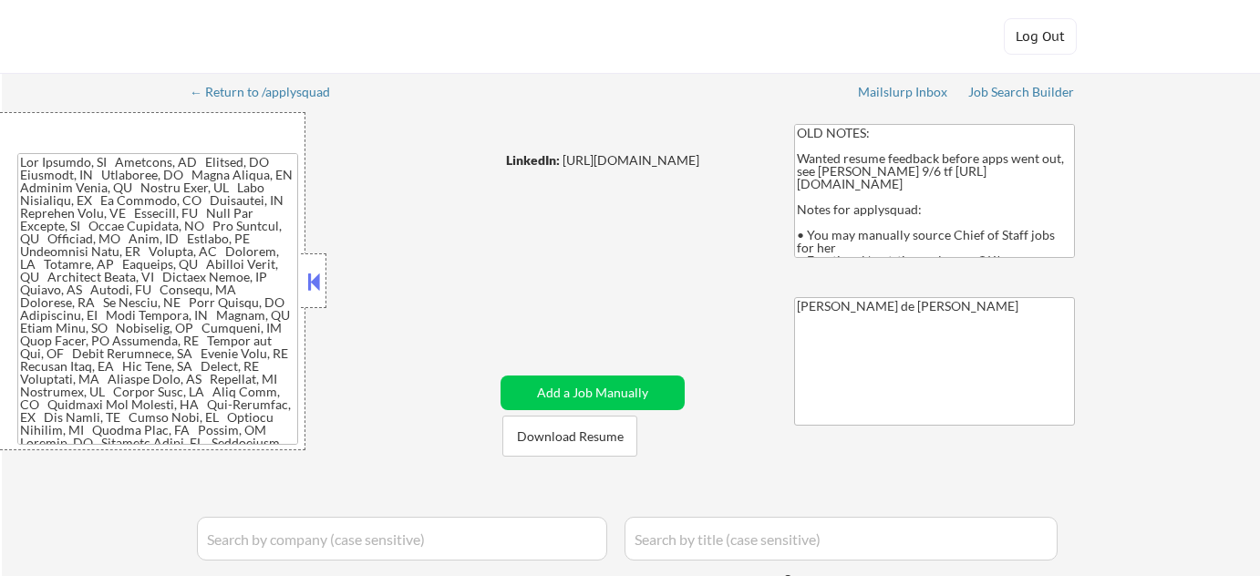
select select ""excluded__expired_""
select select ""excluded""
select select ""excluded__bad_match_""
select select ""excluded""
select select ""excluded__other_""
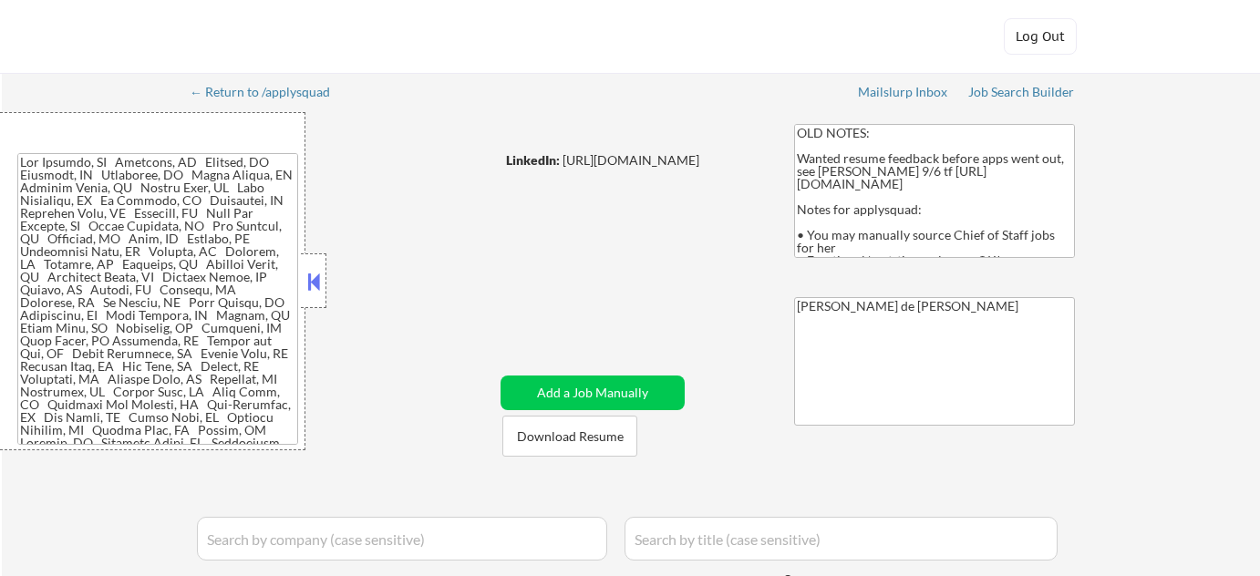
select select ""excluded__expired_""
select select ""excluded__salary_""
select select ""excluded__expired_""
select select ""excluded__blocklist_""
select select ""excluded""
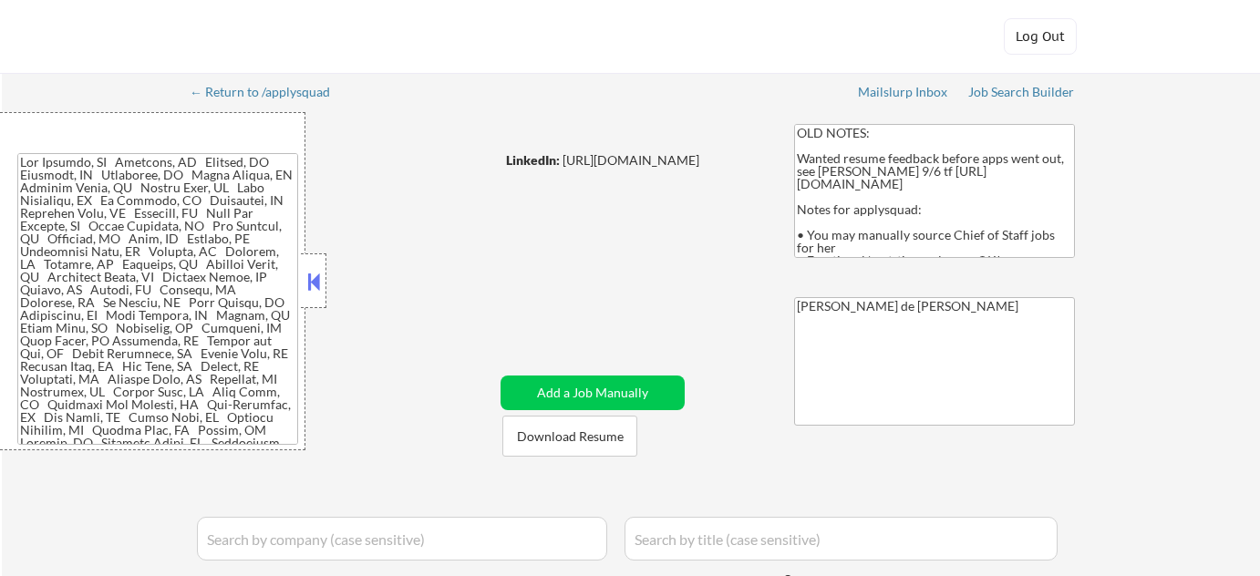
select select ""excluded__expired_""
select select ""excluded__bad_match_""
select select ""pending""
select select ""excluded__expired_""
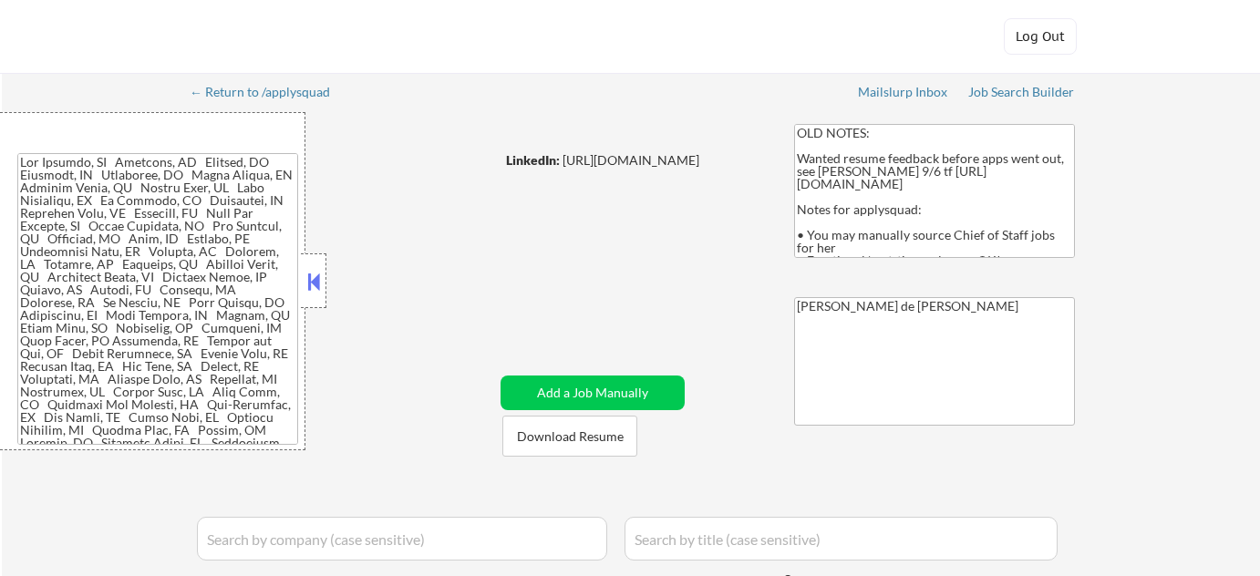
select select ""excluded""
select select ""excluded__location_""
select select ""pending""
select select ""excluded__expired_""
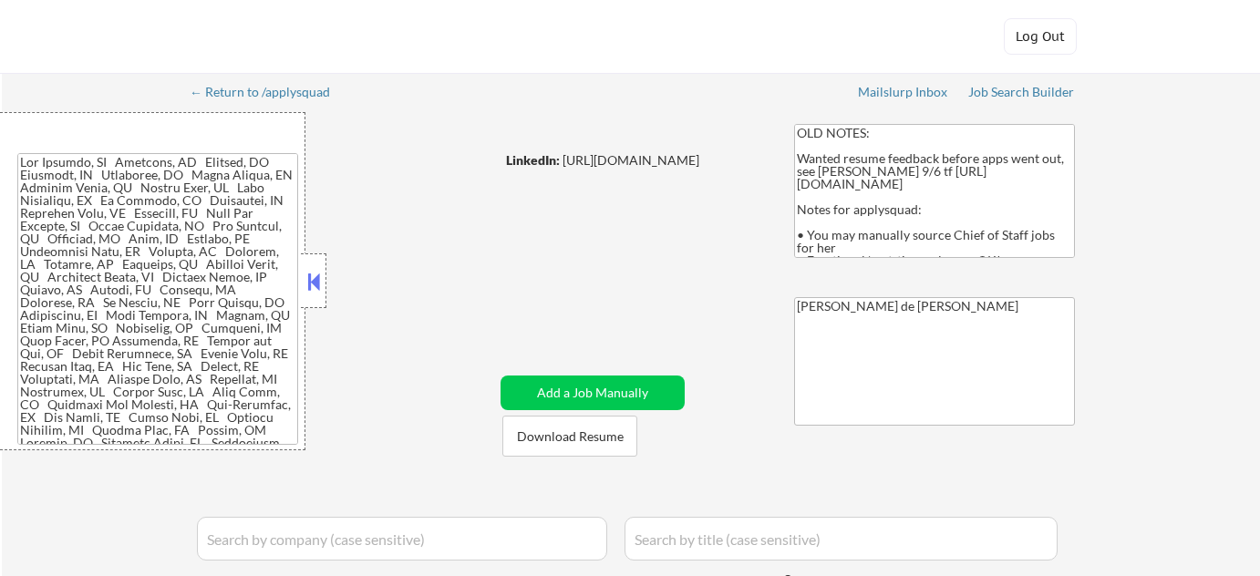
select select ""excluded__expired_""
select select ""pending""
select select ""excluded__bad_match_""
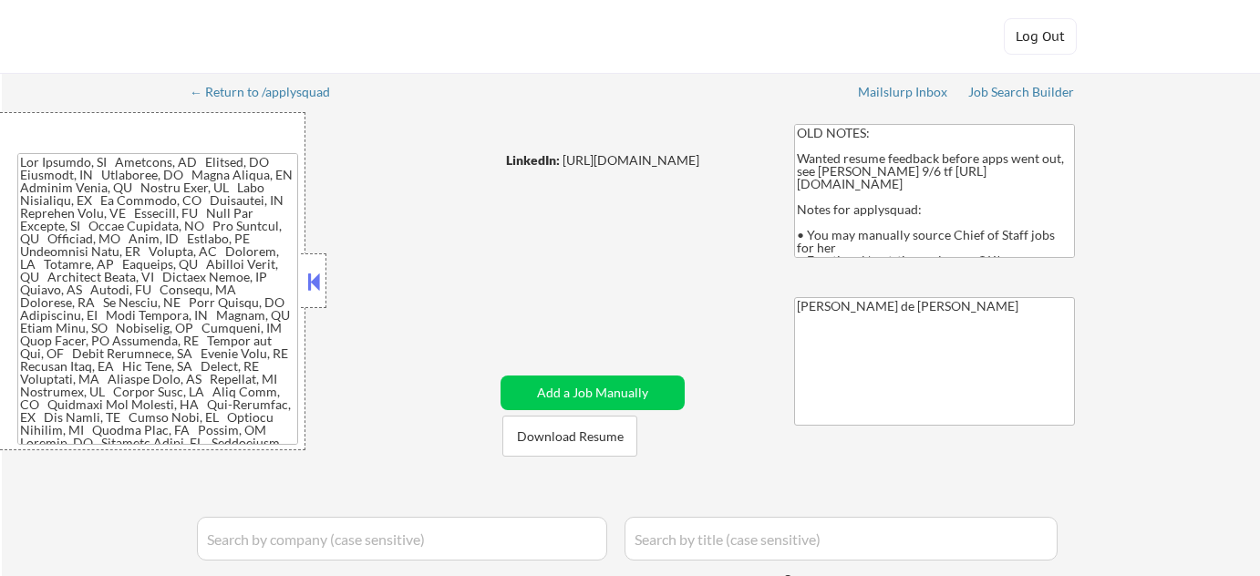
select select ""excluded""
select select ""excluded__location_""
select select ""excluded__other_""
select select ""excluded__salary_""
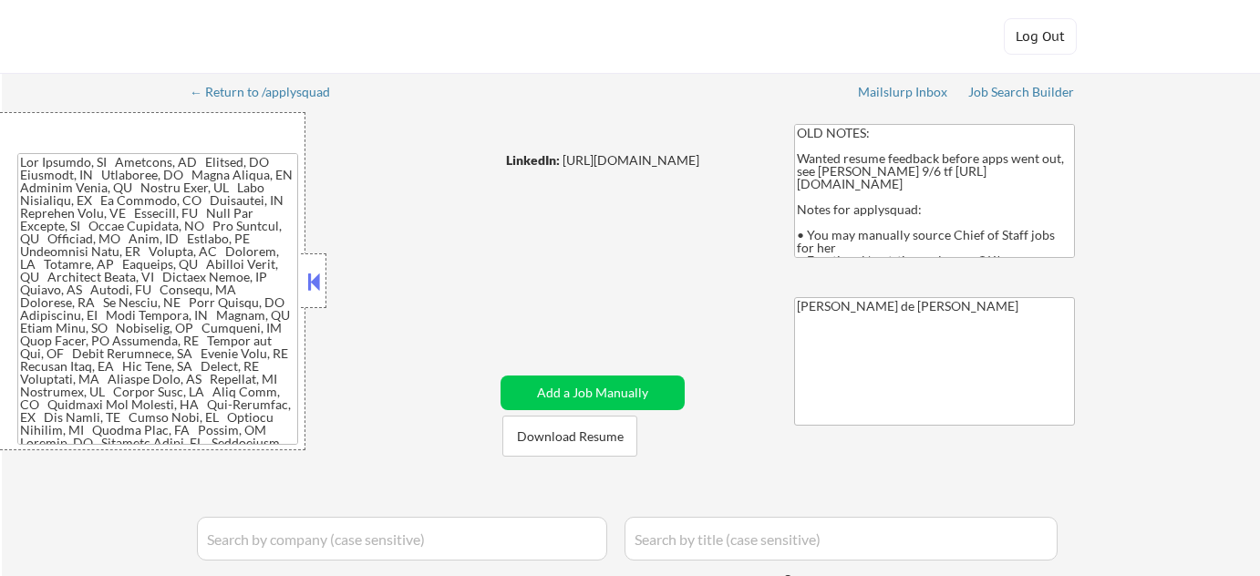
select select ""excluded__expired_""
select select ""excluded__location_""
select select ""pending""
select select ""excluded__expired_""
select select ""excluded__salary_""
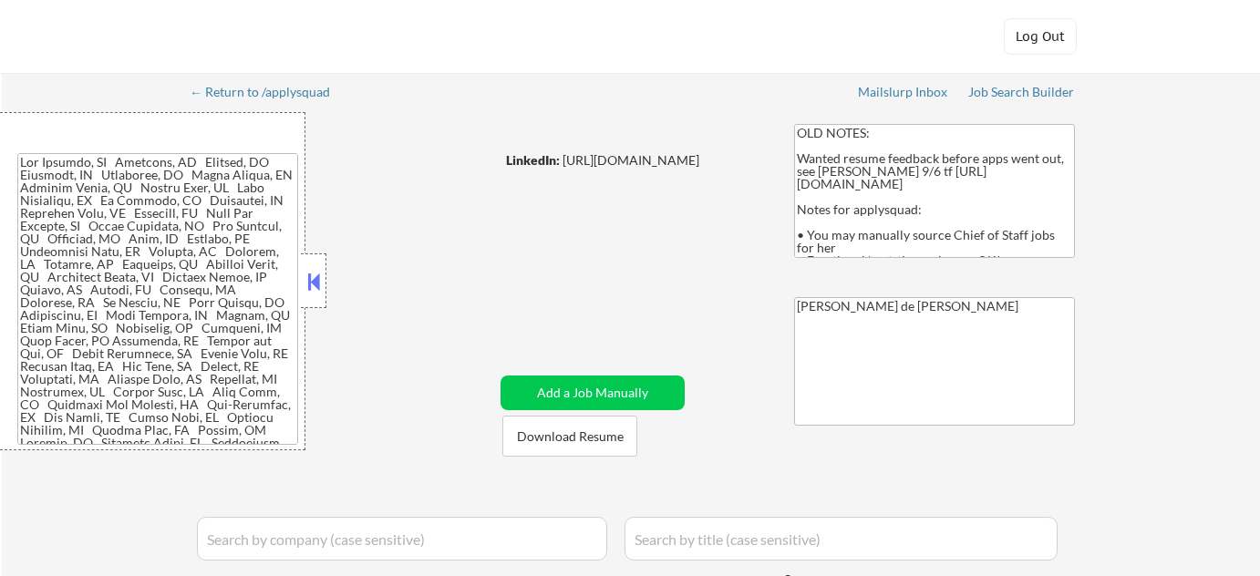
select select ""excluded__bad_match_""
select select ""excluded__expired_""
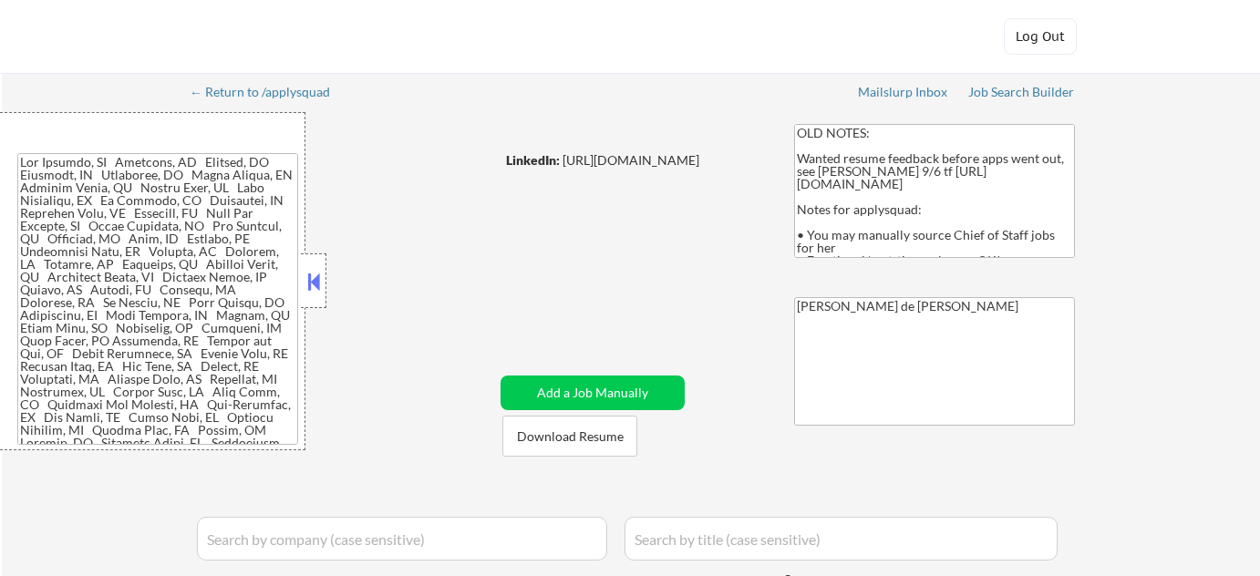
select select ""excluded__expired_""
select select ""excluded__location_""
select select ""excluded__expired_""
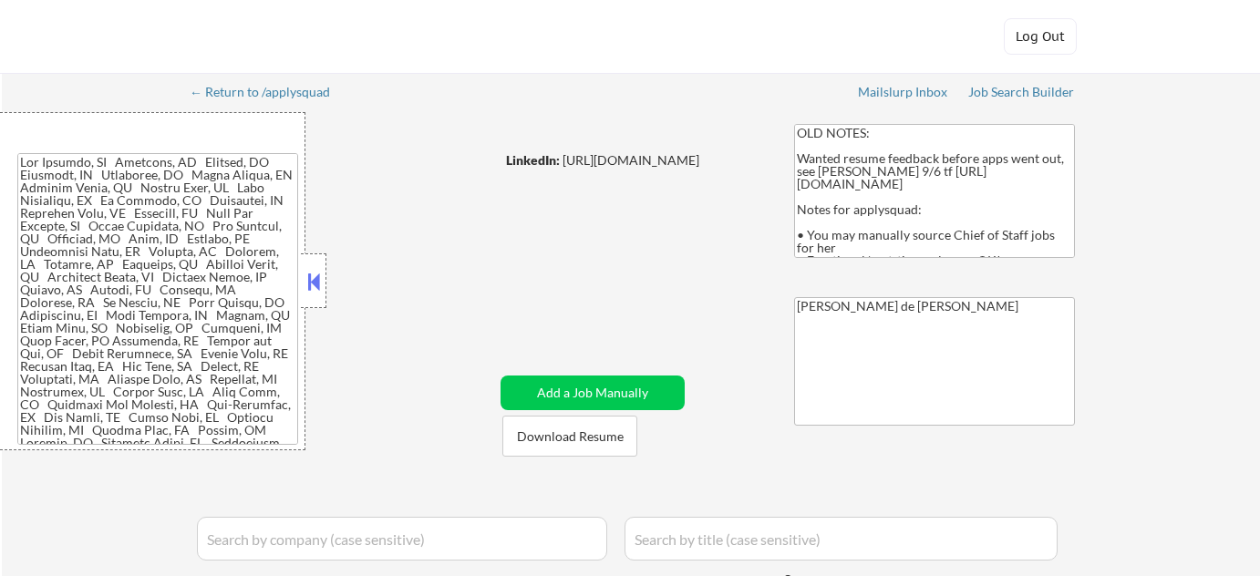
select select ""excluded__bad_match_""
select select ""pending""
select select ""excluded__location_""
select select ""excluded__expired_""
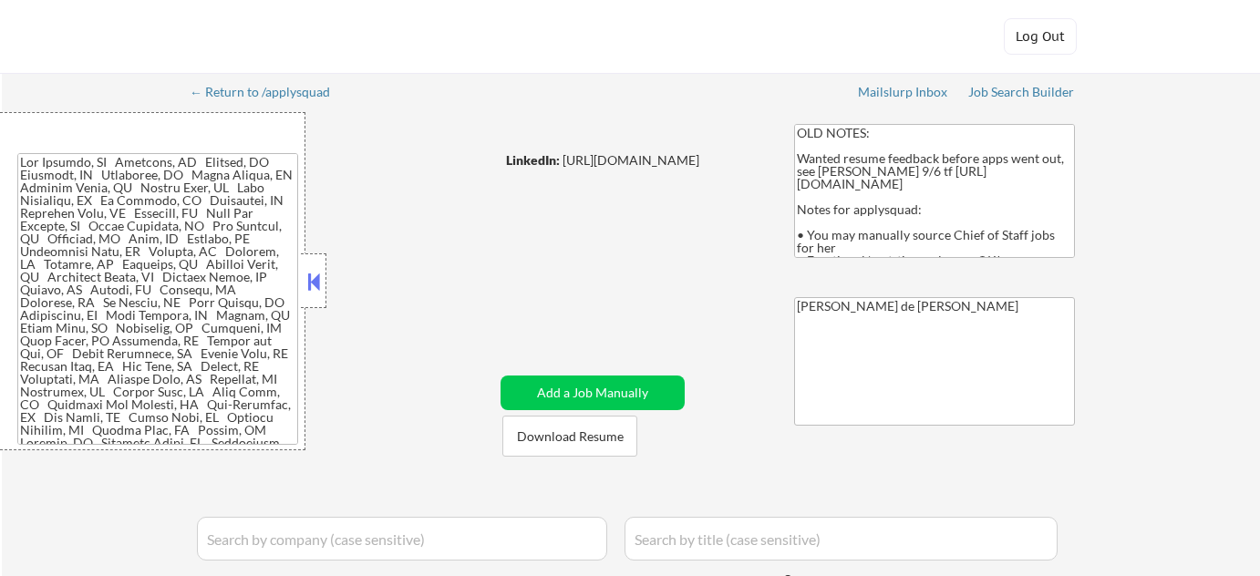
select select ""excluded__expired_""
select select ""pending""
select select ""excluded__bad_match_""
select select ""excluded__location_""
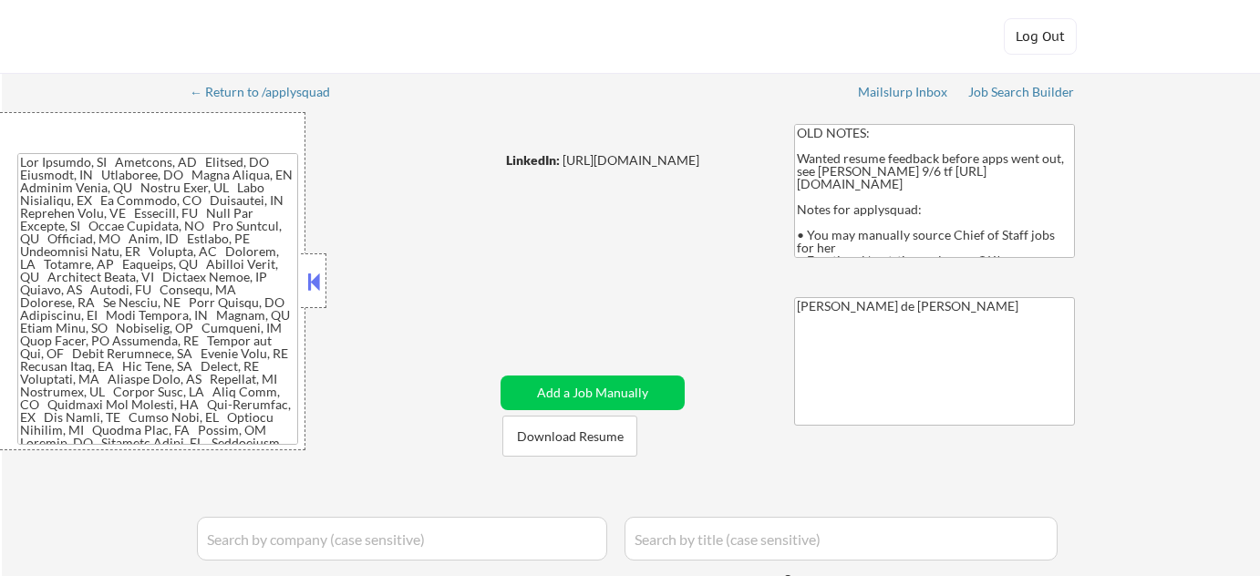
select select ""excluded__bad_match_""
select select ""pending""
select select ""excluded__bad_match_""
select select ""excluded__expired_""
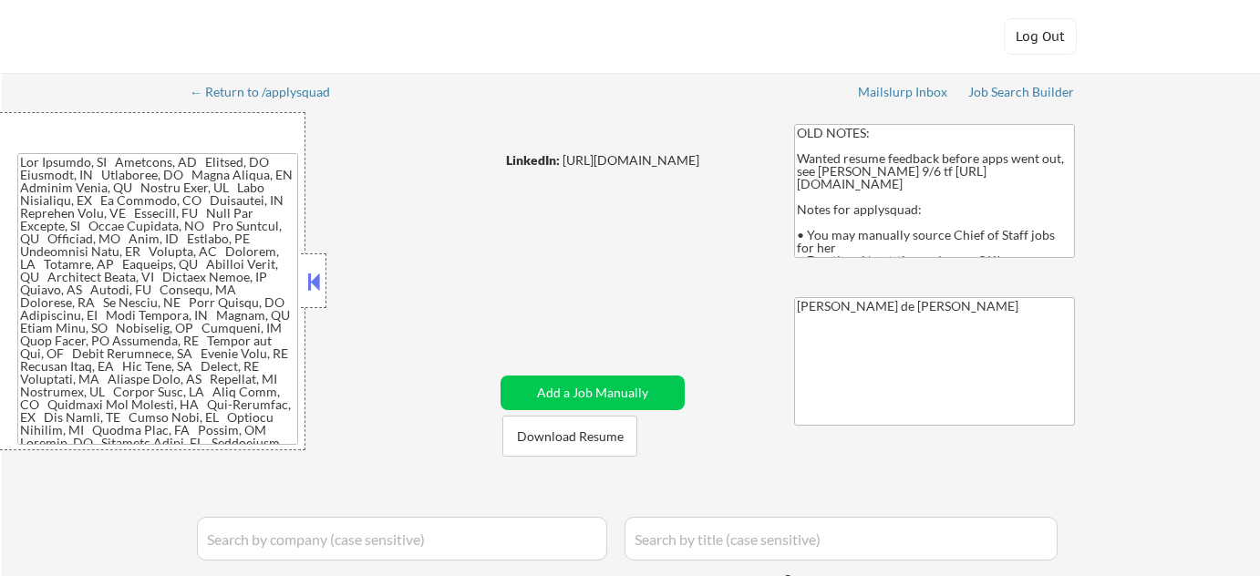
select select ""excluded__expired_""
select select ""excluded__salary_""
select select ""excluded__bad_match_""
select select ""excluded""
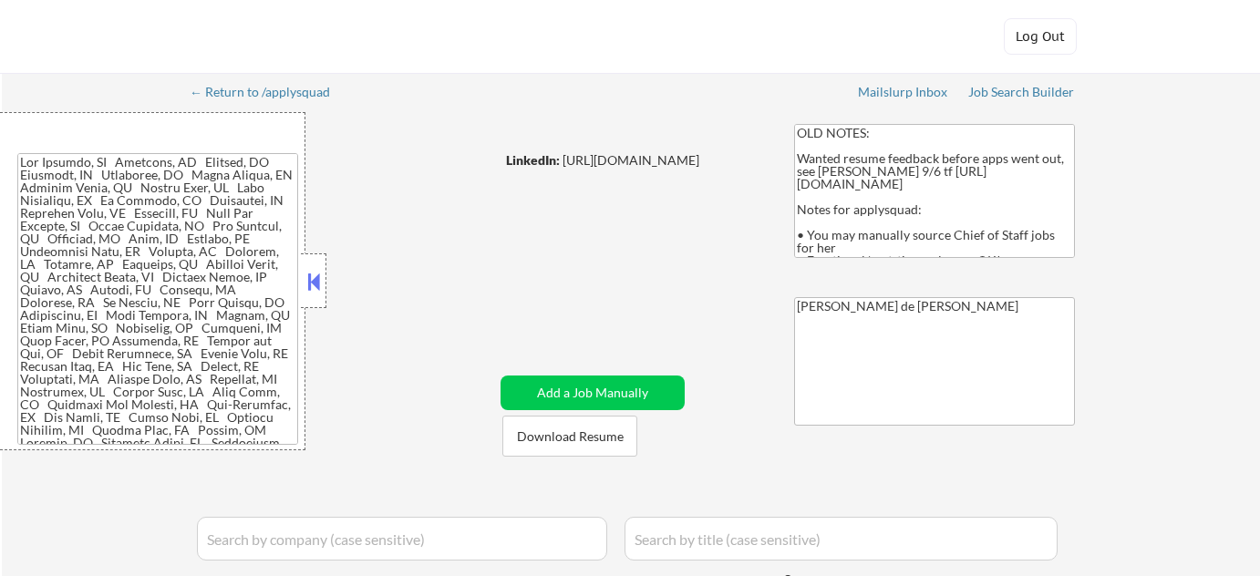
select select ""excluded__bad_match_""
select select ""excluded__expired_""
select select ""excluded__salary_""
select select ""excluded__expired_""
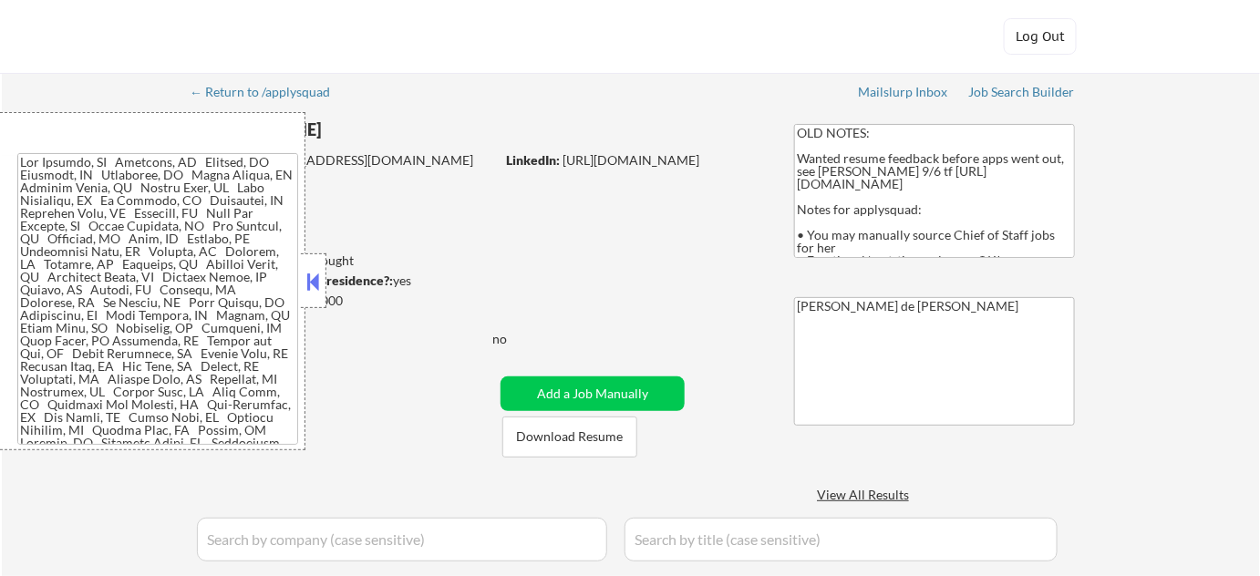
scroll to position [248, 0]
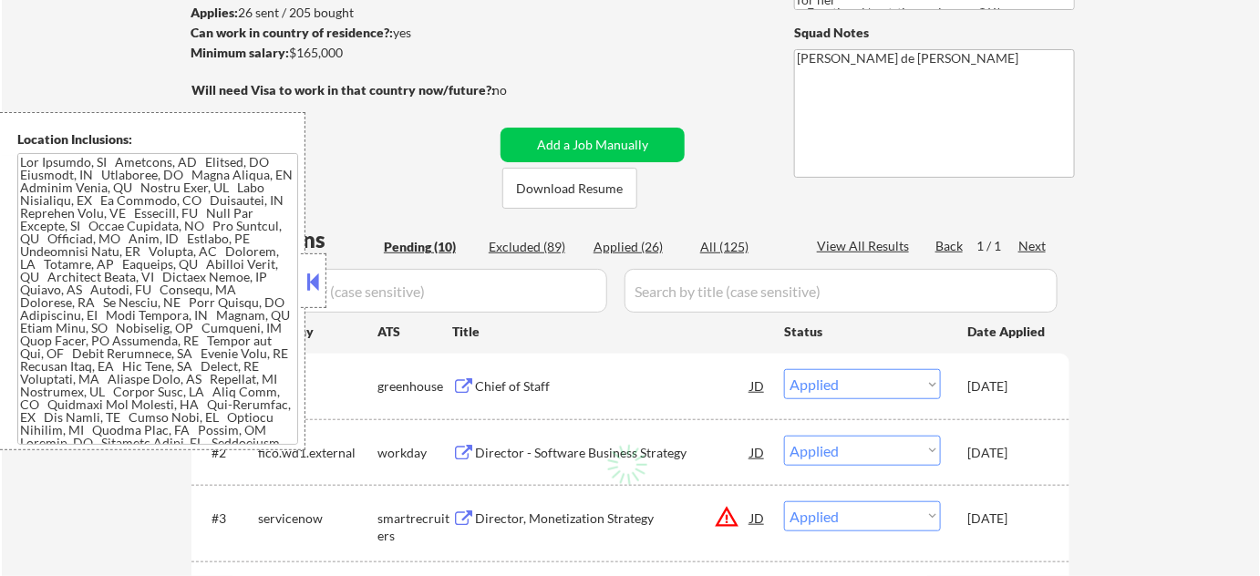
select select ""pending""
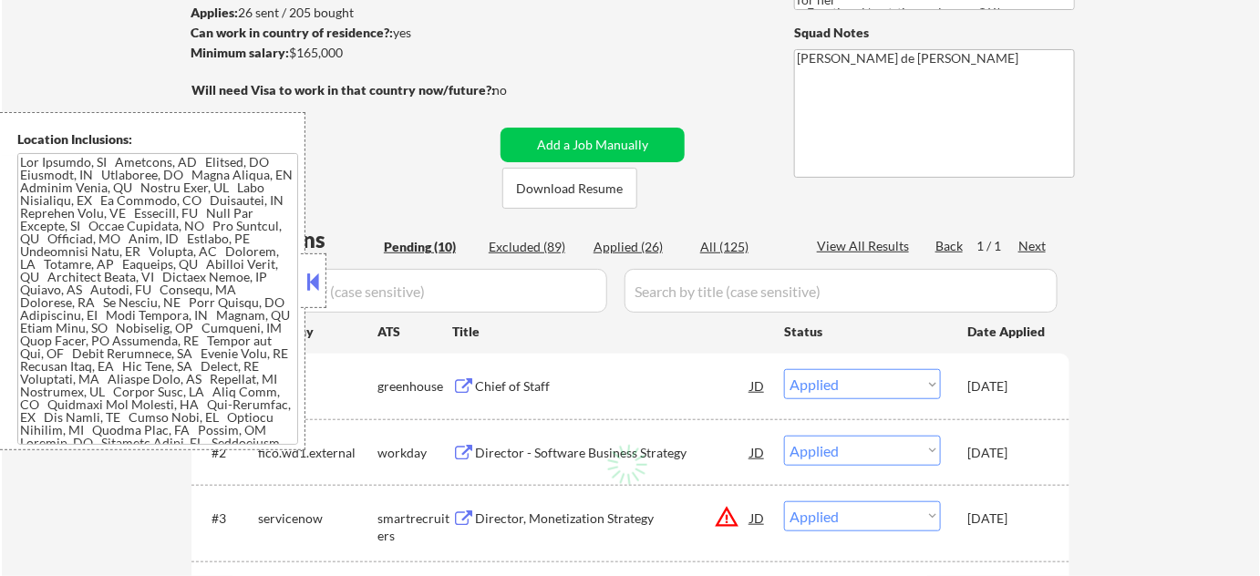
select select ""pending""
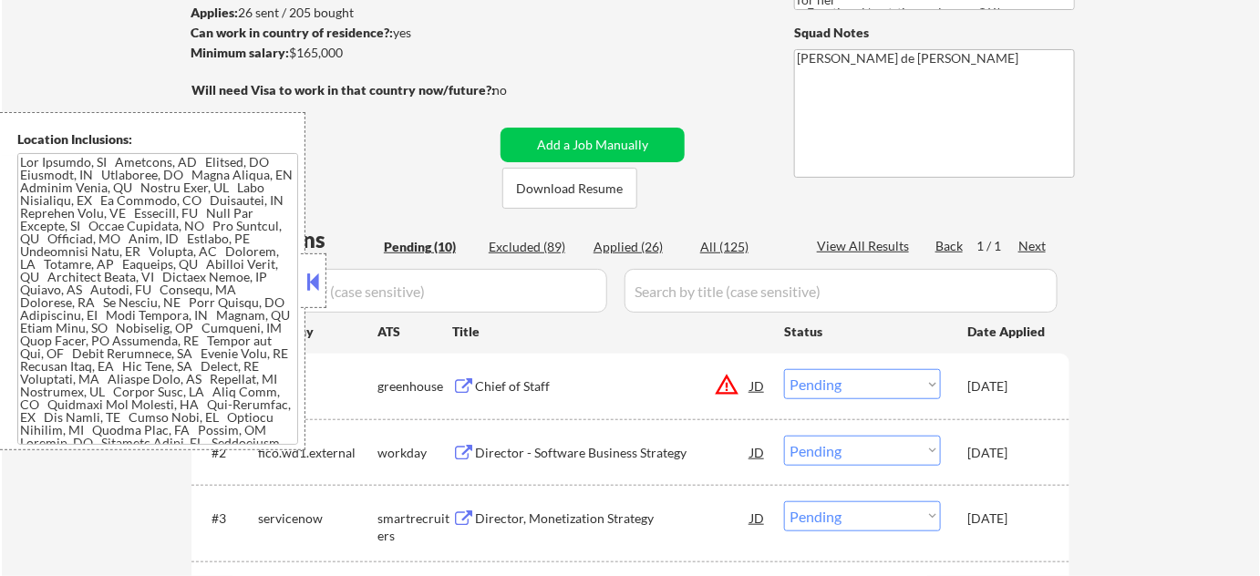
click at [323, 279] on button at bounding box center [314, 281] width 20 height 27
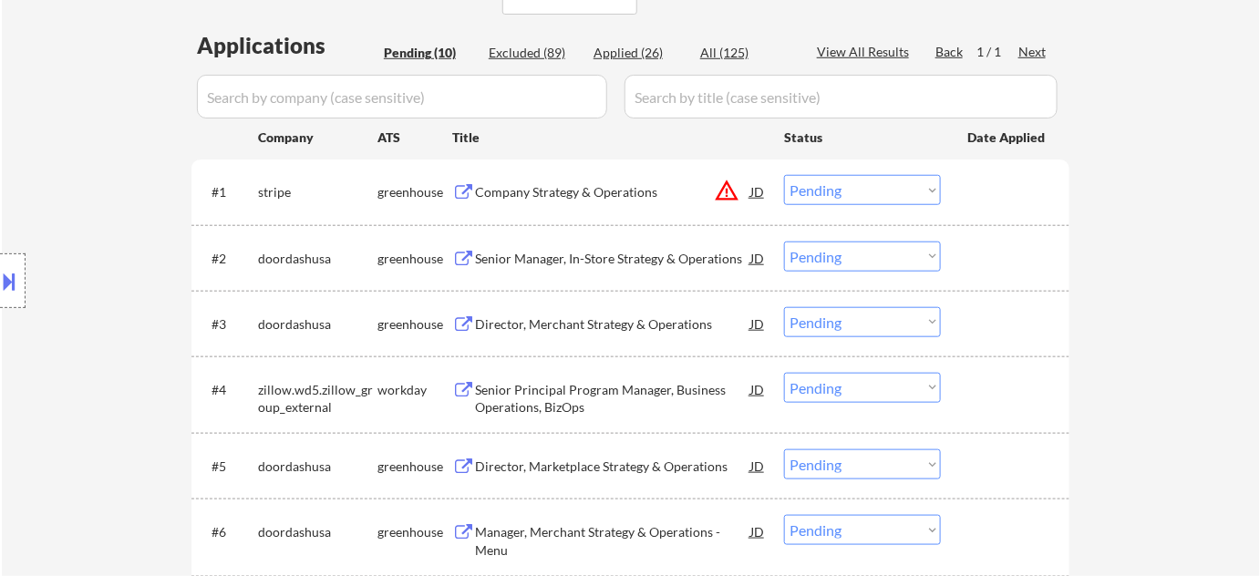
scroll to position [414, 0]
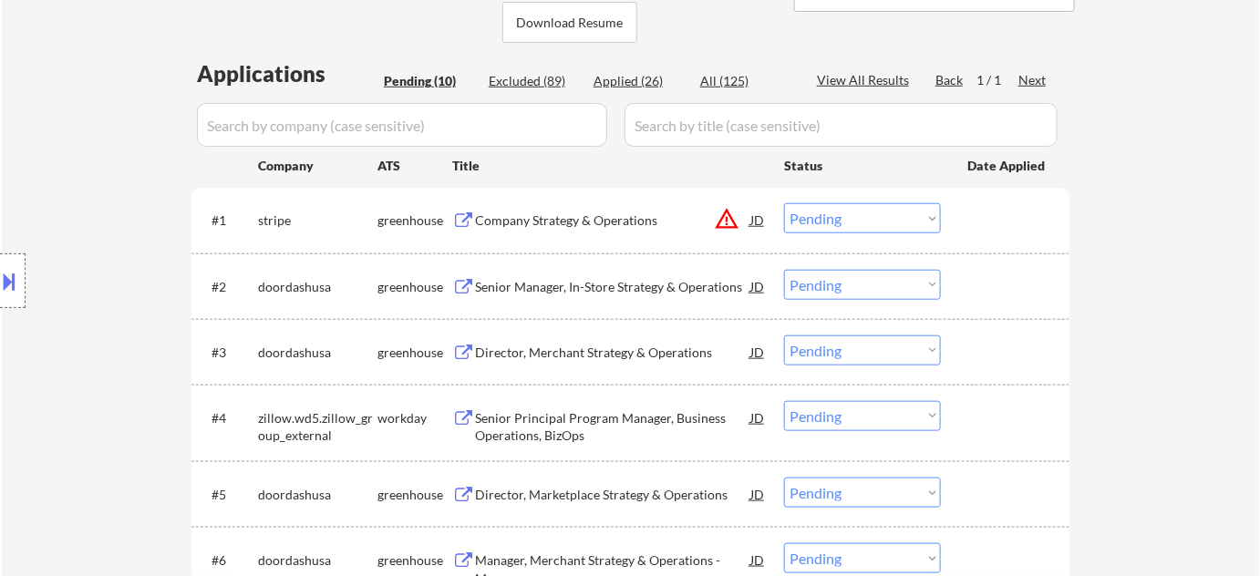
click at [632, 77] on div "Applied (26)" at bounding box center [639, 81] width 91 height 18
select select ""applied""
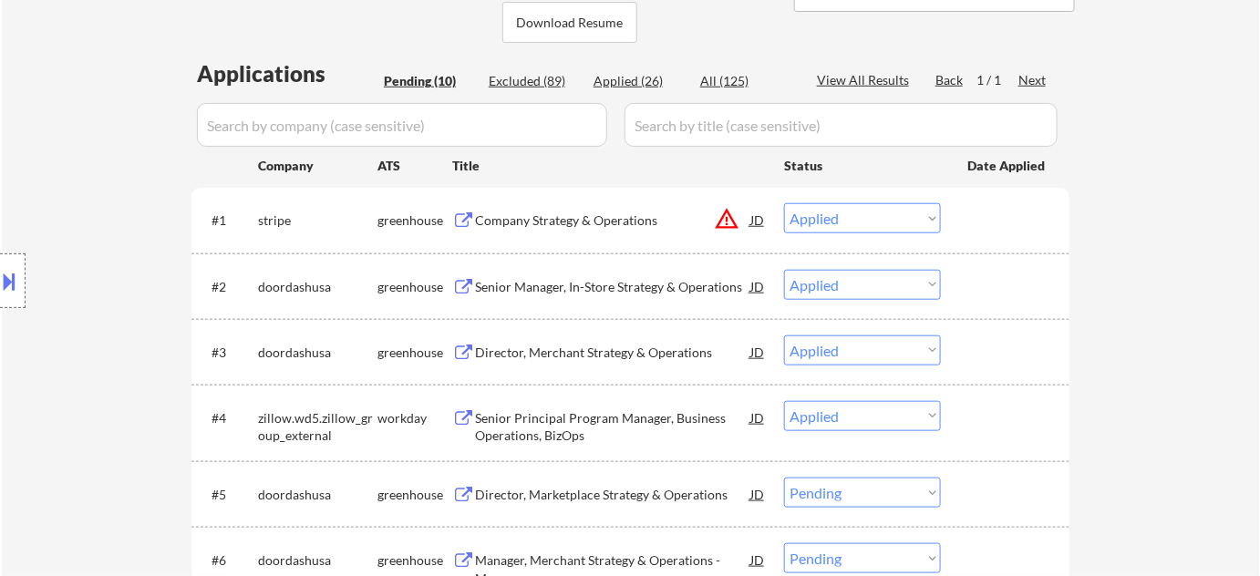
select select ""applied""
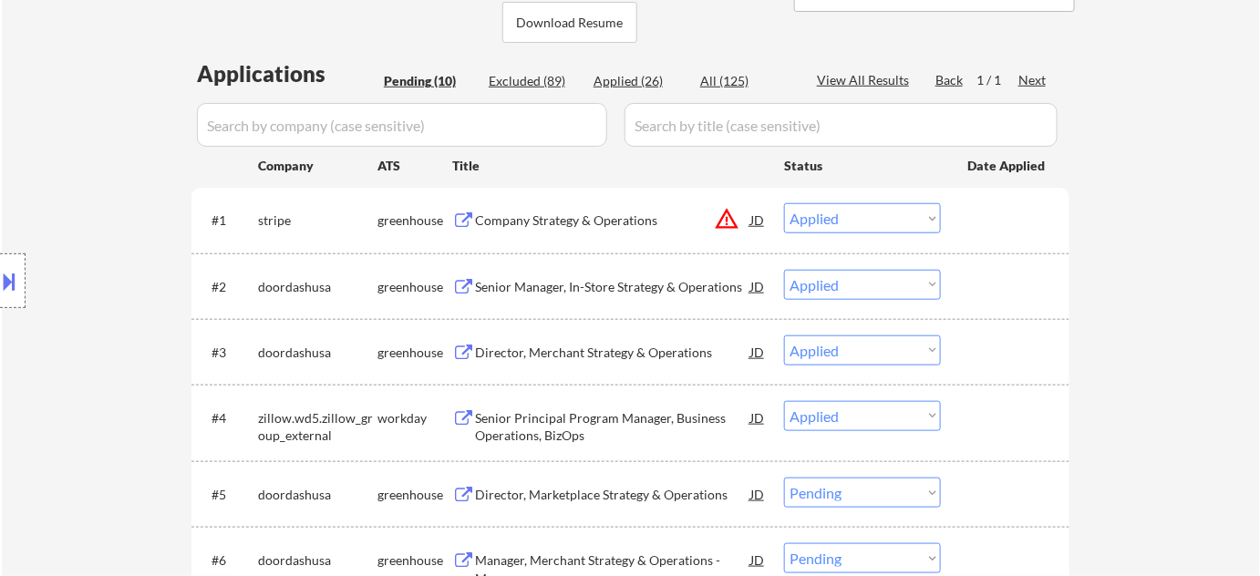
select select ""applied""
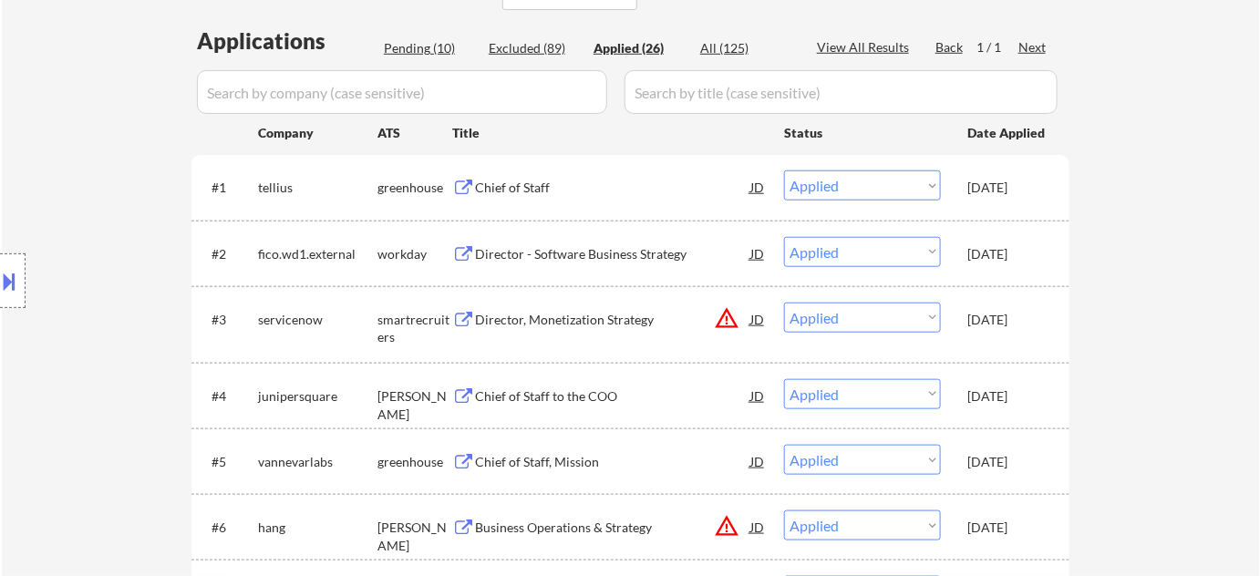
scroll to position [82, 0]
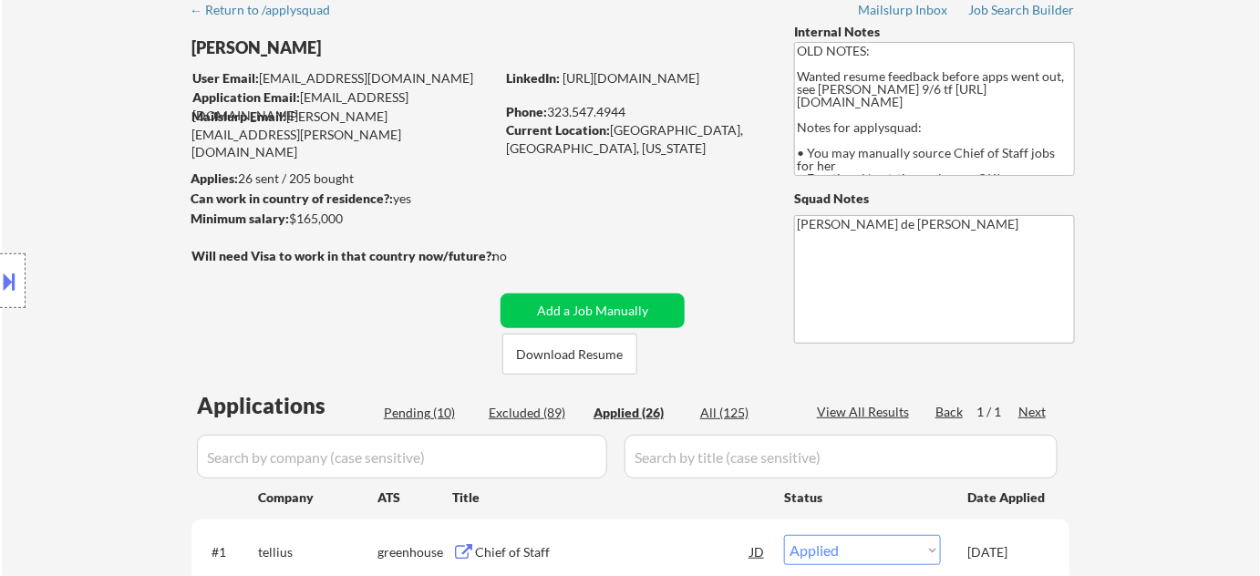
click at [418, 411] on div "Pending (10)" at bounding box center [429, 413] width 91 height 18
select select ""pending""
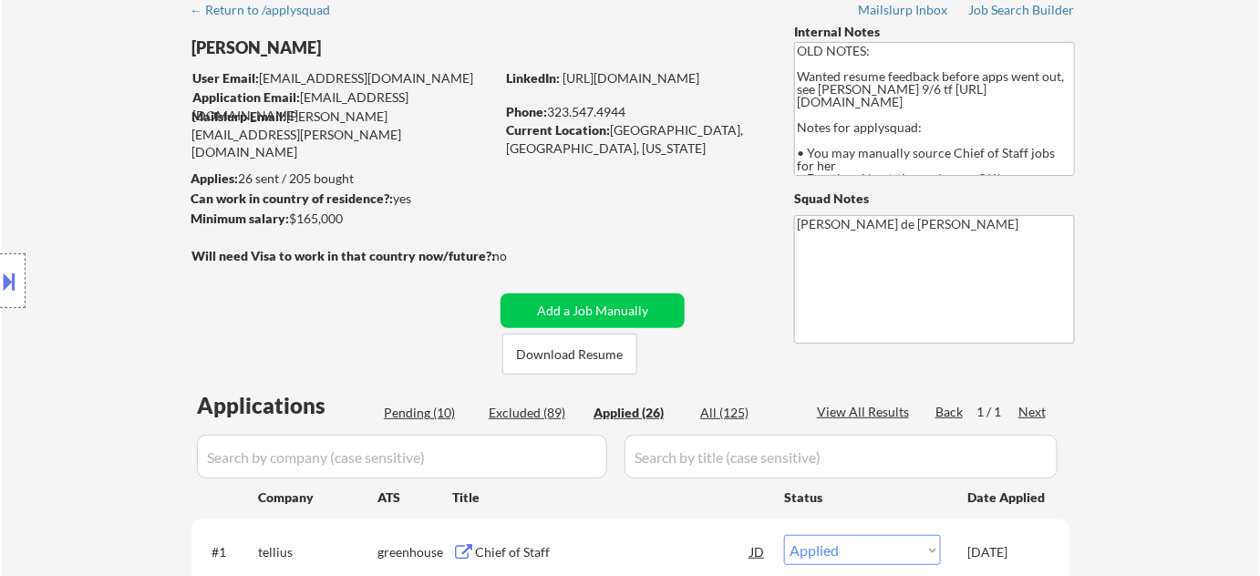
select select ""pending""
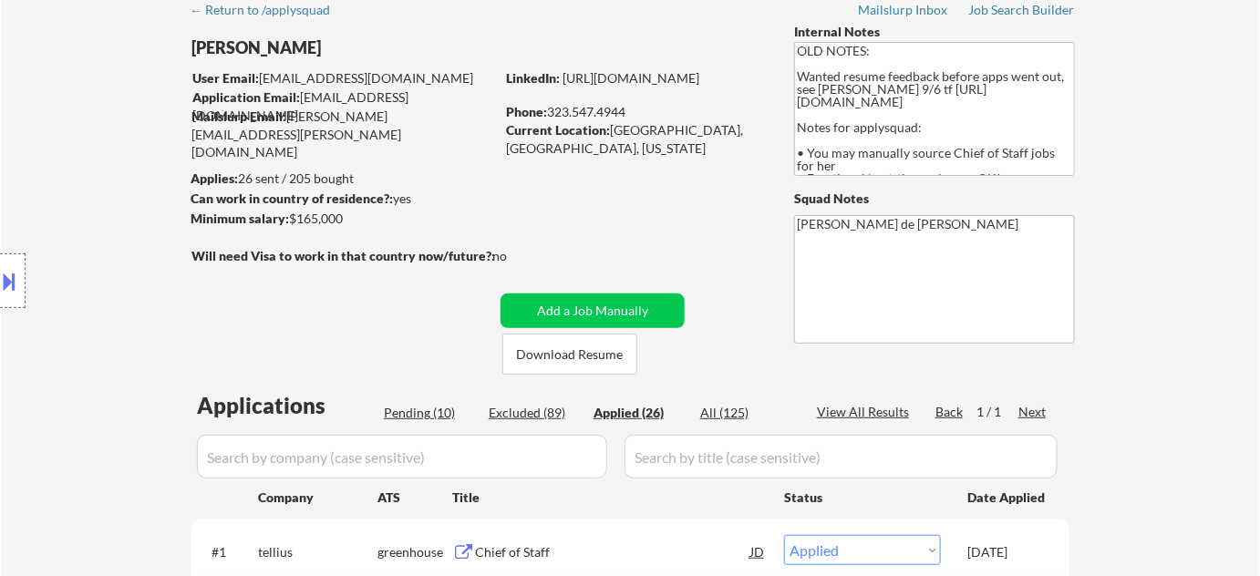
select select ""pending""
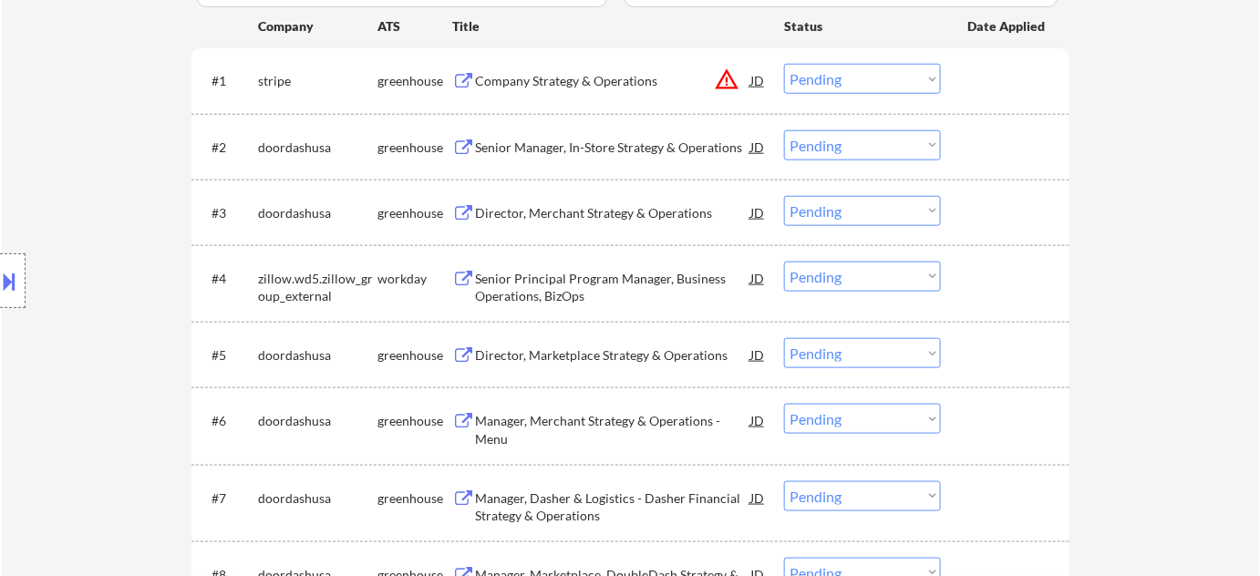
scroll to position [580, 0]
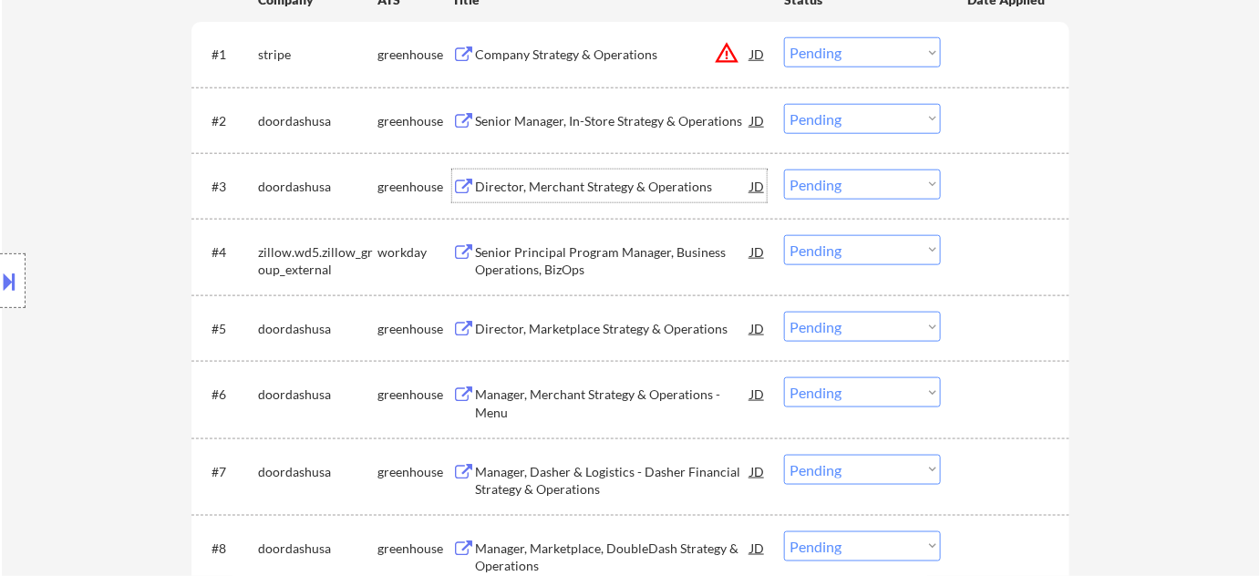
click at [570, 180] on div "Director, Merchant Strategy & Operations" at bounding box center [612, 187] width 275 height 18
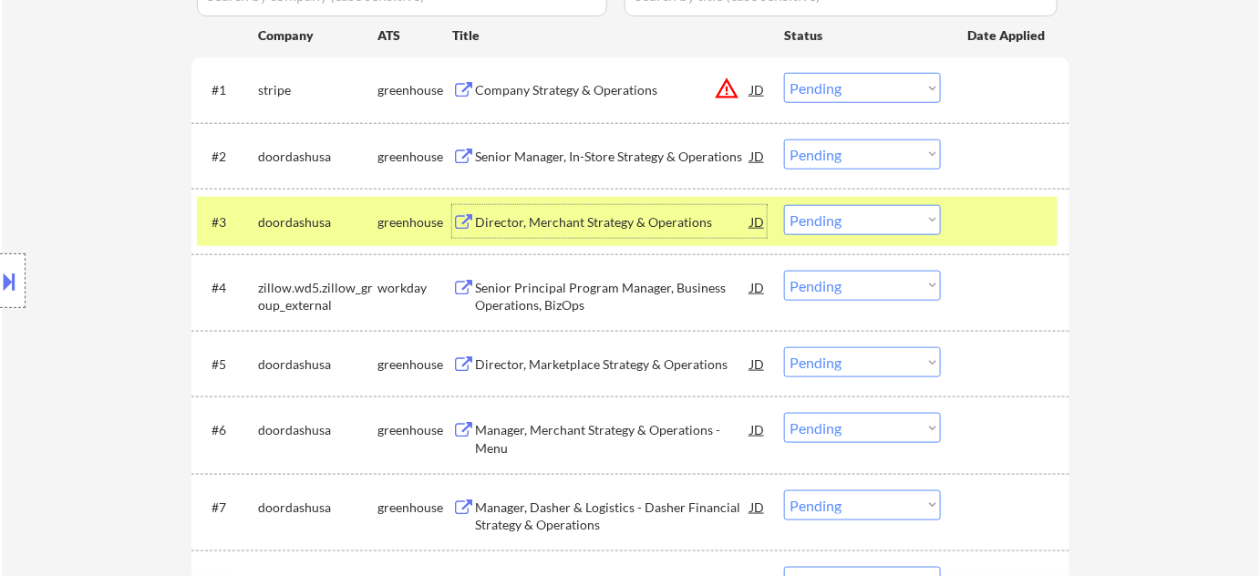
scroll to position [497, 0]
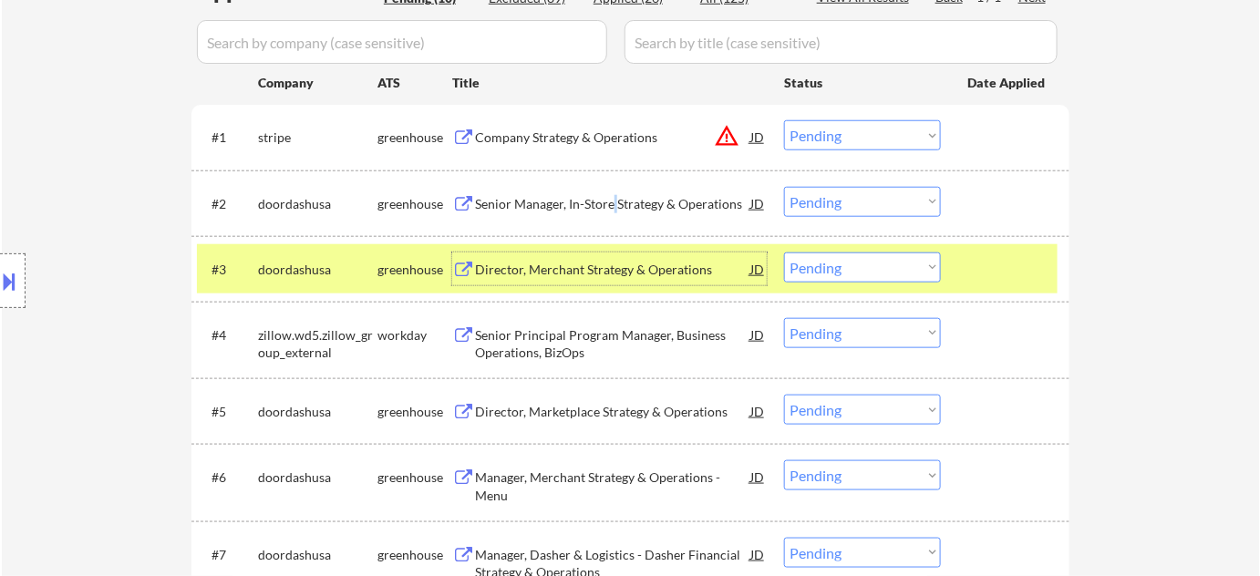
click at [615, 199] on div "Senior Manager, In-Store Strategy & Operations" at bounding box center [612, 204] width 275 height 18
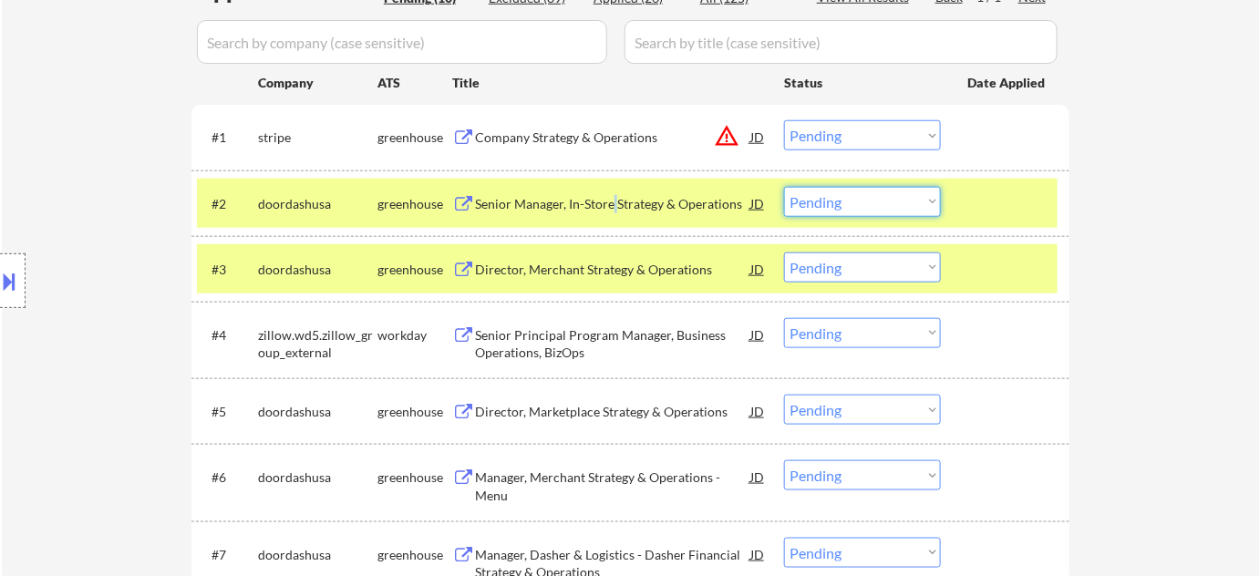
drag, startPoint x: 871, startPoint y: 188, endPoint x: 871, endPoint y: 200, distance: 11.9
click at [871, 188] on select "Choose an option... Pending Applied Excluded (Questions) Excluded (Expired) Exc…" at bounding box center [862, 202] width 157 height 30
click at [784, 187] on select "Choose an option... Pending Applied Excluded (Questions) Excluded (Expired) Exc…" at bounding box center [862, 202] width 157 height 30
select select ""pending""
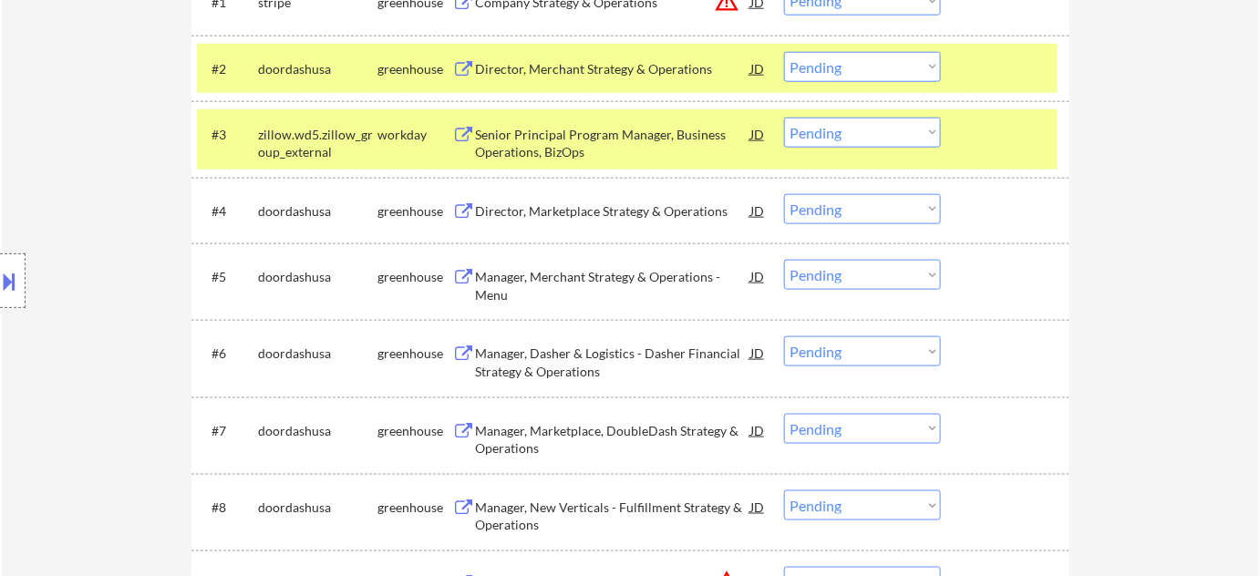
scroll to position [663, 0]
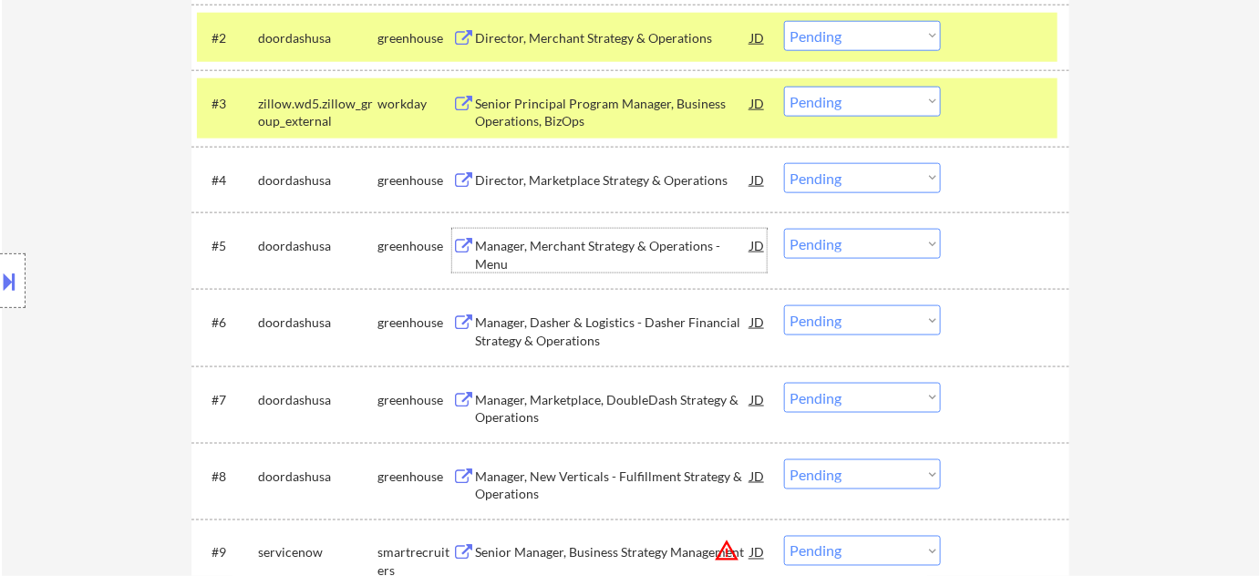
click at [576, 242] on div "Manager, Merchant Strategy & Operations - Menu" at bounding box center [612, 255] width 275 height 36
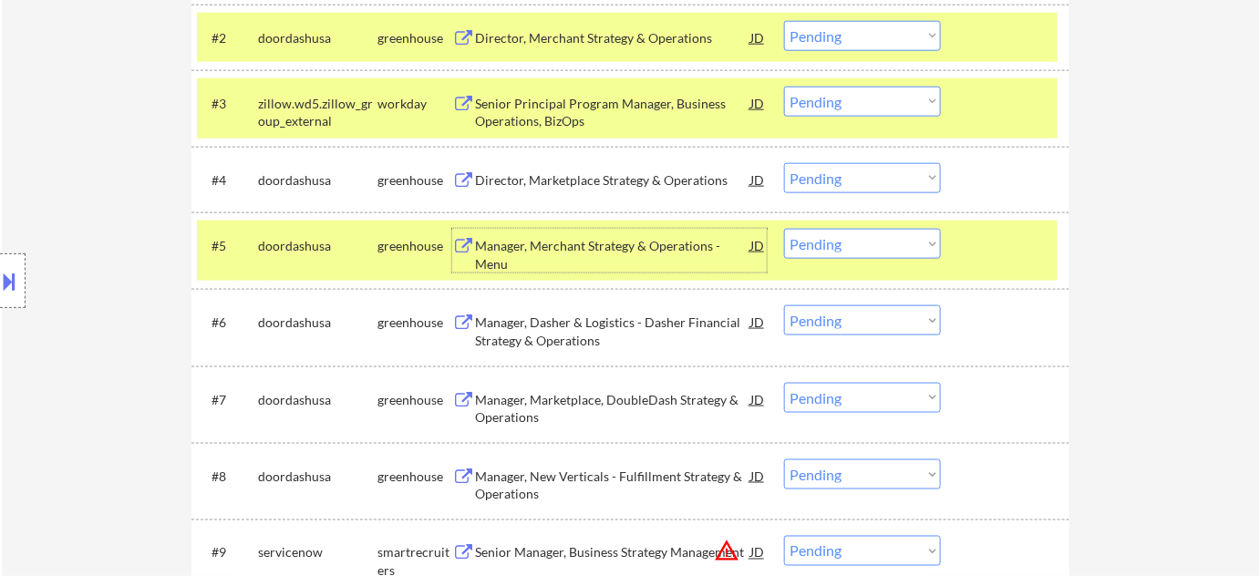
click at [623, 174] on div "Director, Marketplace Strategy & Operations" at bounding box center [612, 180] width 275 height 18
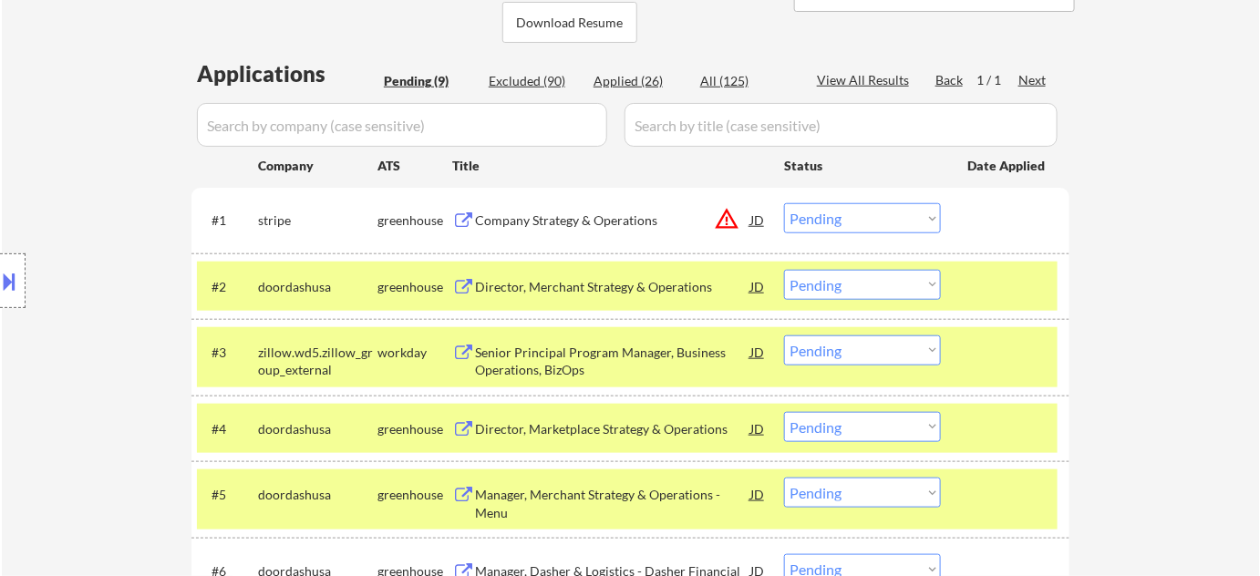
scroll to position [497, 0]
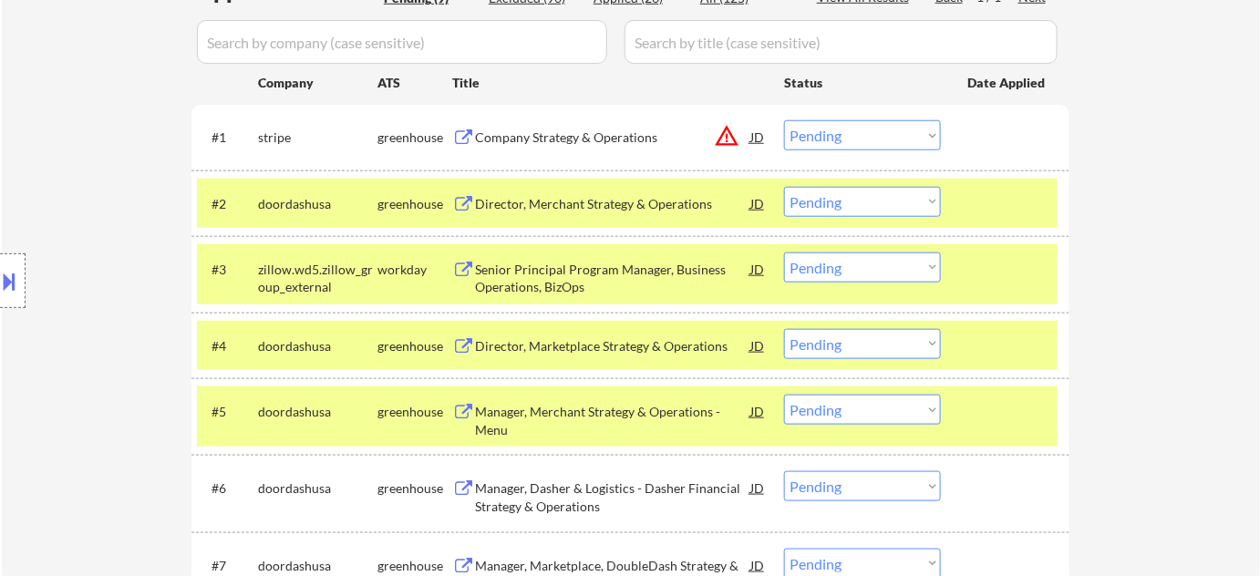
click at [867, 347] on select "Choose an option... Pending Applied Excluded (Questions) Excluded (Expired) Exc…" at bounding box center [862, 344] width 157 height 30
click at [784, 329] on select "Choose an option... Pending Applied Excluded (Questions) Excluded (Expired) Exc…" at bounding box center [862, 344] width 157 height 30
select select ""pending""
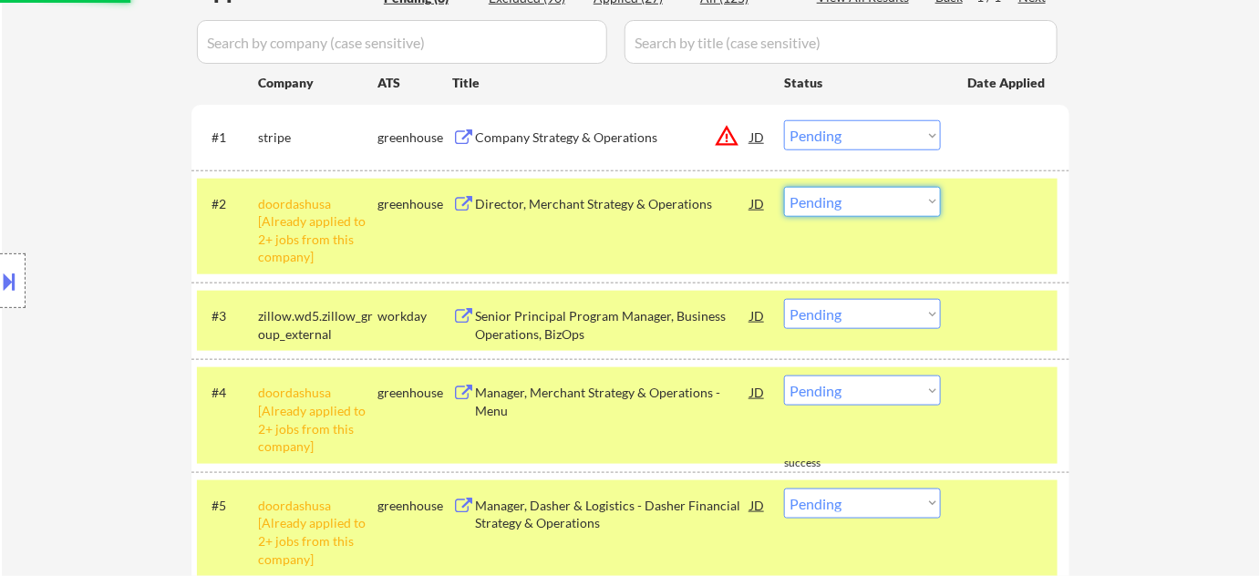
drag, startPoint x: 822, startPoint y: 203, endPoint x: 822, endPoint y: 214, distance: 10.9
click at [822, 203] on select "Choose an option... Pending Applied Excluded (Questions) Excluded (Expired) Exc…" at bounding box center [862, 202] width 157 height 30
click at [784, 187] on select "Choose an option... Pending Applied Excluded (Questions) Excluded (Expired) Exc…" at bounding box center [862, 202] width 157 height 30
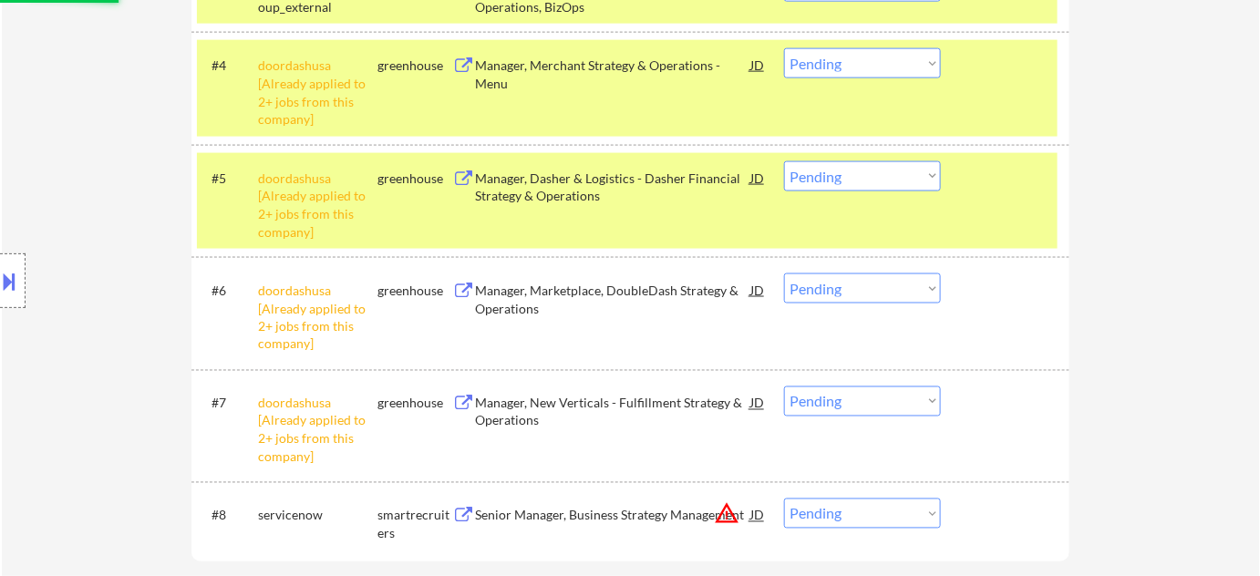
scroll to position [994, 0]
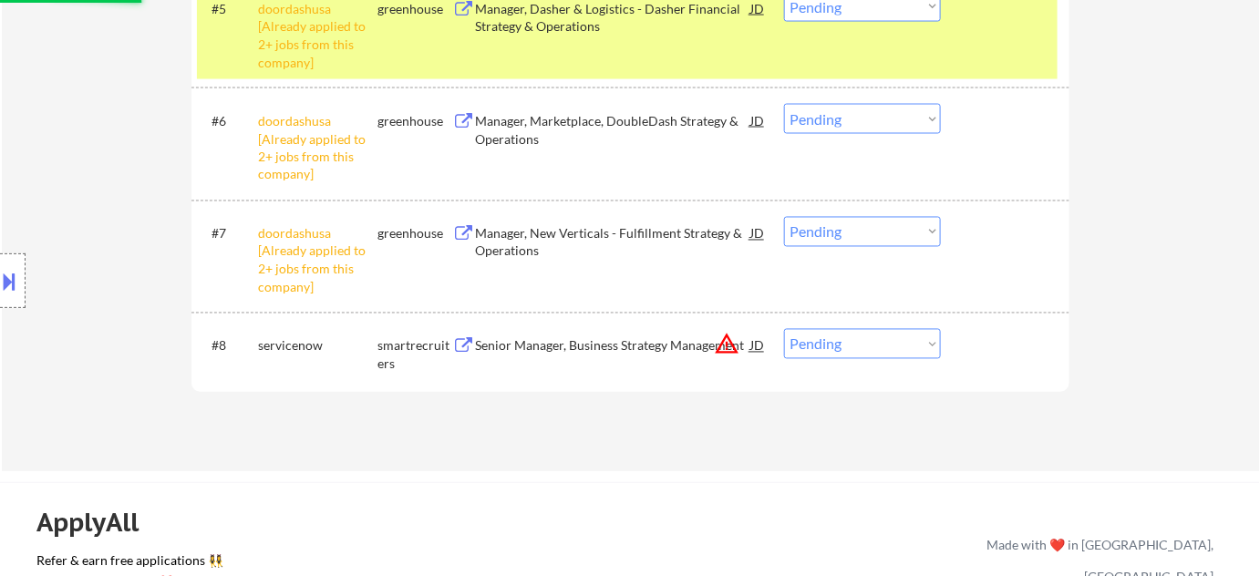
select select ""pending""
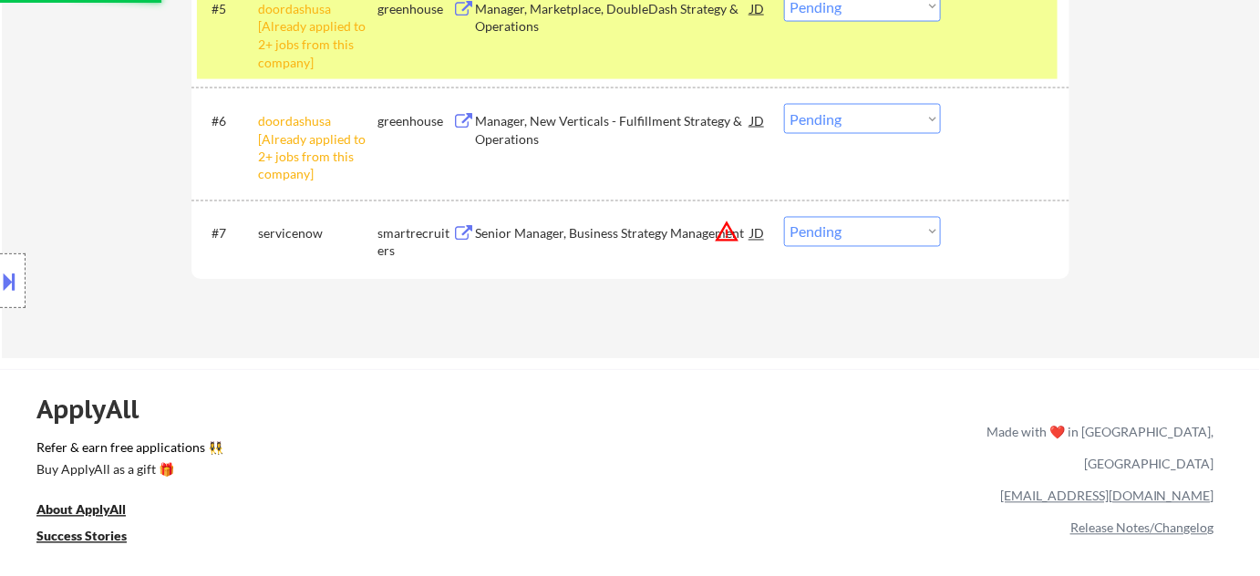
click at [834, 121] on select "Choose an option... Pending Applied Excluded (Questions) Excluded (Expired) Exc…" at bounding box center [862, 119] width 157 height 30
click at [784, 104] on select "Choose an option... Pending Applied Excluded (Questions) Excluded (Expired) Exc…" at bounding box center [862, 119] width 157 height 30
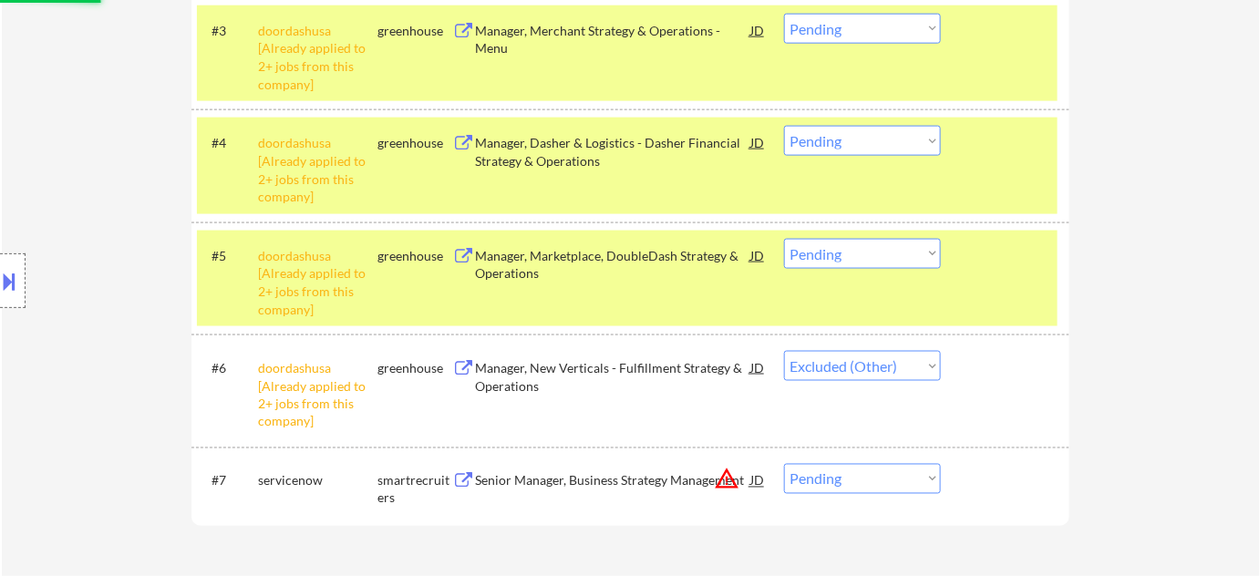
scroll to position [746, 0]
select select ""pending""
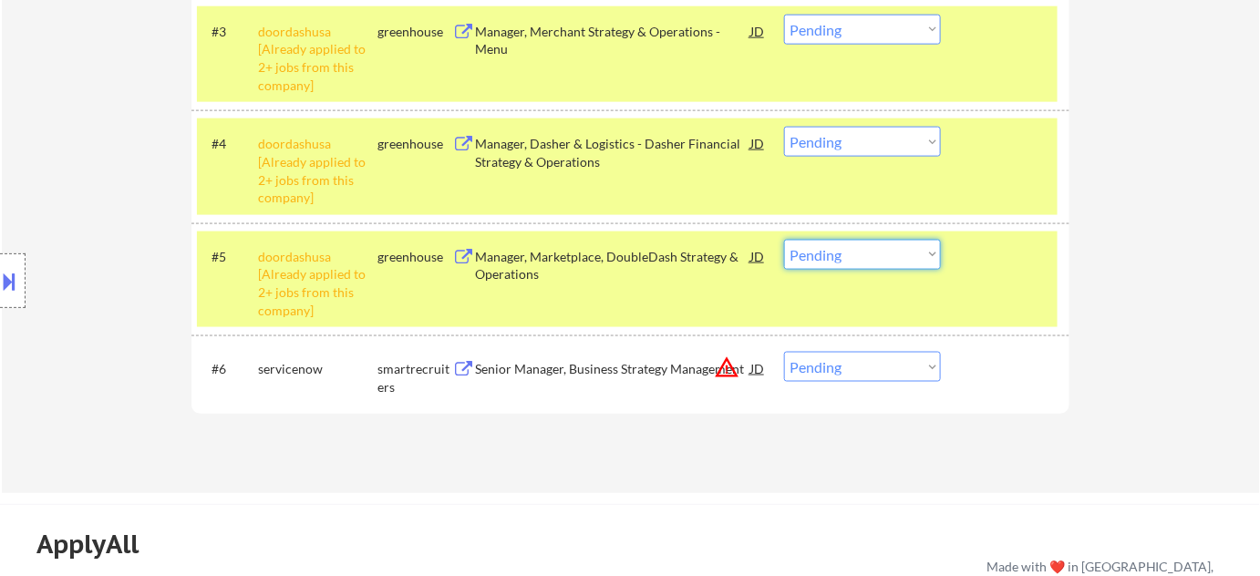
click at [870, 256] on select "Choose an option... Pending Applied Excluded (Questions) Excluded (Expired) Exc…" at bounding box center [862, 255] width 157 height 30
click at [784, 240] on select "Choose an option... Pending Applied Excluded (Questions) Excluded (Expired) Exc…" at bounding box center [862, 255] width 157 height 30
select select ""pending""
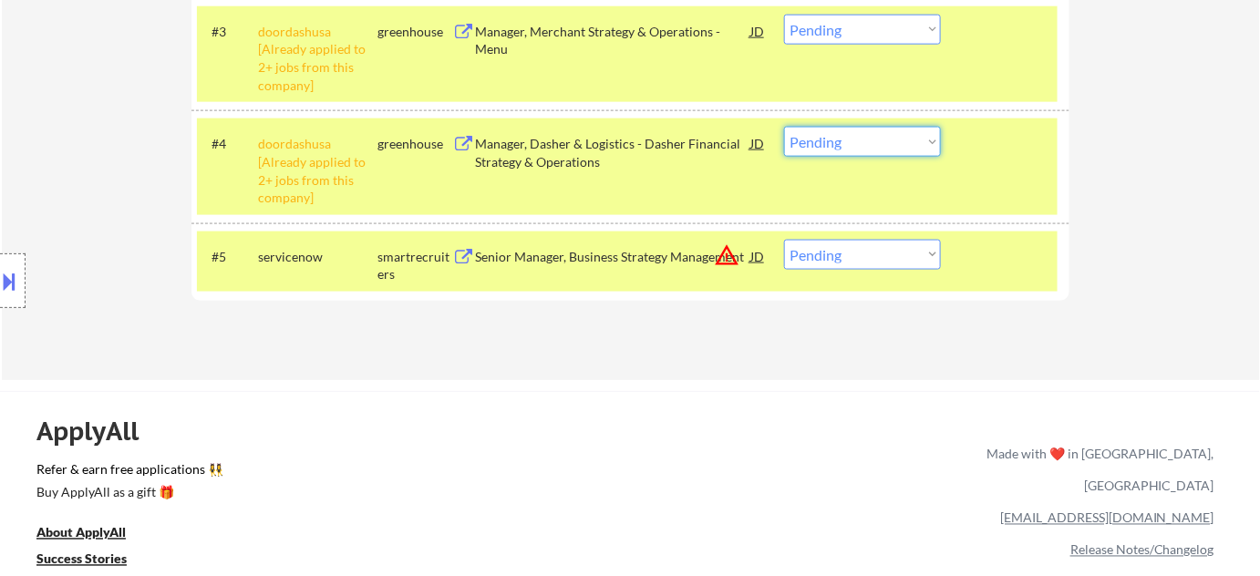
click at [809, 146] on select "Choose an option... Pending Applied Excluded (Questions) Excluded (Expired) Exc…" at bounding box center [862, 142] width 157 height 30
click at [784, 127] on select "Choose an option... Pending Applied Excluded (Questions) Excluded (Expired) Exc…" at bounding box center [862, 142] width 157 height 30
select select ""pending""
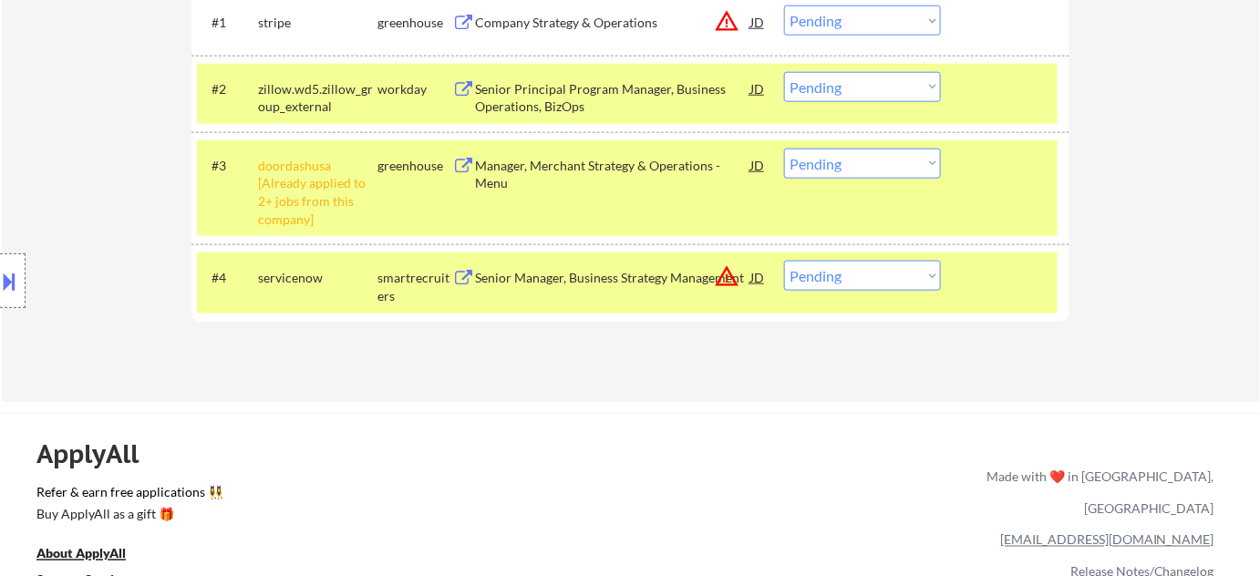
scroll to position [414, 0]
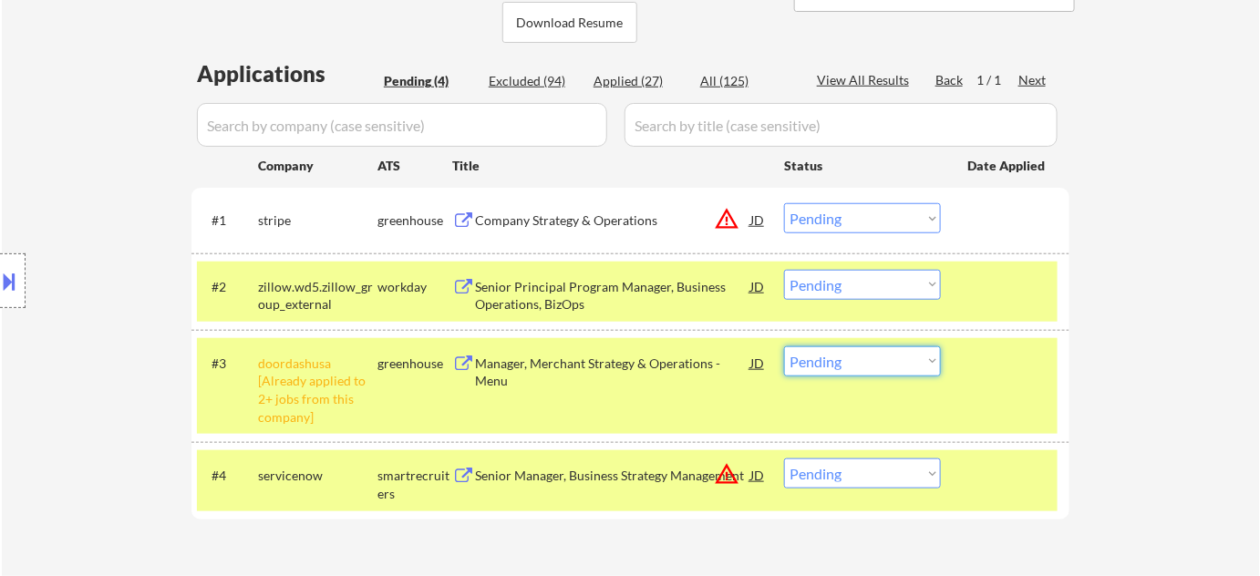
drag, startPoint x: 818, startPoint y: 368, endPoint x: 821, endPoint y: 380, distance: 12.2
click at [818, 368] on select "Choose an option... Pending Applied Excluded (Questions) Excluded (Expired) Exc…" at bounding box center [862, 362] width 157 height 30
click at [784, 347] on select "Choose an option... Pending Applied Excluded (Questions) Excluded (Expired) Exc…" at bounding box center [862, 362] width 157 height 30
select select ""pending""
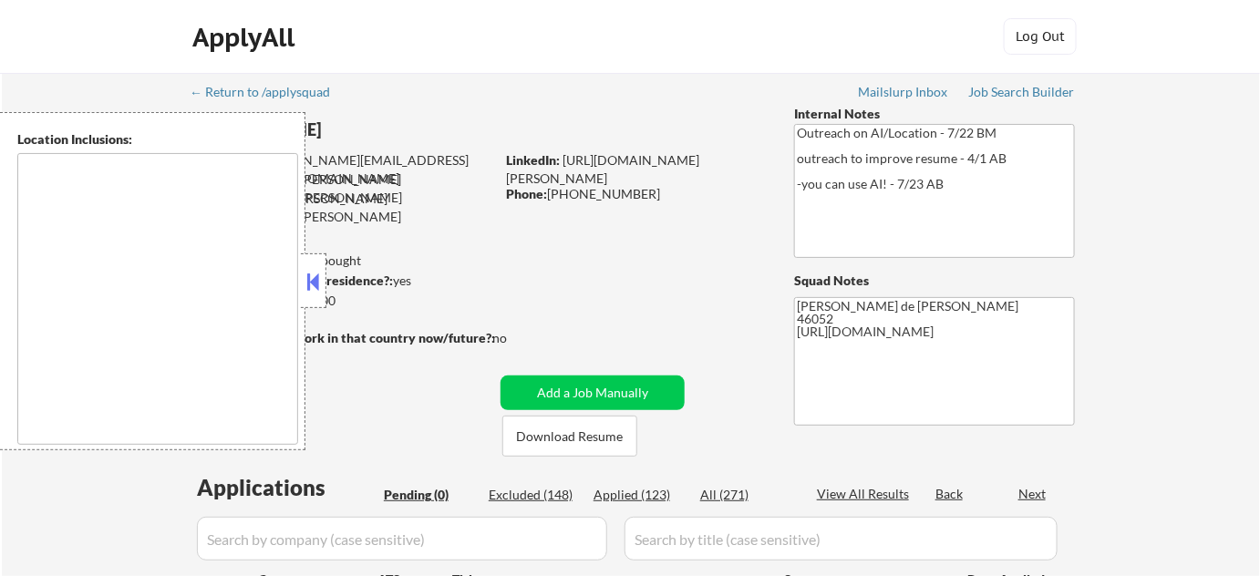
type textarea "Indianapolis, IN Speedway, IN Lawrence, IN Beech Grove, IN Southport, IN Cumber…"
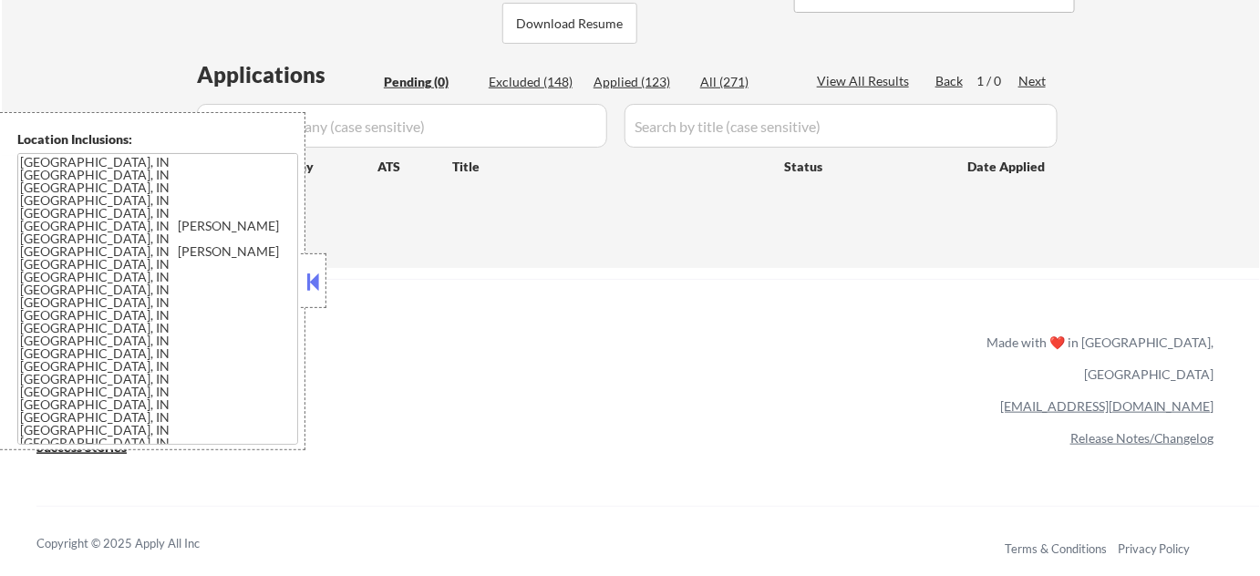
scroll to position [414, 0]
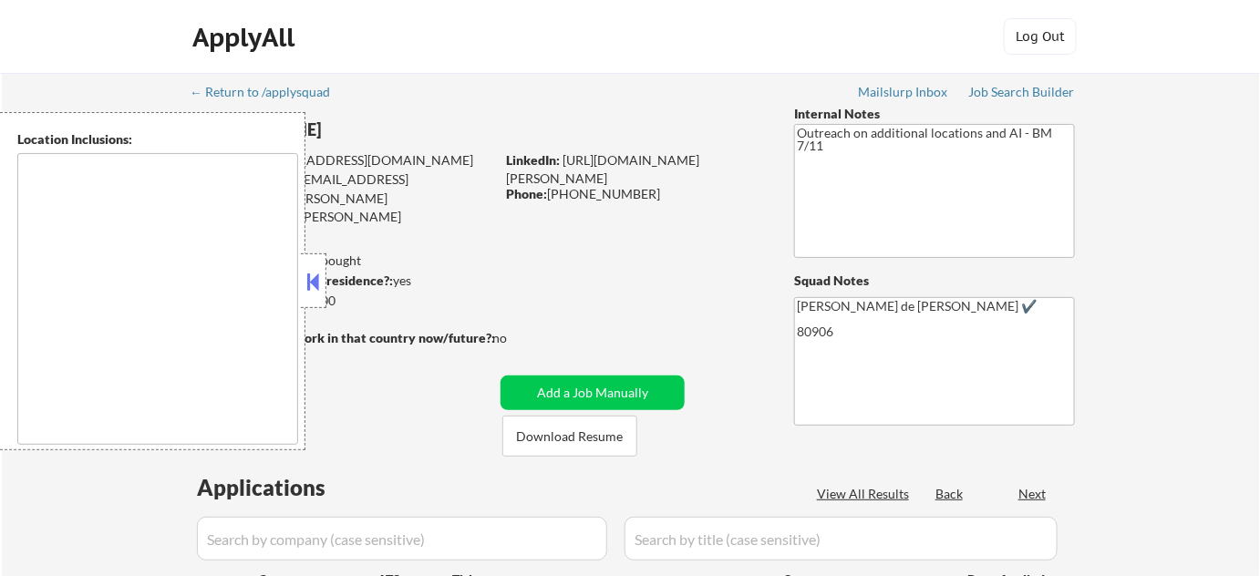
select select ""pending""
type textarea "[US_STATE][GEOGRAPHIC_DATA], [GEOGRAPHIC_DATA] [GEOGRAPHIC_DATA], [GEOGRAPHIC_D…"
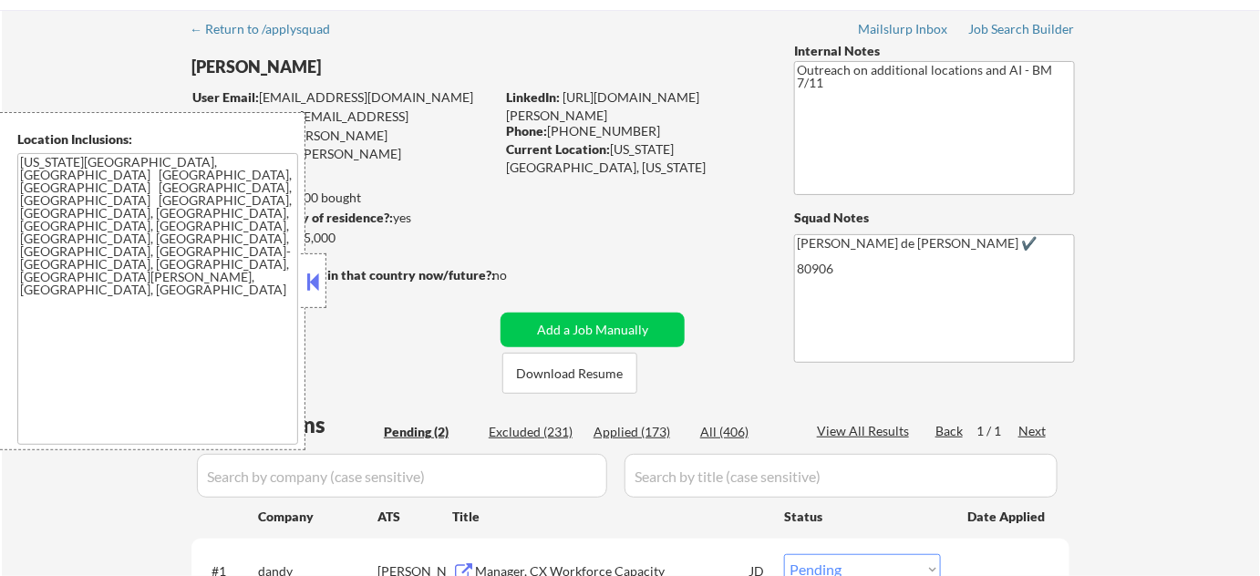
scroll to position [497, 0]
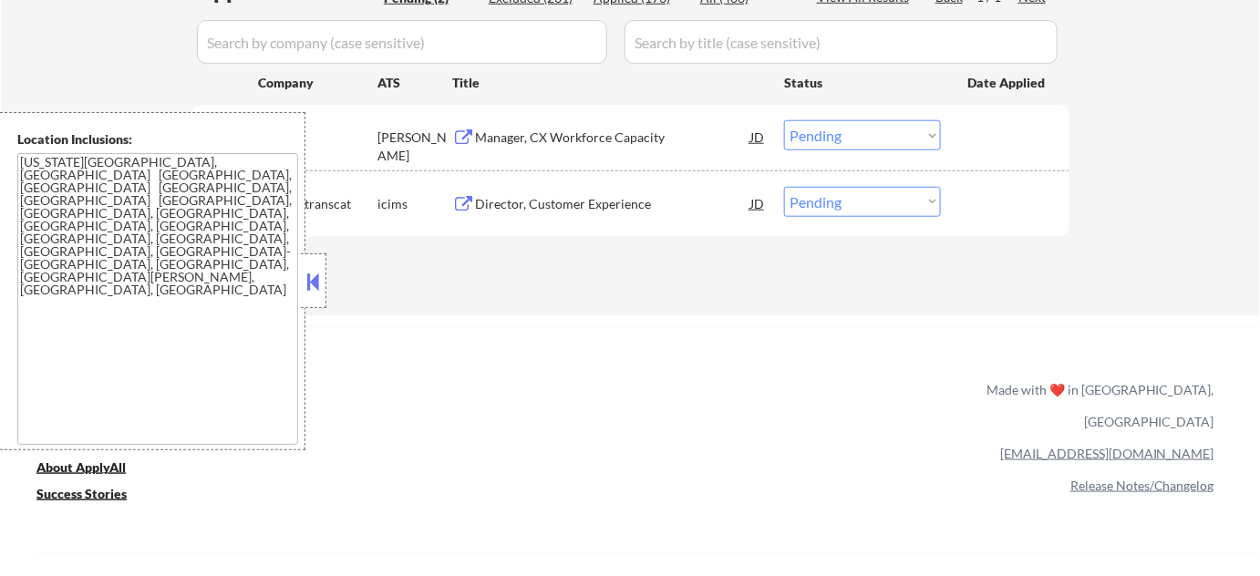
click at [321, 282] on button at bounding box center [314, 281] width 20 height 27
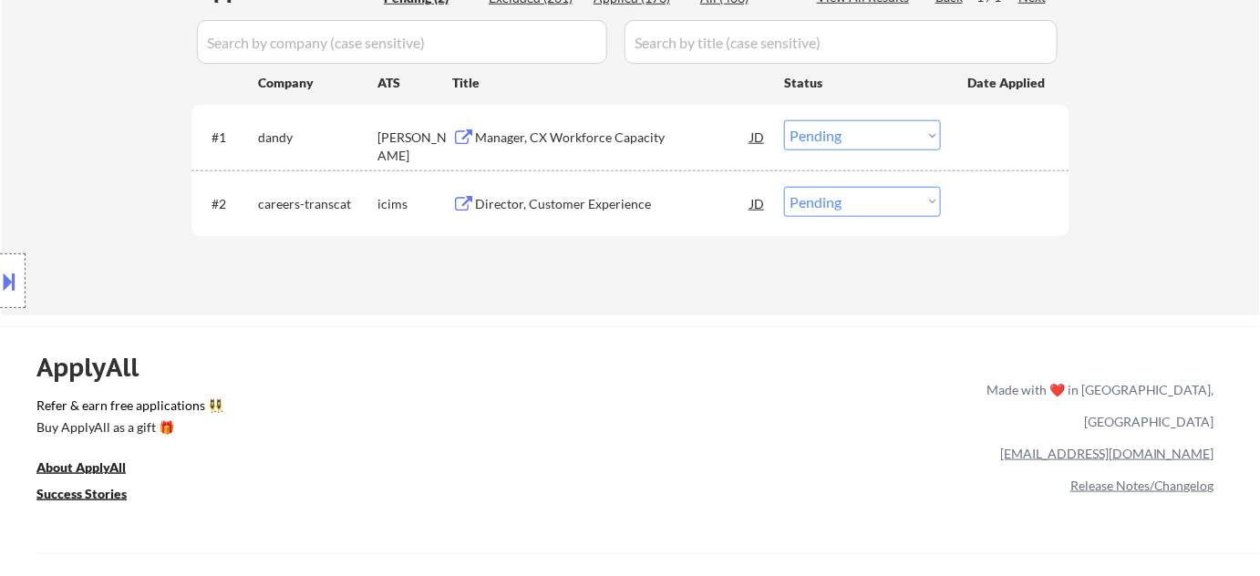
click at [545, 132] on div "Manager, CX Workforce Capacity" at bounding box center [612, 138] width 275 height 18
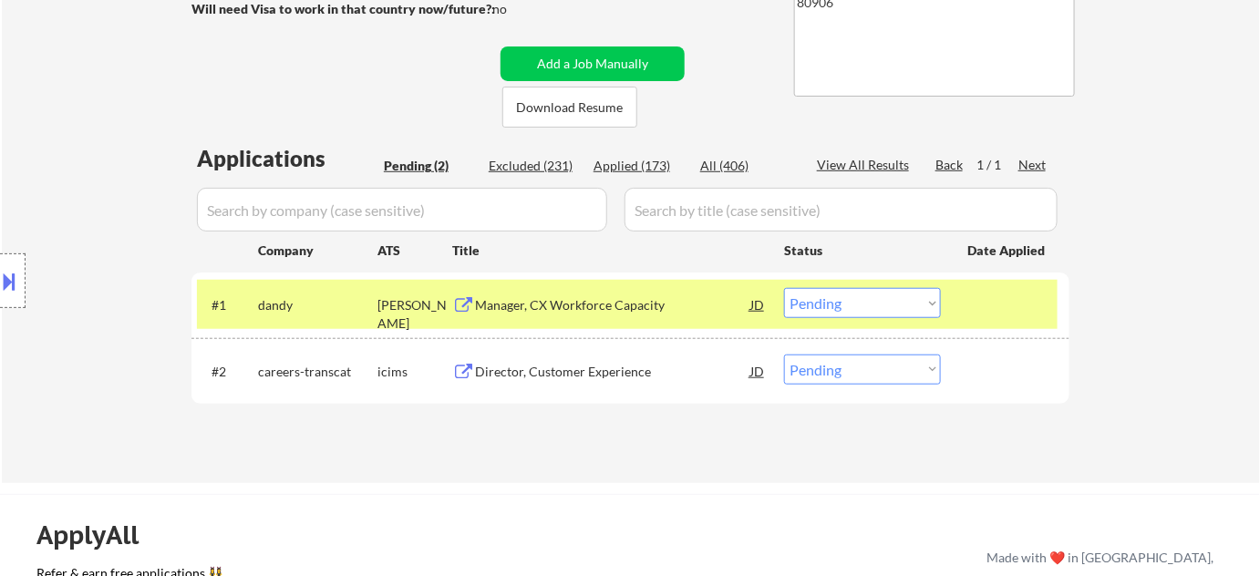
scroll to position [331, 0]
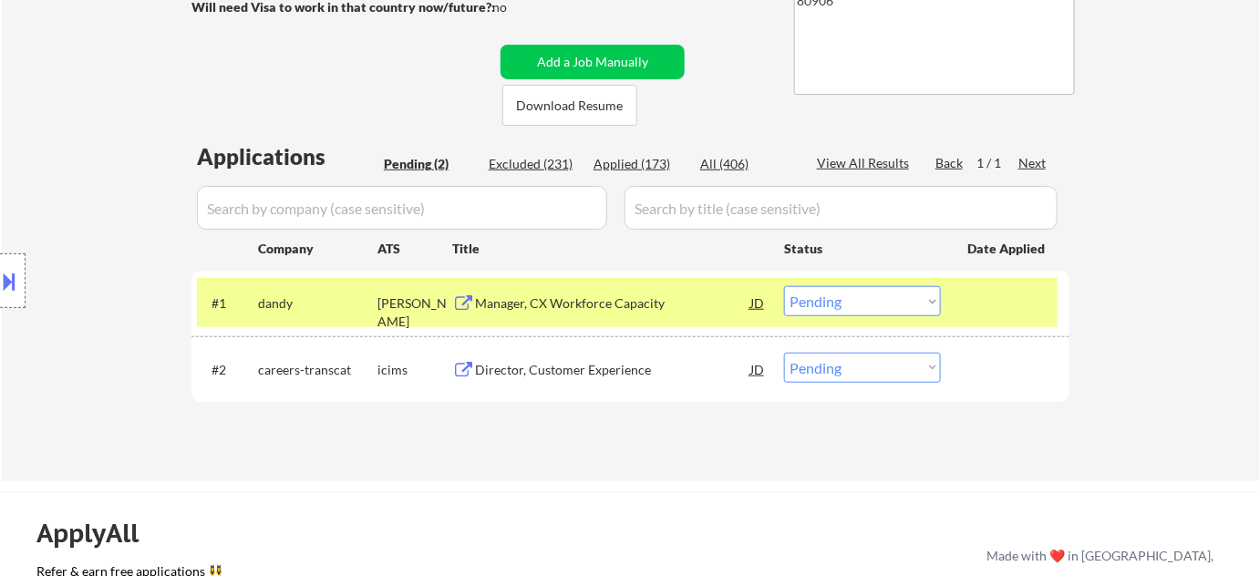
click at [835, 290] on select "Choose an option... Pending Applied Excluded (Questions) Excluded (Expired) Exc…" at bounding box center [862, 301] width 157 height 30
click at [784, 286] on select "Choose an option... Pending Applied Excluded (Questions) Excluded (Expired) Exc…" at bounding box center [862, 301] width 157 height 30
select select ""pending""
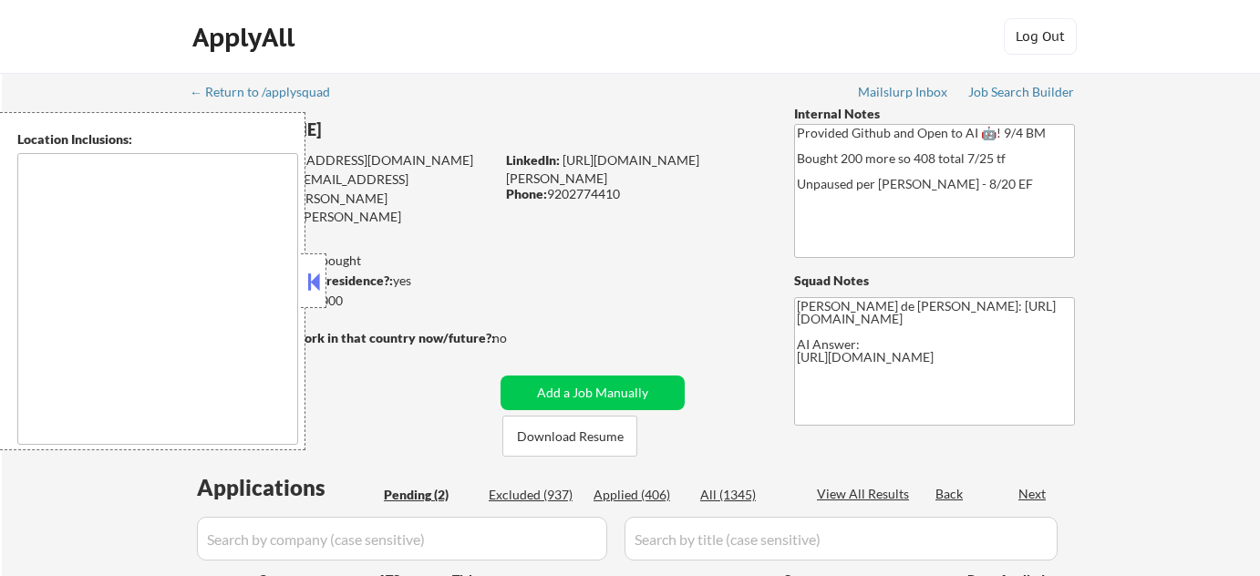
select select ""pending""
type textarea "[GEOGRAPHIC_DATA], [GEOGRAPHIC_DATA] [GEOGRAPHIC_DATA], [GEOGRAPHIC_DATA], [GEO…"
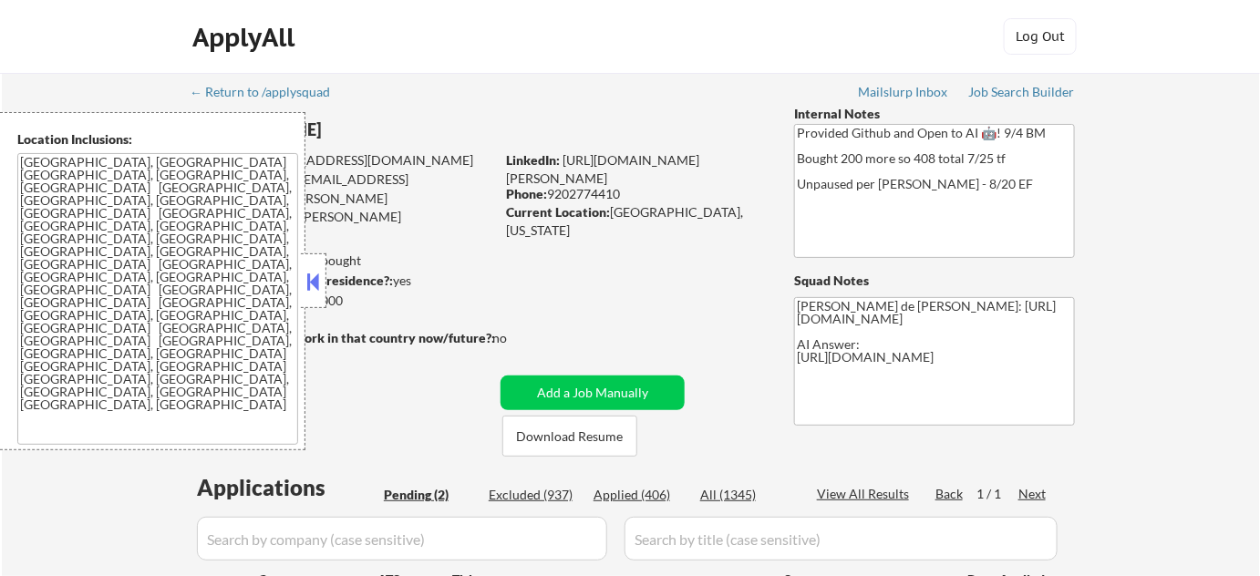
scroll to position [331, 0]
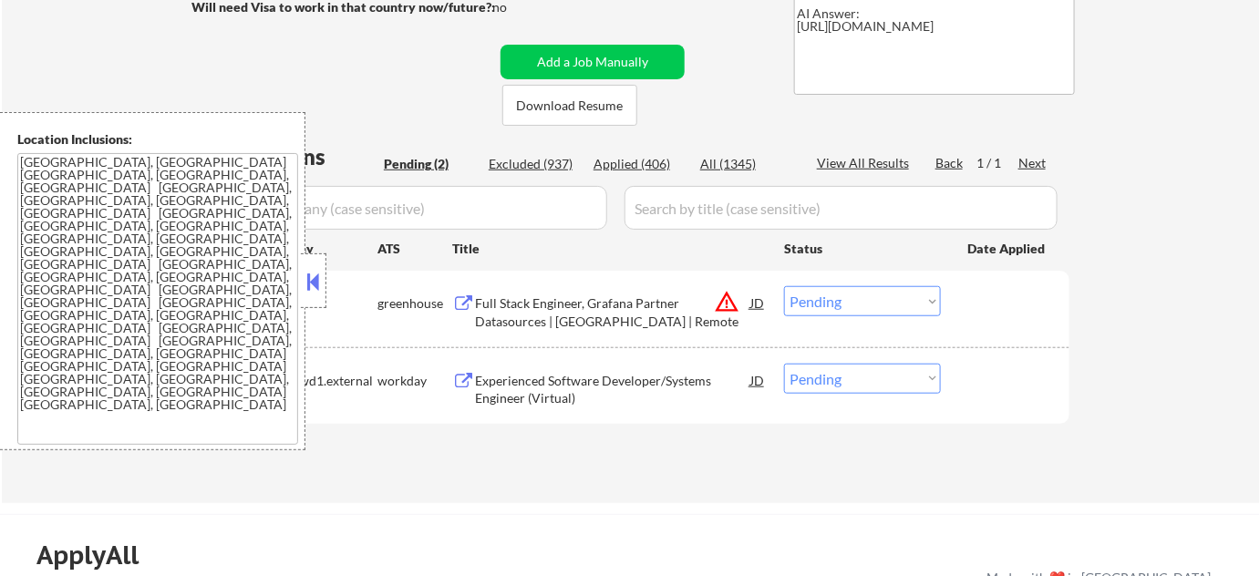
click at [306, 288] on button at bounding box center [314, 281] width 20 height 27
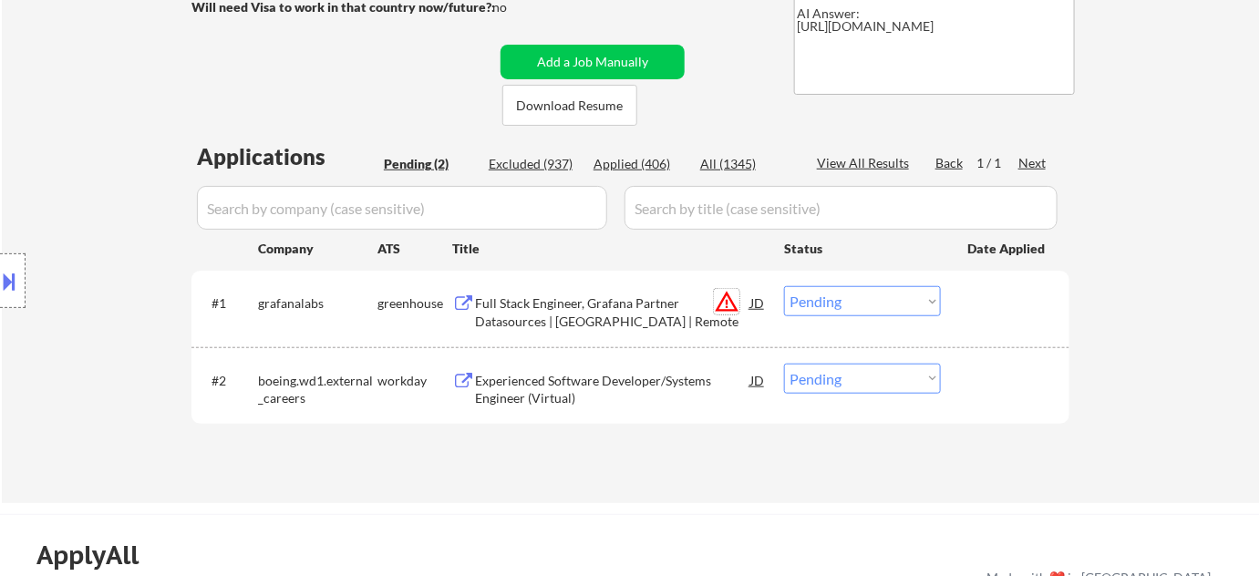
click at [716, 298] on button "warning_amber" at bounding box center [727, 302] width 26 height 26
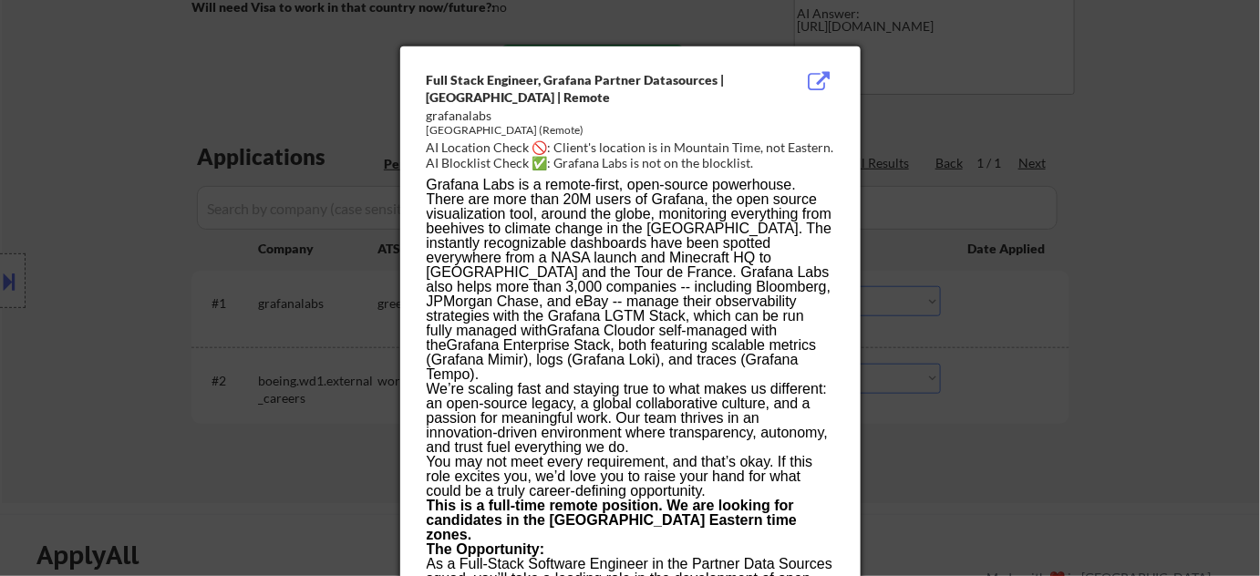
click at [967, 322] on div at bounding box center [630, 288] width 1260 height 576
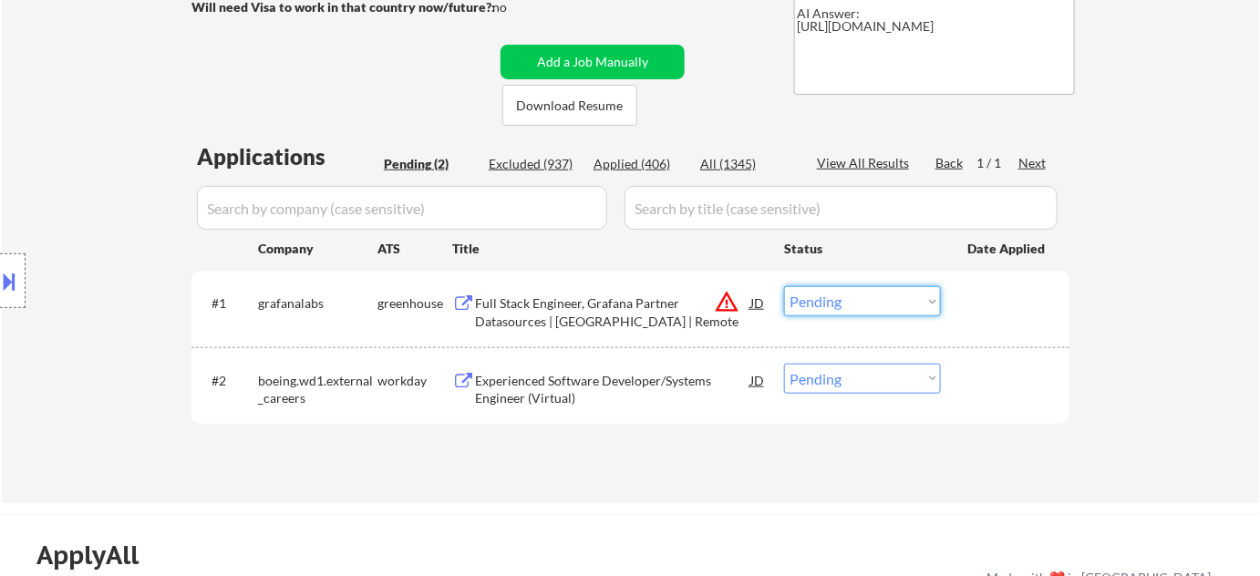
click at [826, 292] on select "Choose an option... Pending Applied Excluded (Questions) Excluded (Expired) Exc…" at bounding box center [862, 301] width 157 height 30
click at [784, 286] on select "Choose an option... Pending Applied Excluded (Questions) Excluded (Expired) Exc…" at bounding box center [862, 301] width 157 height 30
select select ""pending""
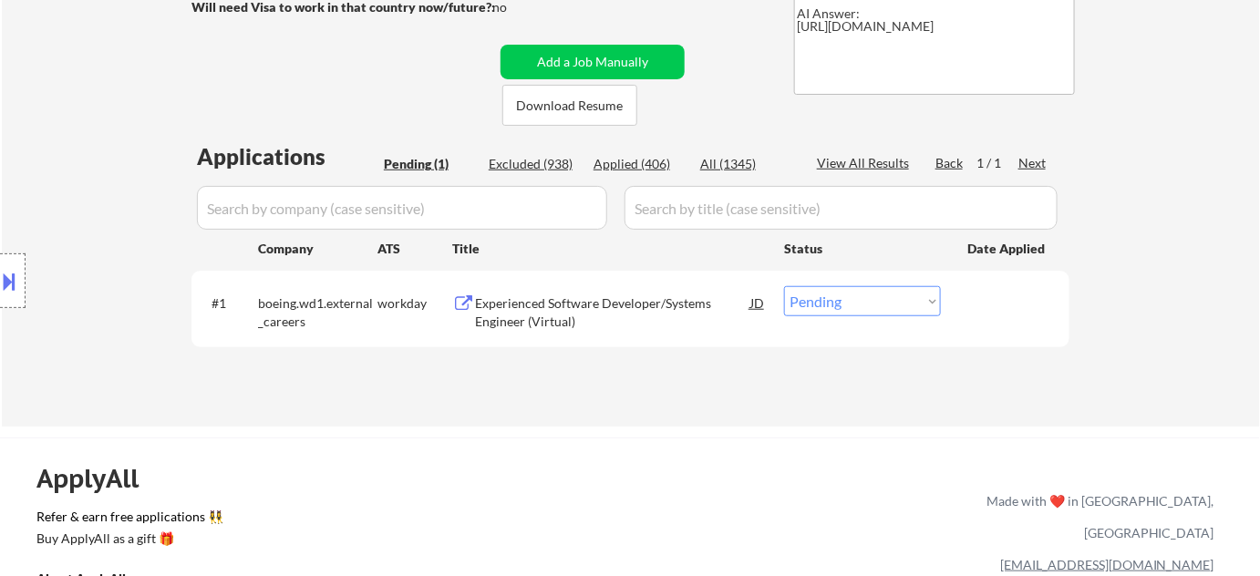
click at [516, 326] on div "Experienced Software Developer/Systems Engineer (Virtual)" at bounding box center [612, 313] width 275 height 36
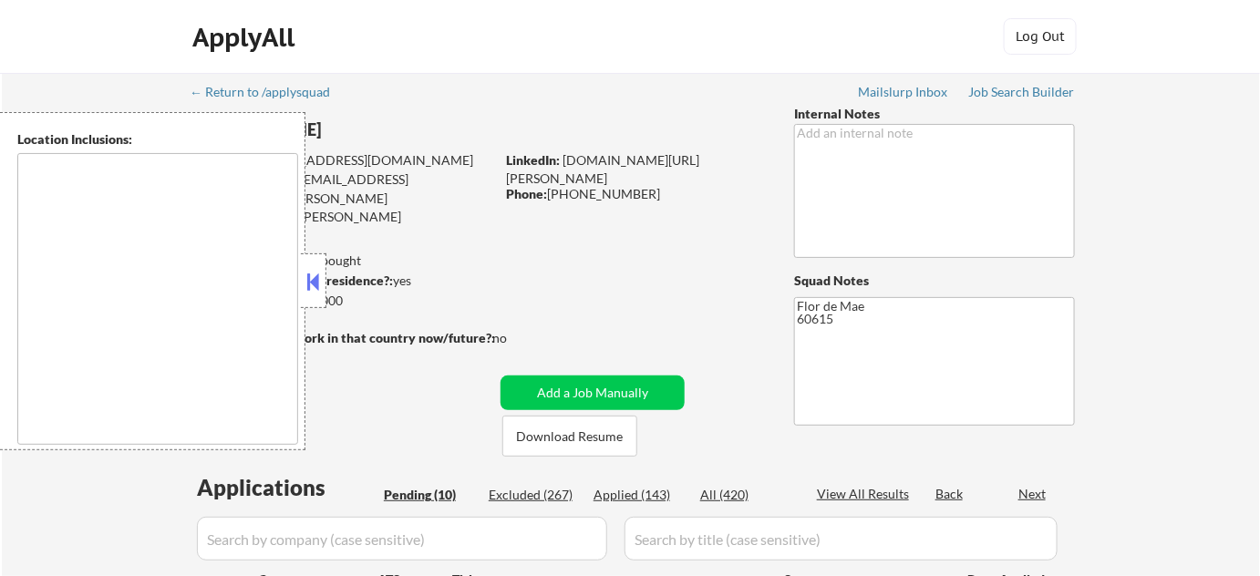
type textarea "[GEOGRAPHIC_DATA], [GEOGRAPHIC_DATA] [GEOGRAPHIC_DATA], [GEOGRAPHIC_DATA], [GEO…"
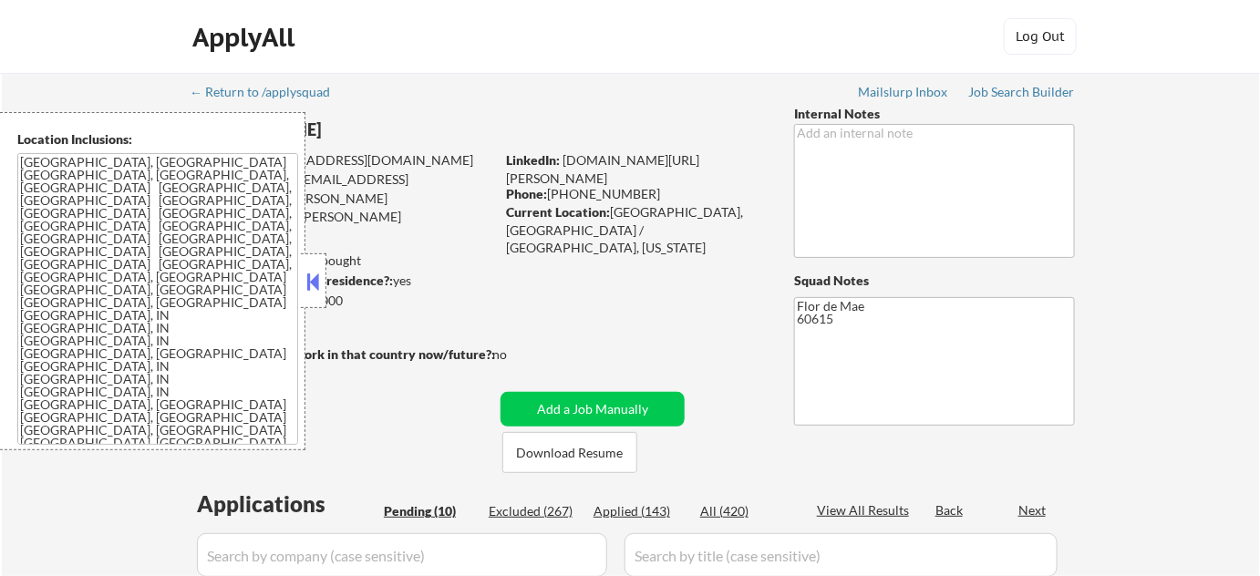
select select ""pending""
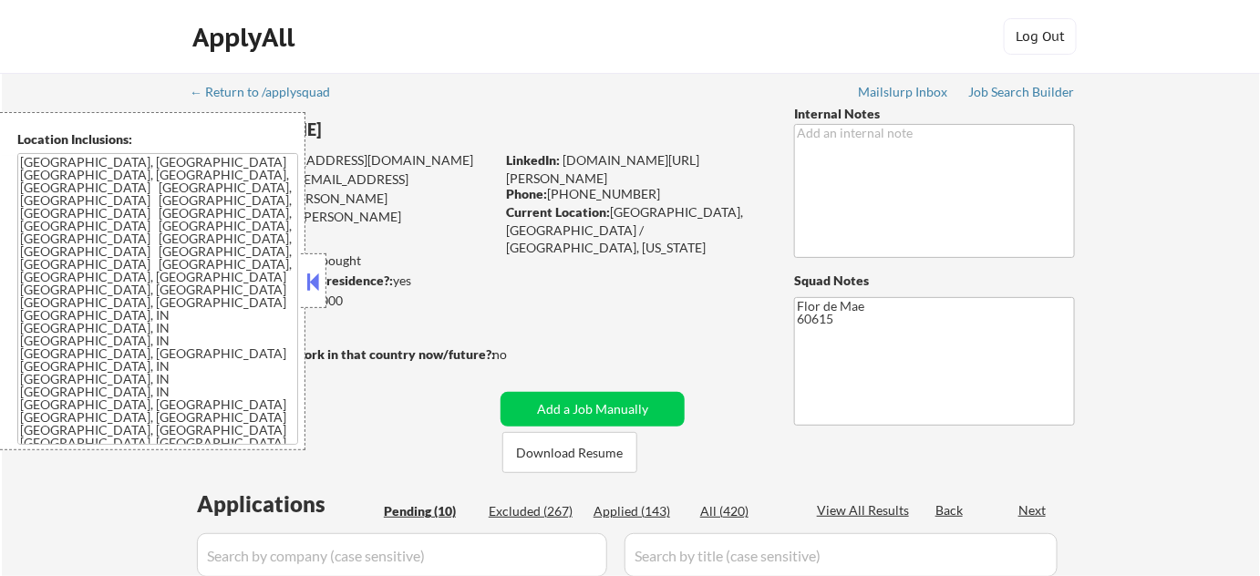
select select ""pending""
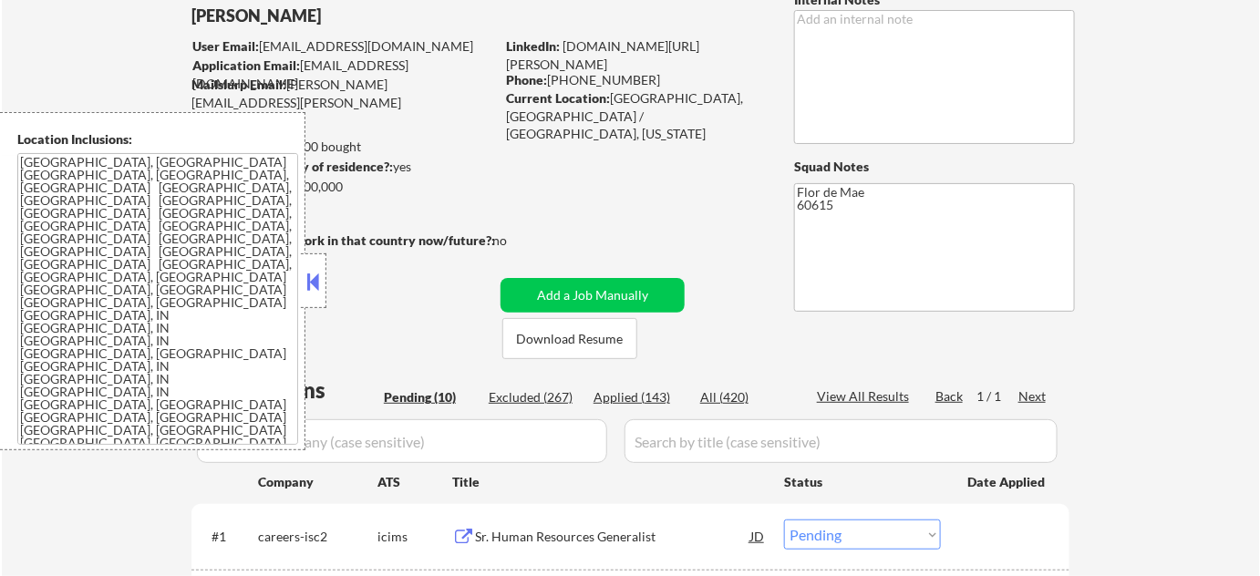
scroll to position [248, 0]
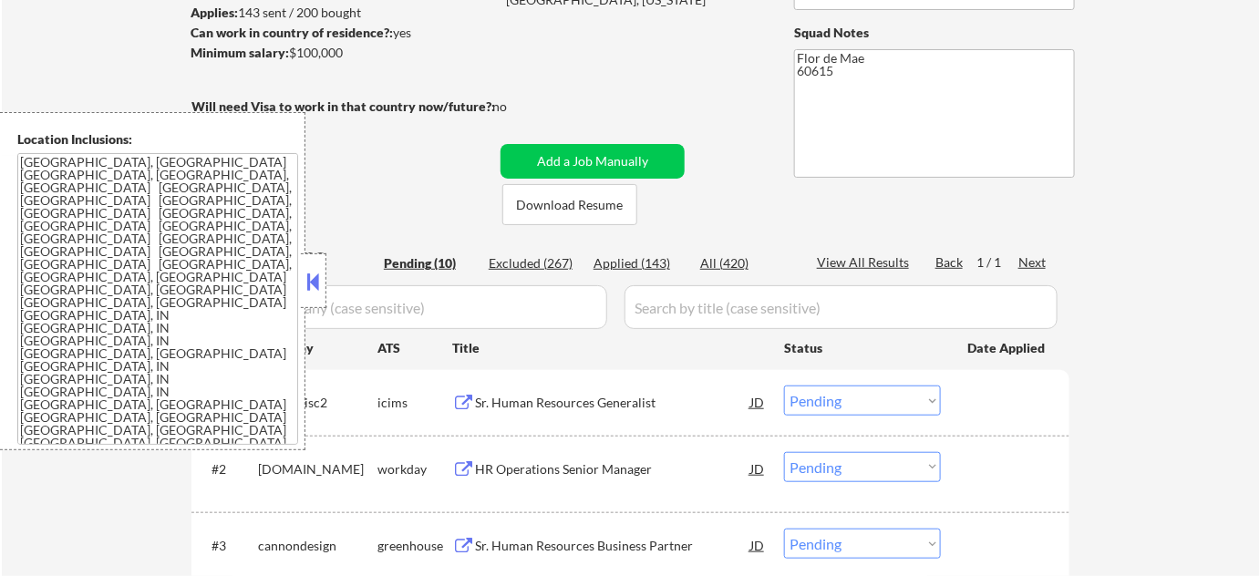
click at [316, 278] on button at bounding box center [314, 281] width 20 height 27
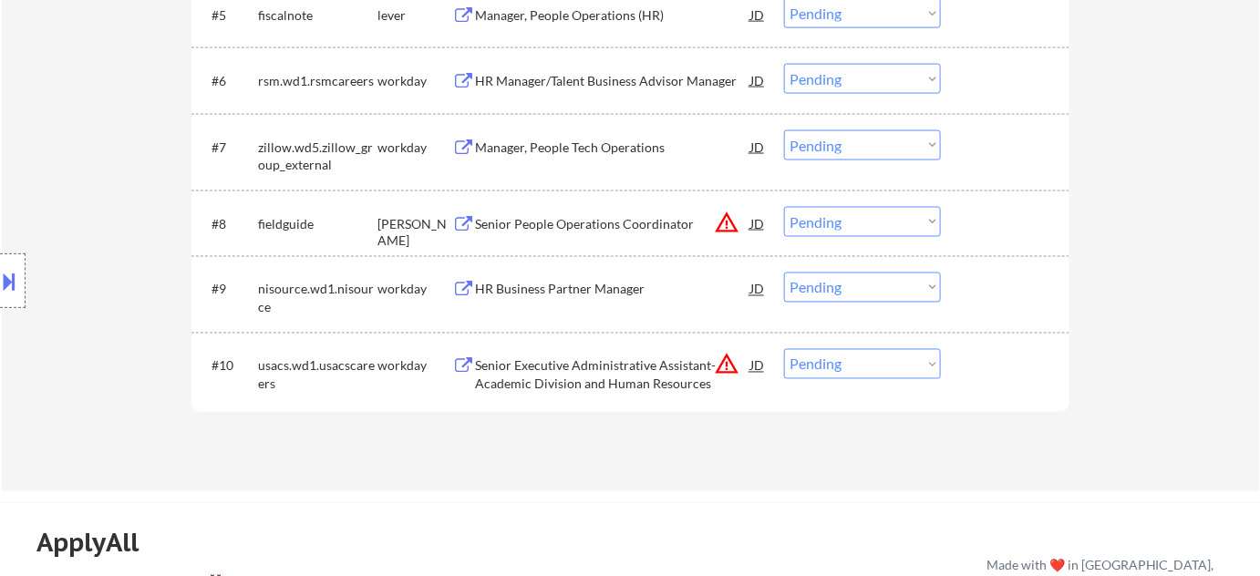
scroll to position [746, 0]
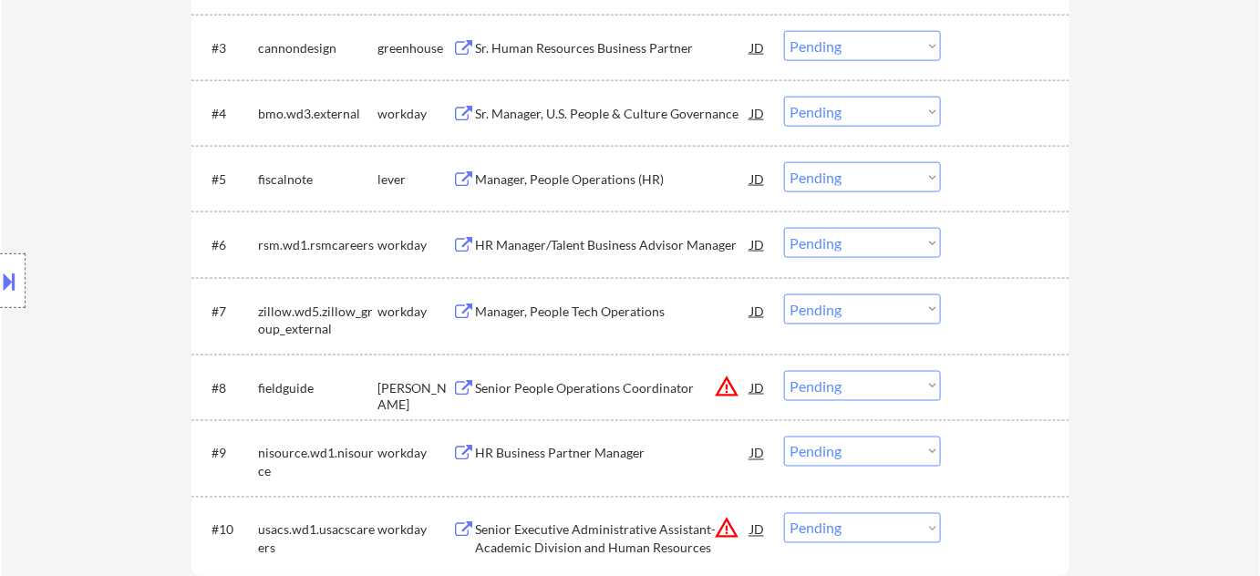
click at [545, 176] on div "Manager, People Operations (HR)" at bounding box center [612, 180] width 275 height 18
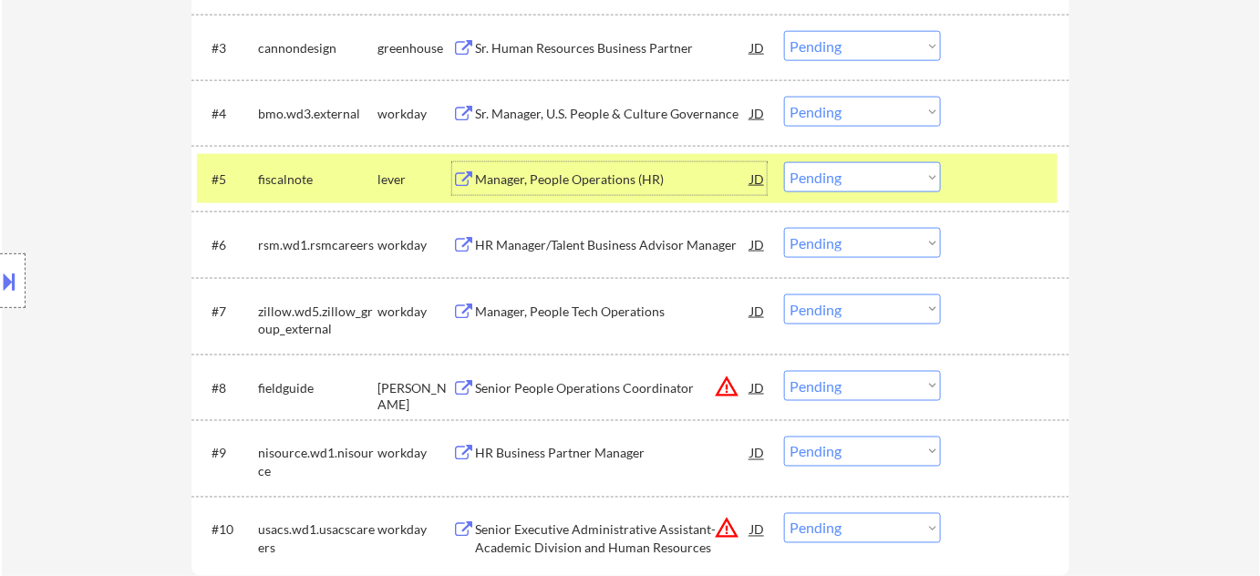
scroll to position [829, 0]
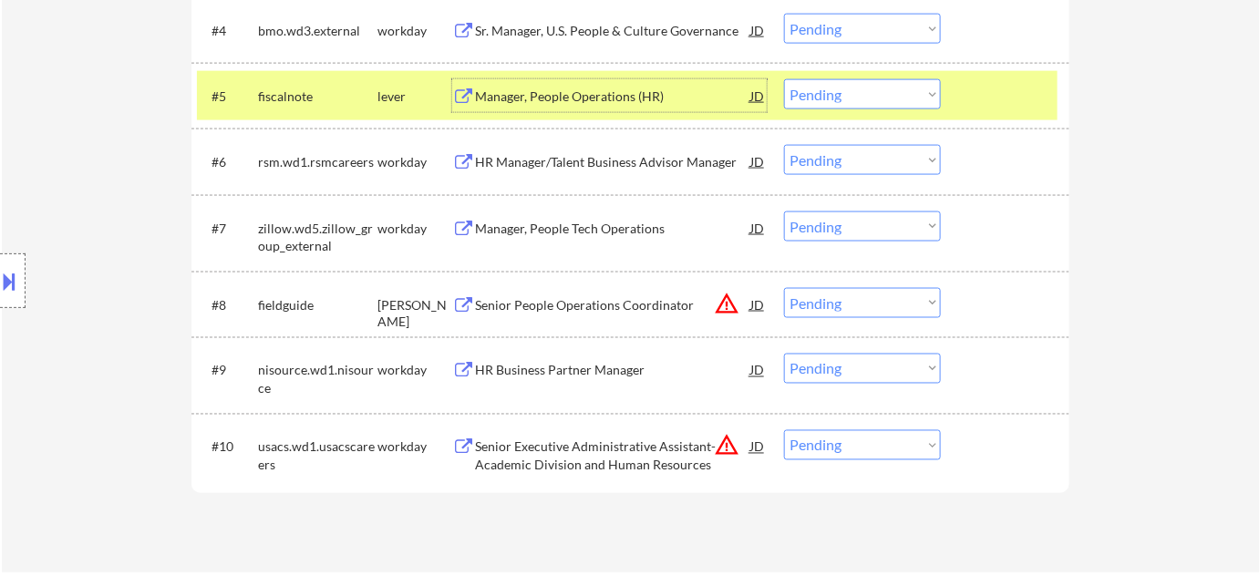
click at [830, 91] on select "Choose an option... Pending Applied Excluded (Questions) Excluded (Expired) Exc…" at bounding box center [862, 94] width 157 height 30
click at [784, 79] on select "Choose an option... Pending Applied Excluded (Questions) Excluded (Expired) Exc…" at bounding box center [862, 94] width 157 height 30
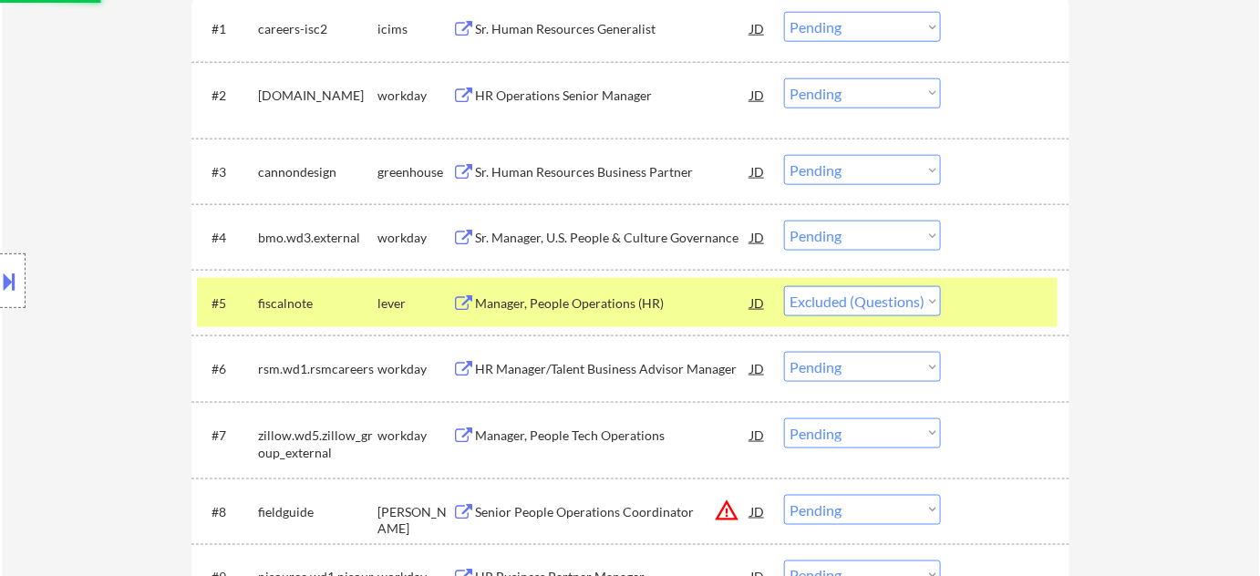
scroll to position [580, 0]
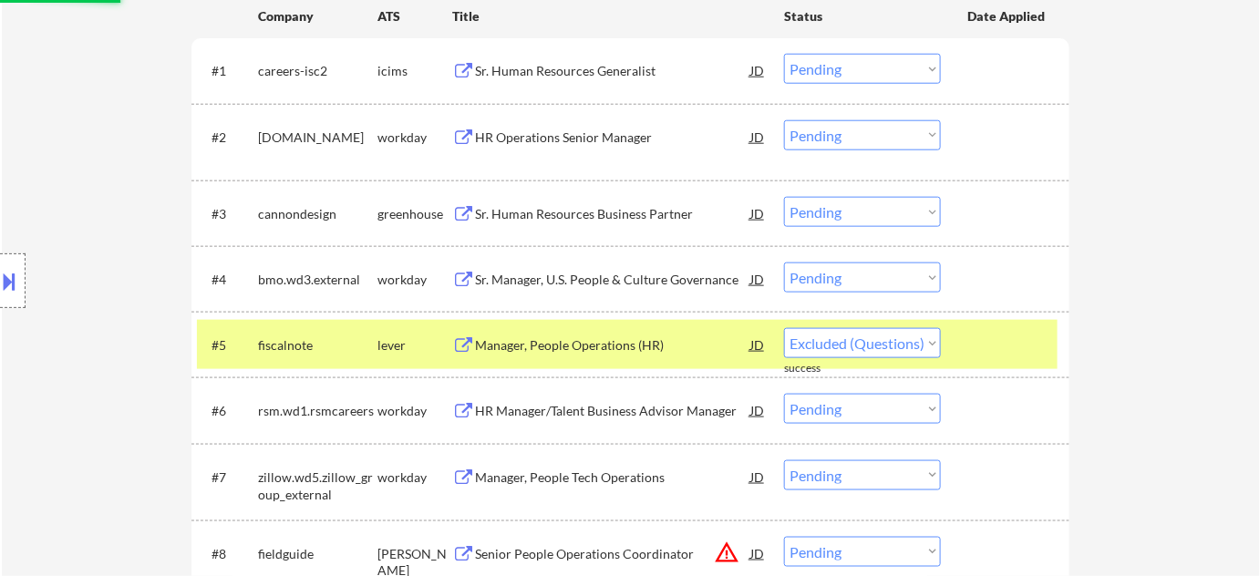
click at [648, 213] on div "Sr. Human Resources Business Partner" at bounding box center [612, 214] width 275 height 18
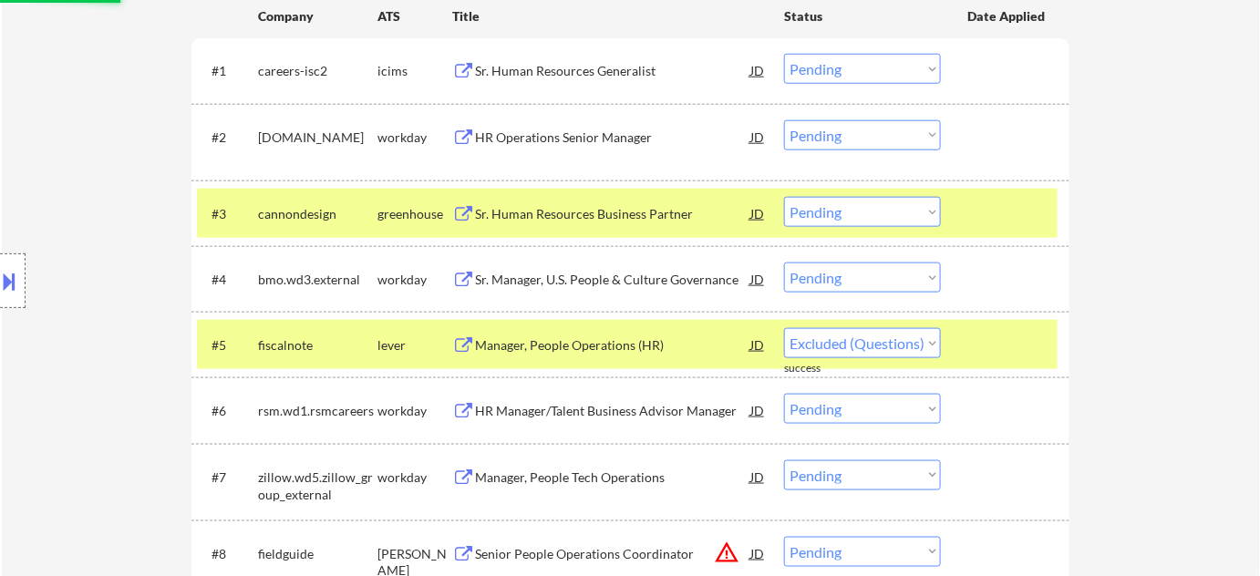
select select ""pending""
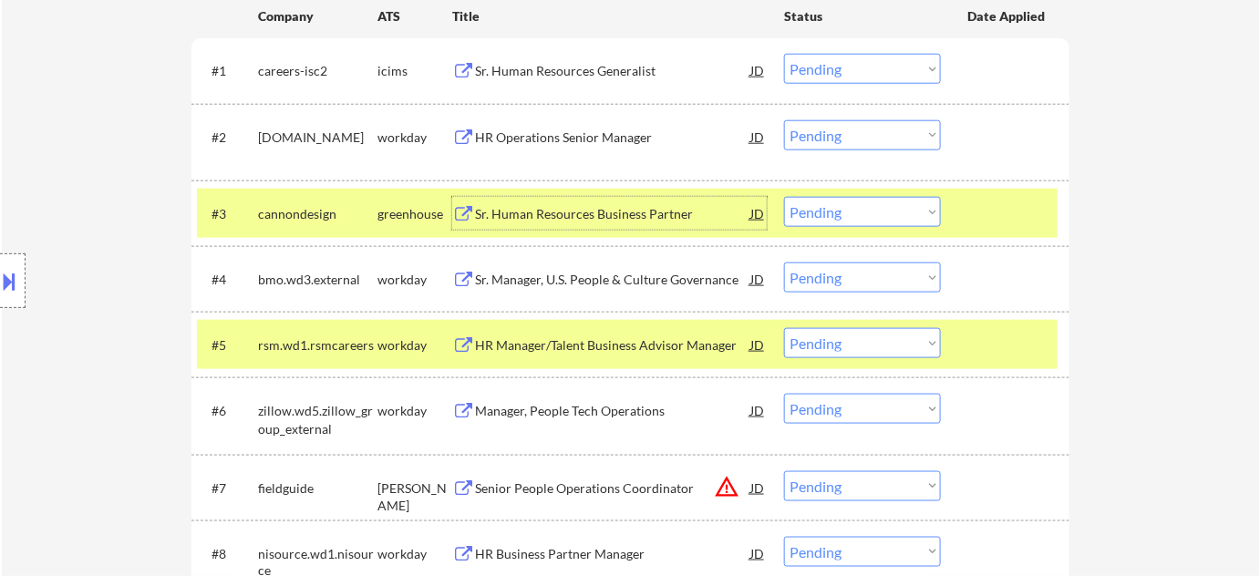
click at [890, 216] on select "Choose an option... Pending Applied Excluded (Questions) Excluded (Expired) Exc…" at bounding box center [862, 212] width 157 height 30
click at [784, 197] on select "Choose an option... Pending Applied Excluded (Questions) Excluded (Expired) Exc…" at bounding box center [862, 212] width 157 height 30
select select ""pending""
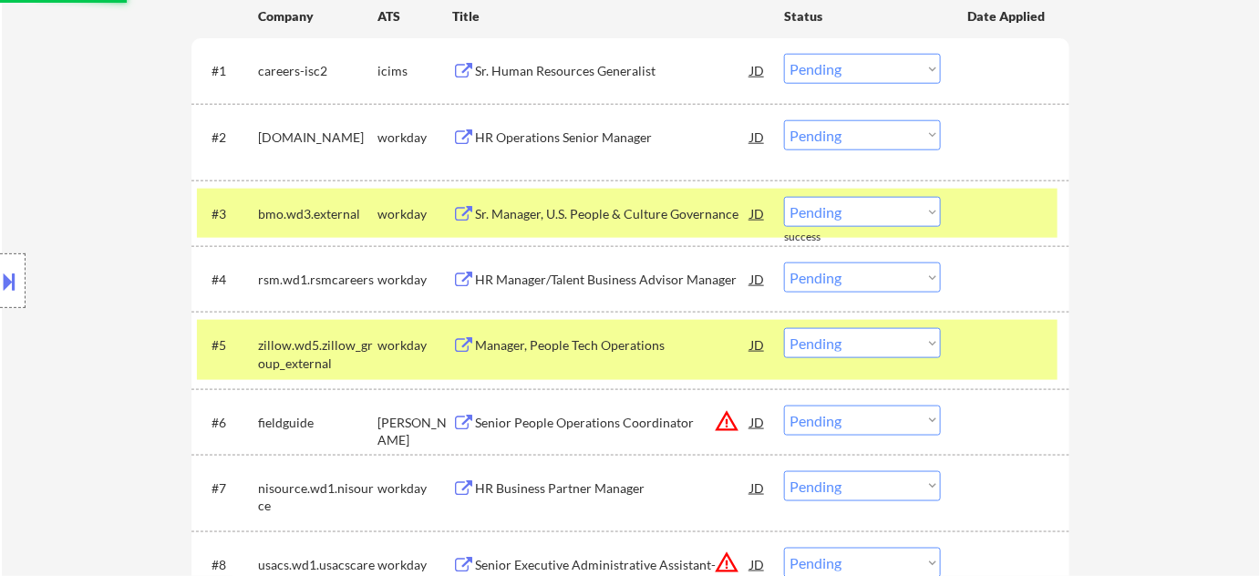
click at [503, 132] on div "HR Operations Senior Manager" at bounding box center [612, 138] width 275 height 18
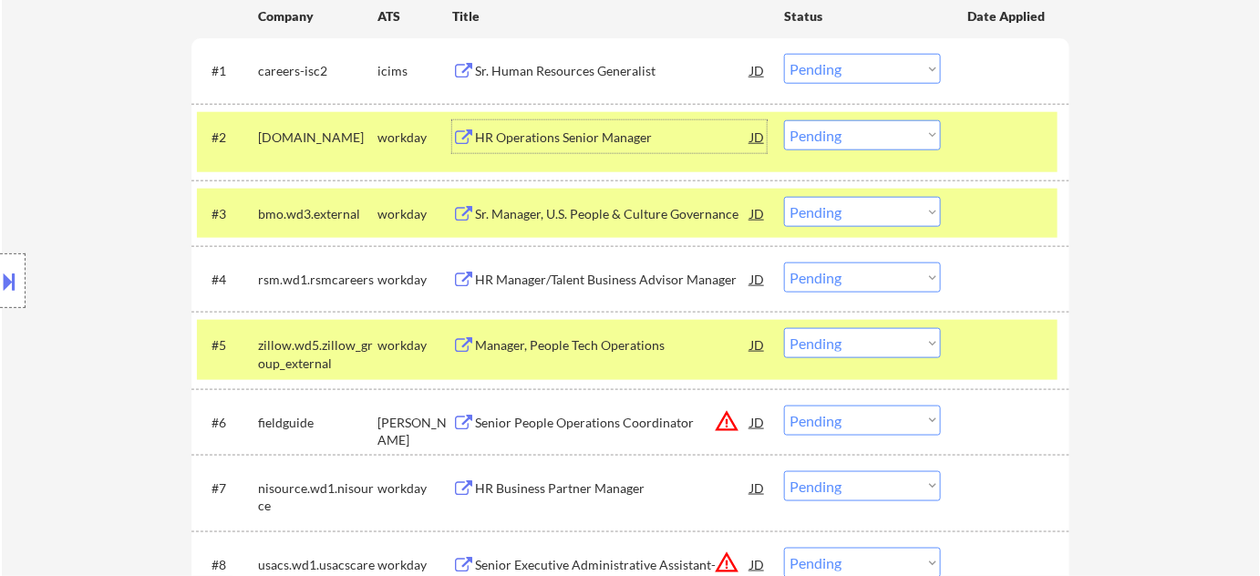
click at [907, 140] on select "Choose an option... Pending Applied Excluded (Questions) Excluded (Expired) Exc…" at bounding box center [862, 135] width 157 height 30
click at [784, 120] on select "Choose an option... Pending Applied Excluded (Questions) Excluded (Expired) Exc…" at bounding box center [862, 135] width 157 height 30
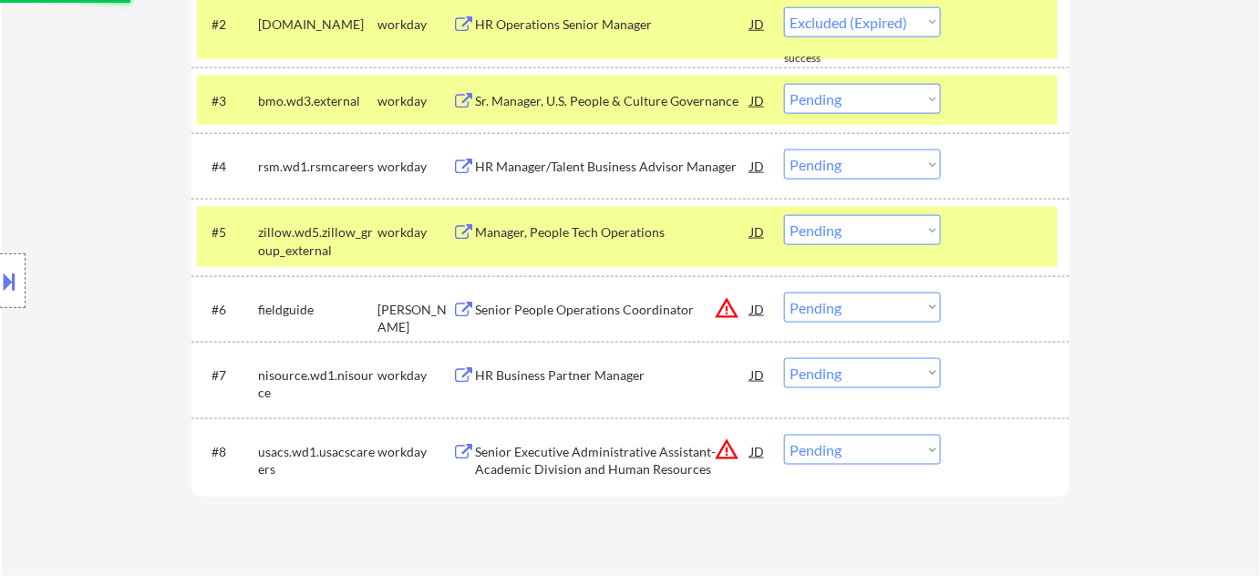
select select ""pending""
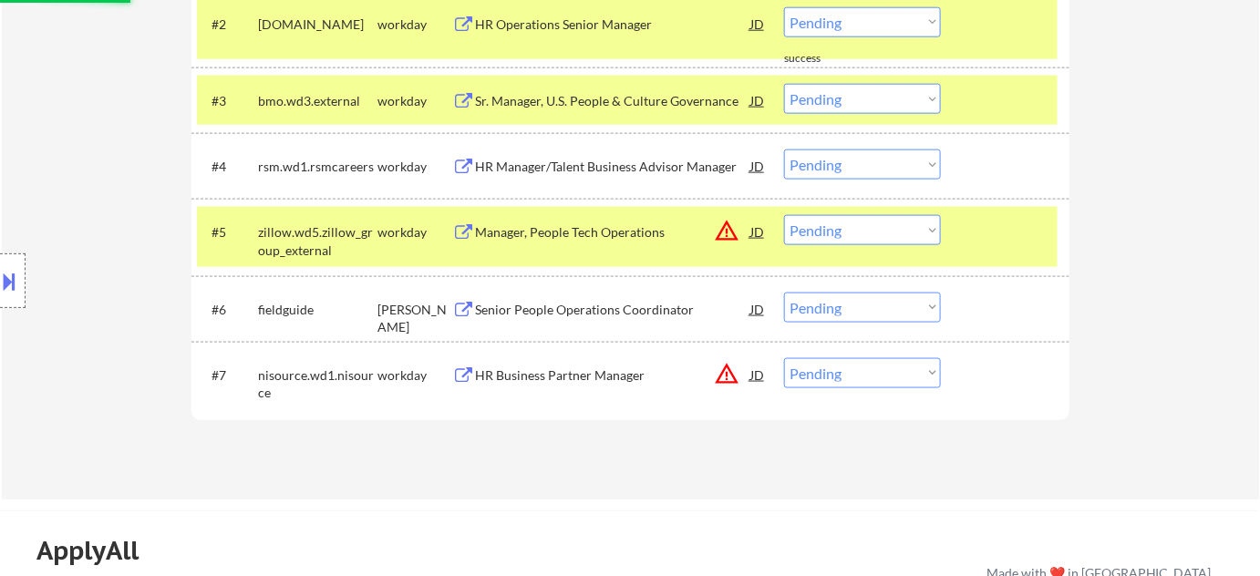
scroll to position [746, 0]
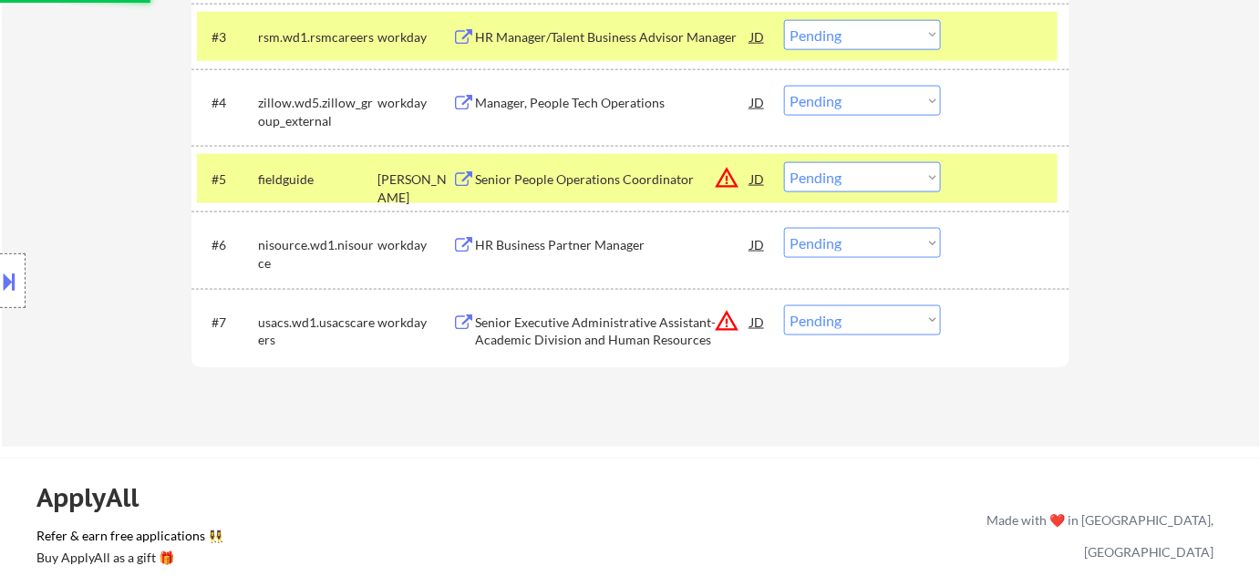
click at [595, 243] on div "HR Business Partner Manager" at bounding box center [612, 245] width 275 height 18
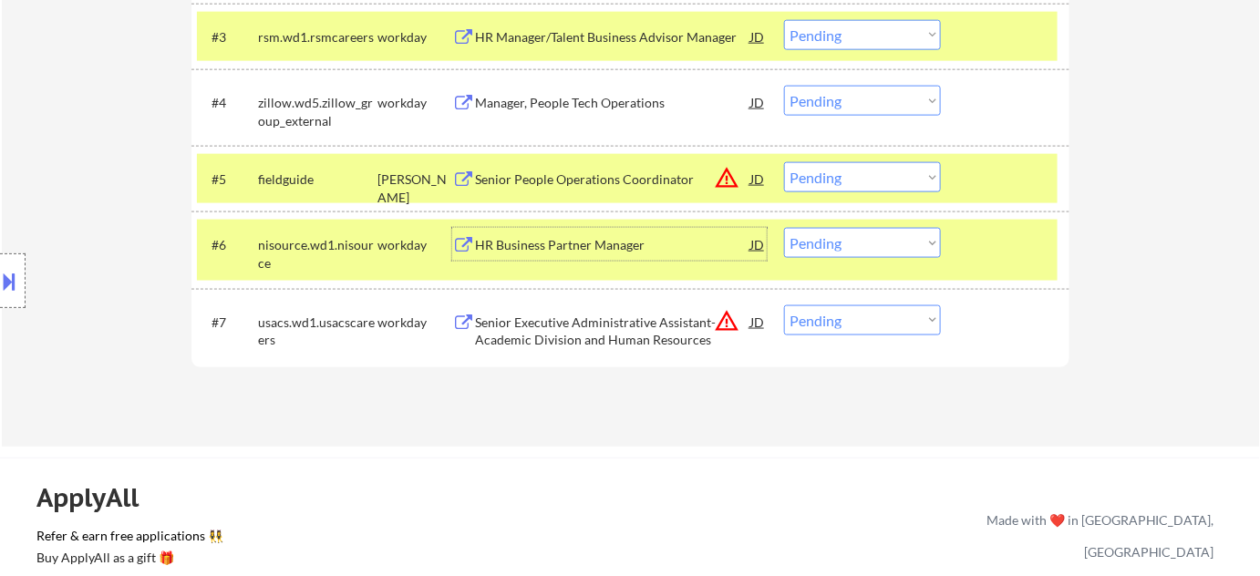
click at [13, 292] on button at bounding box center [10, 281] width 20 height 30
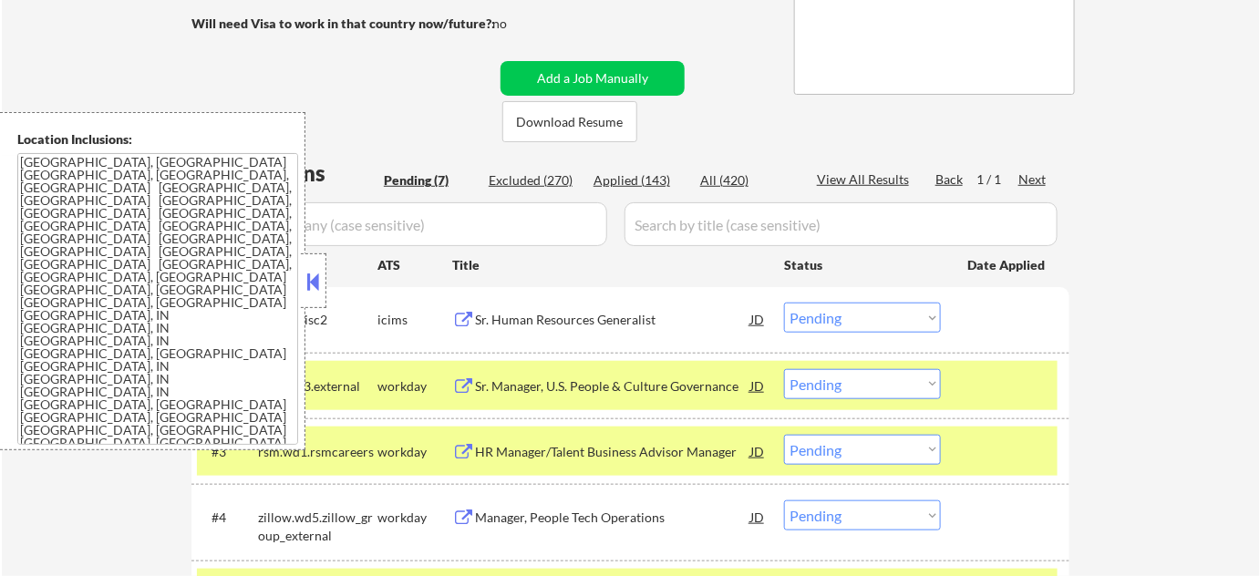
scroll to position [82, 0]
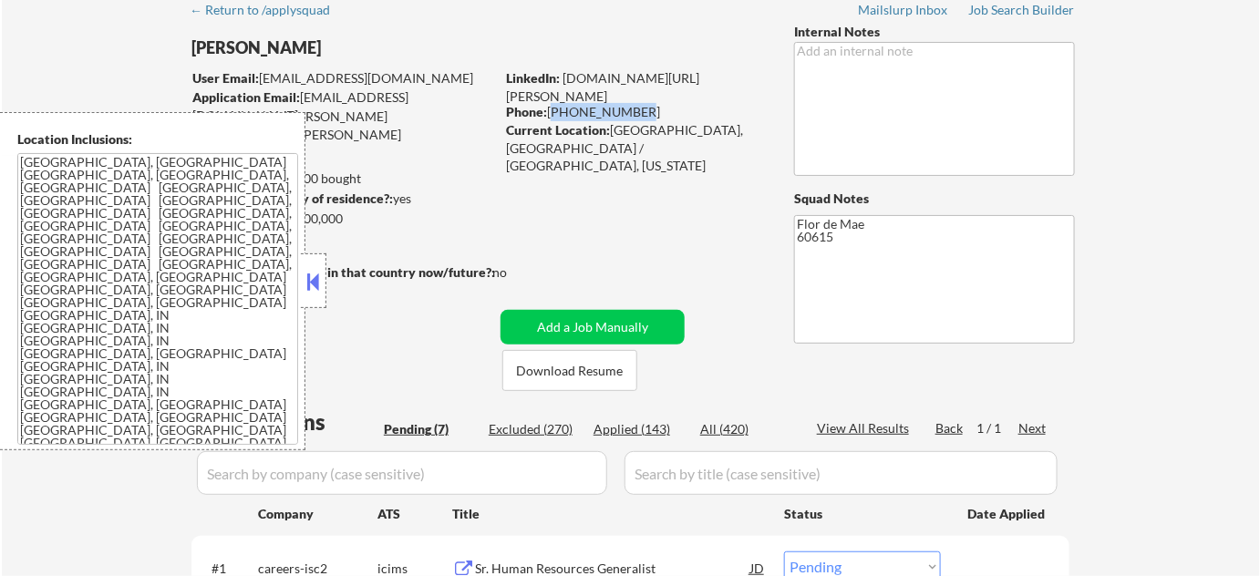
drag, startPoint x: 551, startPoint y: 112, endPoint x: 636, endPoint y: 103, distance: 85.3
click at [636, 103] on div "Phone: [PHONE_NUMBER]" at bounding box center [635, 112] width 258 height 18
copy div "[PHONE_NUMBER]"
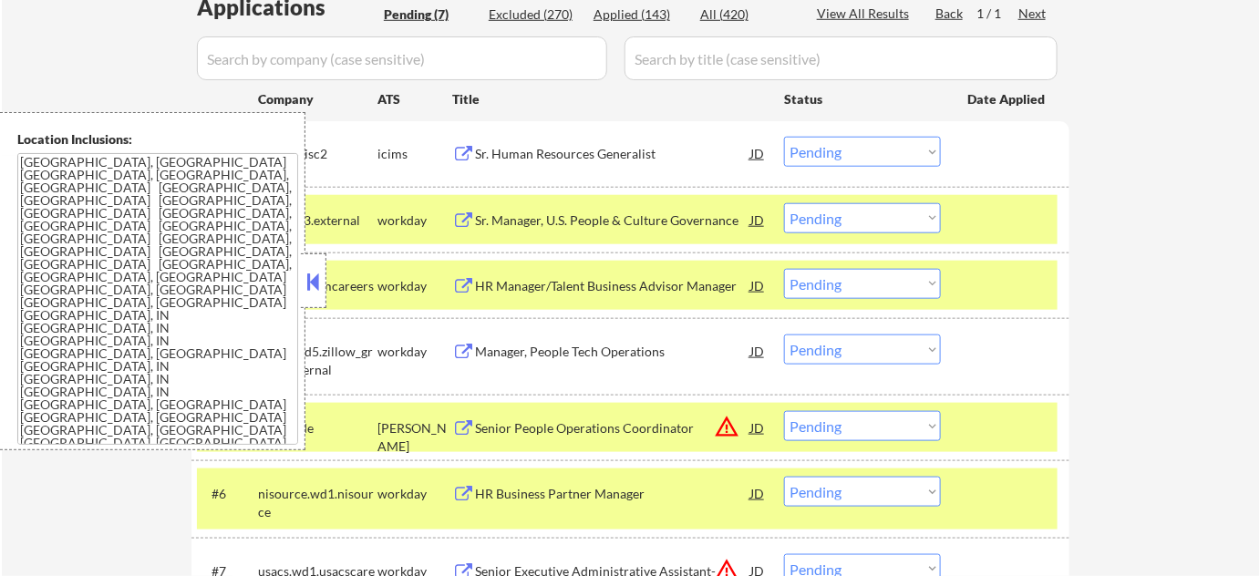
click at [310, 276] on button at bounding box center [314, 281] width 20 height 27
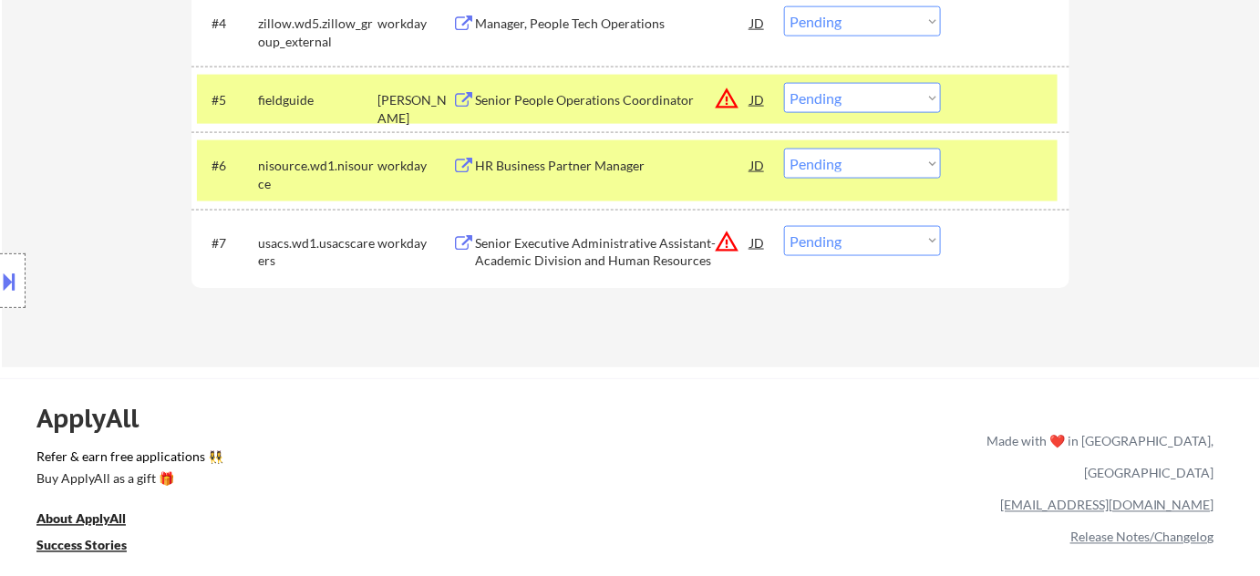
scroll to position [829, 0]
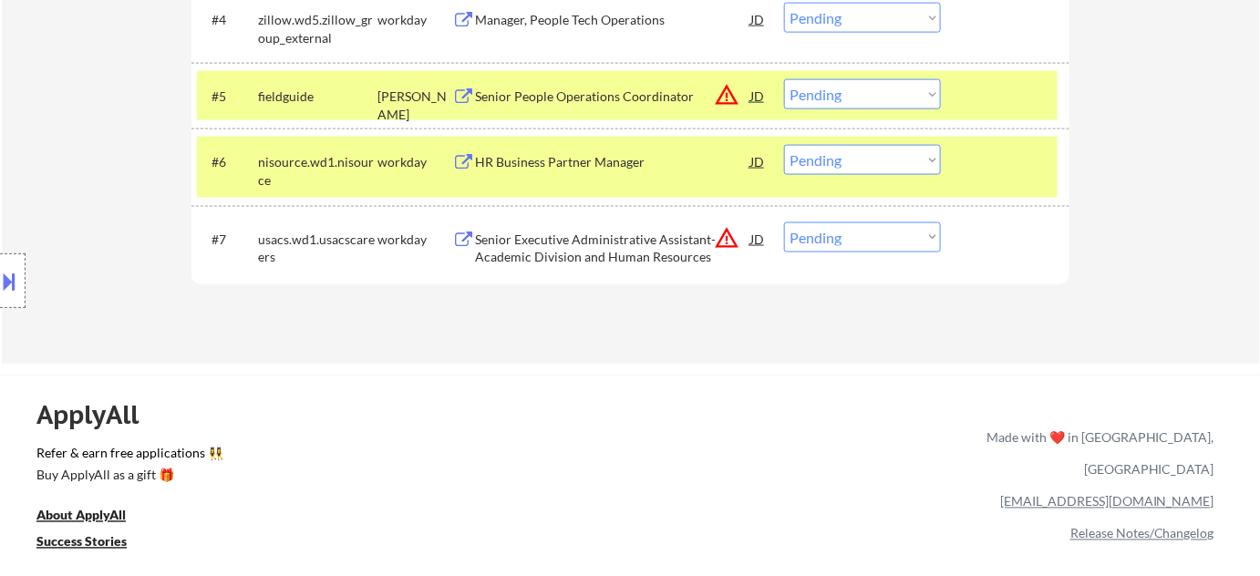
click at [802, 164] on select "Choose an option... Pending Applied Excluded (Questions) Excluded (Expired) Exc…" at bounding box center [862, 160] width 157 height 30
click at [784, 145] on select "Choose an option... Pending Applied Excluded (Questions) Excluded (Expired) Exc…" at bounding box center [862, 160] width 157 height 30
select select ""pending""
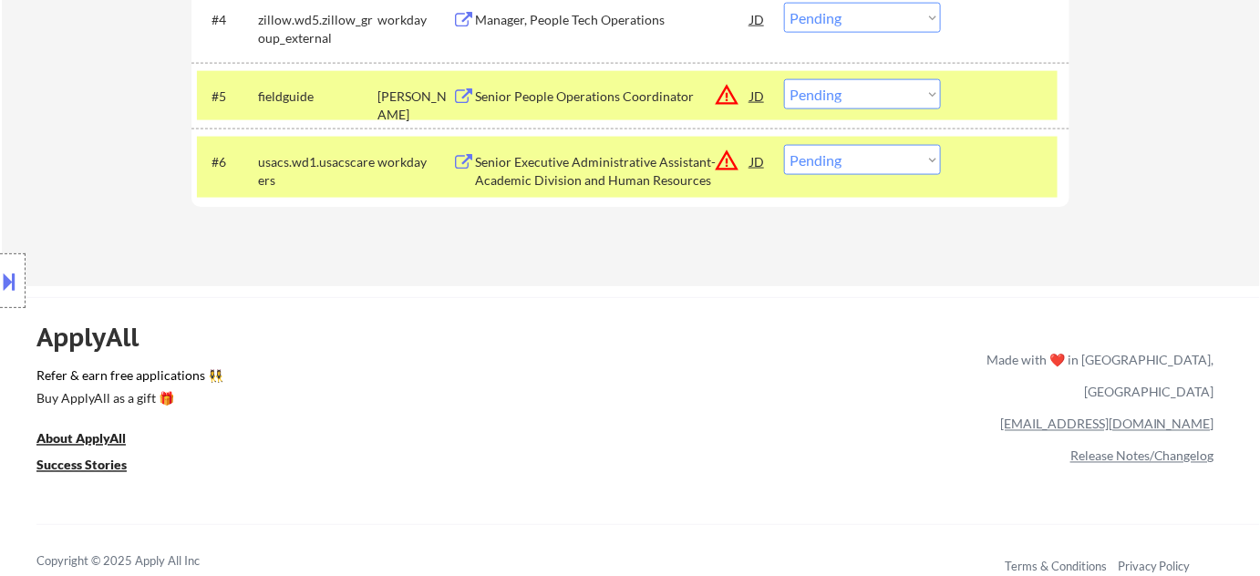
click at [744, 155] on div "Senior Executive Administrative Assistant- Academic Division and Human Resources" at bounding box center [612, 171] width 275 height 36
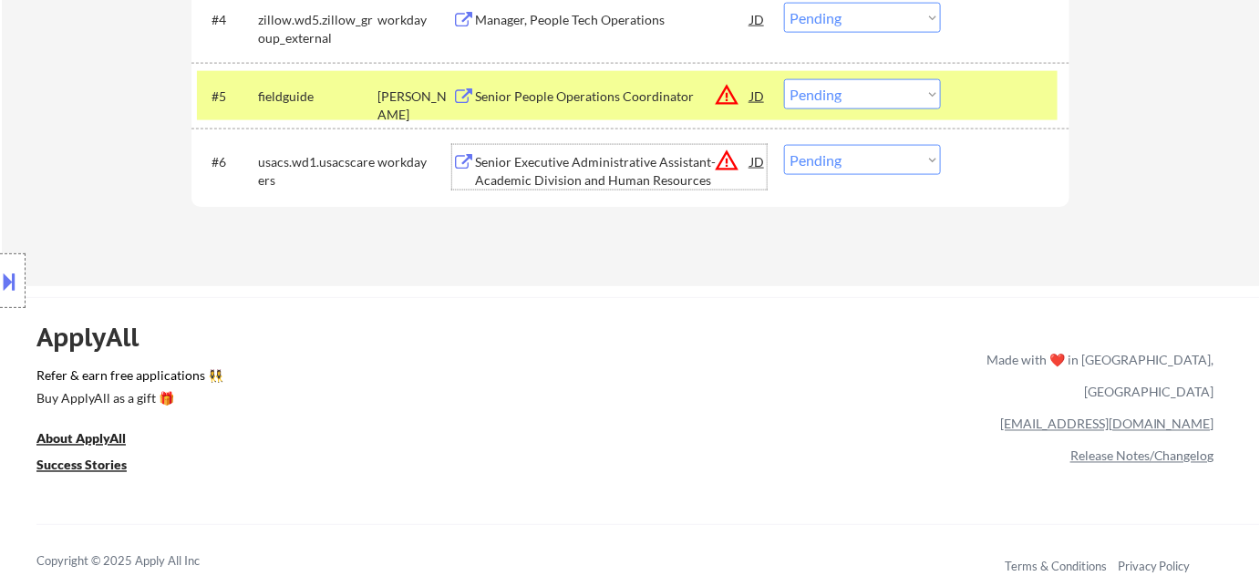
click at [722, 152] on button "warning_amber" at bounding box center [727, 161] width 26 height 26
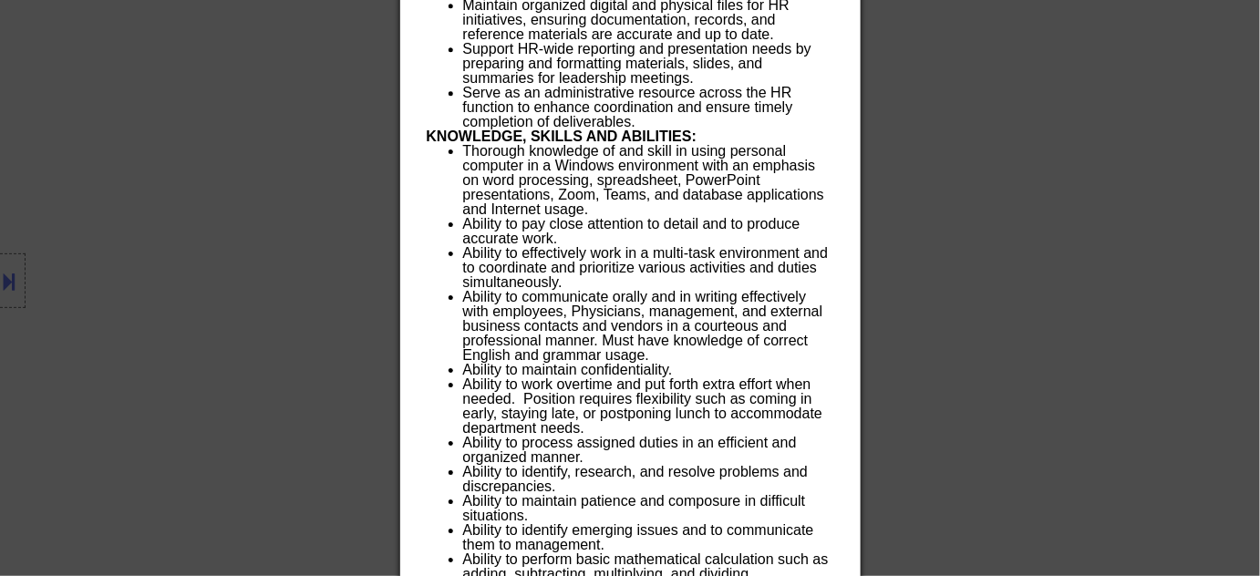
scroll to position [2360, 0]
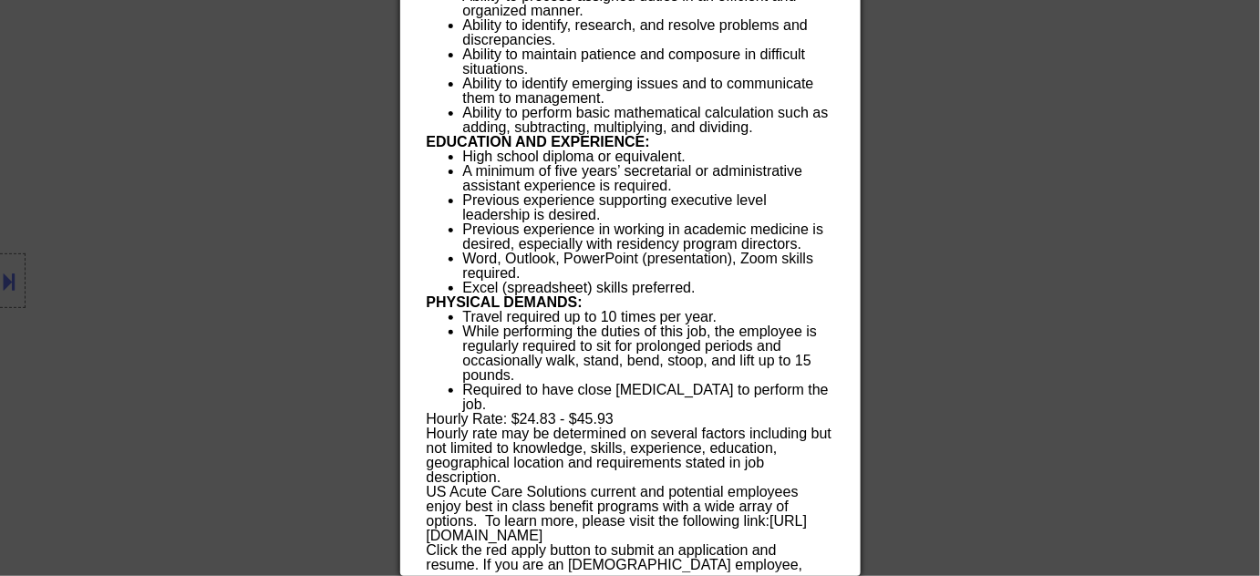
click at [968, 369] on div at bounding box center [630, 288] width 1260 height 576
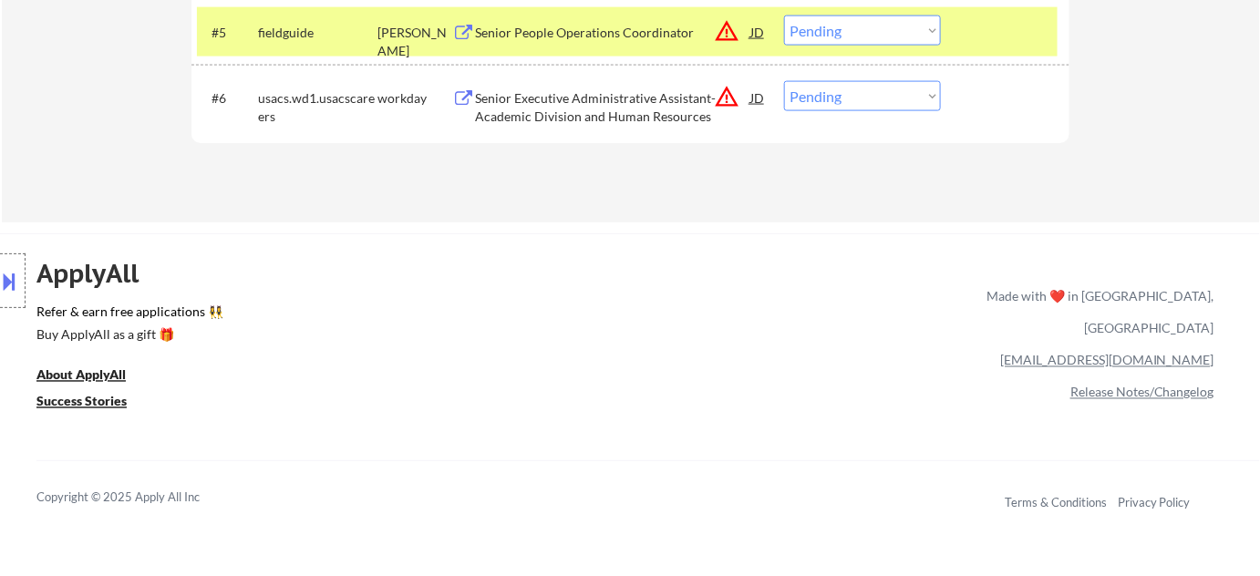
scroll to position [562, 0]
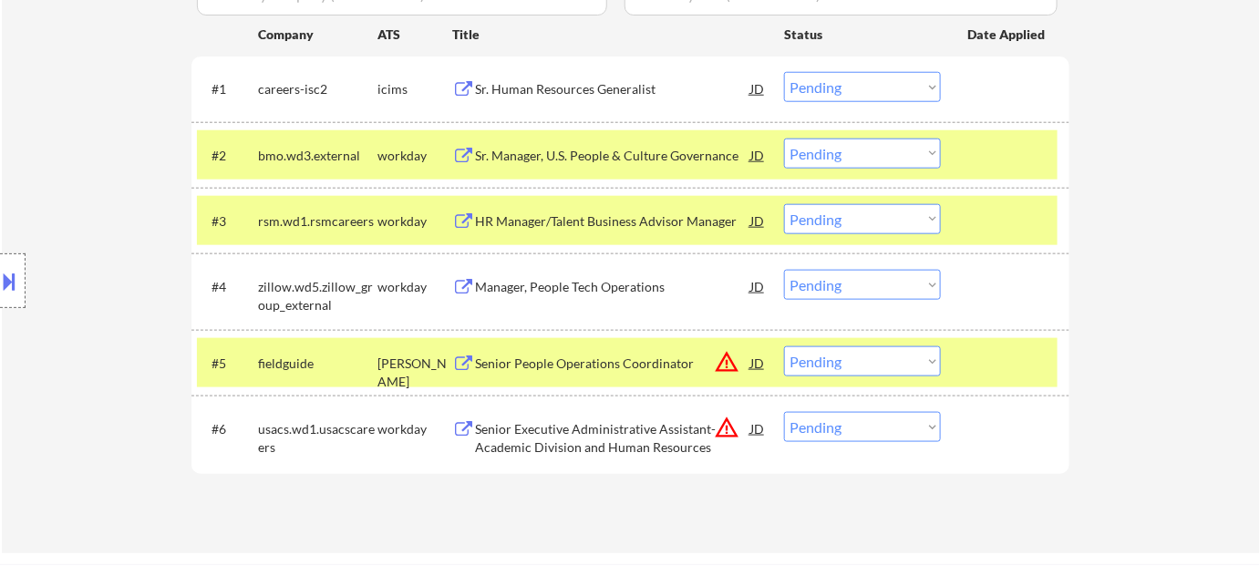
click at [817, 361] on select "Choose an option... Pending Applied Excluded (Questions) Excluded (Expired) Exc…" at bounding box center [862, 362] width 157 height 30
click at [784, 347] on select "Choose an option... Pending Applied Excluded (Questions) Excluded (Expired) Exc…" at bounding box center [862, 362] width 157 height 30
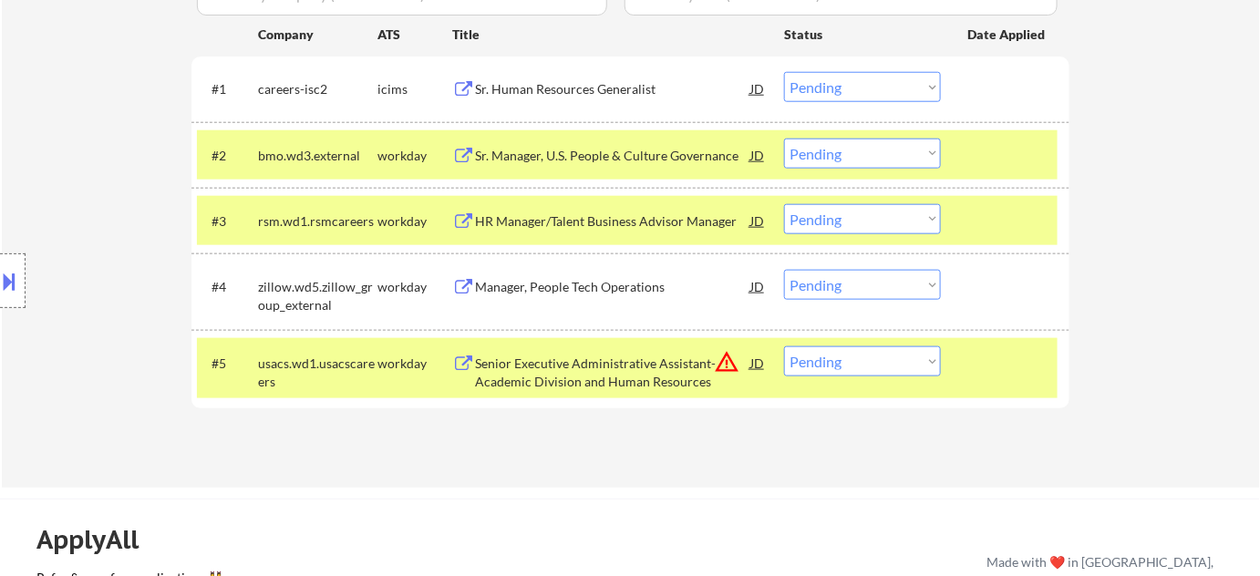
click at [588, 82] on div "Sr. Human Resources Generalist" at bounding box center [612, 89] width 275 height 18
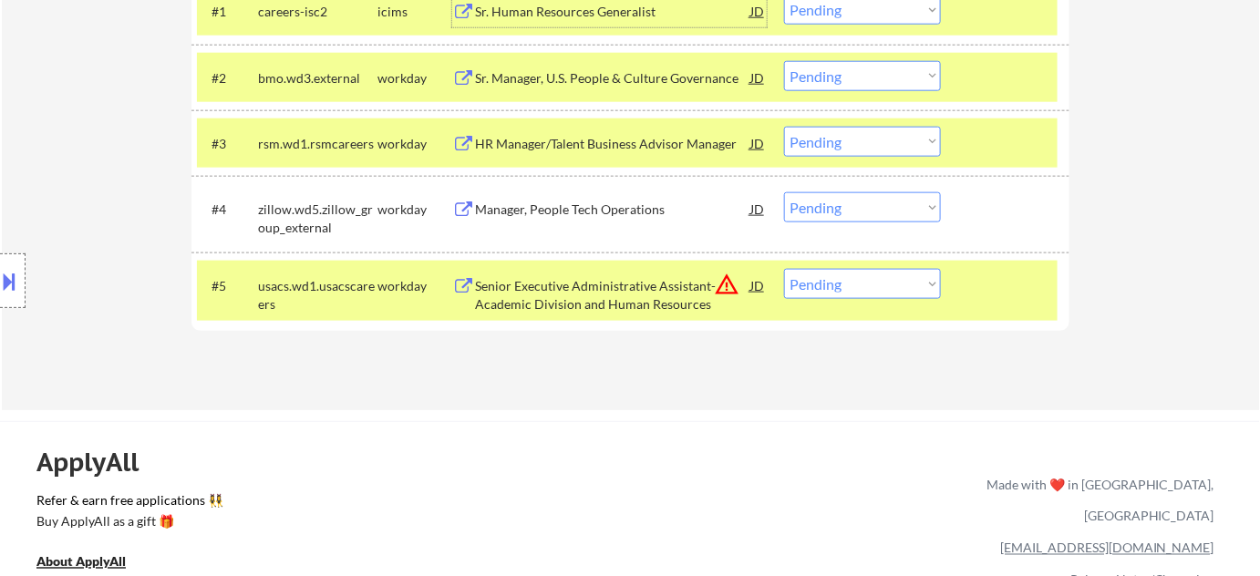
scroll to position [727, 0]
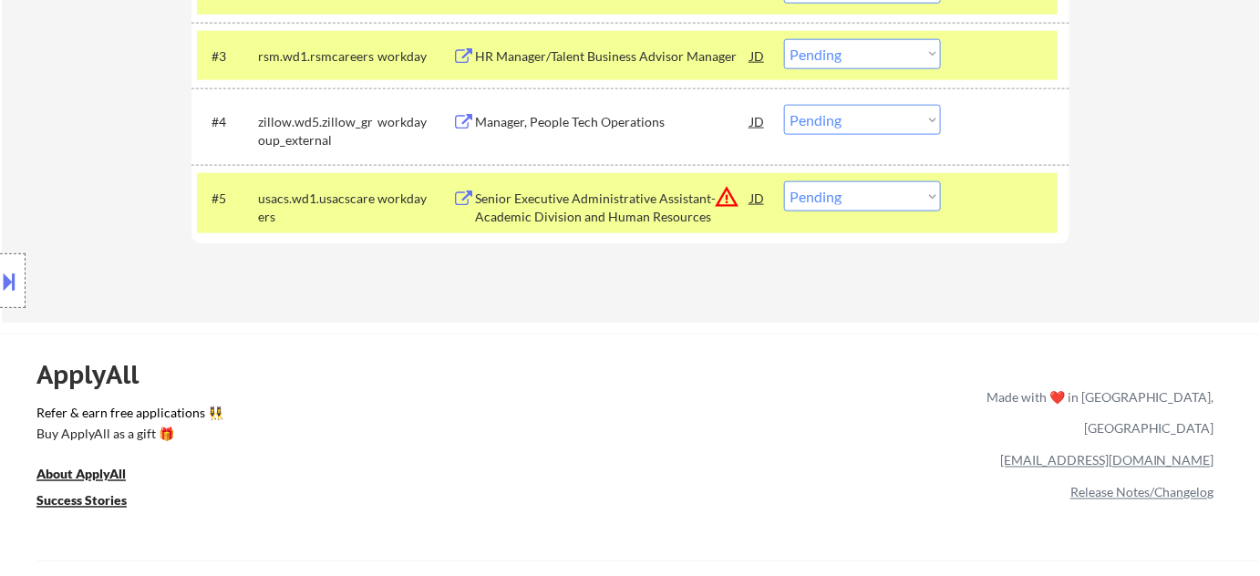
drag, startPoint x: 846, startPoint y: 186, endPoint x: 856, endPoint y: 199, distance: 15.7
click at [846, 186] on select "Choose an option... Pending Applied Excluded (Questions) Excluded (Expired) Exc…" at bounding box center [862, 197] width 157 height 30
select select ""excluded__location_""
click at [784, 182] on select "Choose an option... Pending Applied Excluded (Questions) Excluded (Expired) Exc…" at bounding box center [862, 197] width 157 height 30
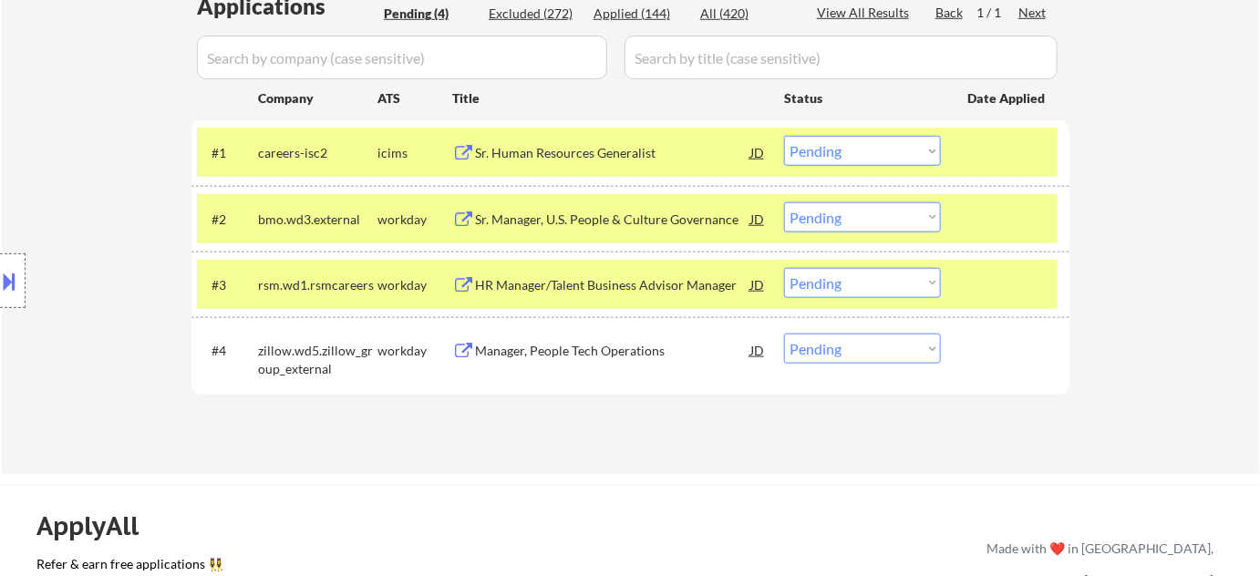
scroll to position [479, 0]
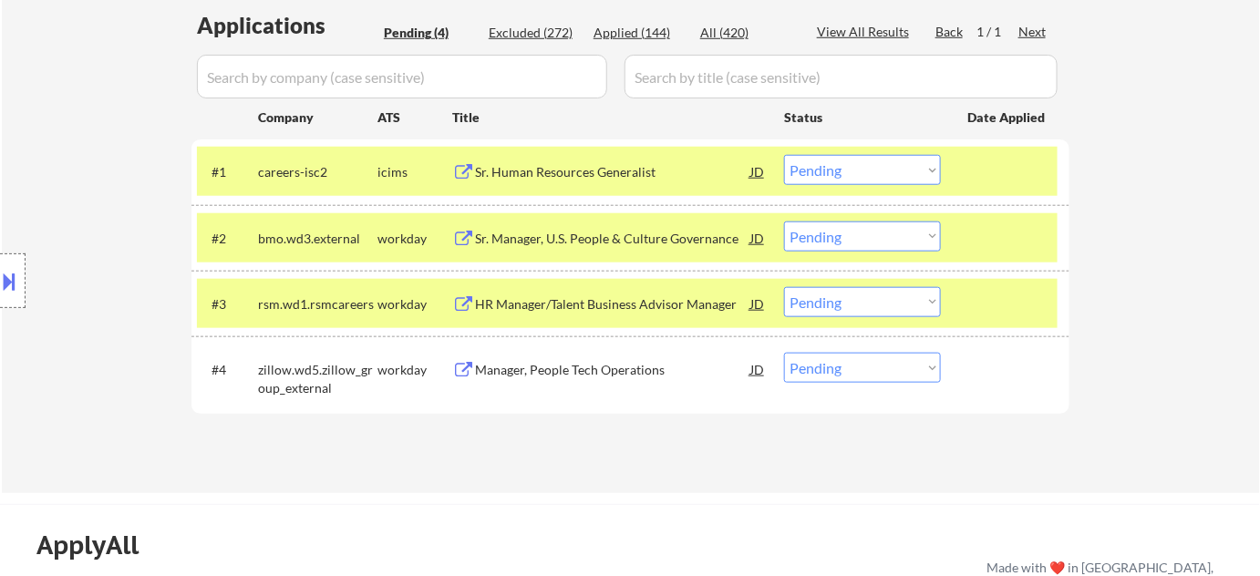
click at [840, 162] on select "Choose an option... Pending Applied Excluded (Questions) Excluded (Expired) Exc…" at bounding box center [862, 170] width 157 height 30
click at [784, 155] on select "Choose an option... Pending Applied Excluded (Questions) Excluded (Expired) Exc…" at bounding box center [862, 170] width 157 height 30
select select ""pending""
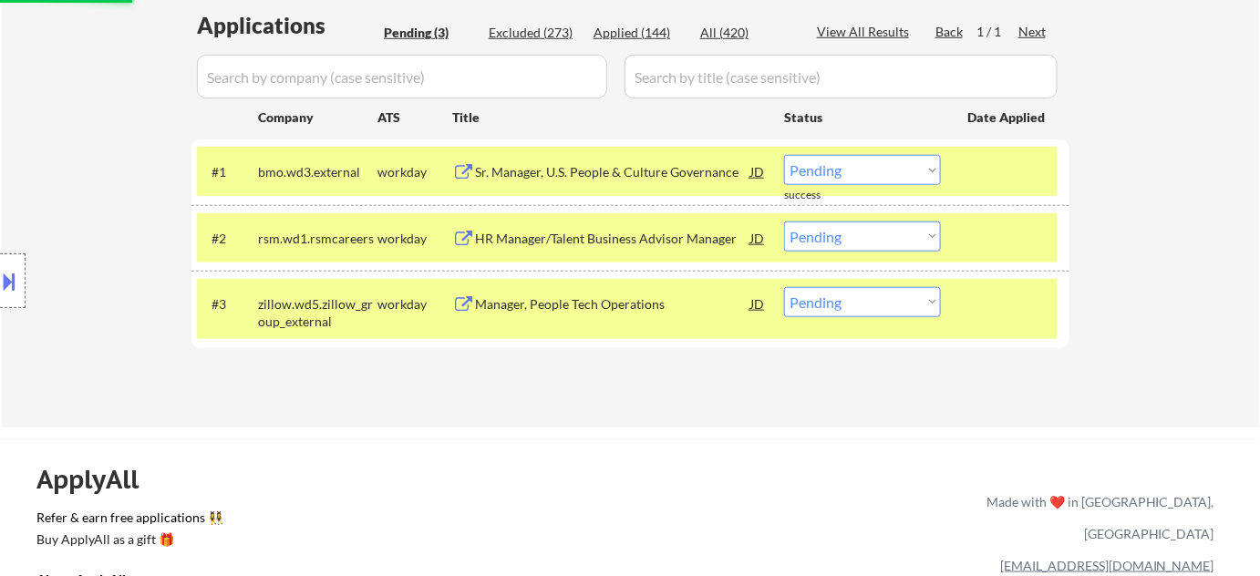
click at [540, 227] on div "HR Manager/Talent Business Advisor Manager" at bounding box center [612, 238] width 275 height 33
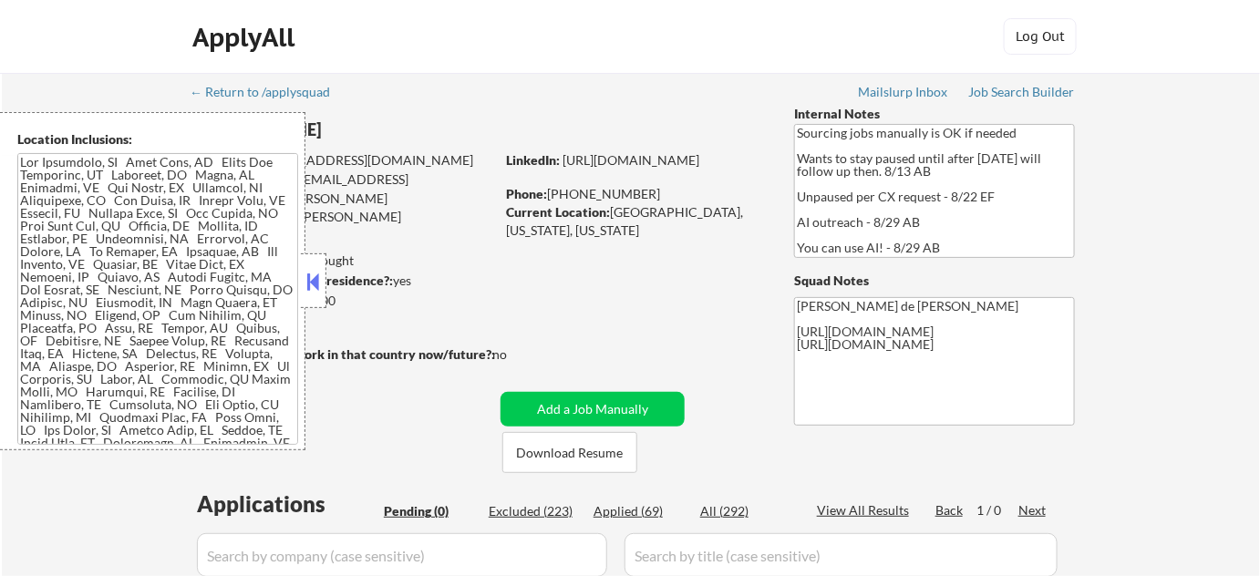
scroll to position [414, 0]
